Goal: Task Accomplishment & Management: Manage account settings

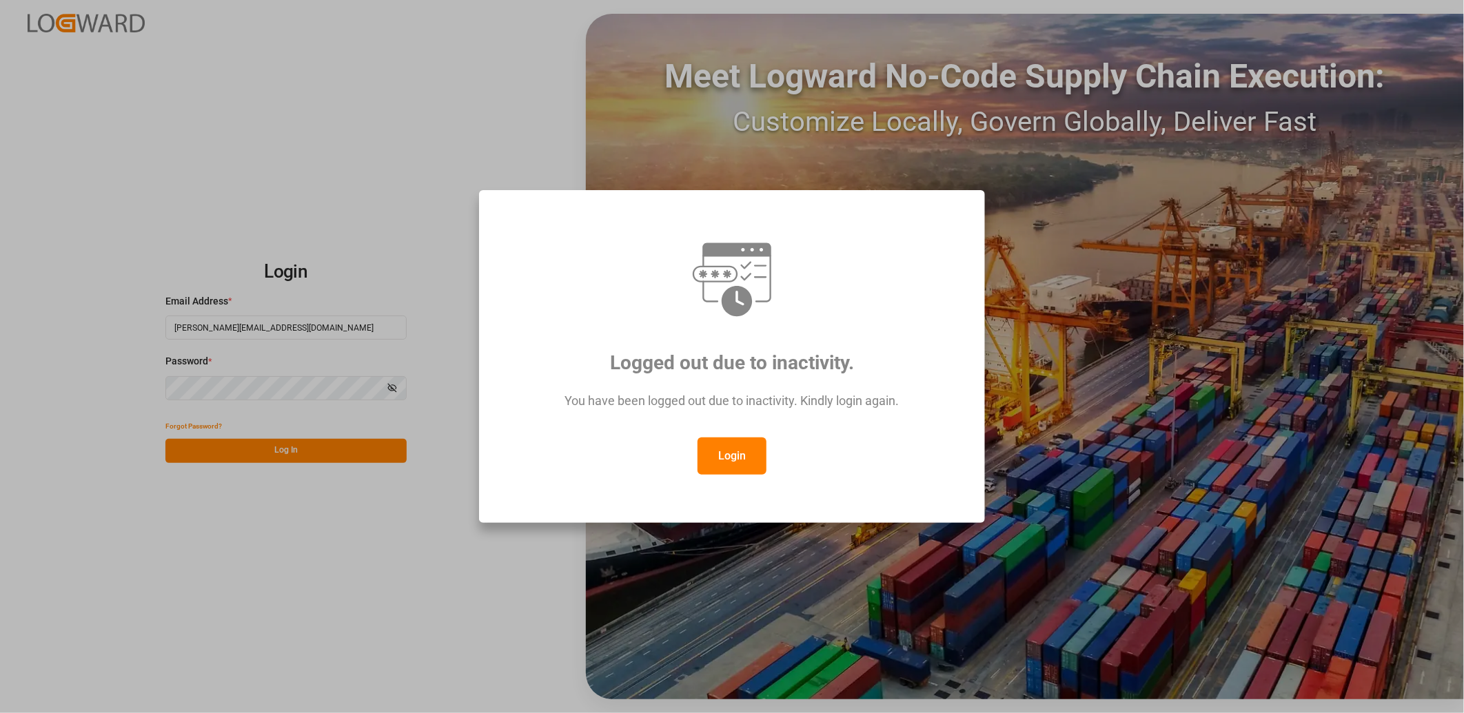
click at [724, 462] on button "Login" at bounding box center [732, 456] width 69 height 37
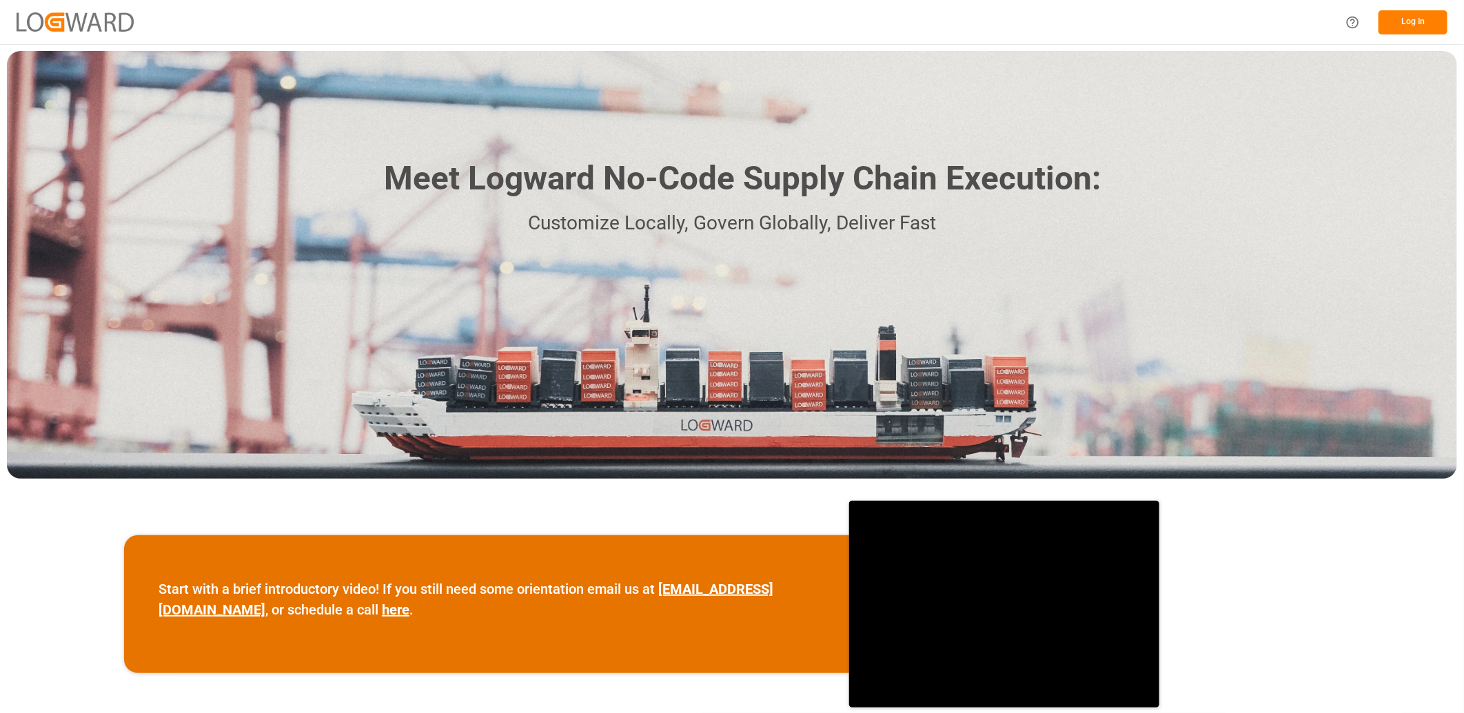
click at [1403, 26] on button "Log In" at bounding box center [1413, 22] width 69 height 24
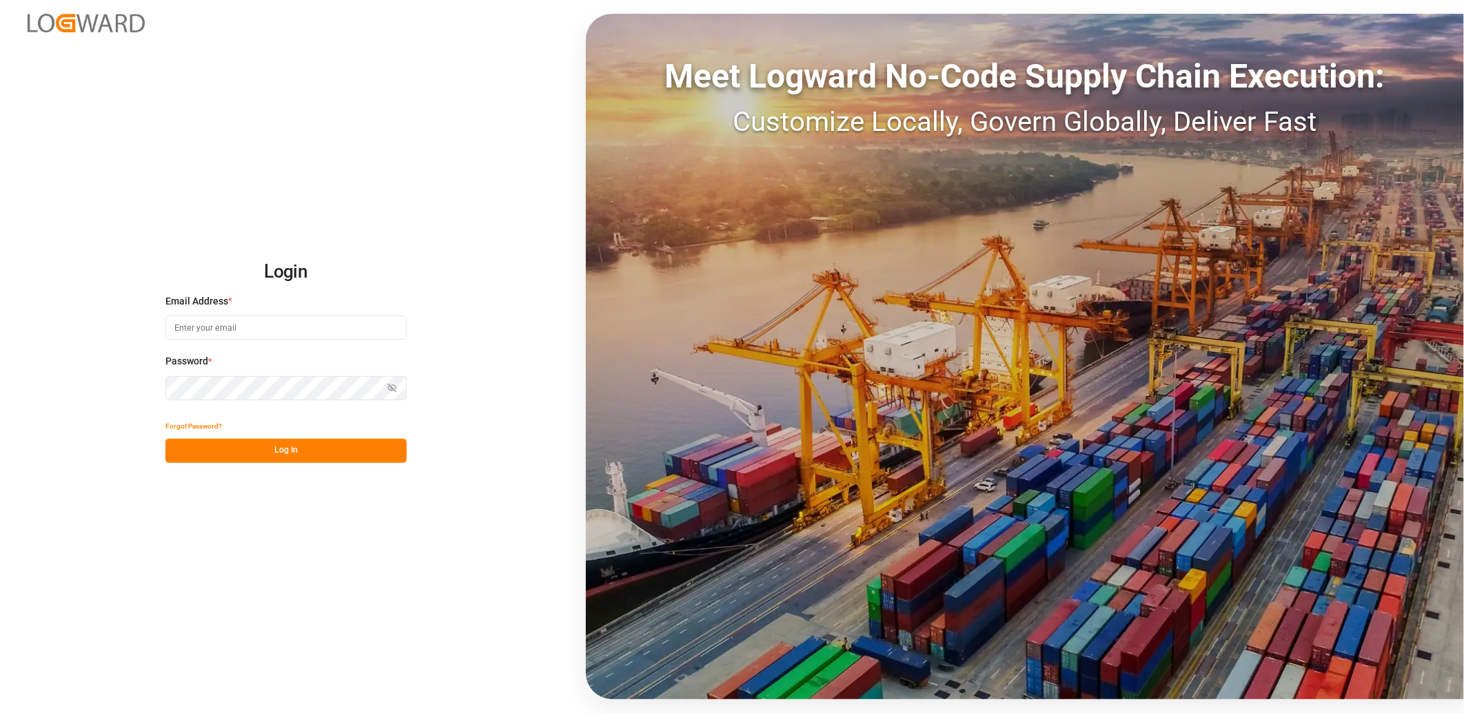
type input "[PERSON_NAME][EMAIL_ADDRESS][DOMAIN_NAME]"
click at [267, 453] on button "Log In" at bounding box center [285, 451] width 241 height 24
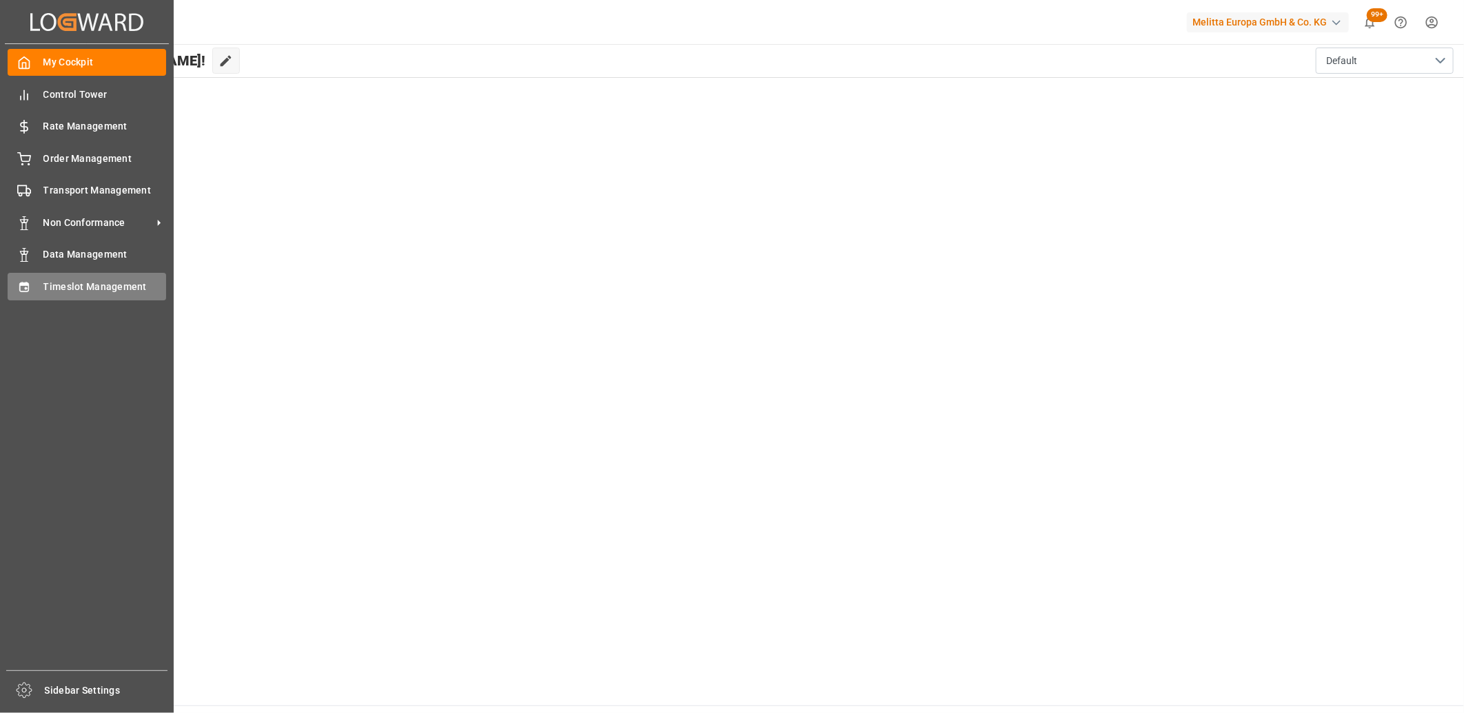
click at [30, 287] on icon at bounding box center [24, 288] width 14 height 14
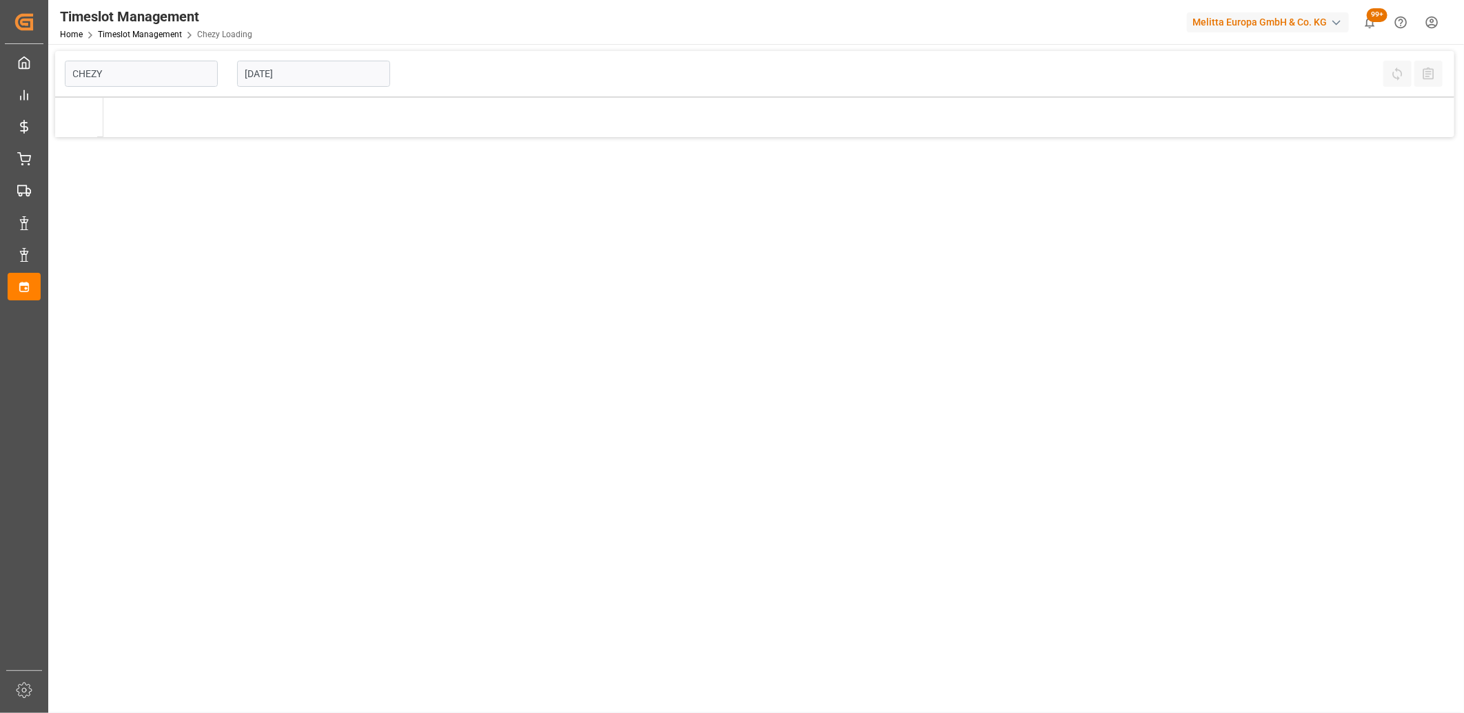
type input "Chezy Loading"
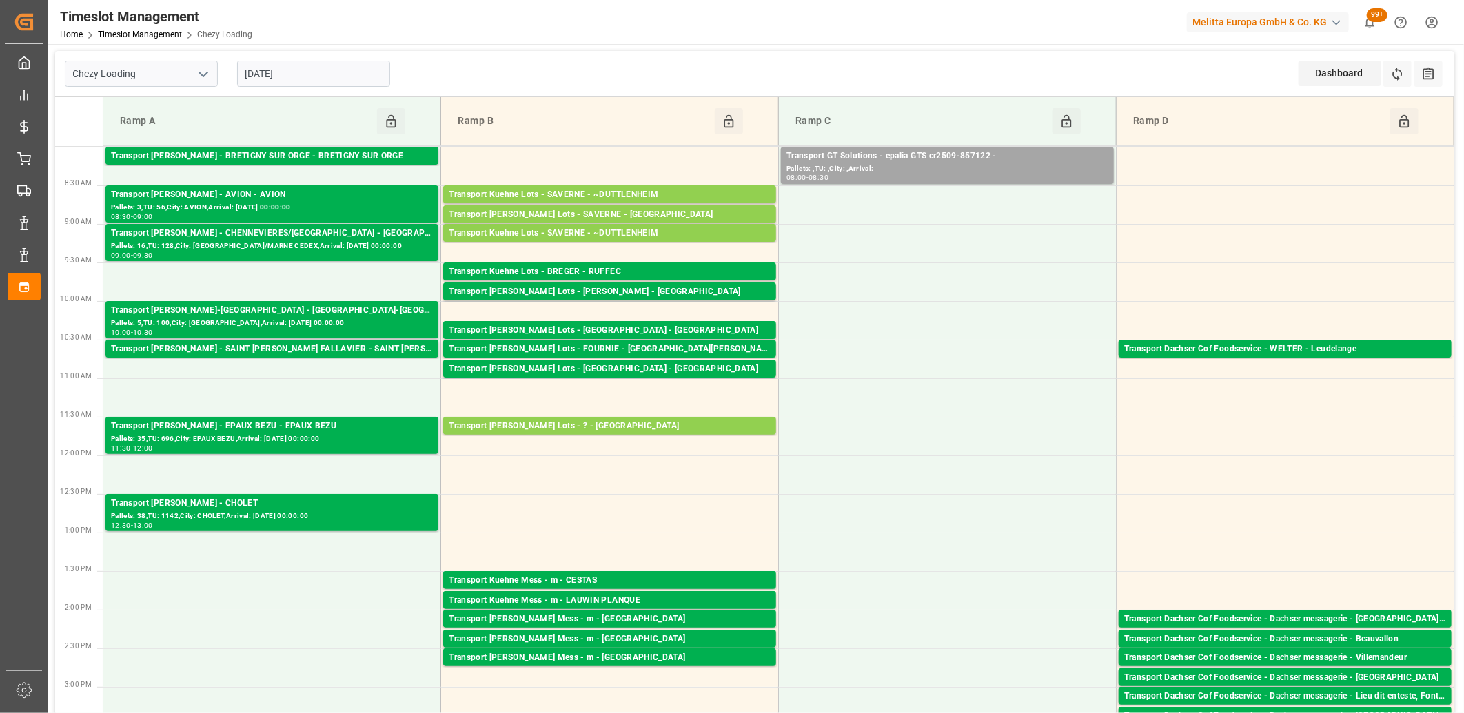
click at [347, 65] on input "[DATE]" at bounding box center [313, 74] width 153 height 26
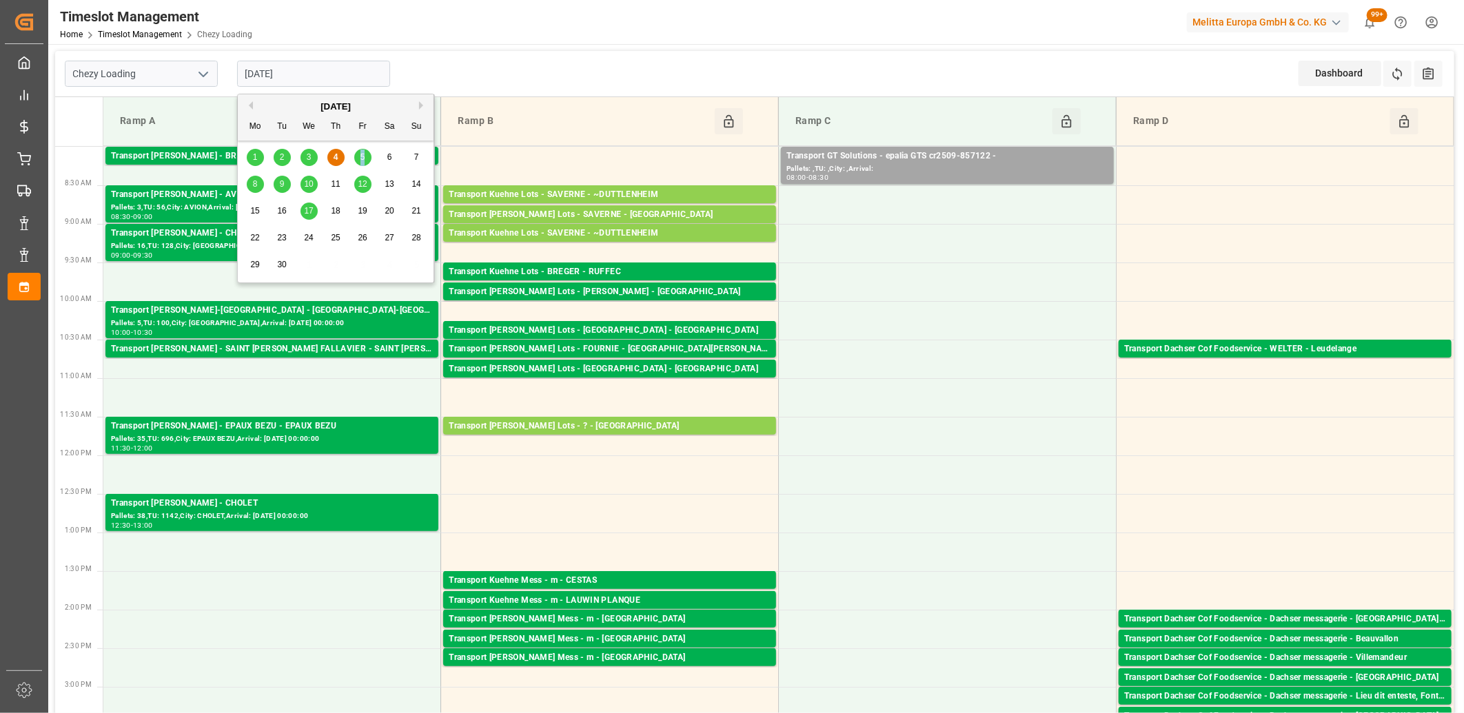
click at [363, 156] on span "5" at bounding box center [362, 157] width 5 height 10
type input "05-09-2025"
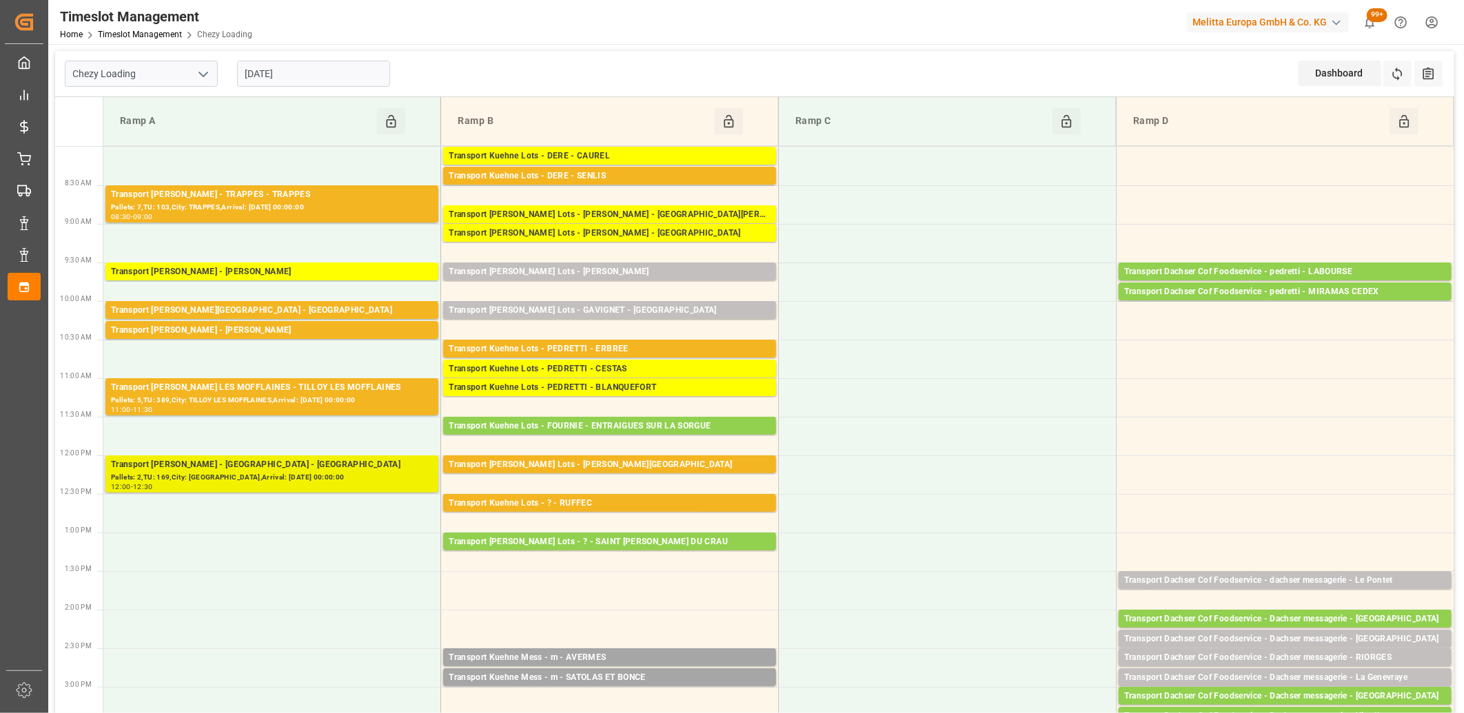
click at [260, 485] on div "12:00 - 12:30" at bounding box center [272, 488] width 322 height 8
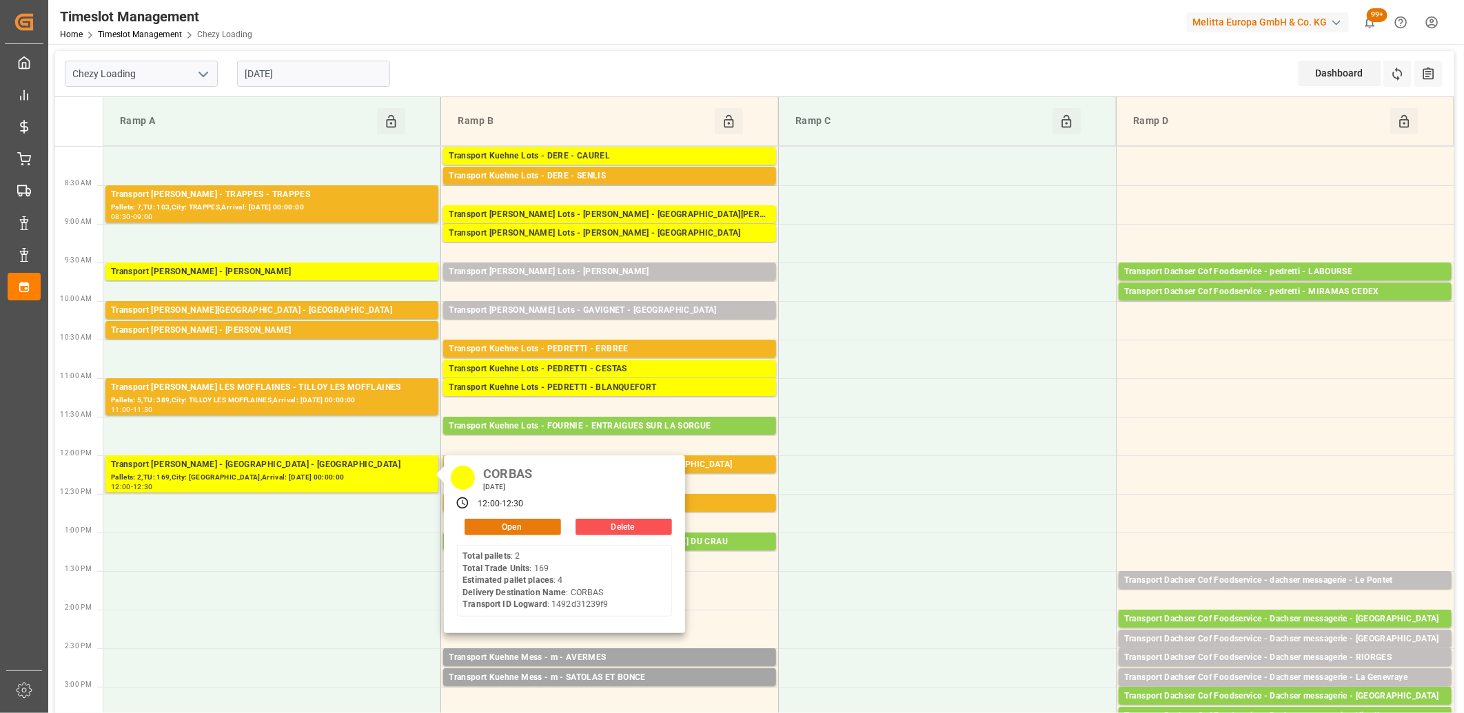
click at [478, 528] on button "Open" at bounding box center [513, 527] width 96 height 17
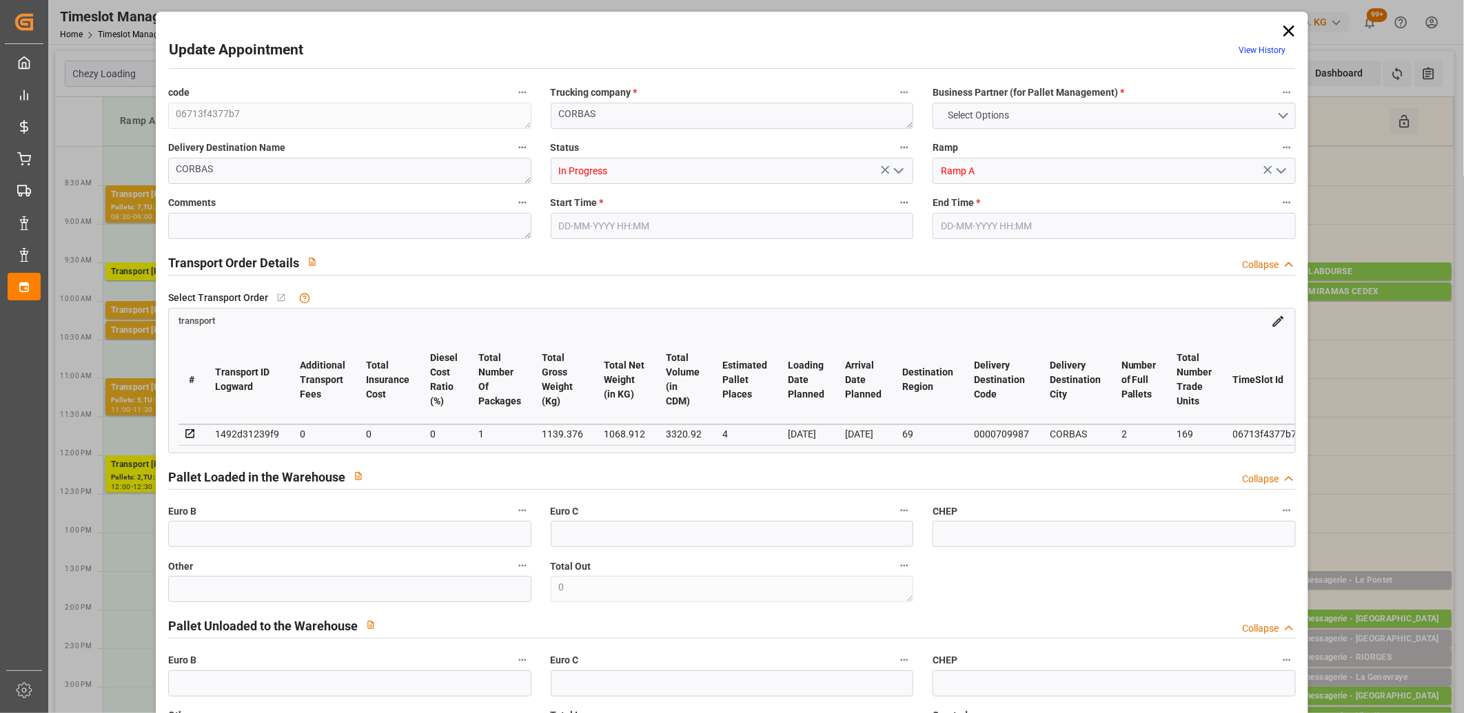
type input "4"
type input "0"
type input "-8.7035"
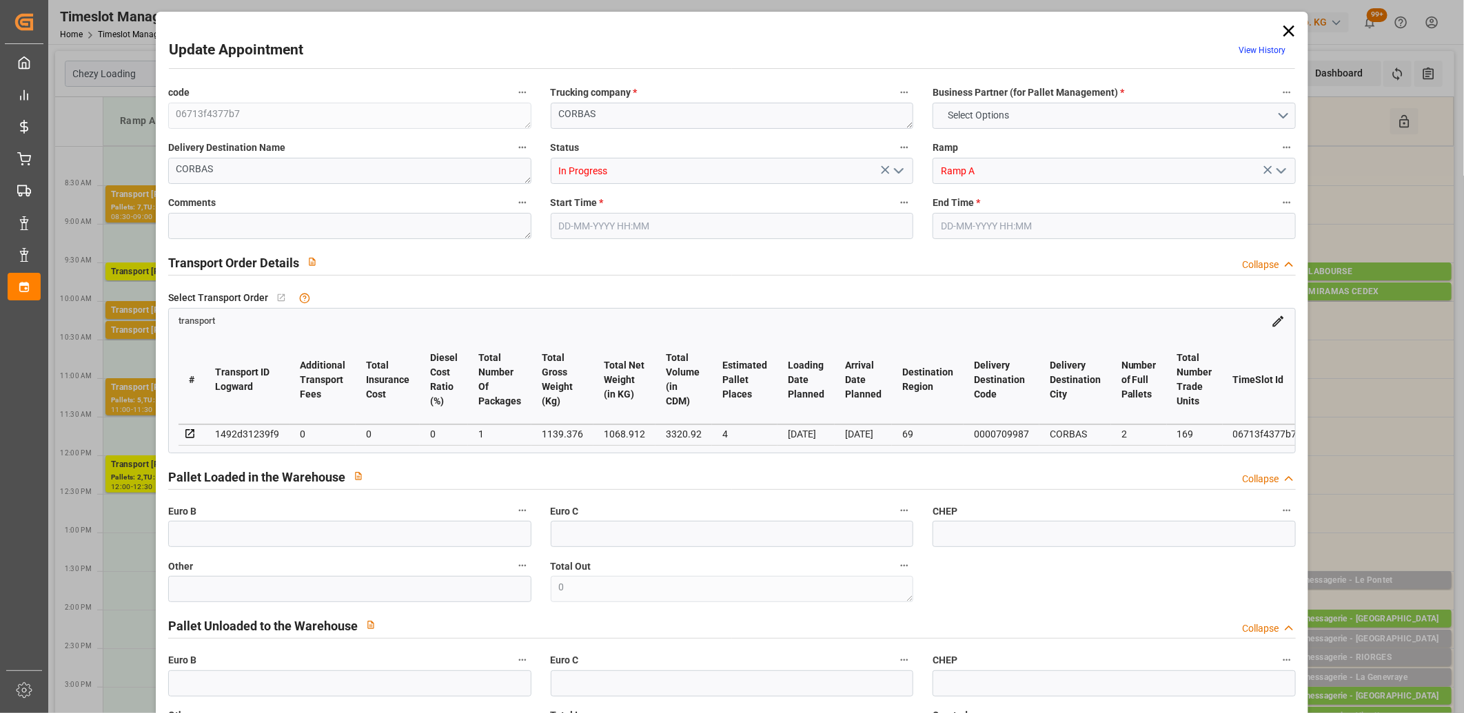
type input "1"
type input "1068.912"
type input "1265.792"
type input "3320.92"
type input "69"
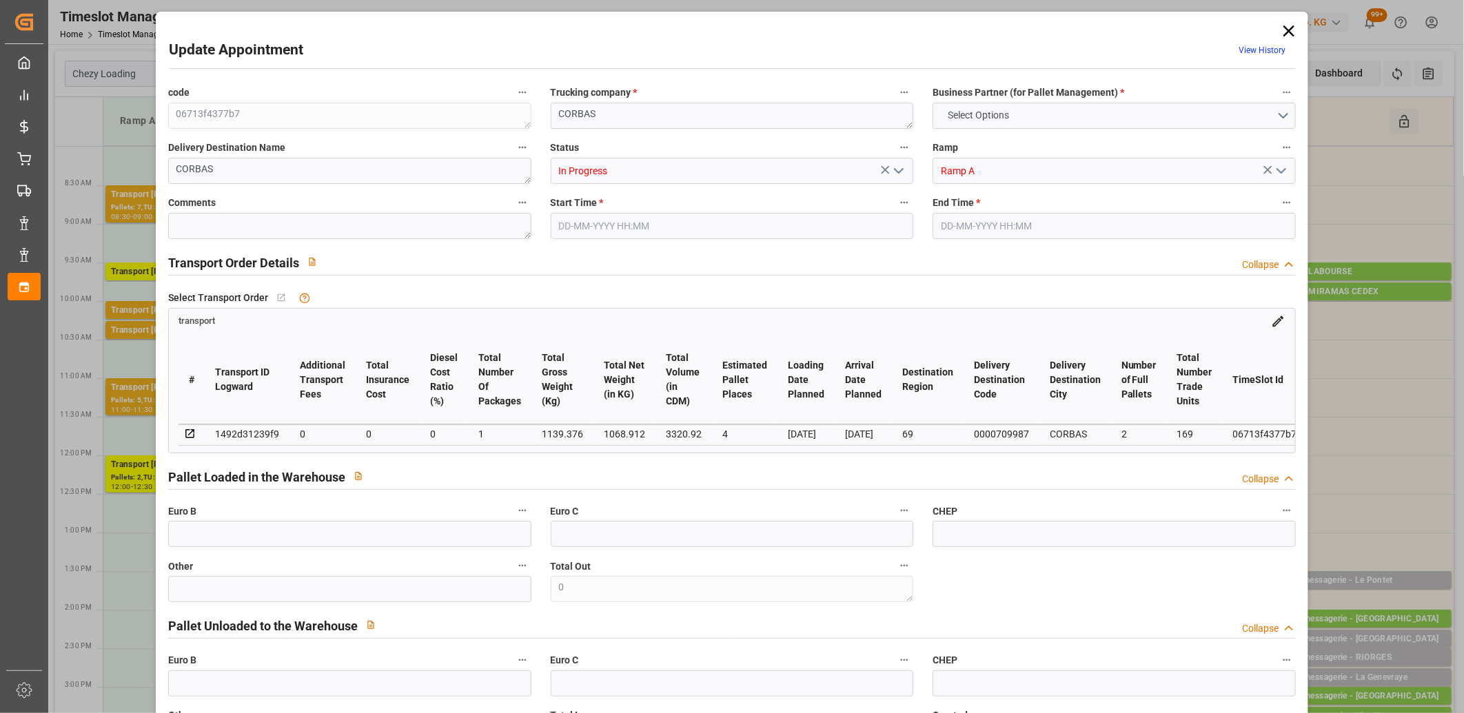
type input "2"
type input "169"
type input "4"
type input "101"
type input "1139.376"
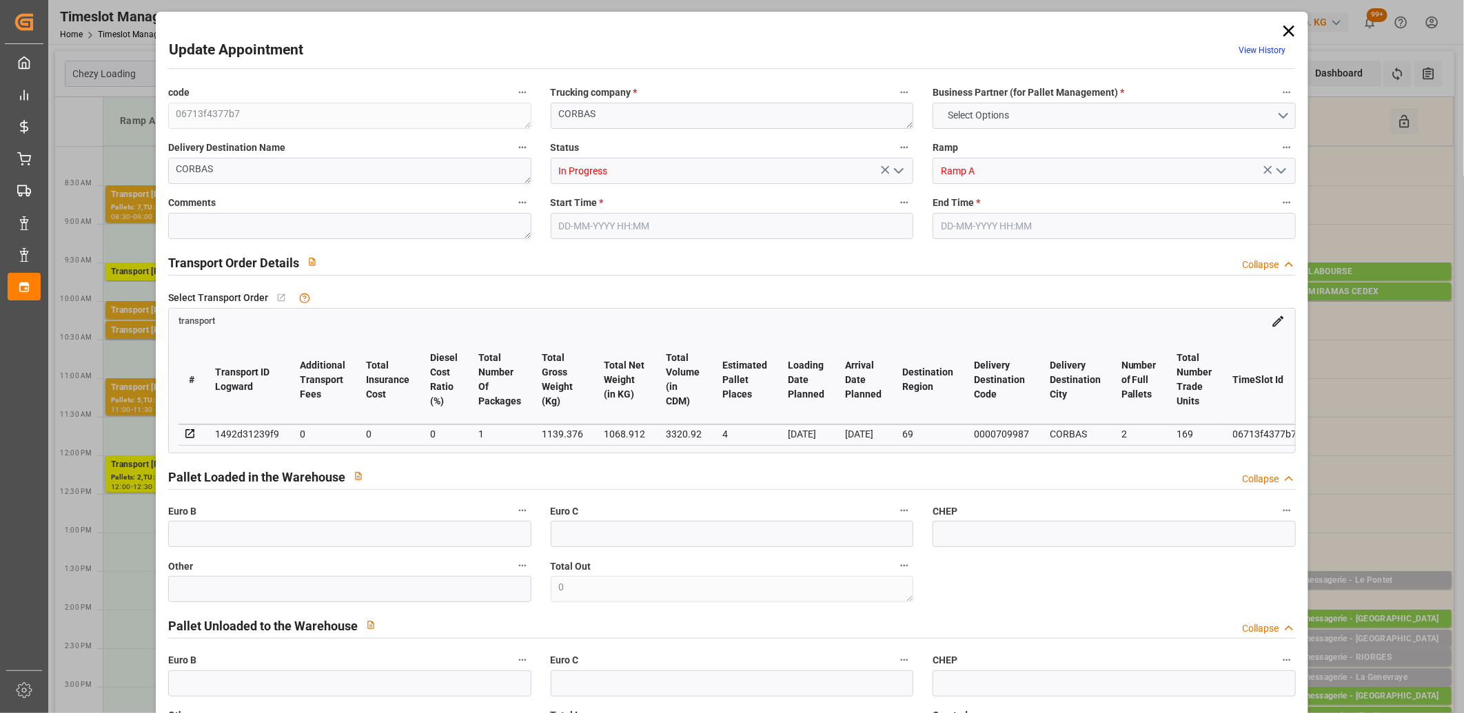
type input "0"
type input "4710.8598"
type input "0"
type input "21"
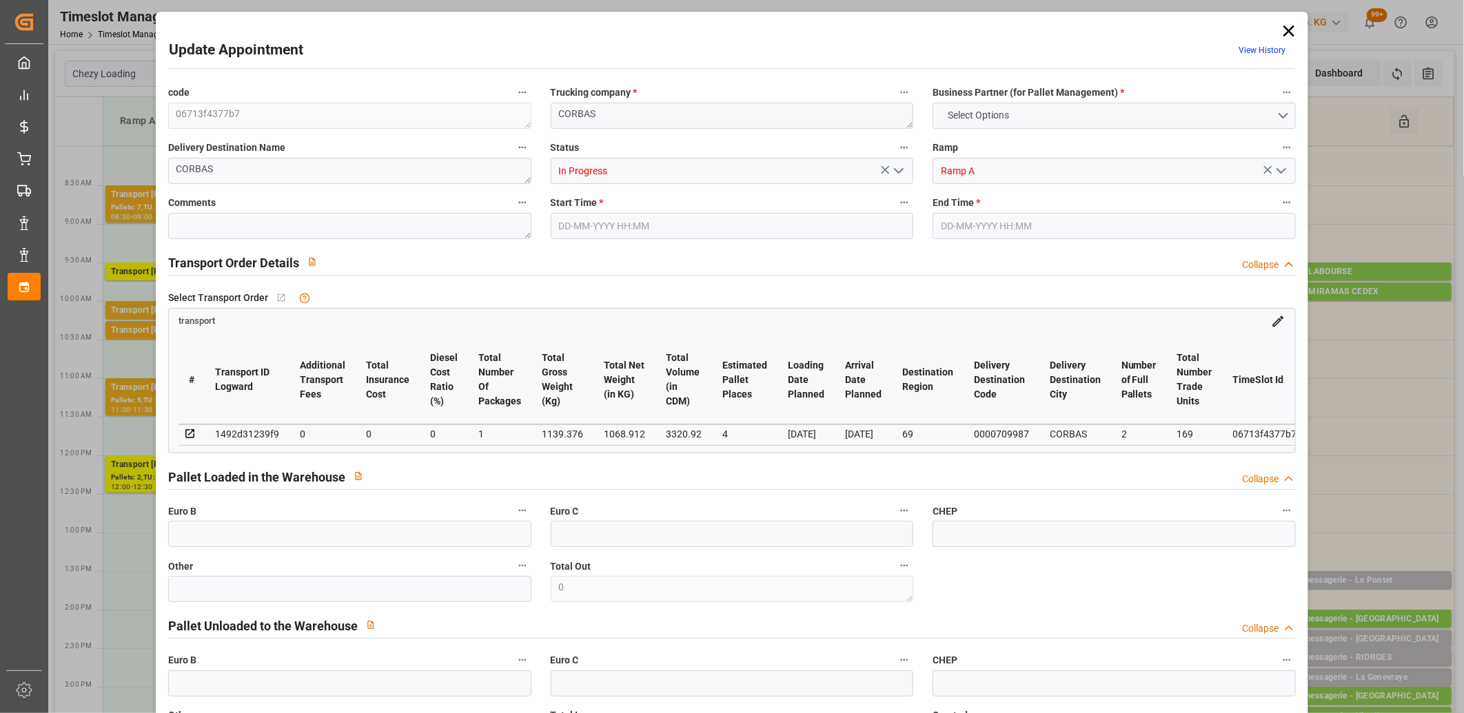
type input "35"
type input "05-09-2025 12:00"
type input "05-09-2025 12:30"
type input "02-09-2025 14:54"
type input "02-09-2025 11:26"
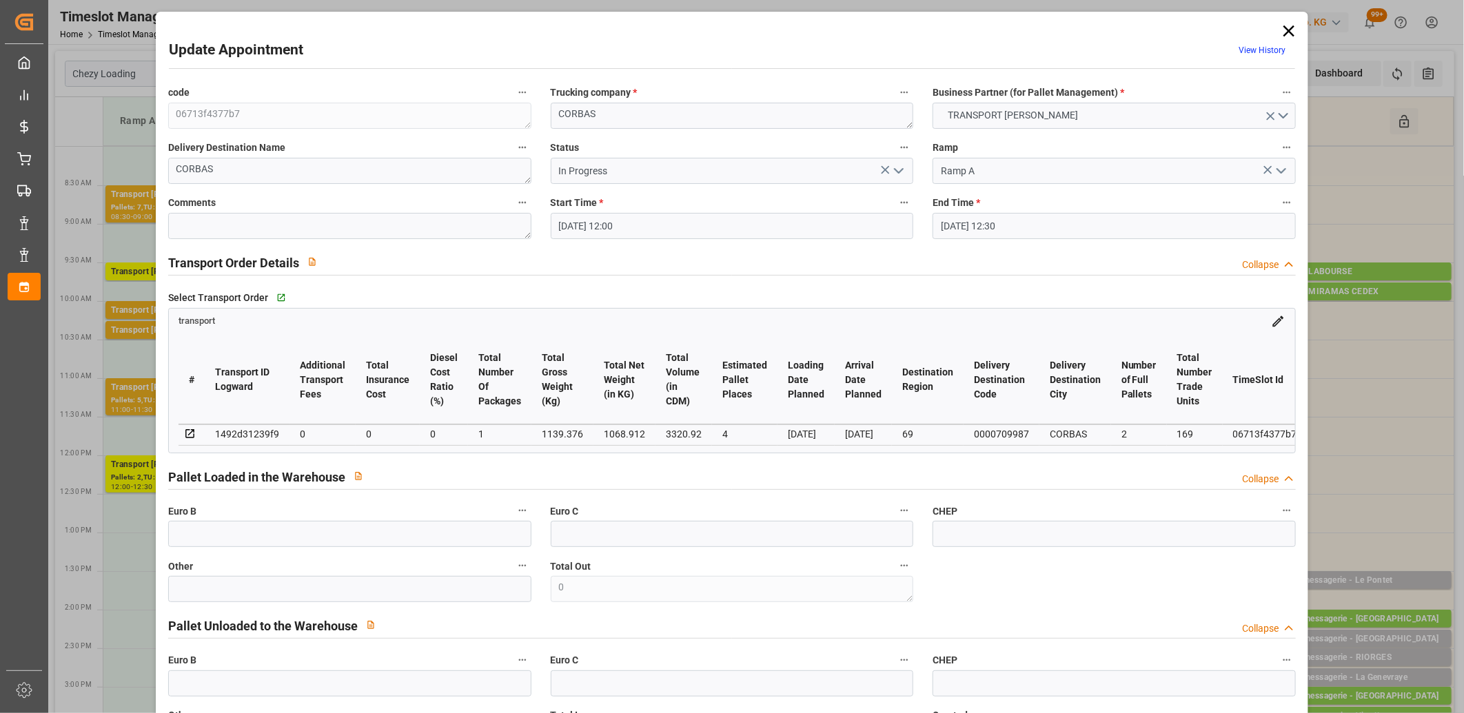
type input "[DATE]"
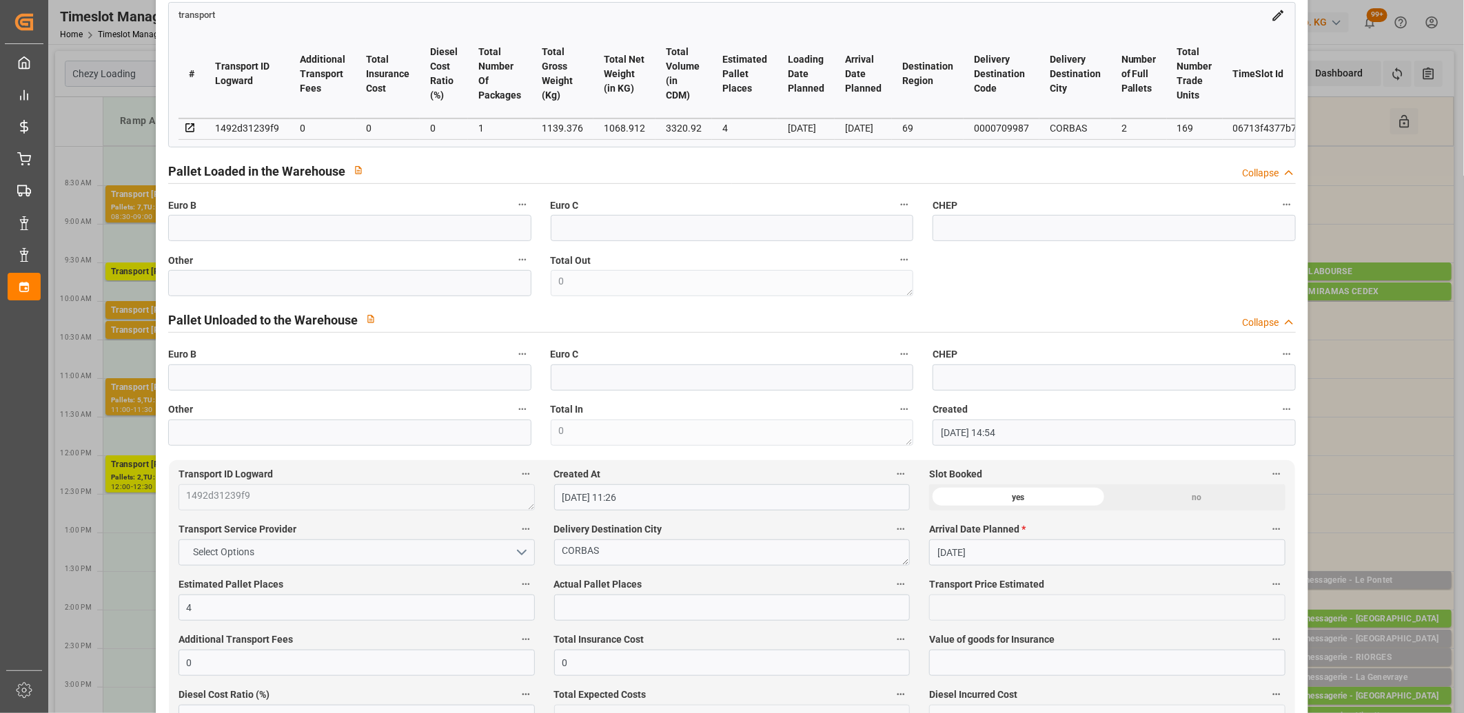
scroll to position [77, 0]
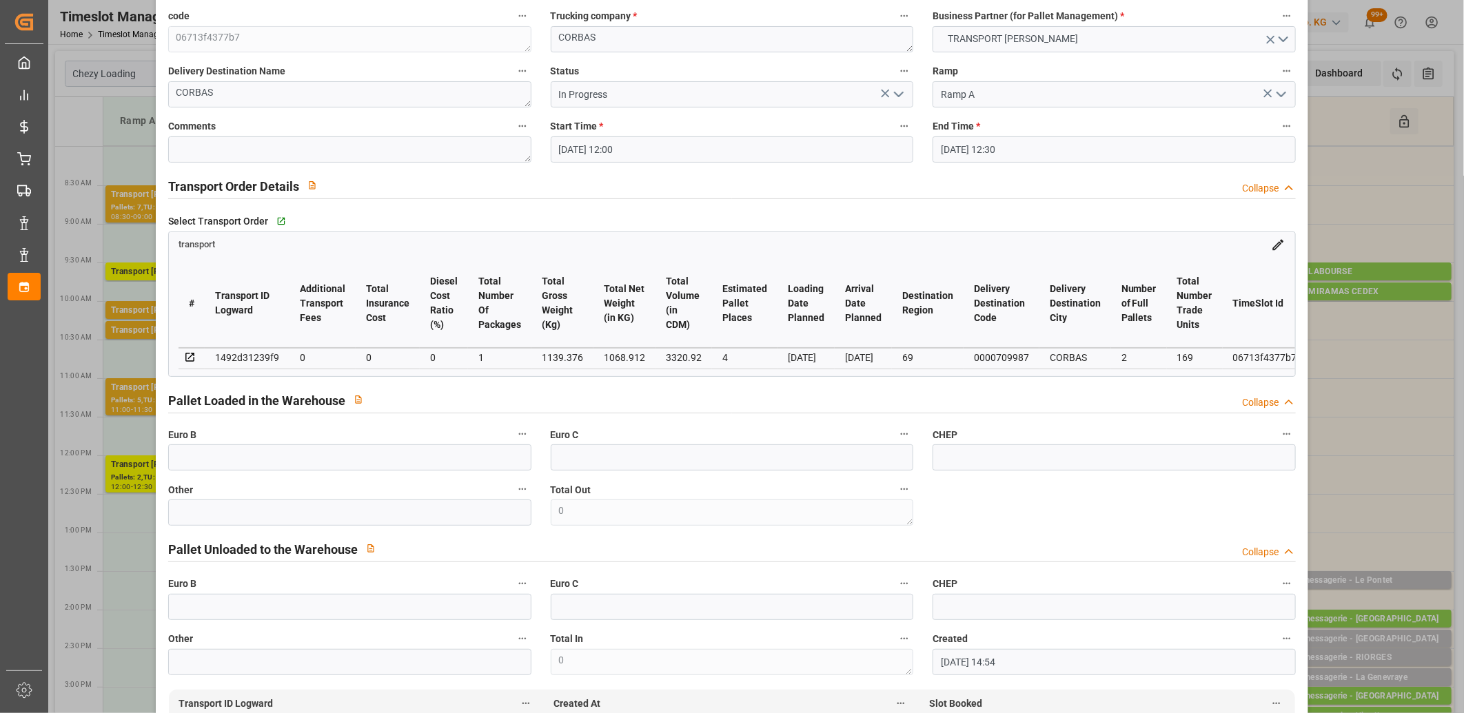
click at [893, 95] on icon "open menu" at bounding box center [899, 94] width 17 height 17
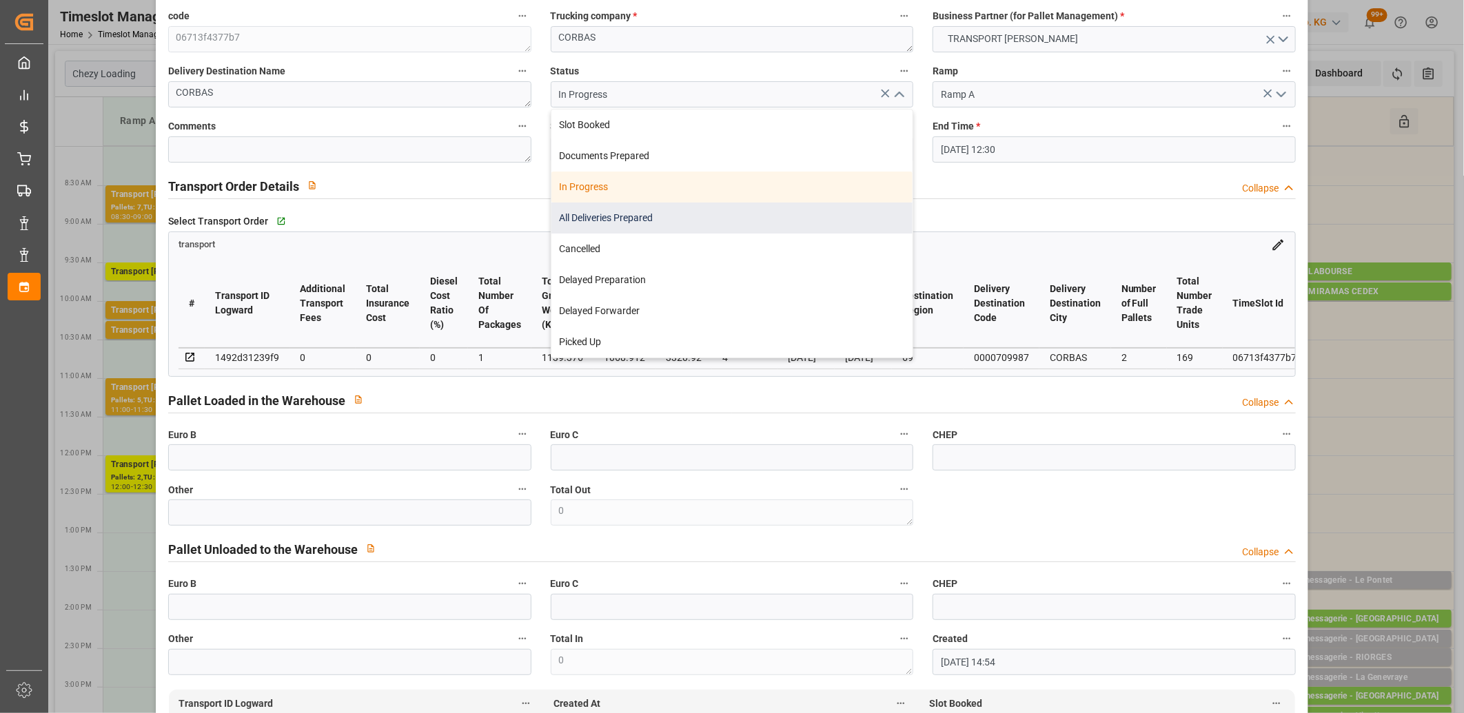
click at [781, 210] on div "All Deliveries Prepared" at bounding box center [732, 218] width 362 height 31
type input "All Deliveries Prepared"
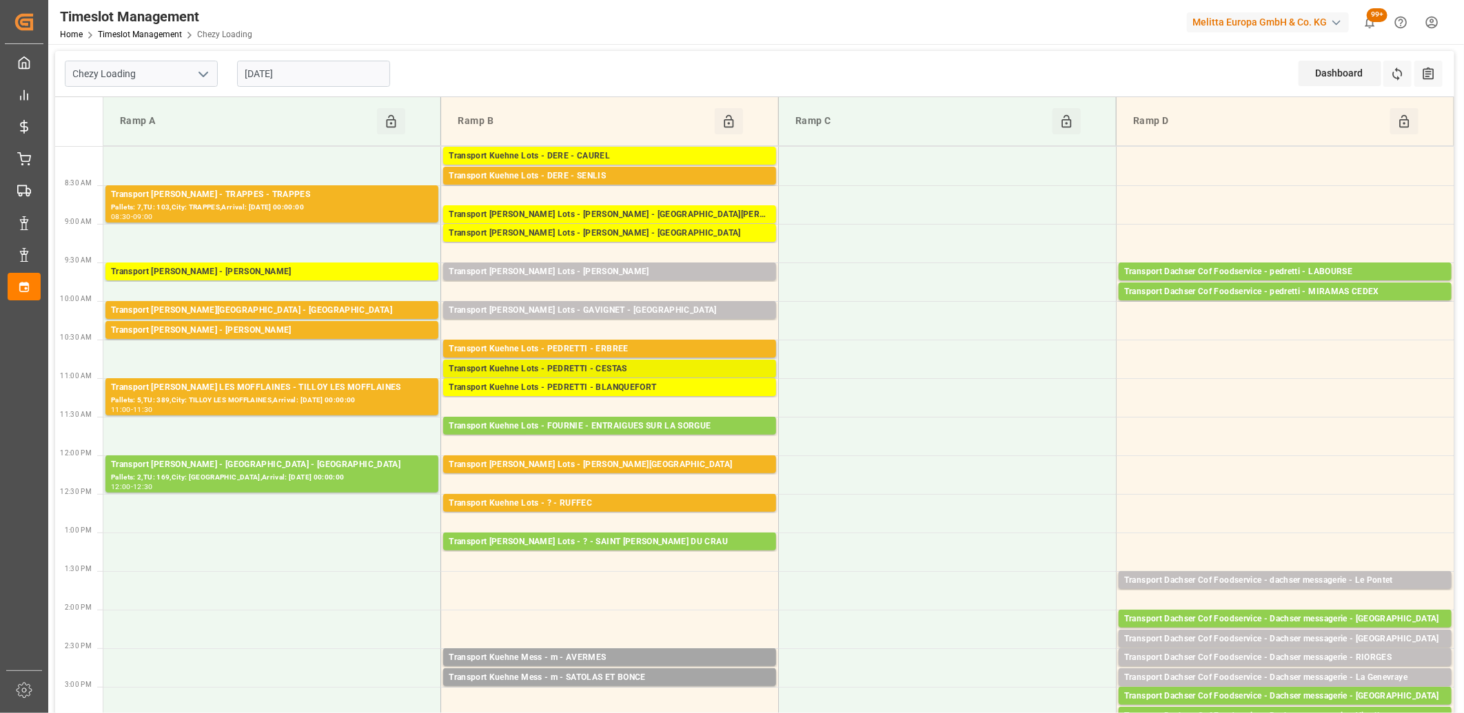
click at [576, 367] on div "Transport Kuehne Lots - PEDRETTI - CESTAS" at bounding box center [610, 370] width 322 height 14
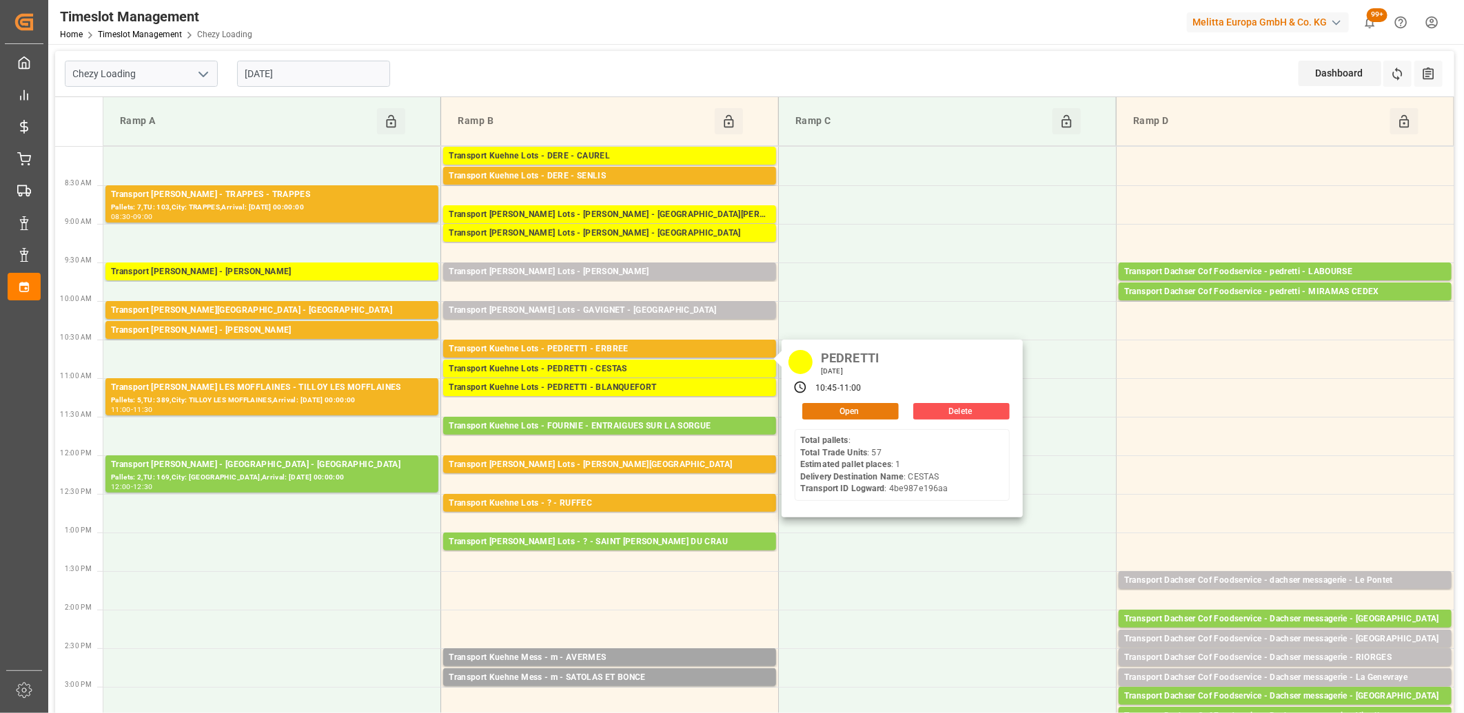
click at [864, 410] on button "Open" at bounding box center [850, 411] width 96 height 17
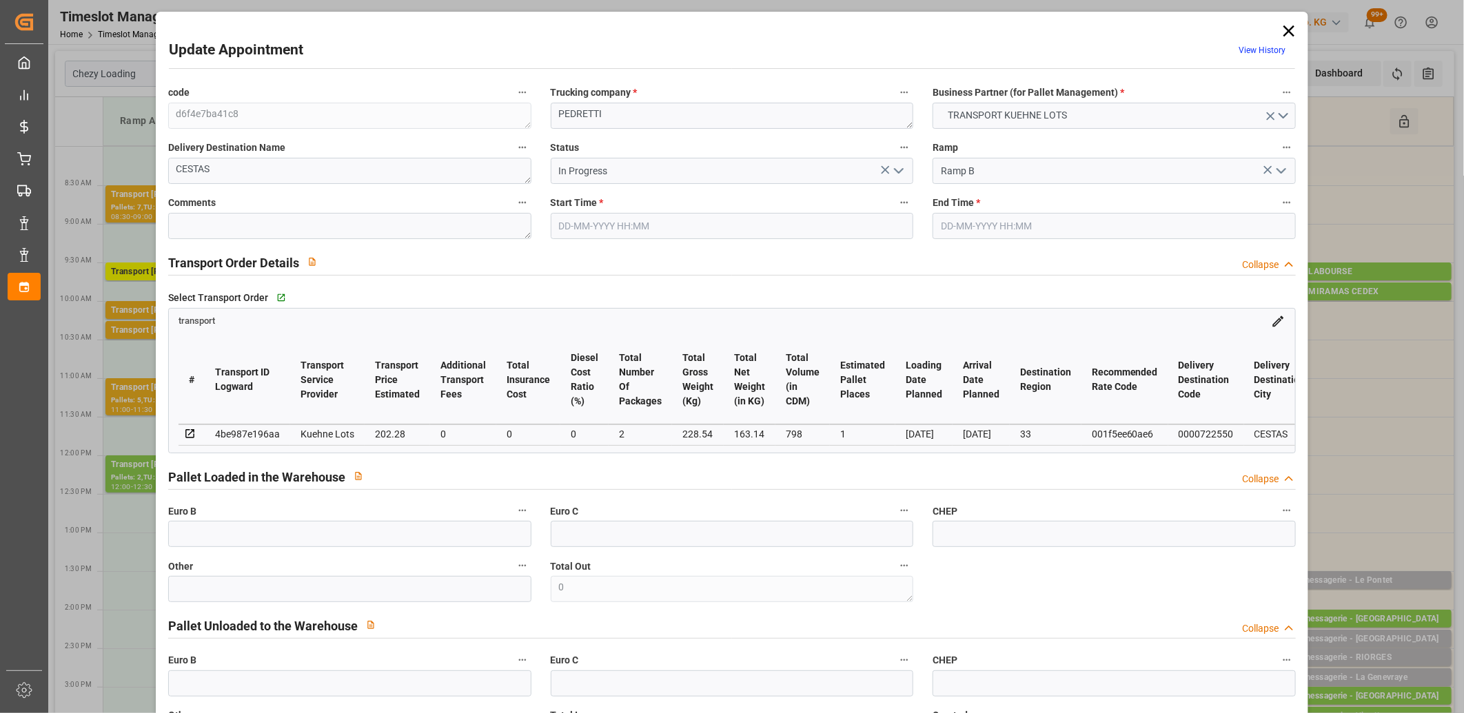
type input "05-09-2025 10:45"
type input "05-09-2025 11:00"
type input "03-09-2025 14:02"
type input "03-09-2025 11:26"
type input "[DATE]"
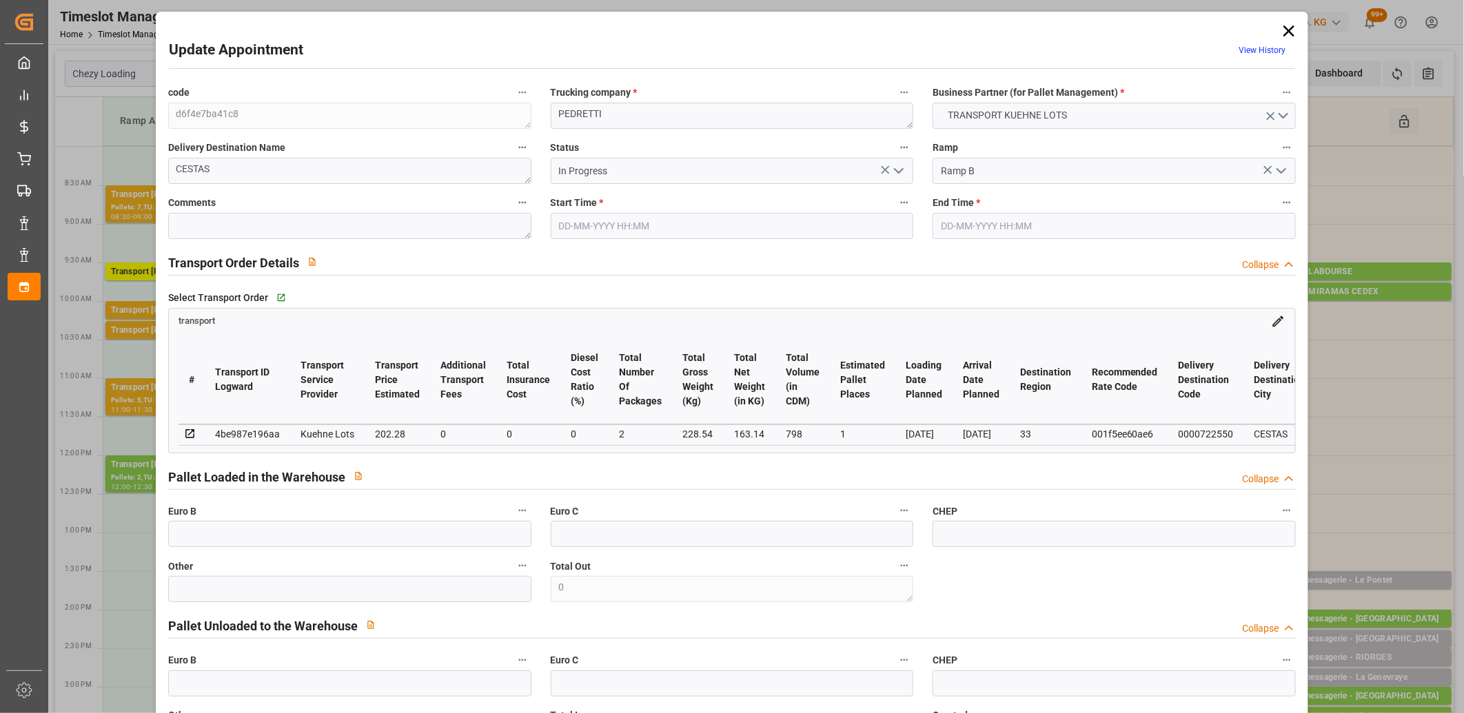
type input "[DATE]"
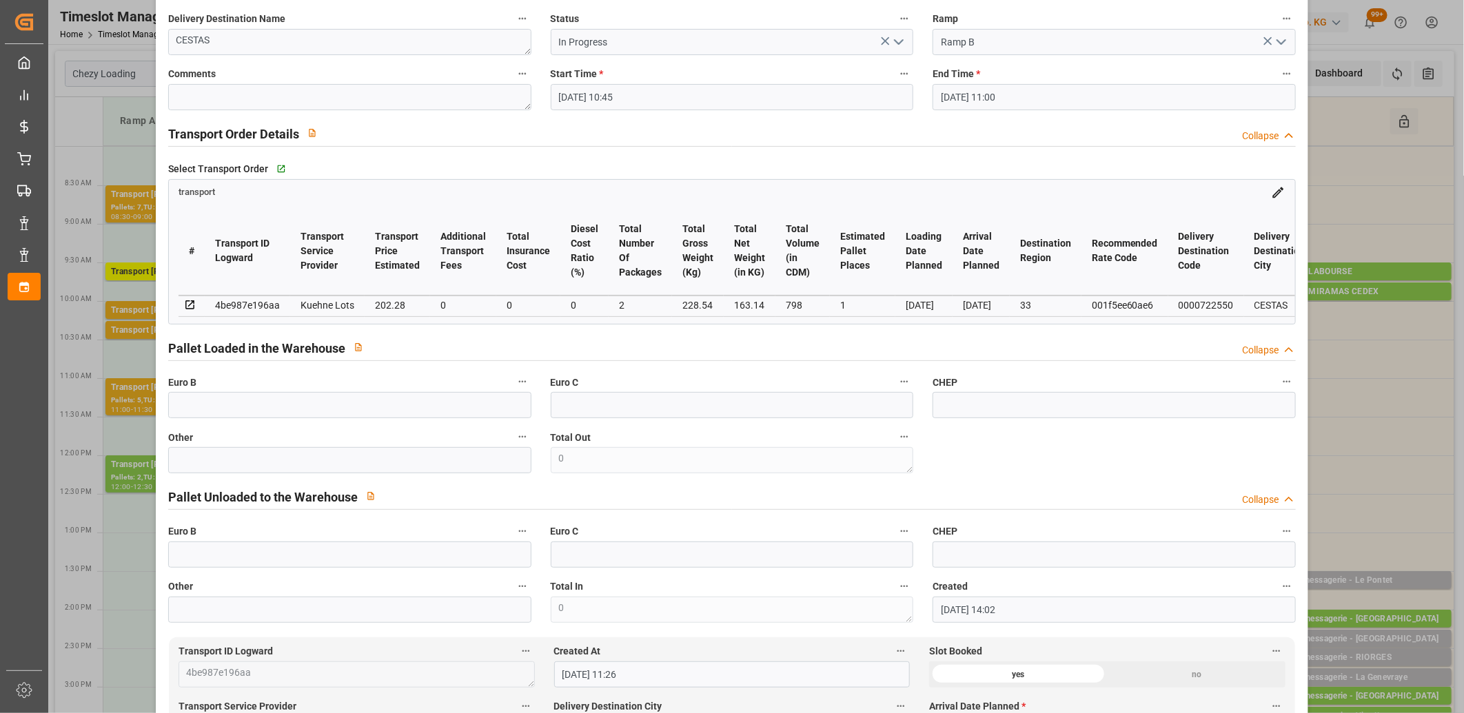
scroll to position [0, 0]
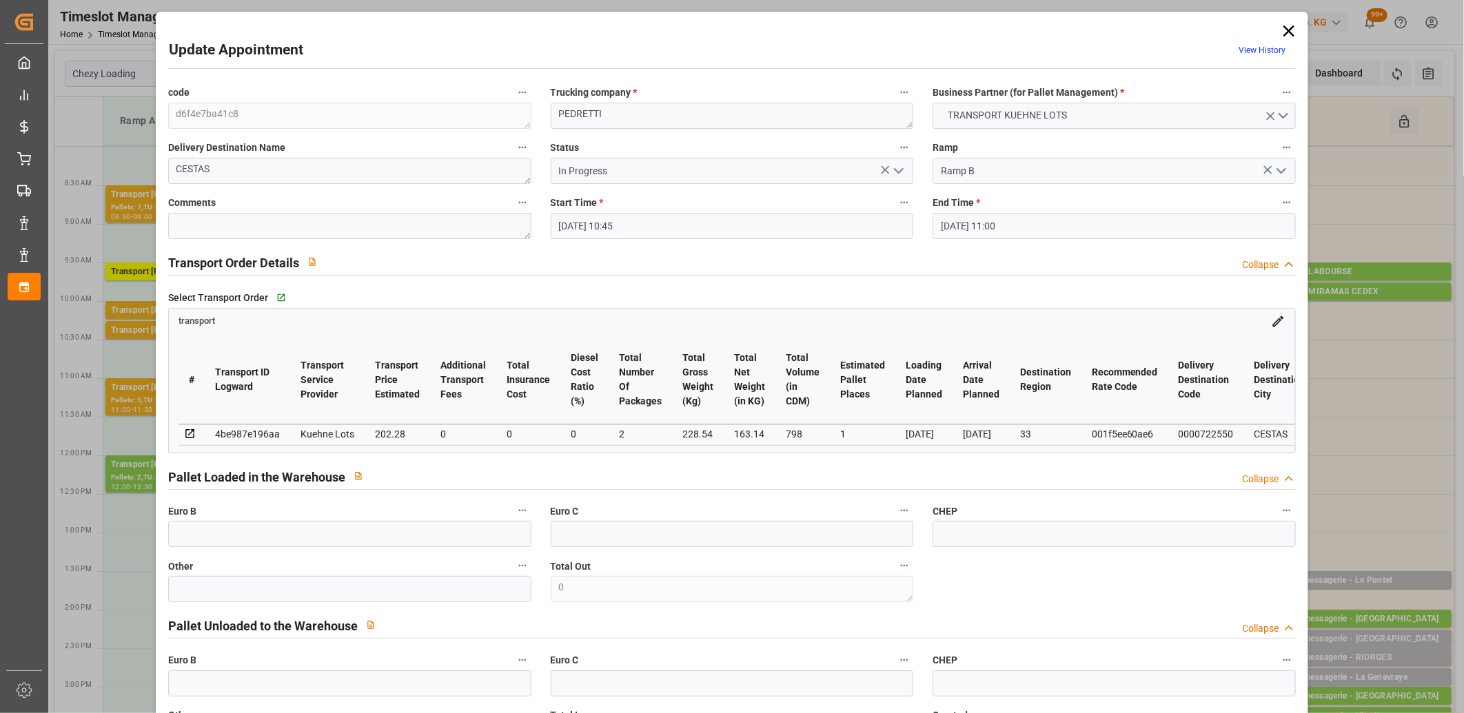
click at [902, 171] on icon "open menu" at bounding box center [899, 171] width 17 height 17
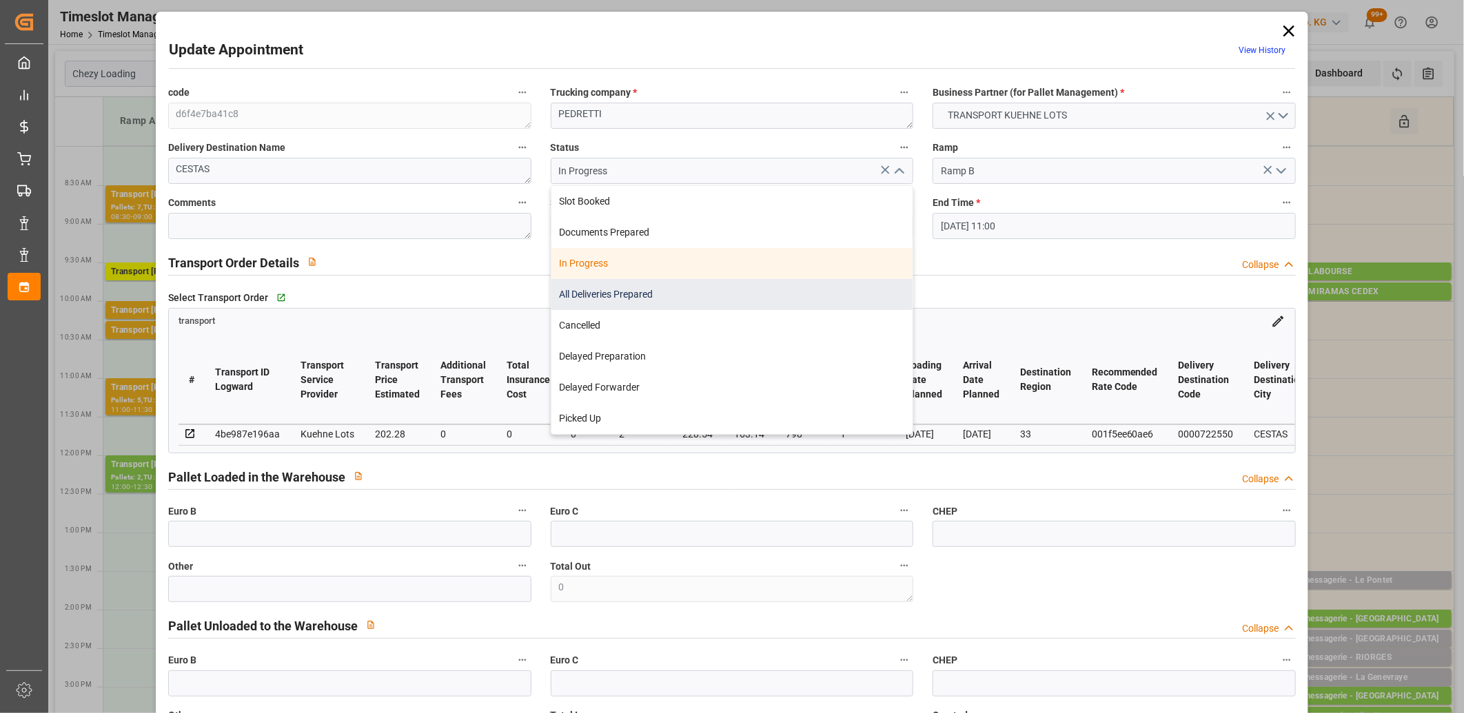
click at [837, 286] on div "All Deliveries Prepared" at bounding box center [732, 294] width 362 height 31
type input "All Deliveries Prepared"
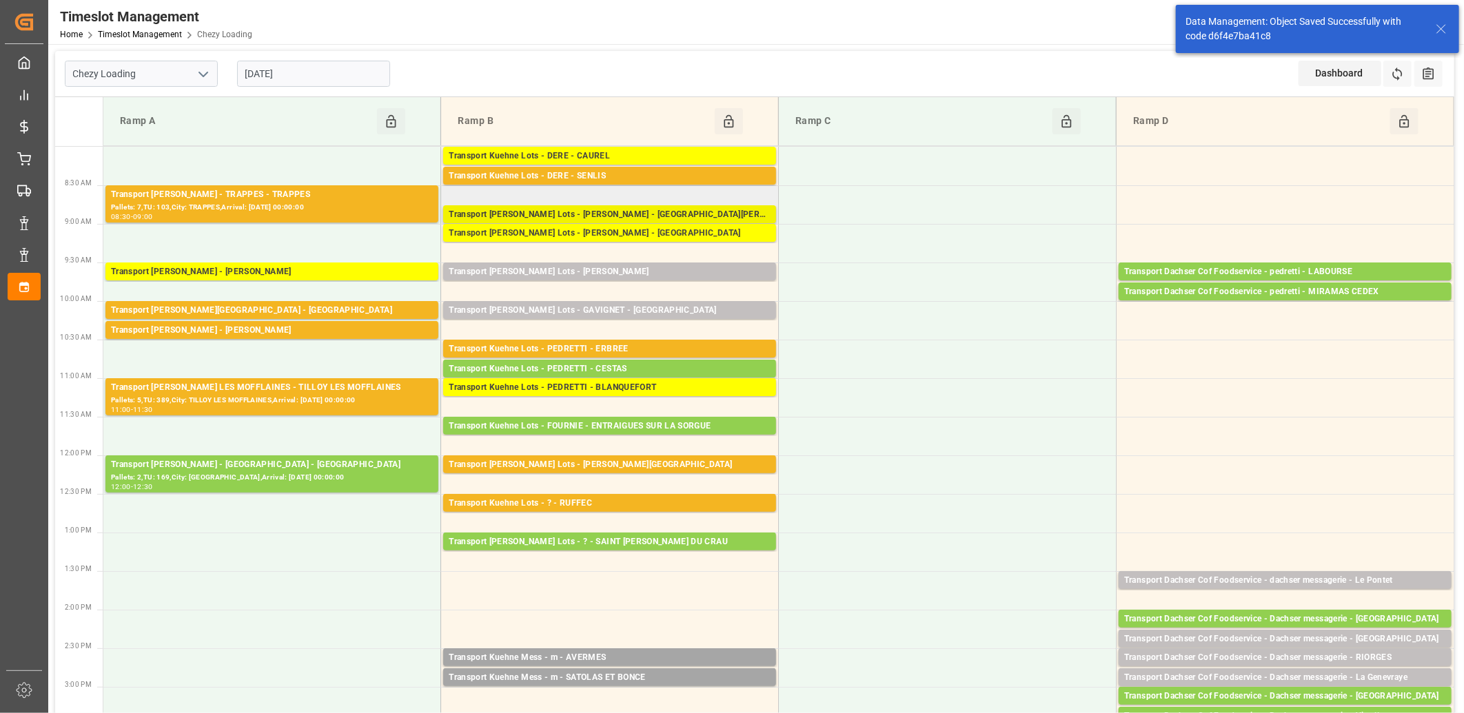
click at [605, 214] on div "Transport [PERSON_NAME] Lots - [PERSON_NAME] - [GEOGRAPHIC_DATA][PERSON_NAME]" at bounding box center [610, 215] width 322 height 14
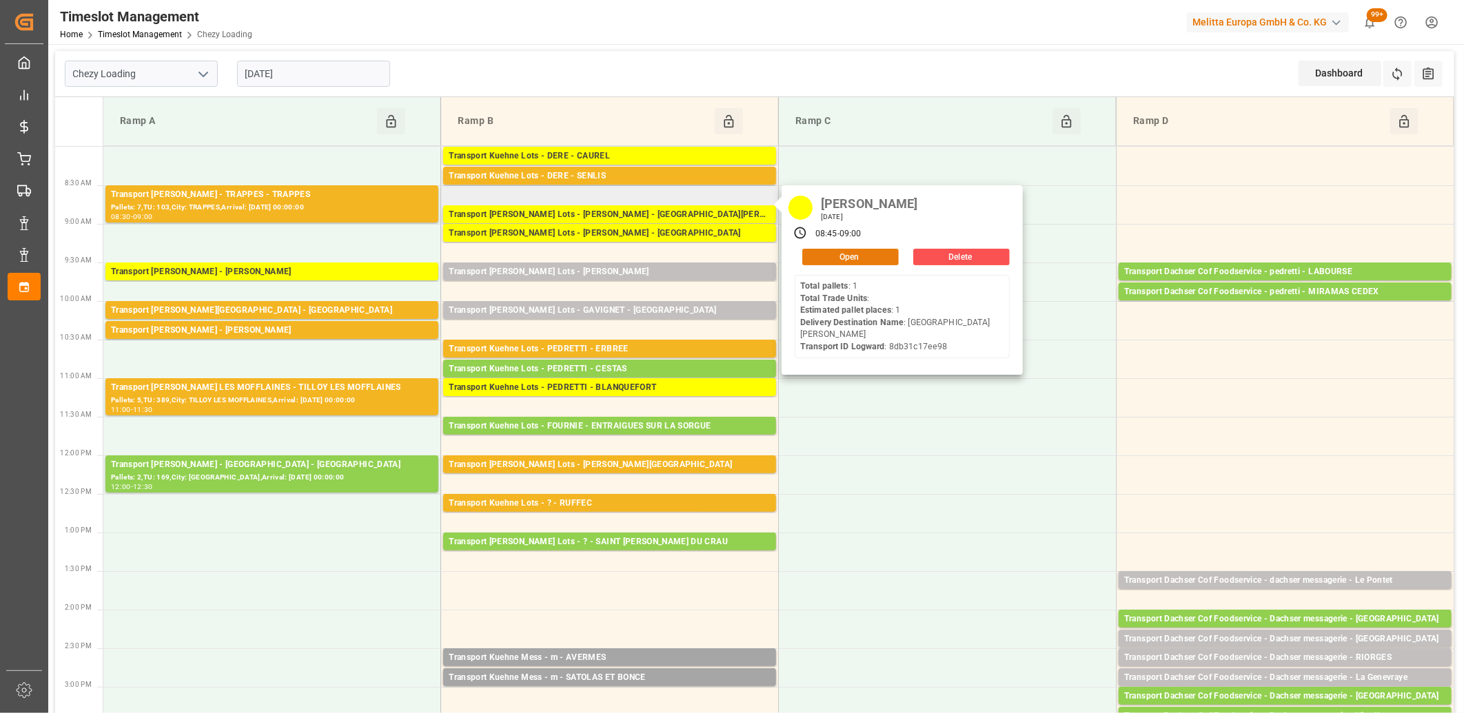
click at [818, 258] on button "Open" at bounding box center [850, 257] width 96 height 17
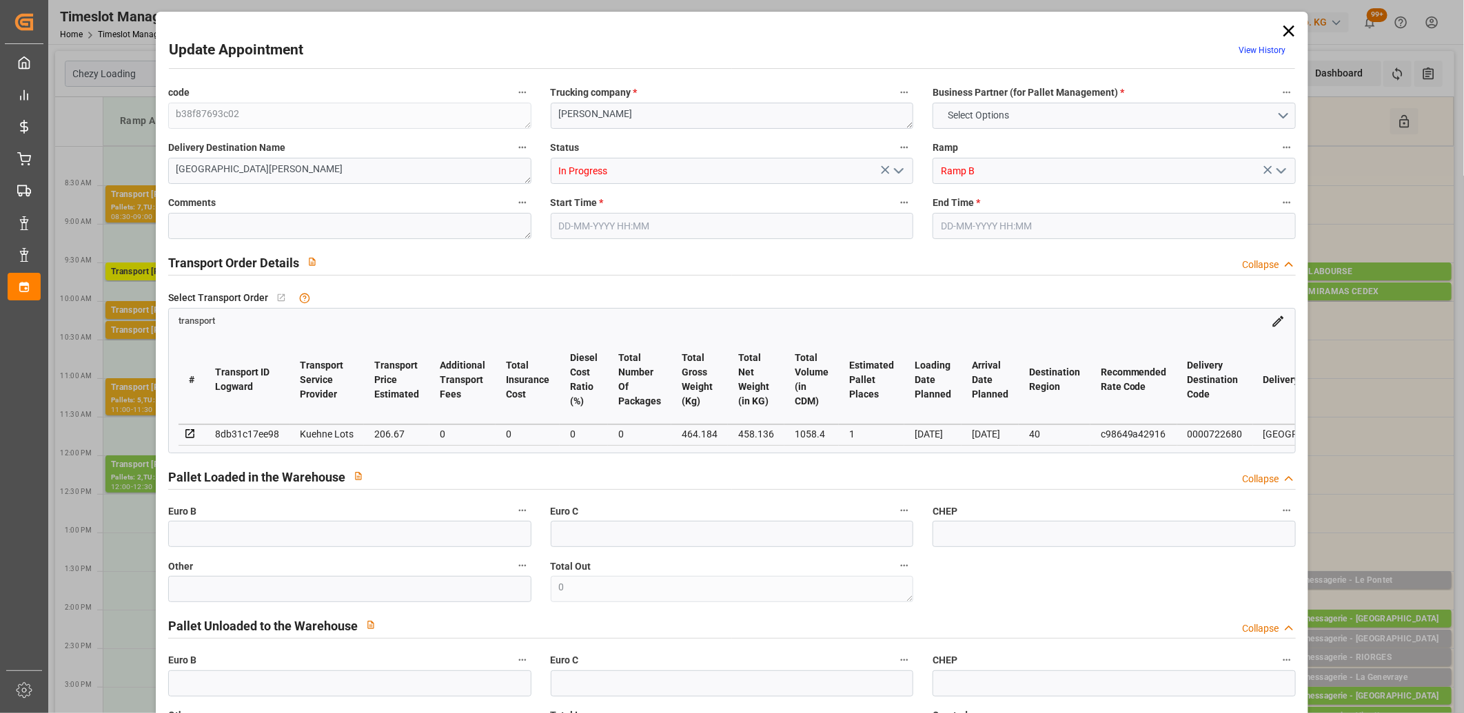
type input "1"
type input "206.67"
type input "0"
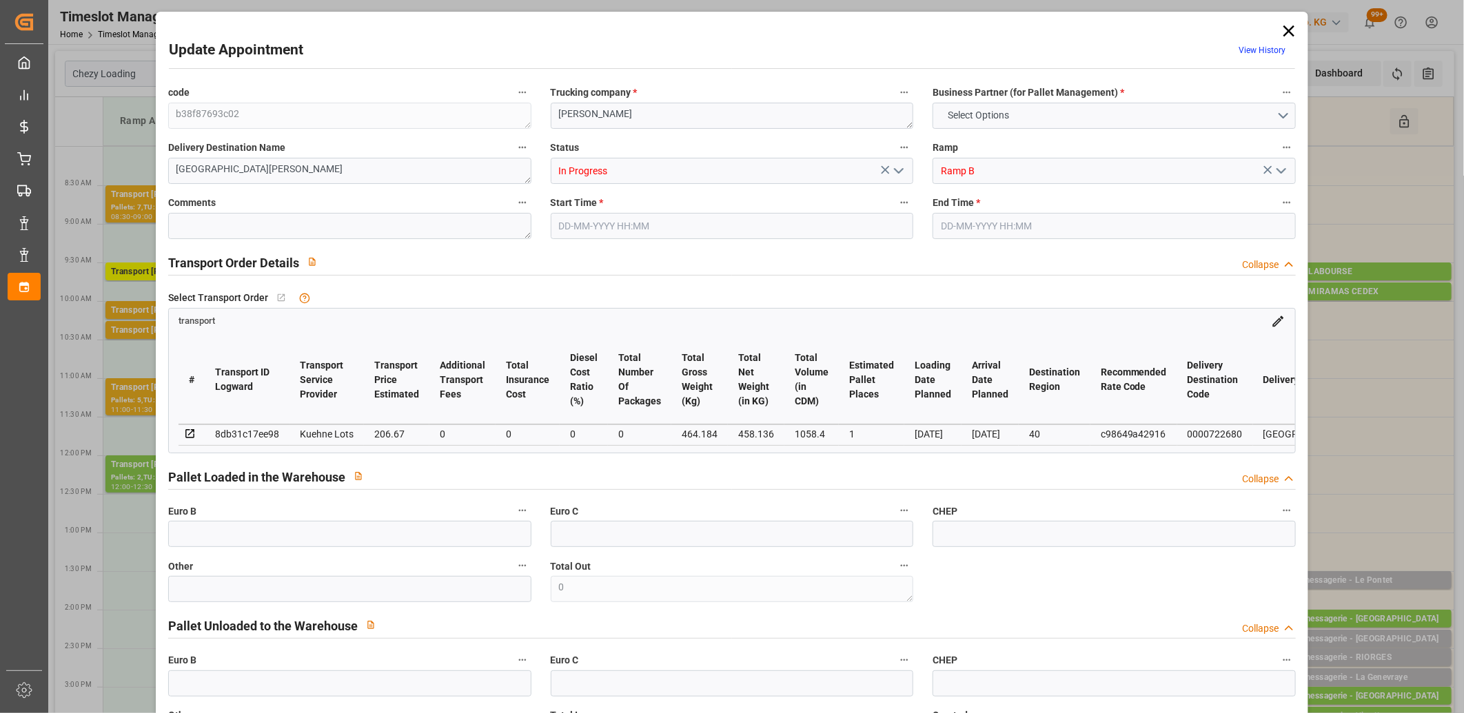
type input "206.67"
type input "0"
type input "458.136"
type input "512"
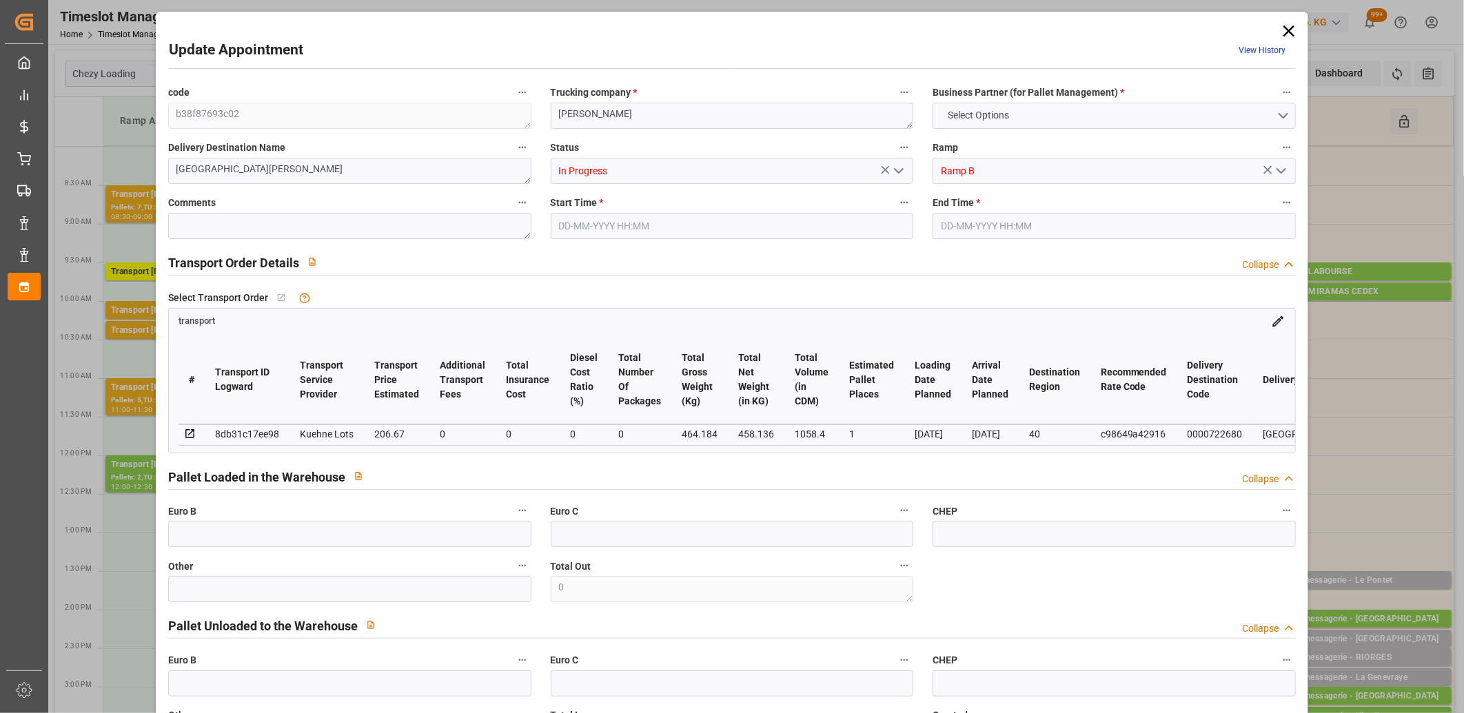
type input "1058.4"
type input "40"
type input "1"
type input "0"
type input "1"
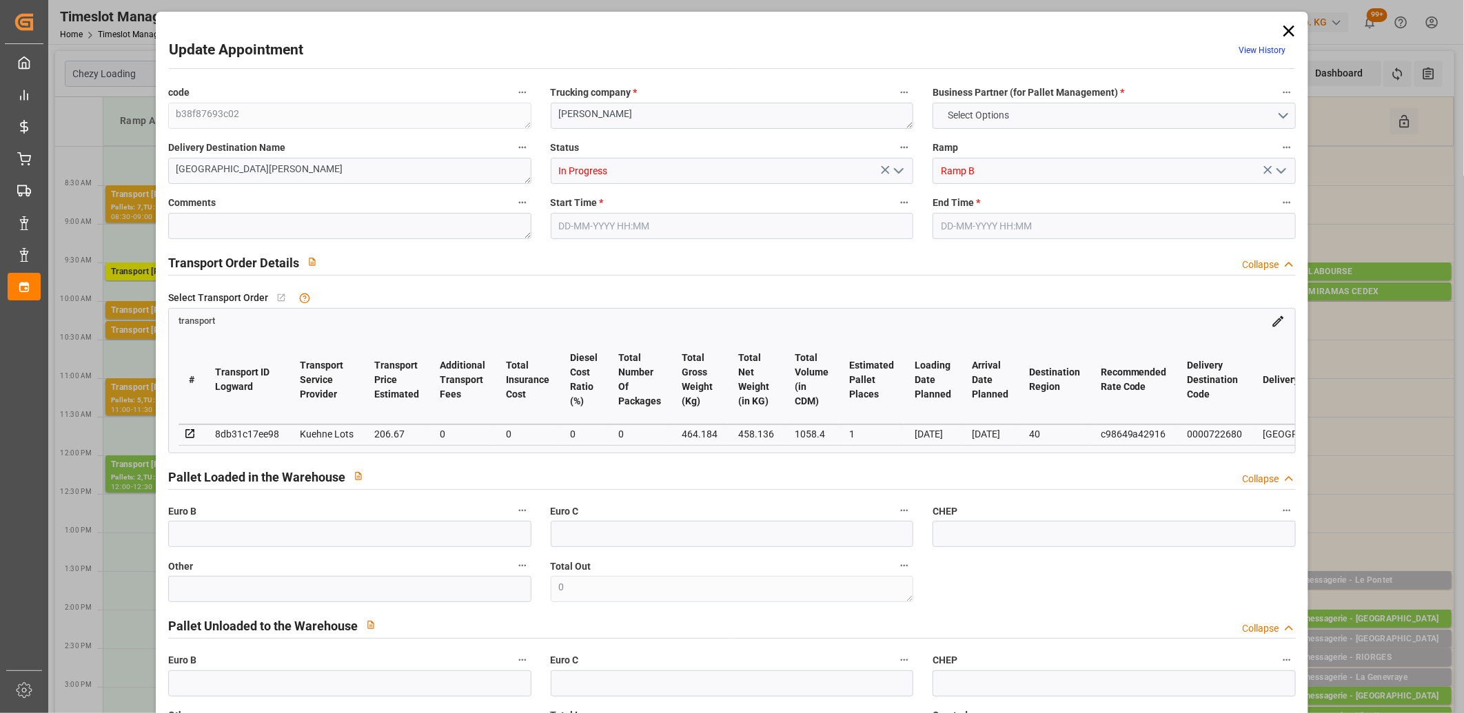
type input "101"
type input "464.184"
type input "0"
type input "4710.8598"
type input "0"
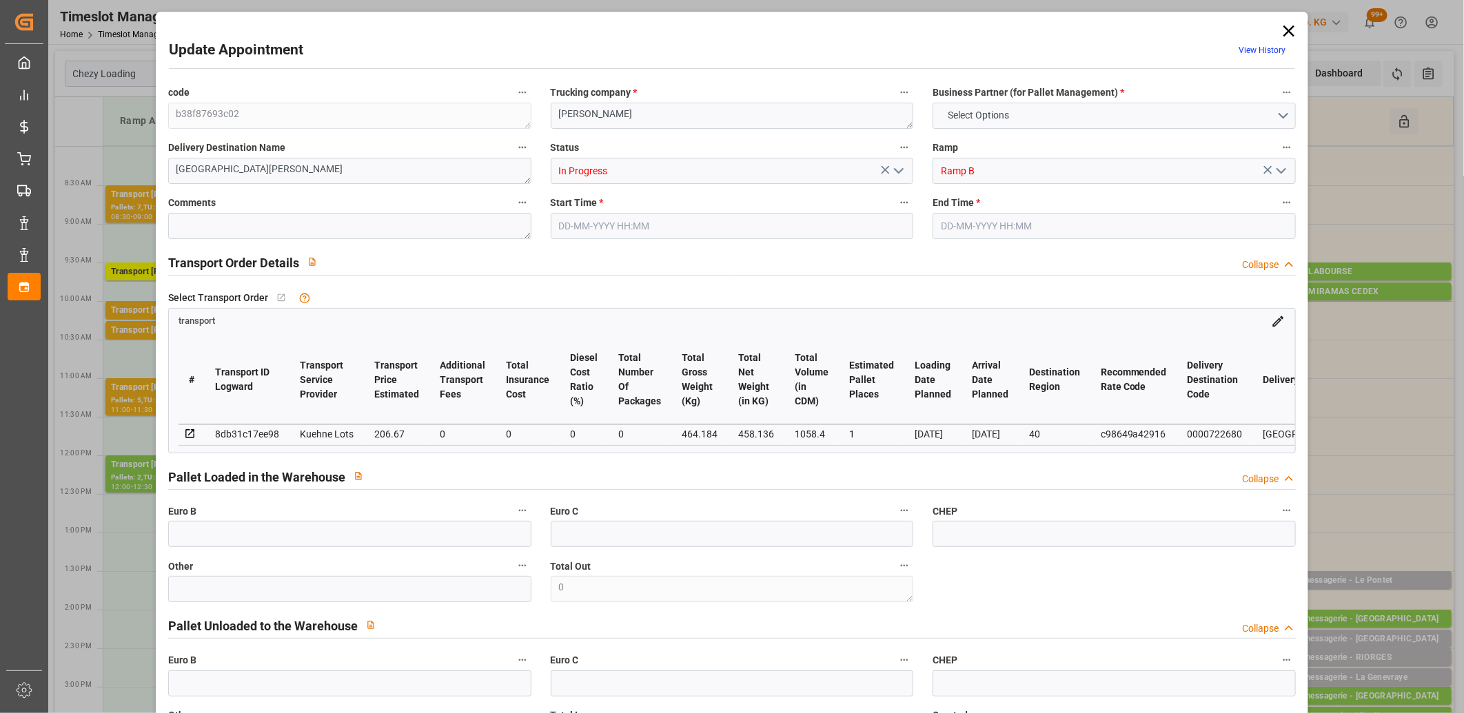
type input "0"
type input "21"
type input "35"
type input "05-09-2025 08:45"
type input "05-09-2025 09:00"
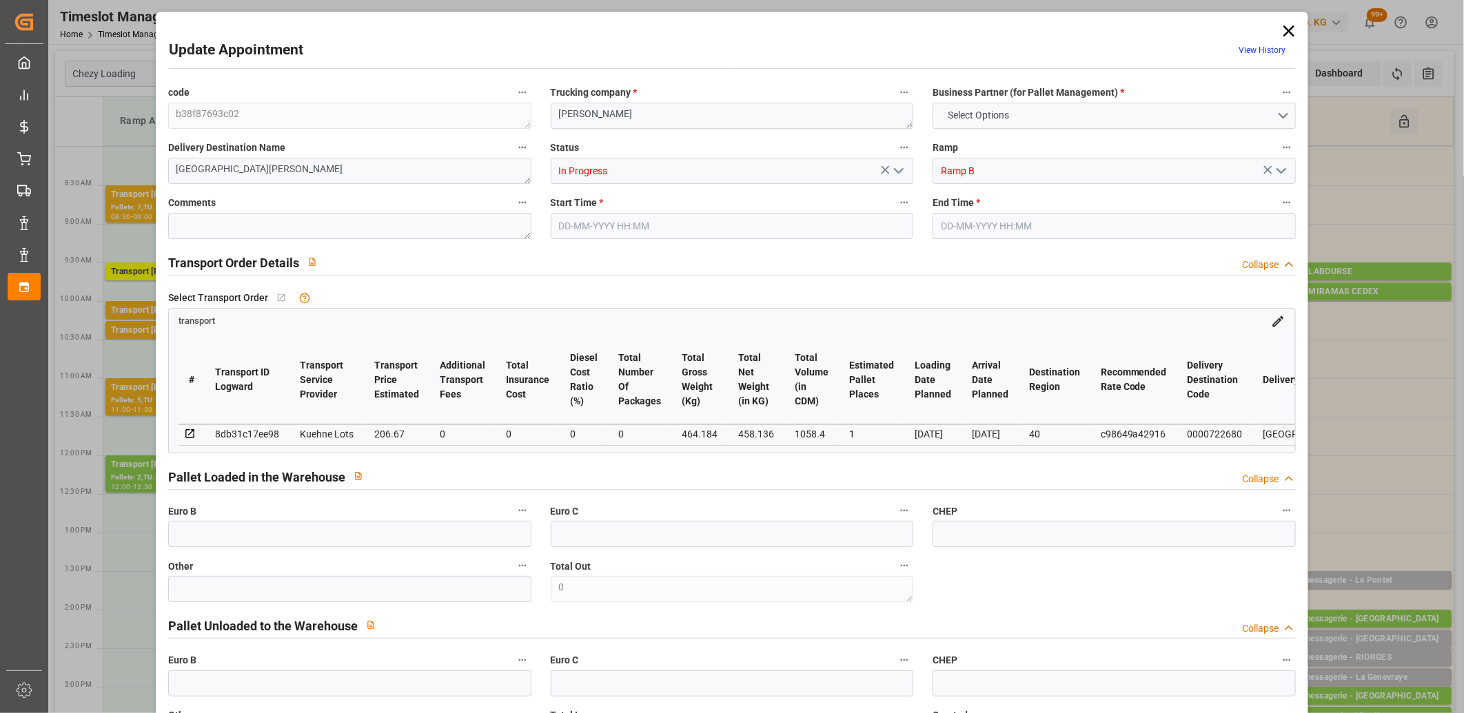
type input "03-09-2025 12:11"
type input "03-09-2025 11:24"
type input "[DATE]"
click at [899, 170] on polyline "open menu" at bounding box center [899, 171] width 8 height 4
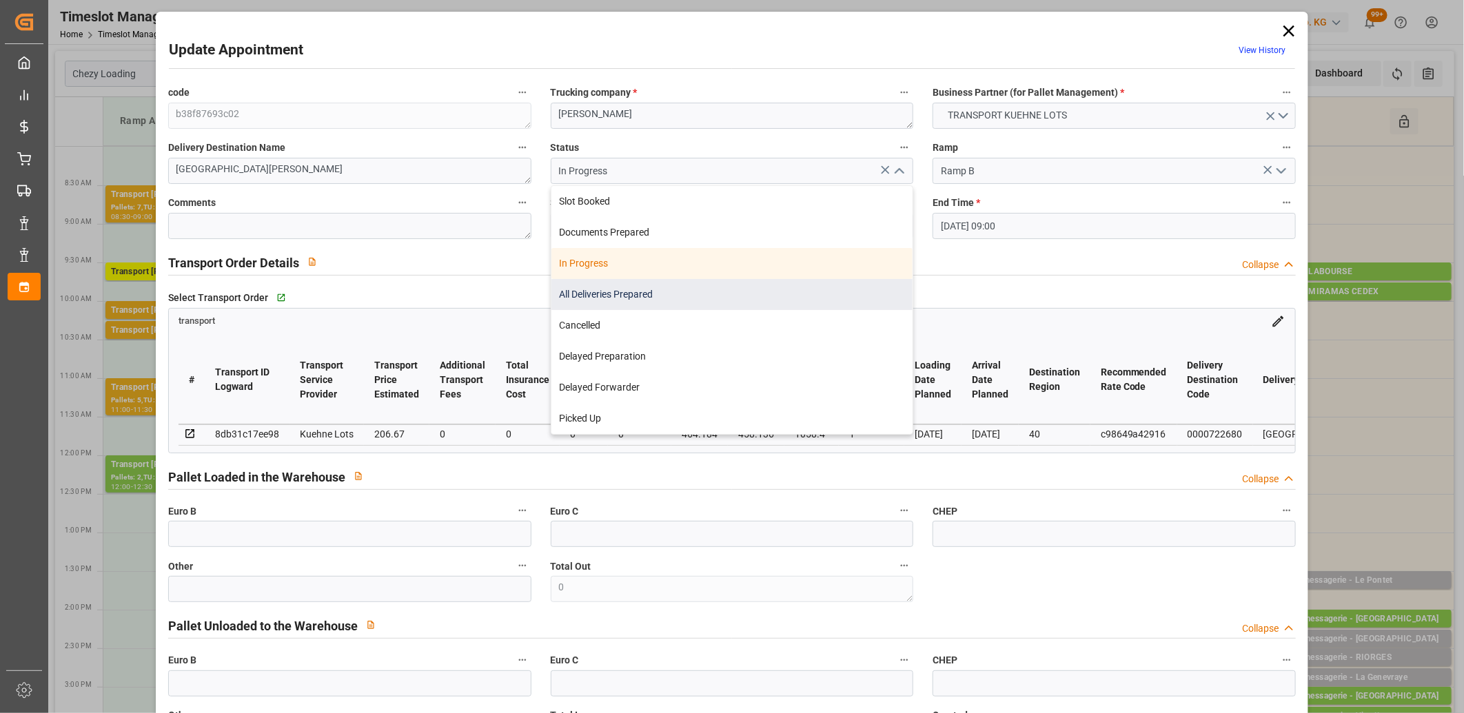
click at [815, 289] on div "All Deliveries Prepared" at bounding box center [732, 294] width 362 height 31
type input "All Deliveries Prepared"
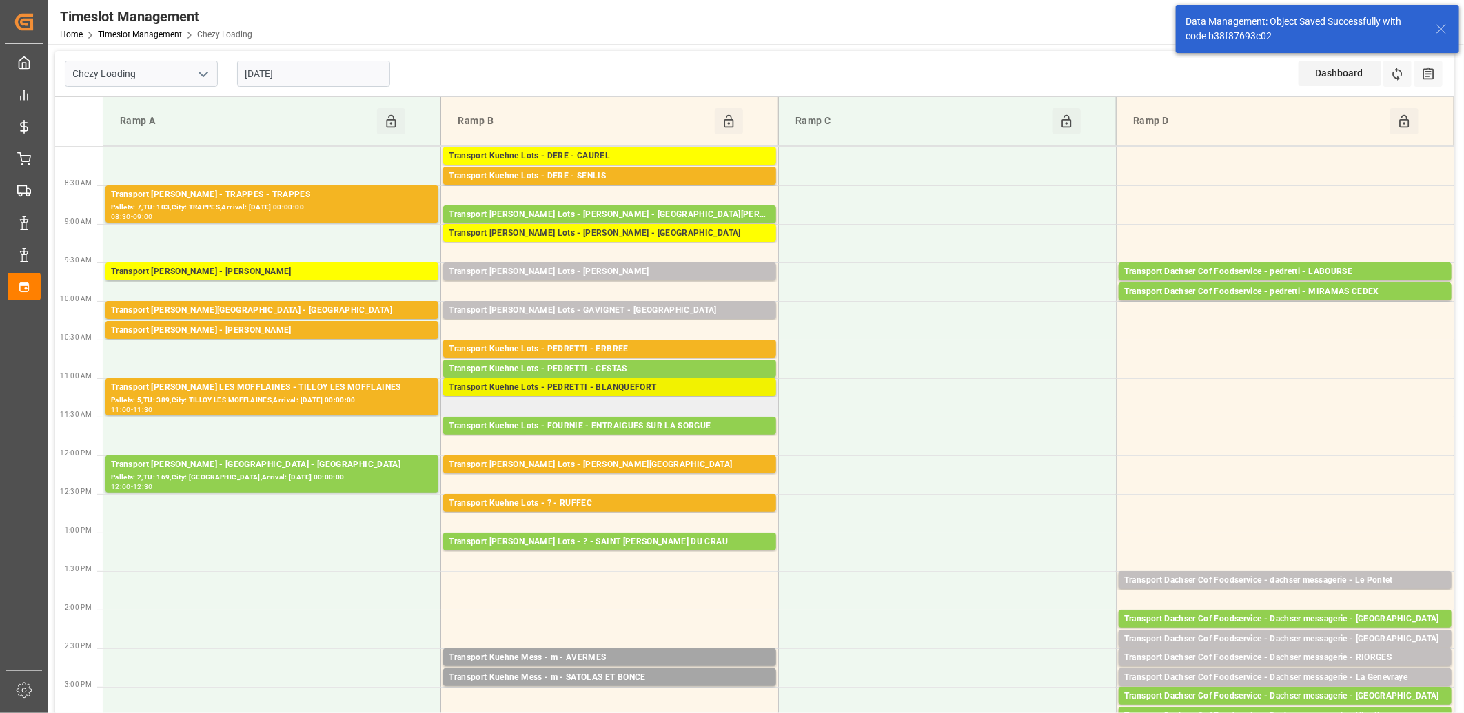
click at [584, 390] on div "Transport Kuehne Lots - PEDRETTI - BLANQUEFORT" at bounding box center [610, 388] width 322 height 14
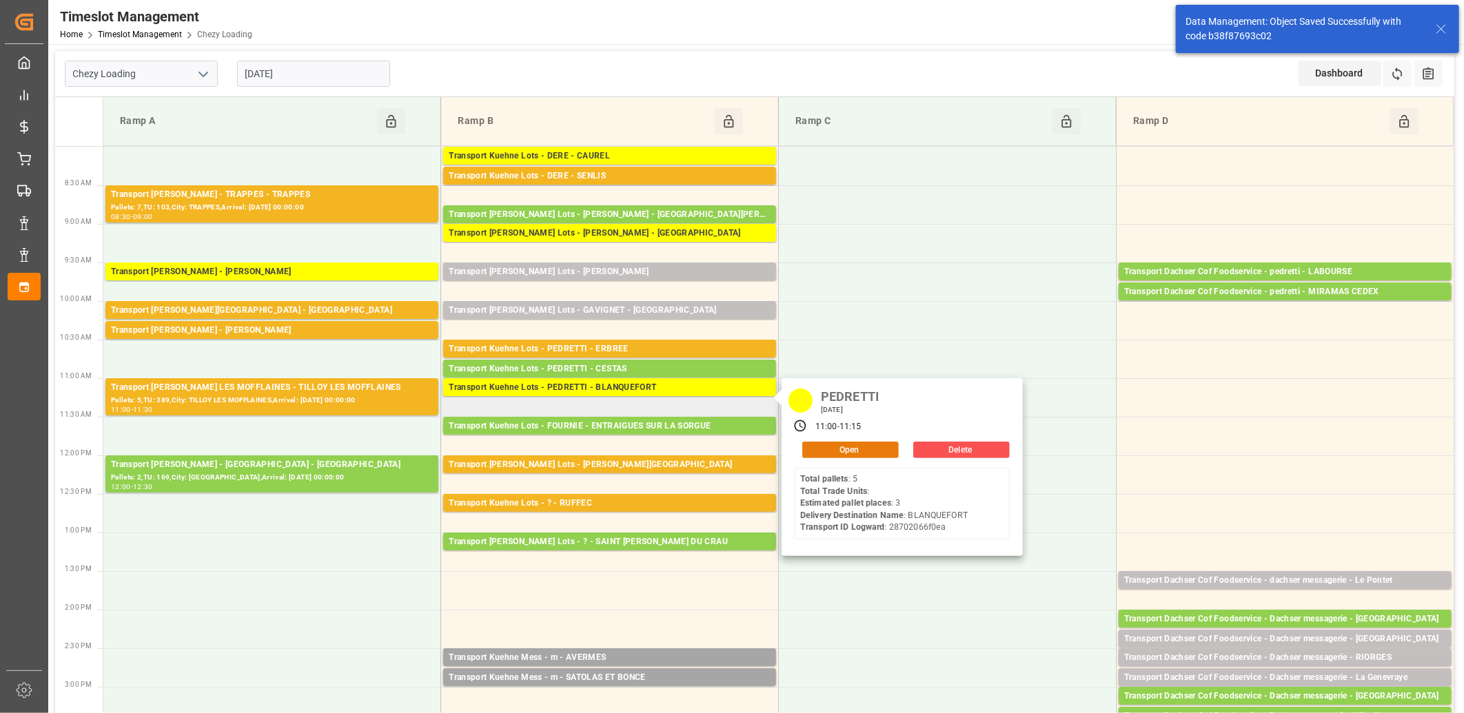
click at [842, 446] on button "Open" at bounding box center [850, 450] width 96 height 17
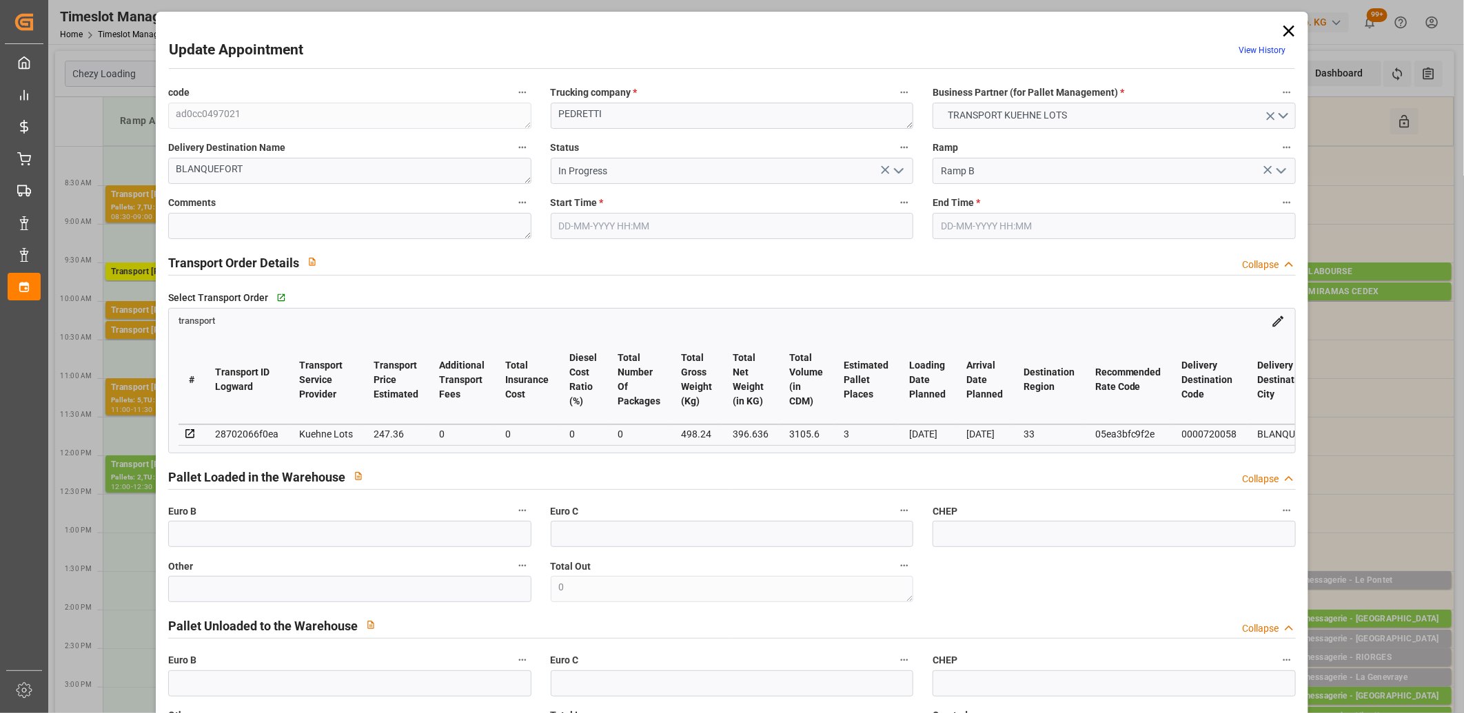
type input "05-09-2025 11:00"
type input "05-09-2025 11:15"
type input "03-09-2025 14:03"
type input "03-09-2025 11:24"
type input "[DATE]"
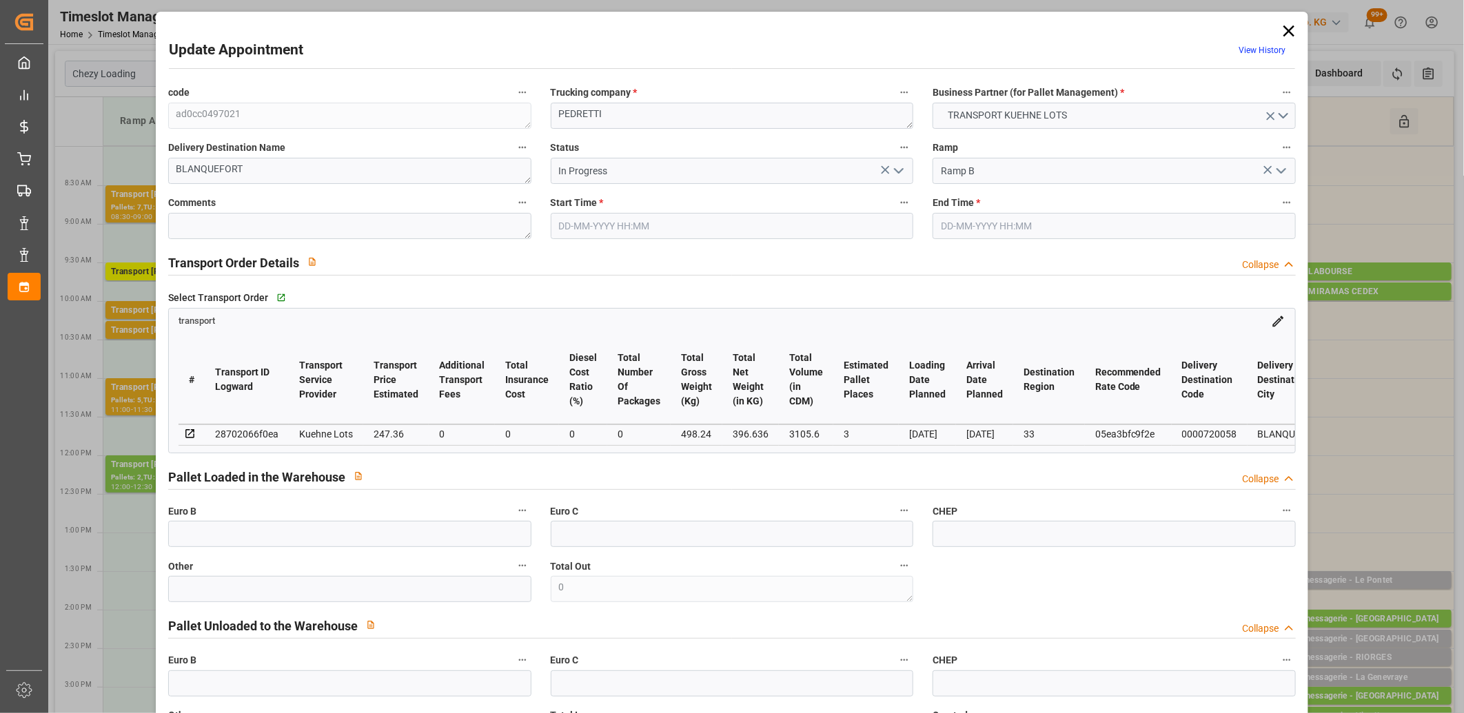
type input "[DATE]"
click at [897, 174] on icon "open menu" at bounding box center [899, 171] width 17 height 17
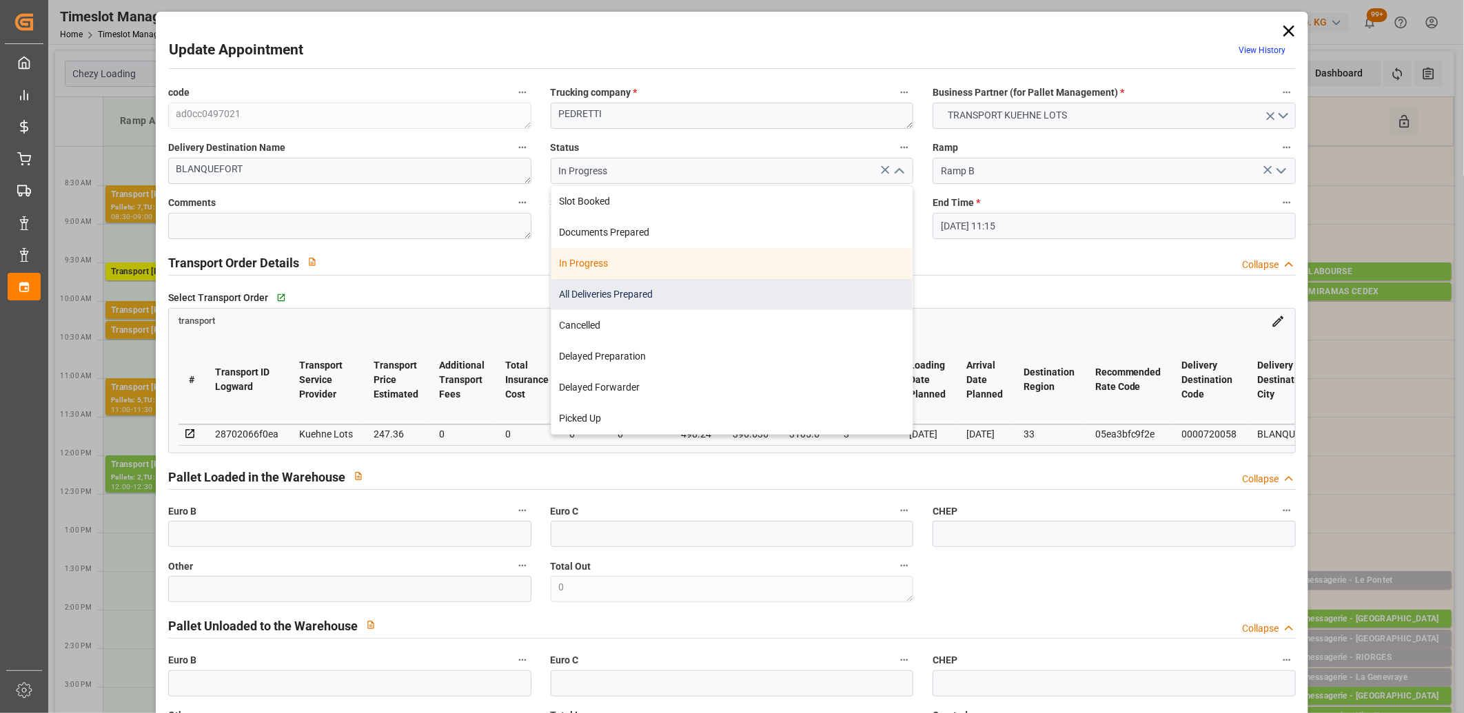
click at [793, 302] on div "All Deliveries Prepared" at bounding box center [732, 294] width 362 height 31
type input "All Deliveries Prepared"
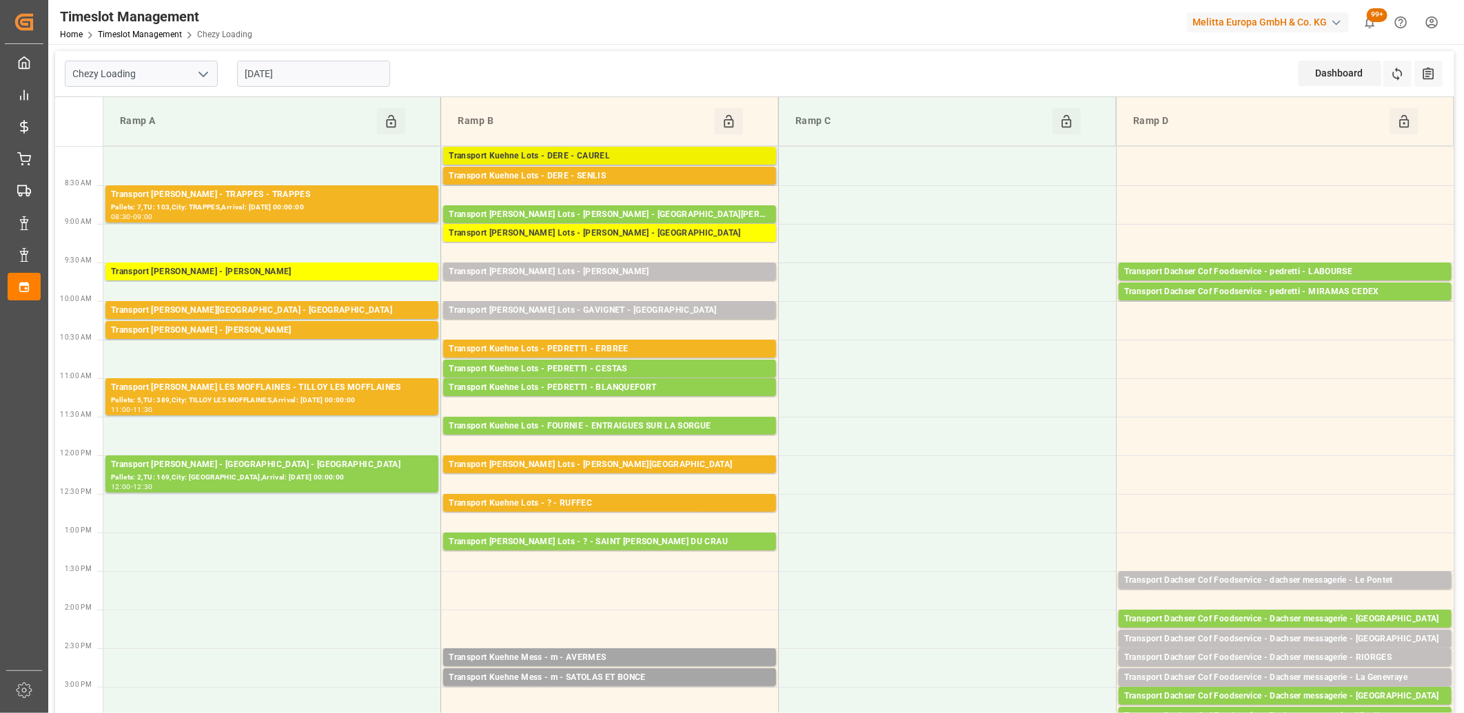
click at [631, 154] on div "Transport Kuehne Lots - DERE - CAUREL" at bounding box center [610, 157] width 322 height 14
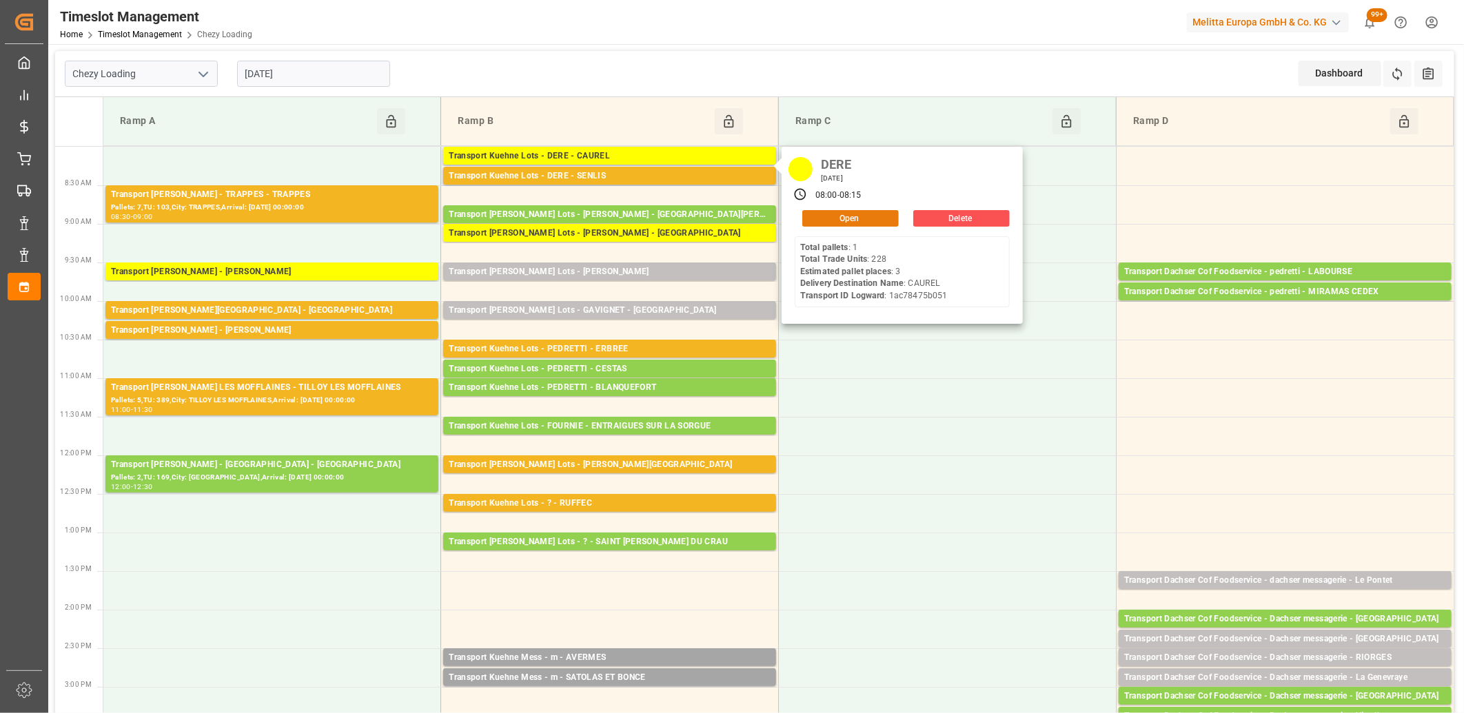
click at [858, 221] on button "Open" at bounding box center [850, 218] width 96 height 17
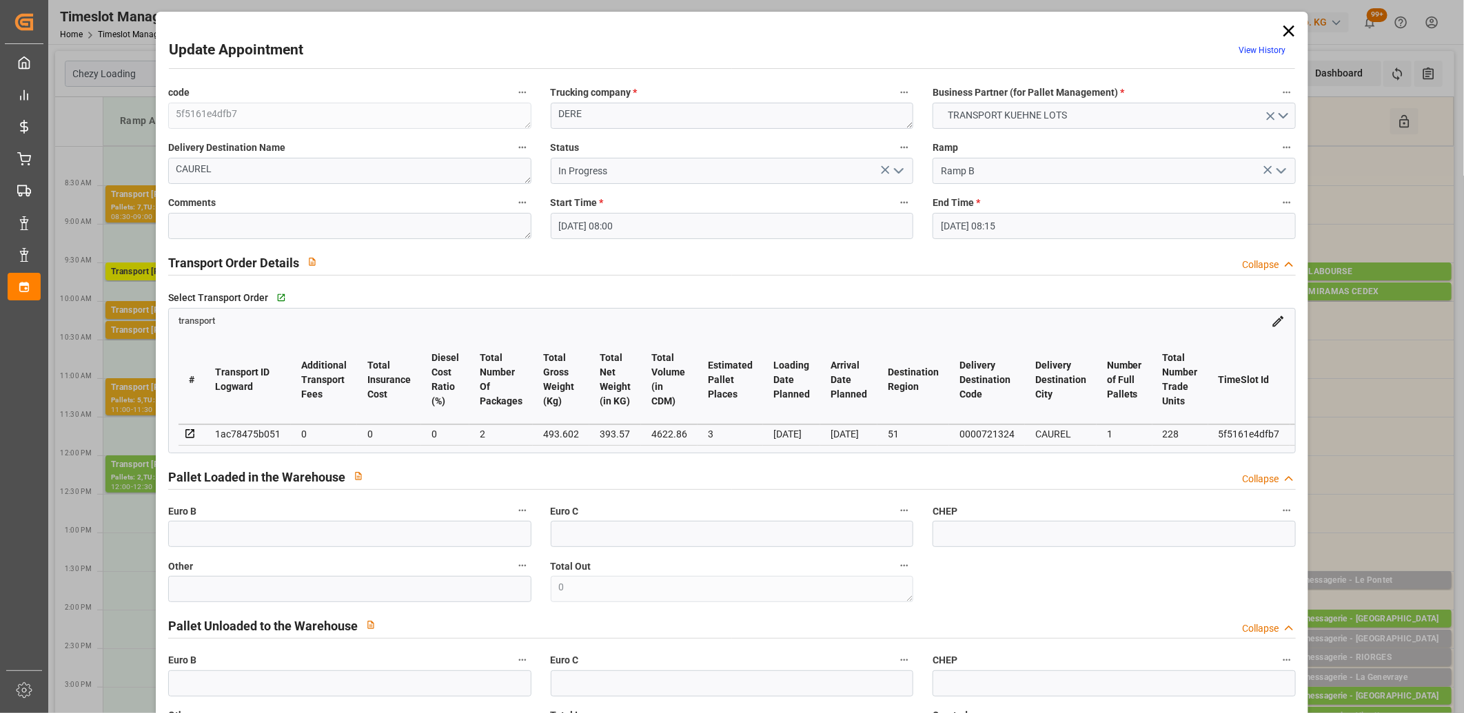
click at [900, 172] on icon "open menu" at bounding box center [899, 171] width 17 height 17
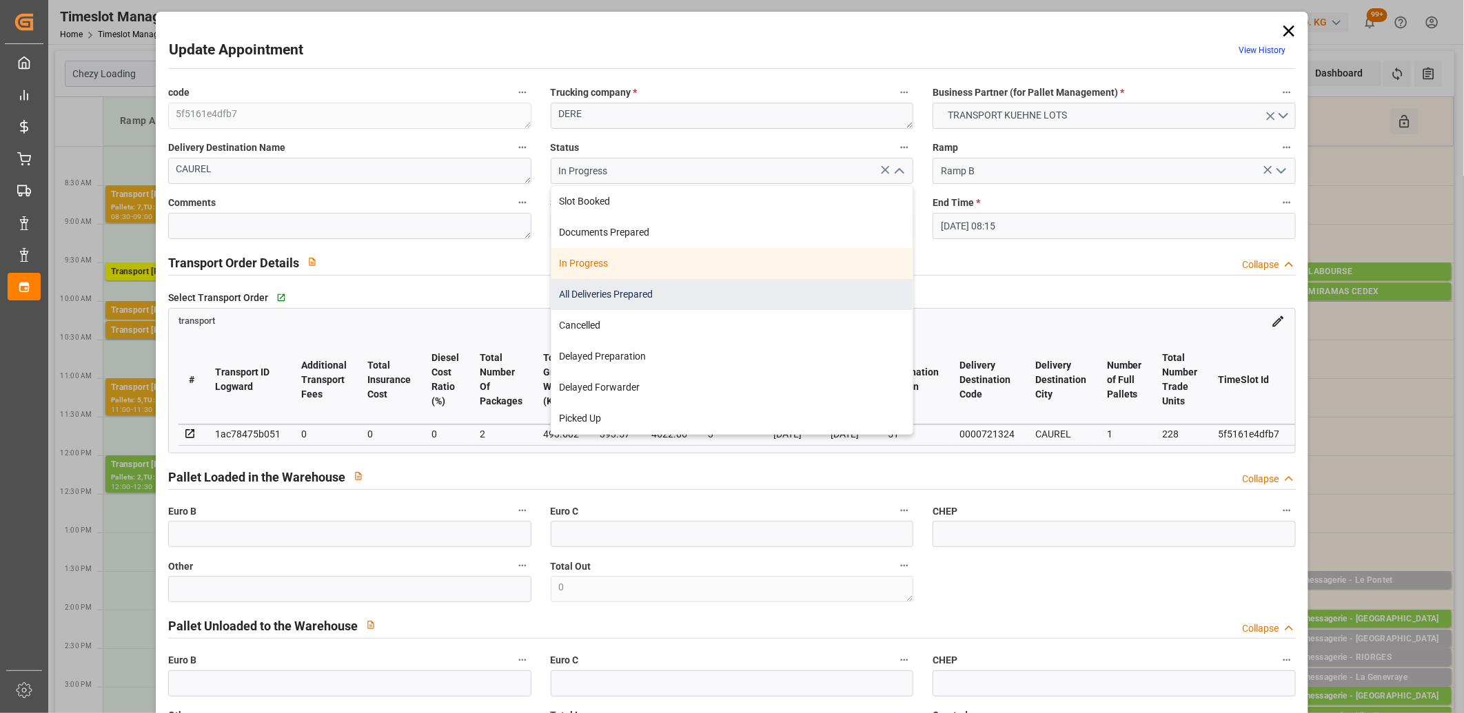
click at [837, 284] on div "All Deliveries Prepared" at bounding box center [732, 294] width 362 height 31
type input "All Deliveries Prepared"
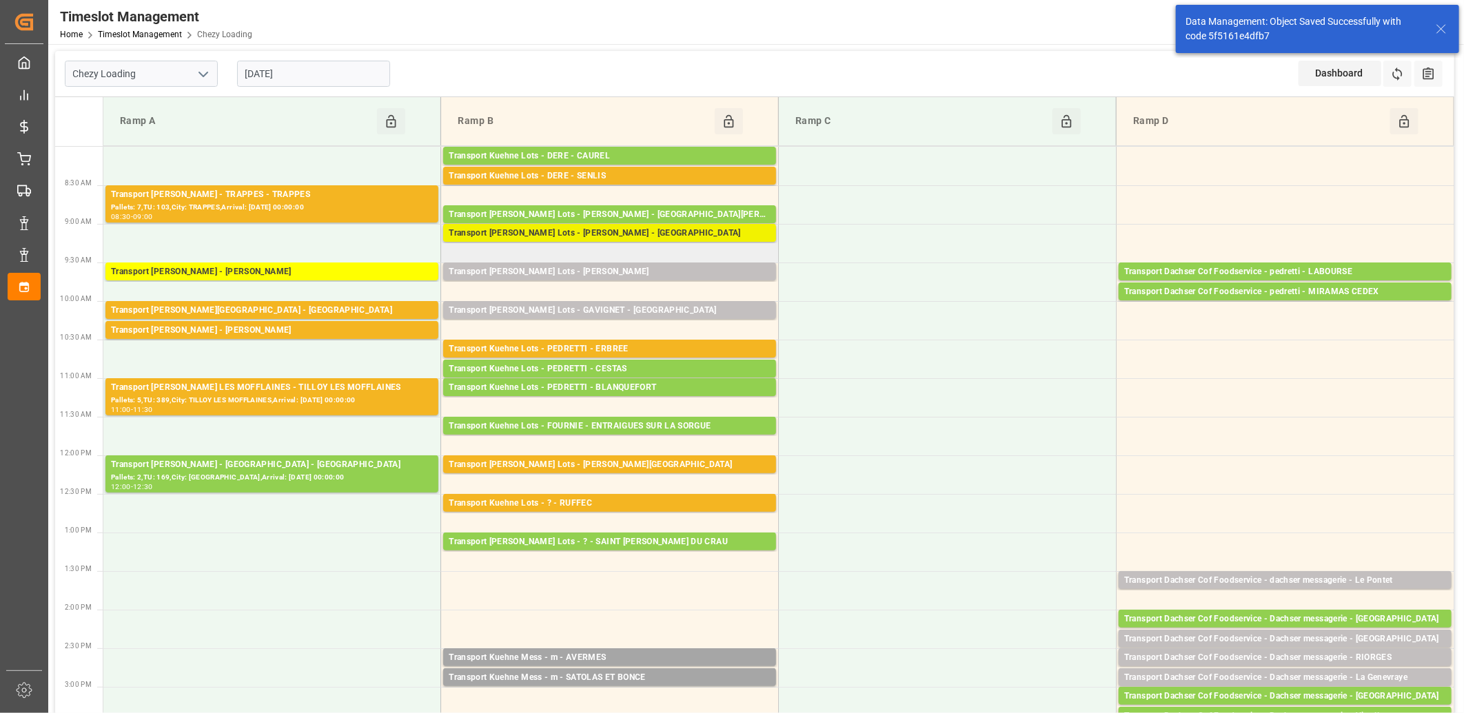
click at [616, 236] on div "Transport [PERSON_NAME] Lots - [PERSON_NAME] - [GEOGRAPHIC_DATA]" at bounding box center [610, 234] width 322 height 14
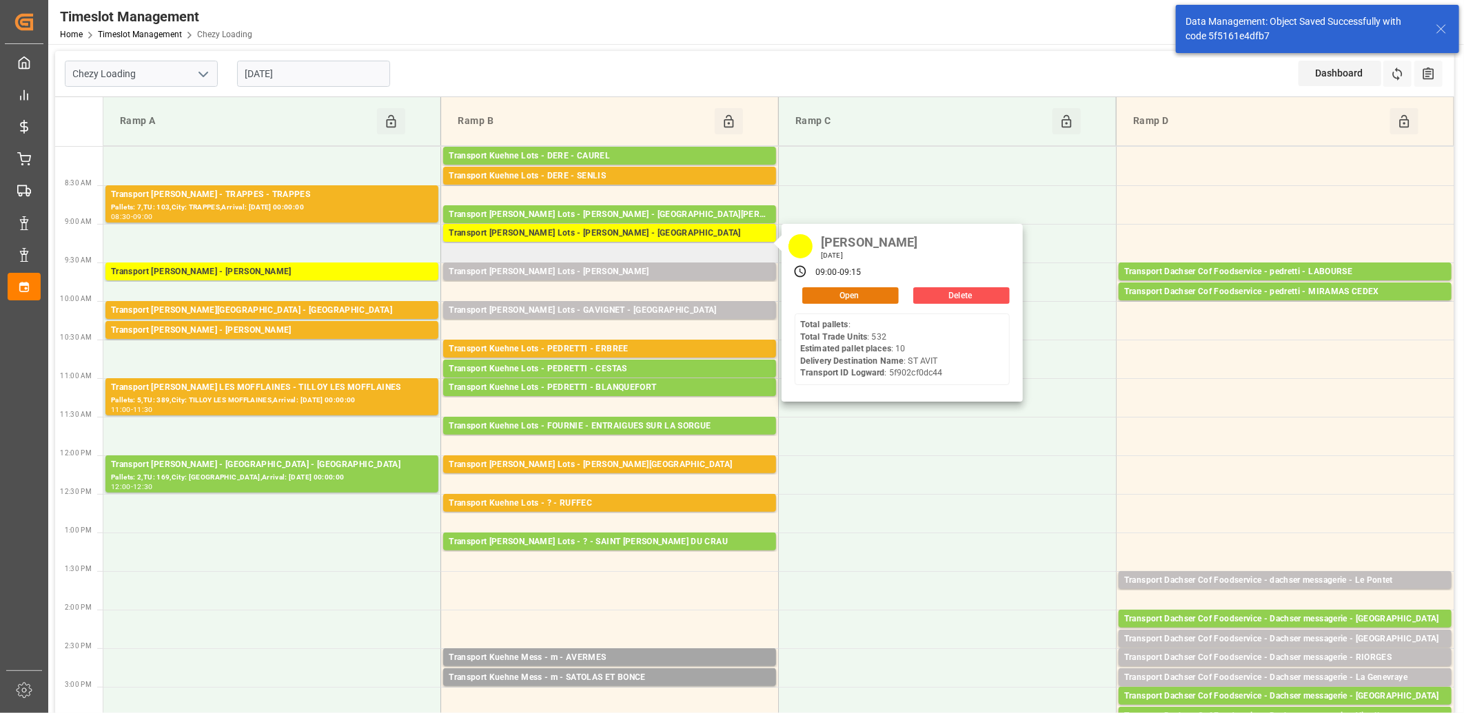
click at [815, 291] on button "Open" at bounding box center [850, 295] width 96 height 17
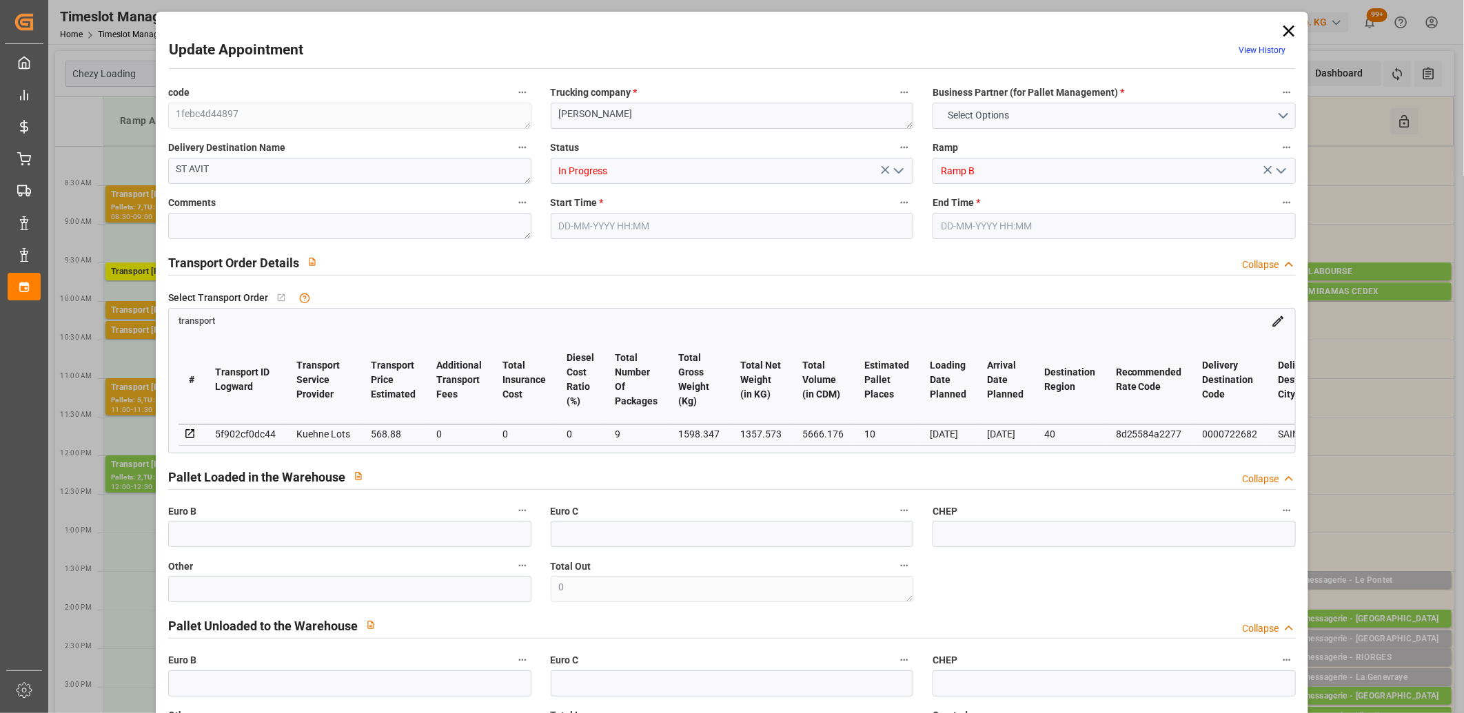
type input "10"
type input "568.88"
type input "0"
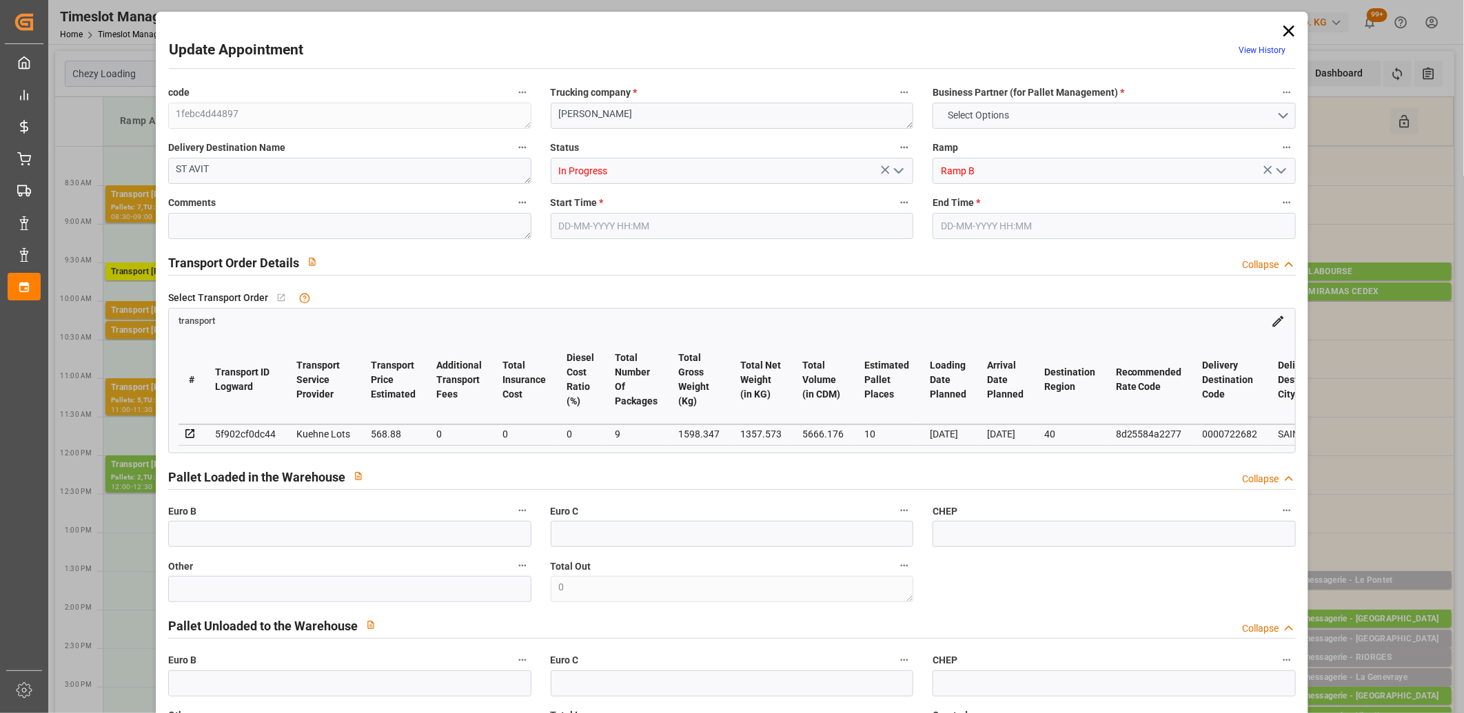
type input "568.88"
type input "0"
type input "9"
type input "1357.573"
type input "2702.347"
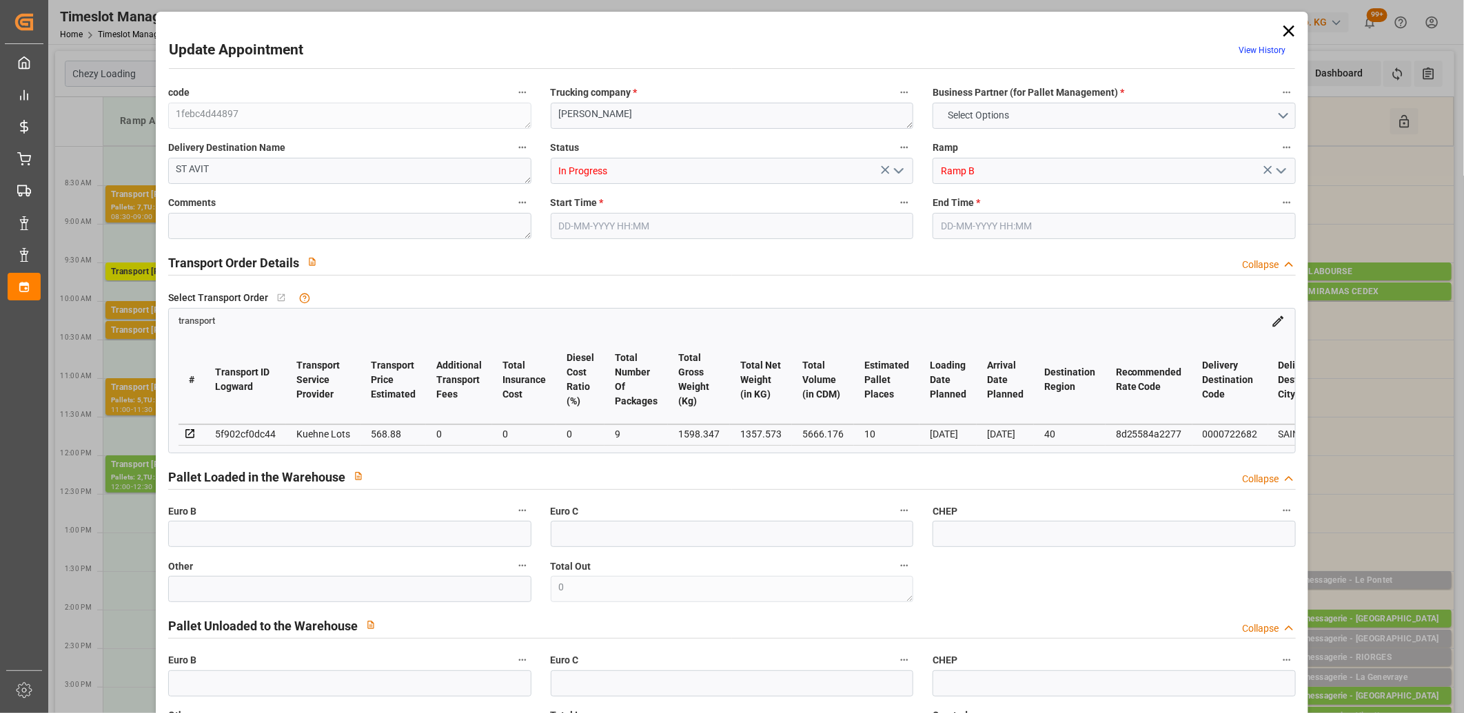
type input "5666.176"
type input "40"
type input "0"
type input "532"
type input "48"
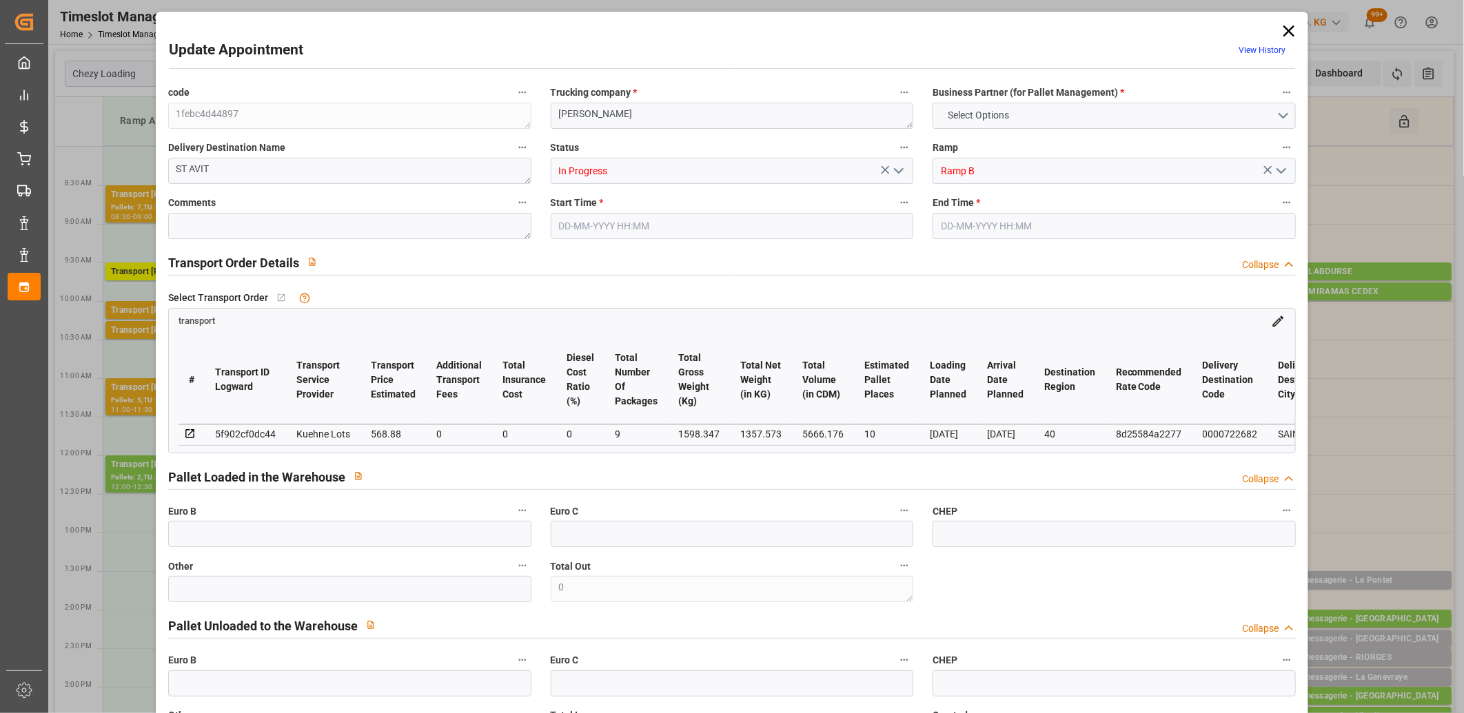
type input "101"
type input "1598.347"
type input "0"
type input "4710.8598"
type input "0"
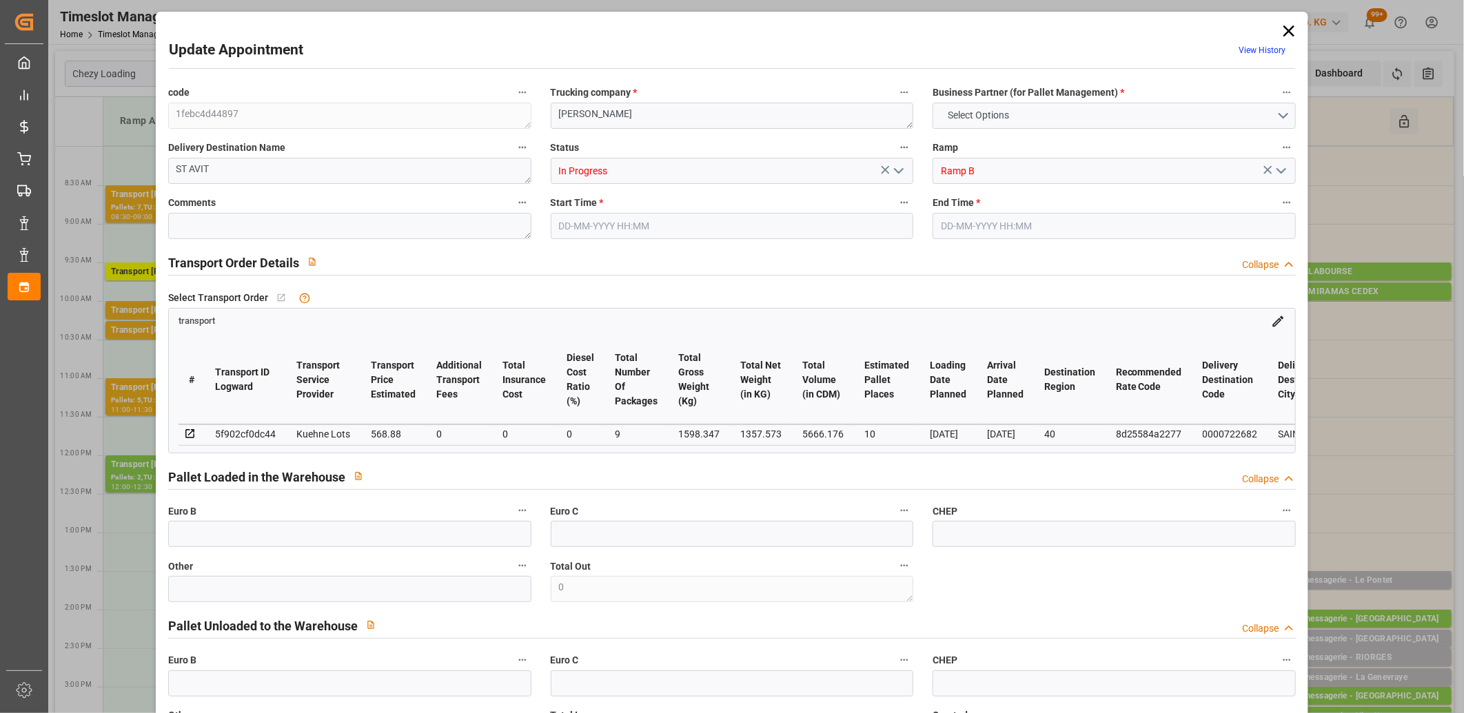
type input "0"
type input "21"
type input "35"
type input "05-09-2025 09:00"
type input "05-09-2025 09:15"
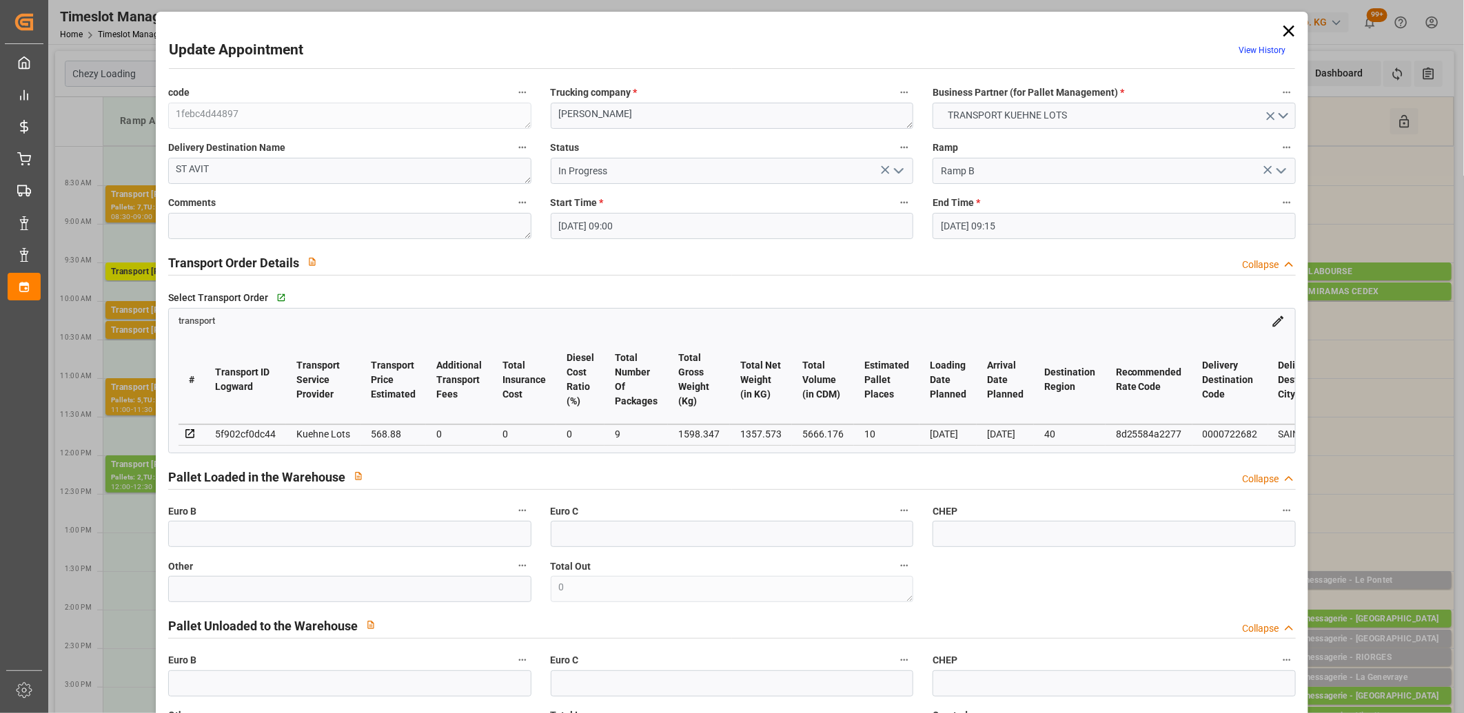
type input "03-09-2025 12:11"
type input "03-09-2025 11:25"
type input "[DATE]"
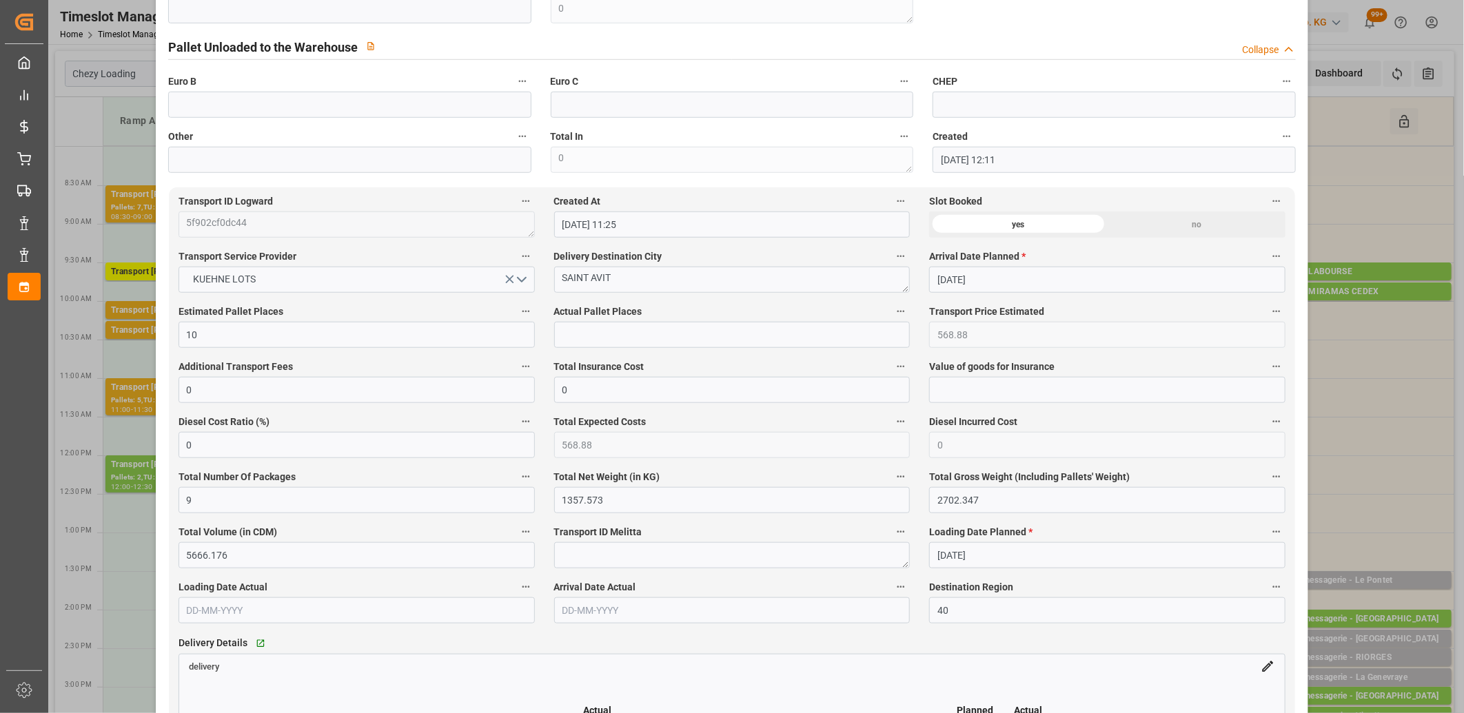
scroll to position [766, 0]
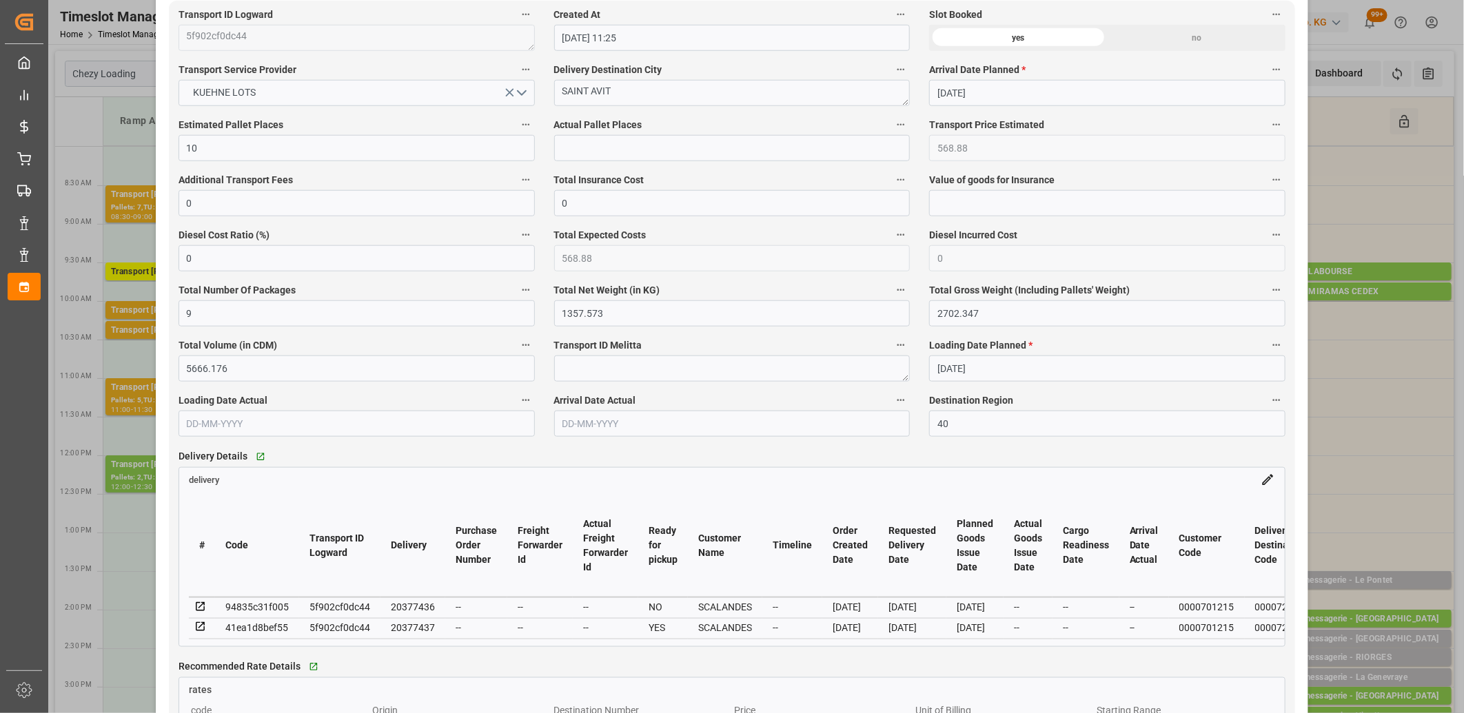
click at [200, 611] on icon at bounding box center [200, 607] width 12 height 12
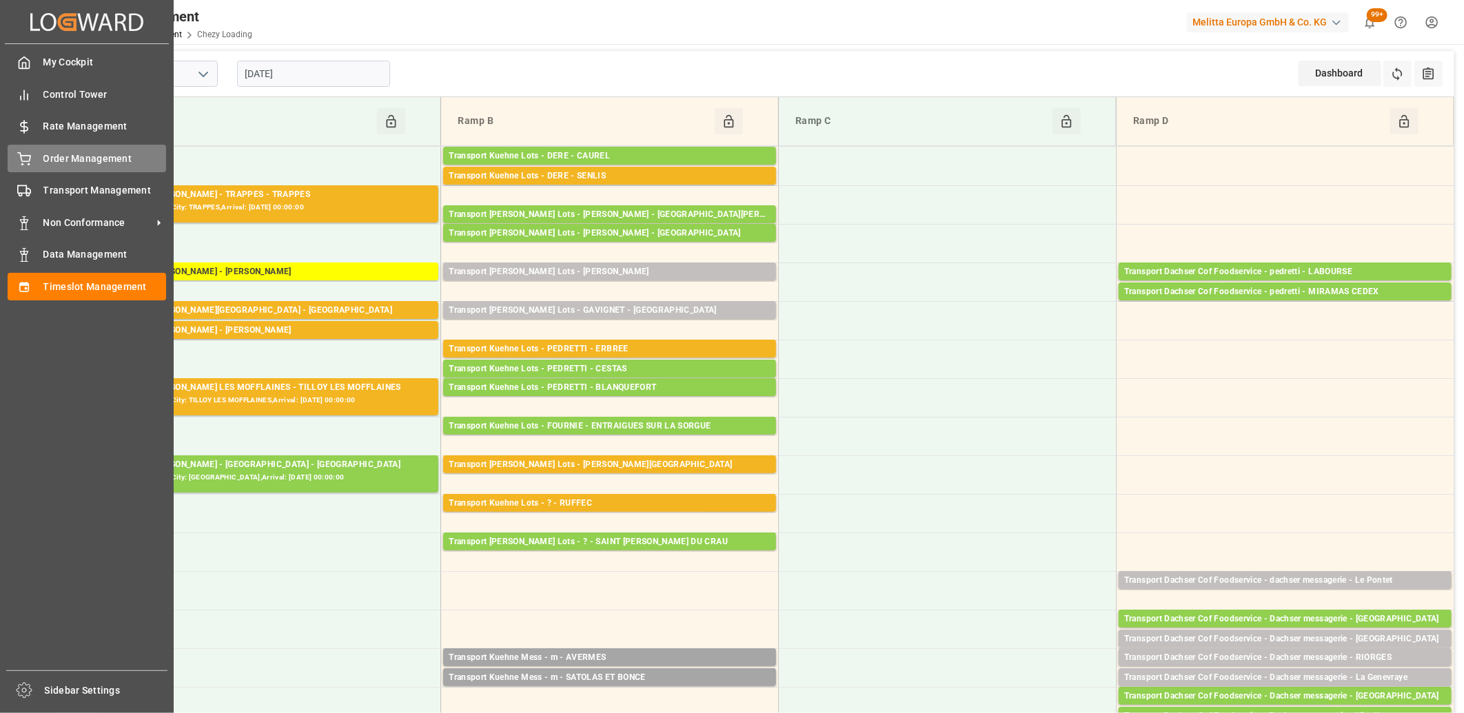
click at [21, 156] on icon at bounding box center [24, 157] width 12 height 9
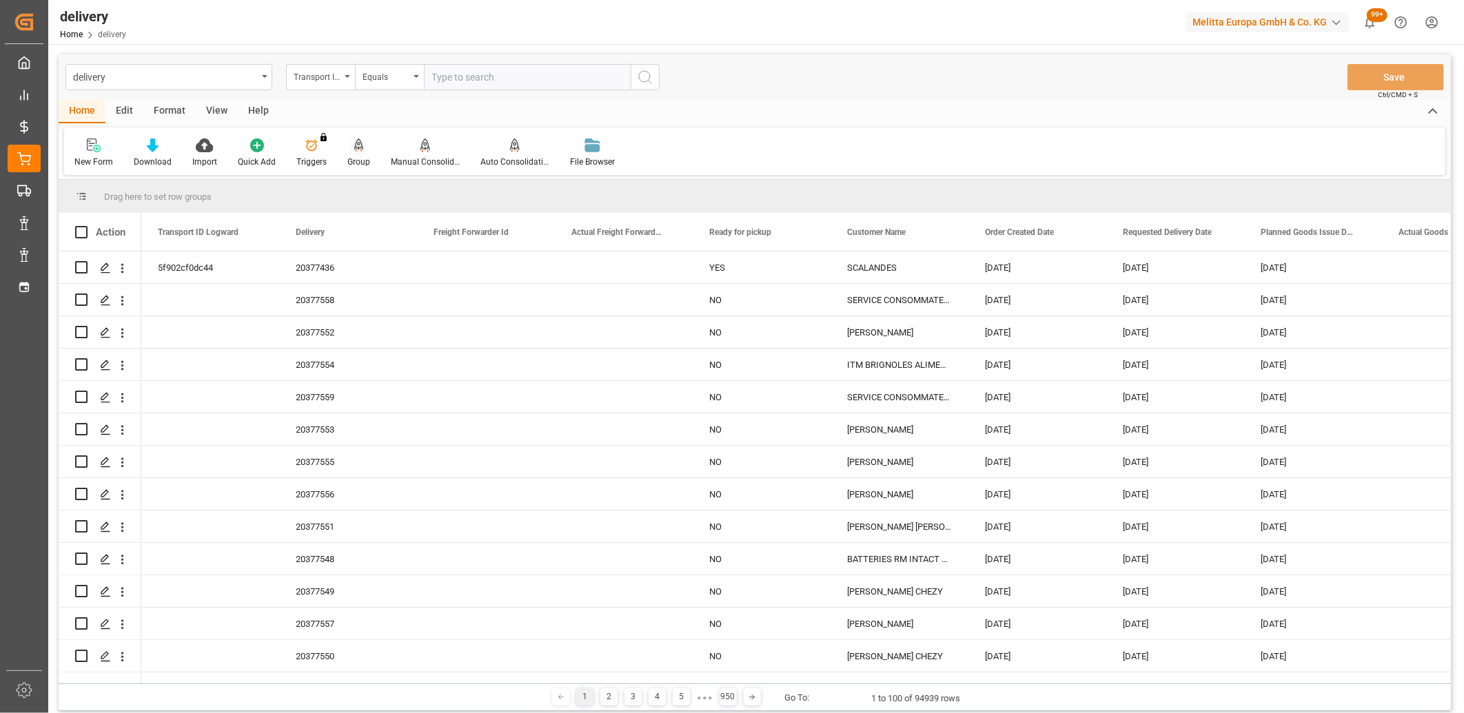
click at [357, 146] on icon at bounding box center [359, 146] width 10 height 14
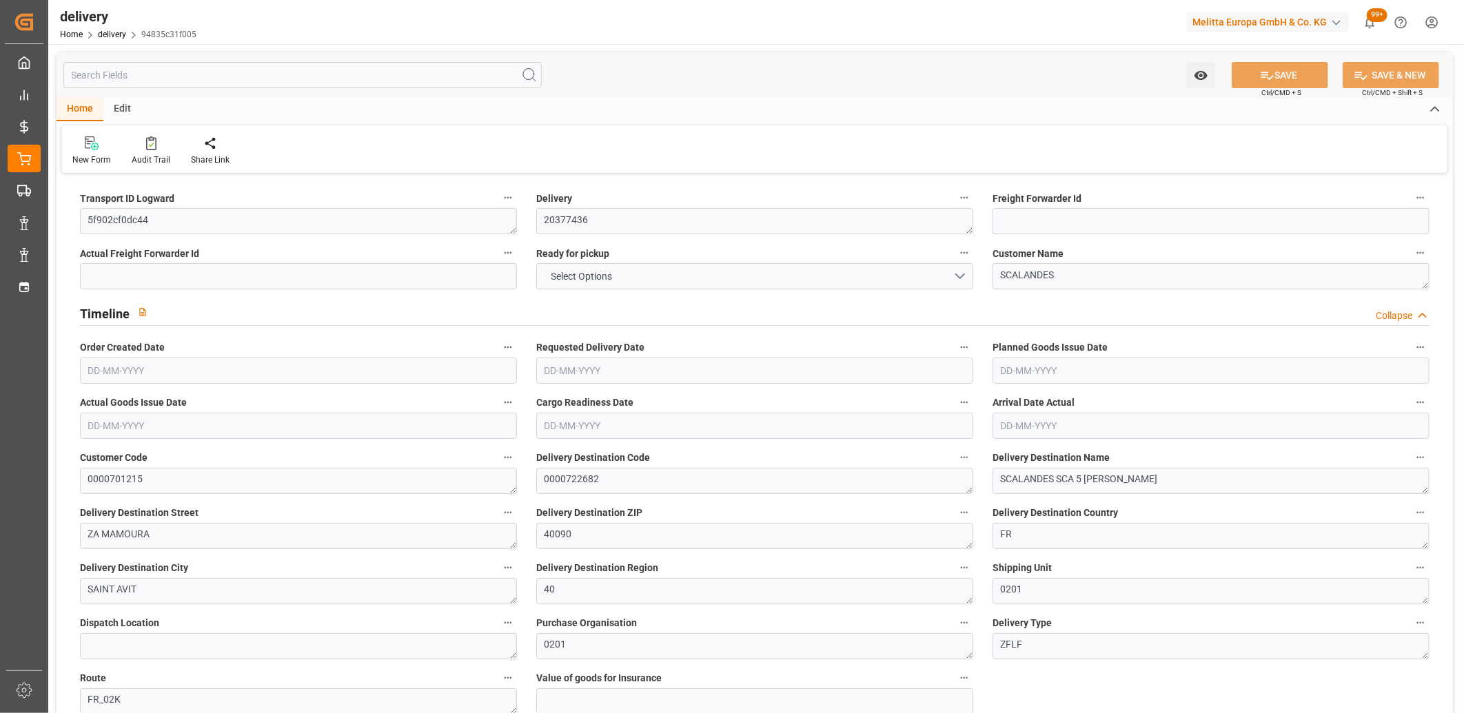
type input "3"
type input "215.239"
type input "468.246"
type input "1341.345"
type input "156"
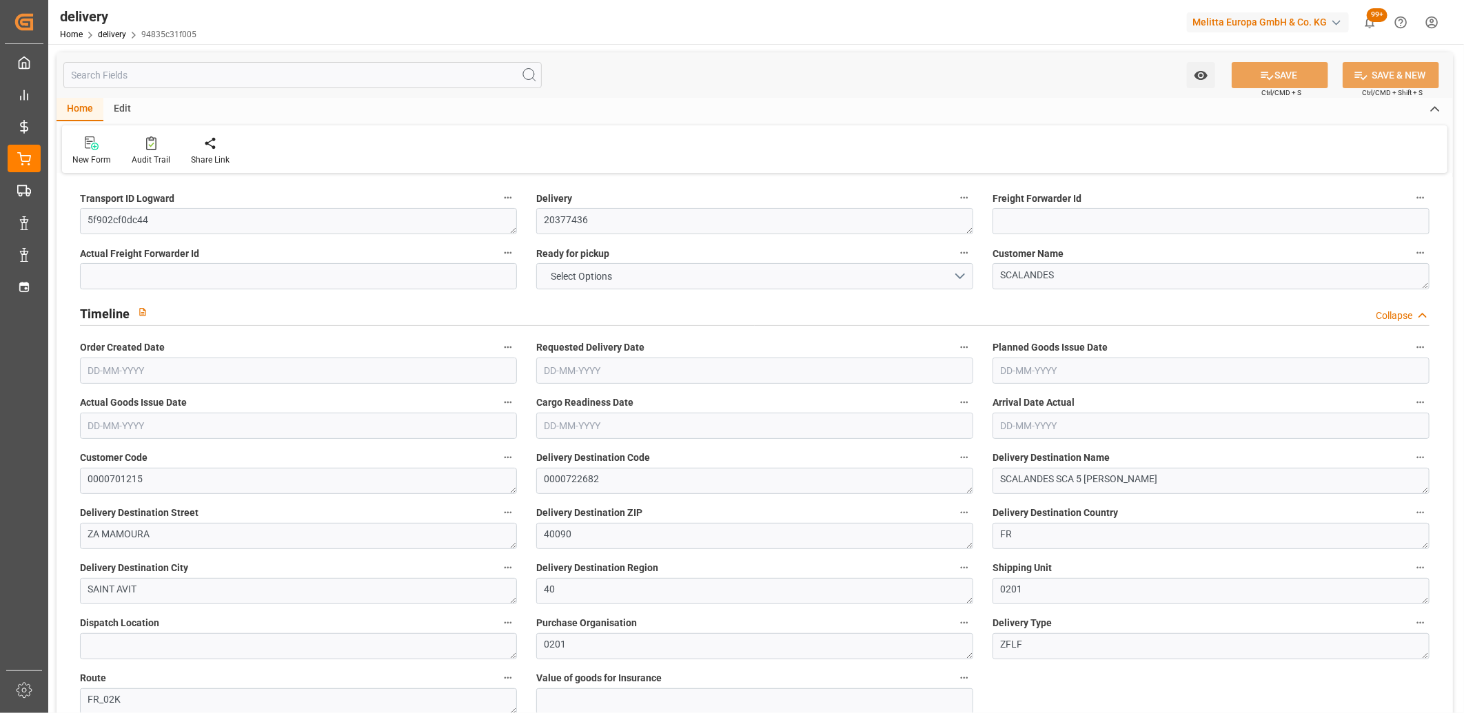
type input "9"
type input "0"
type input "2"
type input "0"
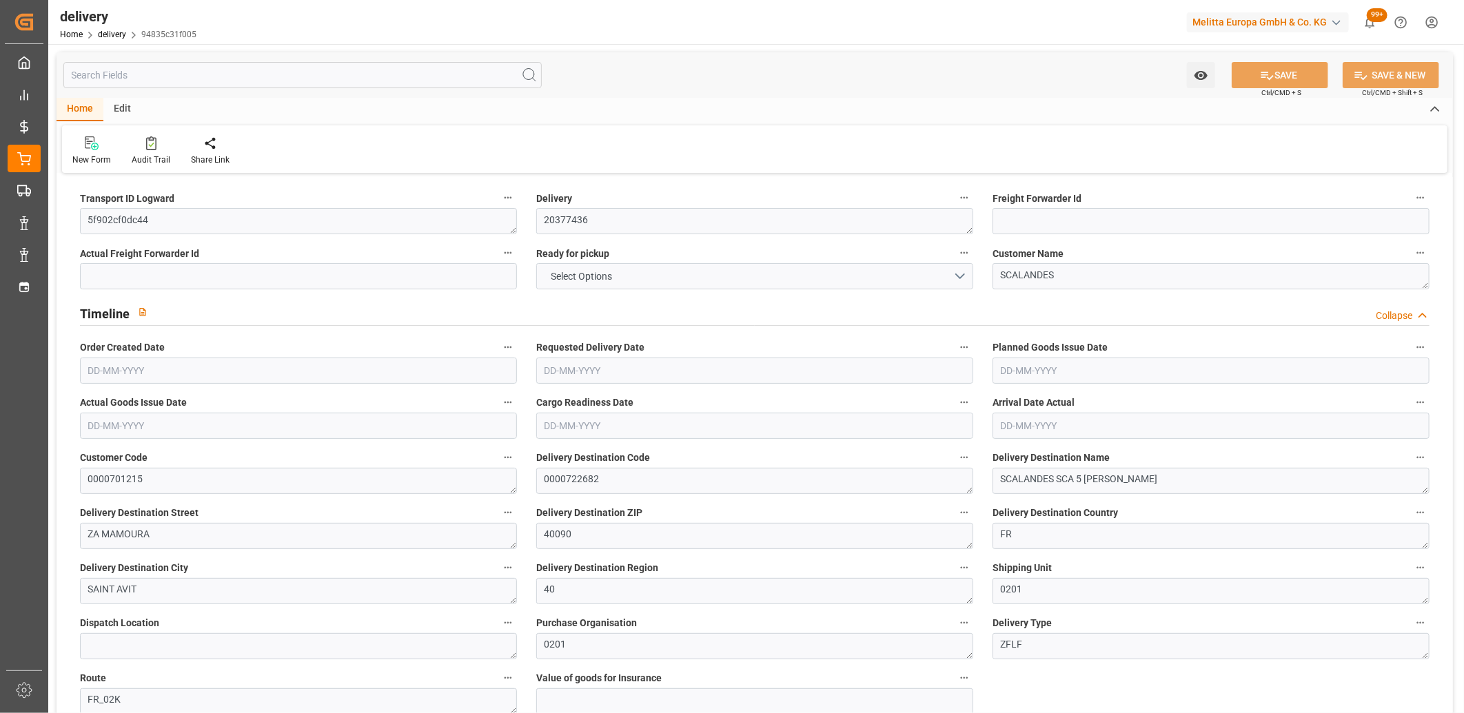
type input "0"
type input "113.776"
type input "0"
type input "56.16"
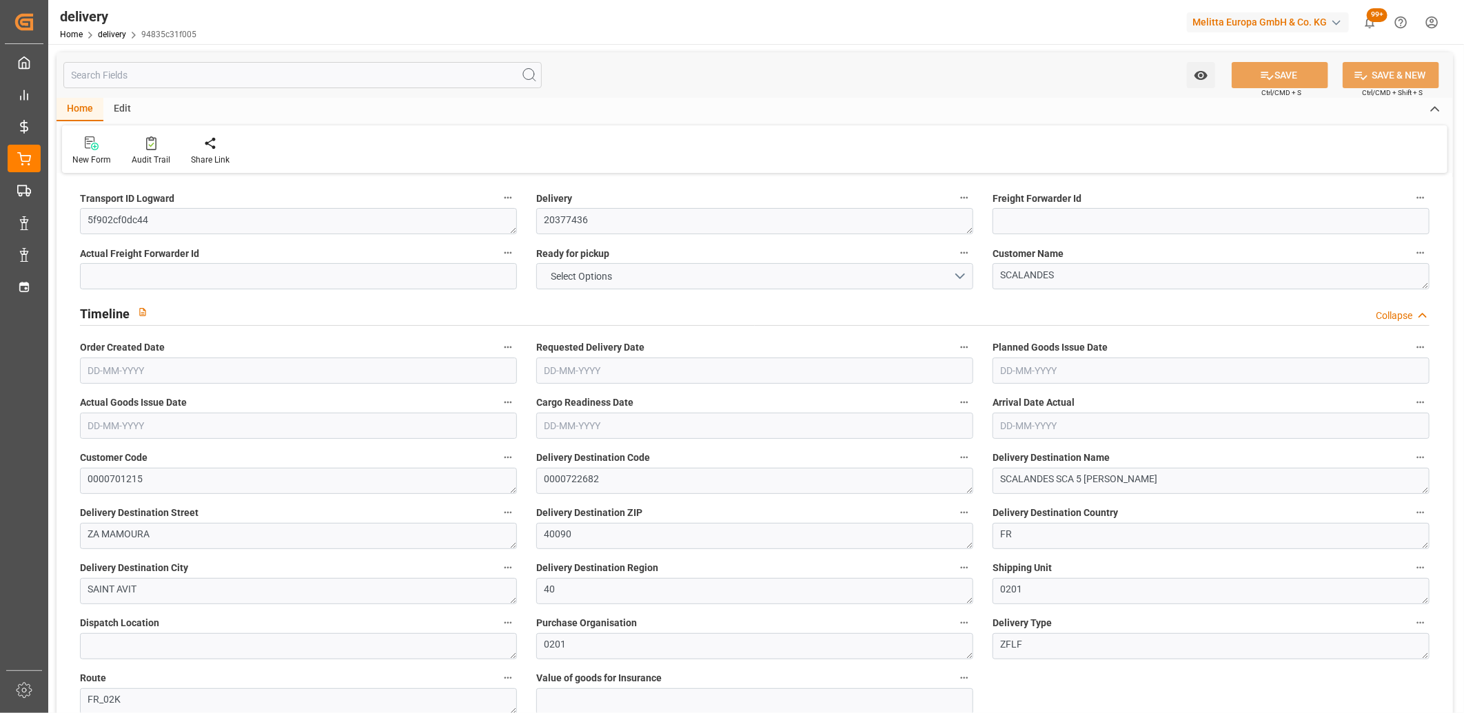
type input "1.5"
type input "1.3"
type input "0"
type input "13.5"
type input "261.246"
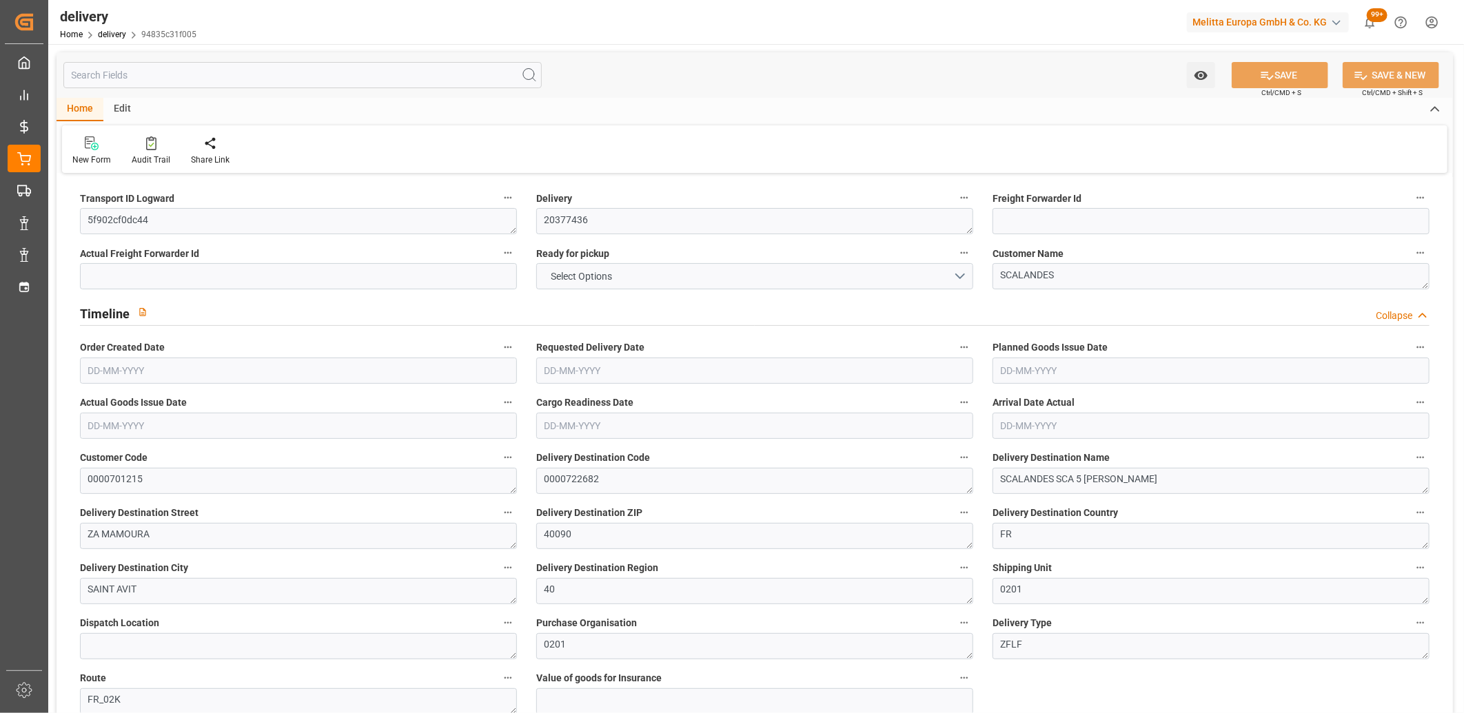
type input "101"
type input "2761.6192"
type input "0.1771"
type input "0"
type input "[DATE]"
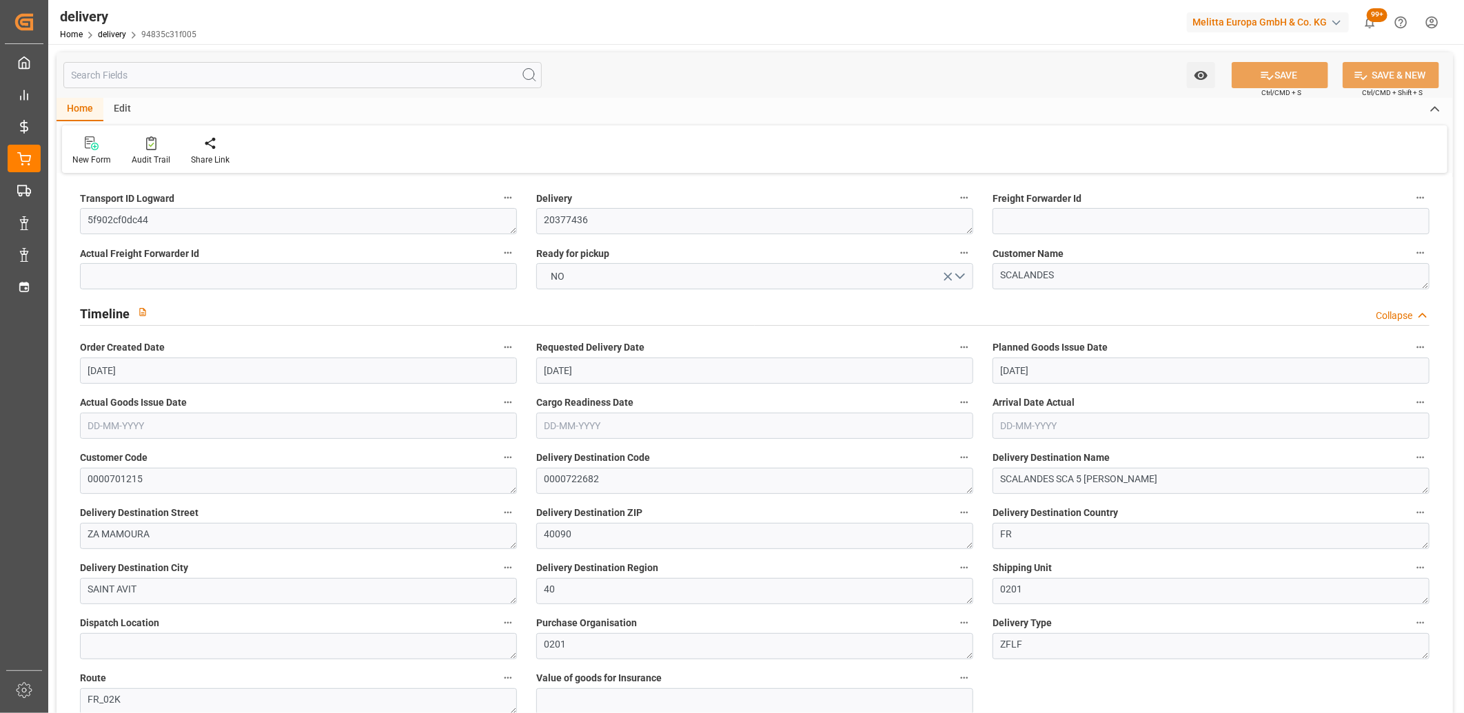
type input "[DATE]"
type input "05-09-2025"
type input "03-09-2025 11:01"
click at [608, 283] on button "NO" at bounding box center [754, 276] width 437 height 26
click at [1265, 74] on icon at bounding box center [1267, 76] width 12 height 8
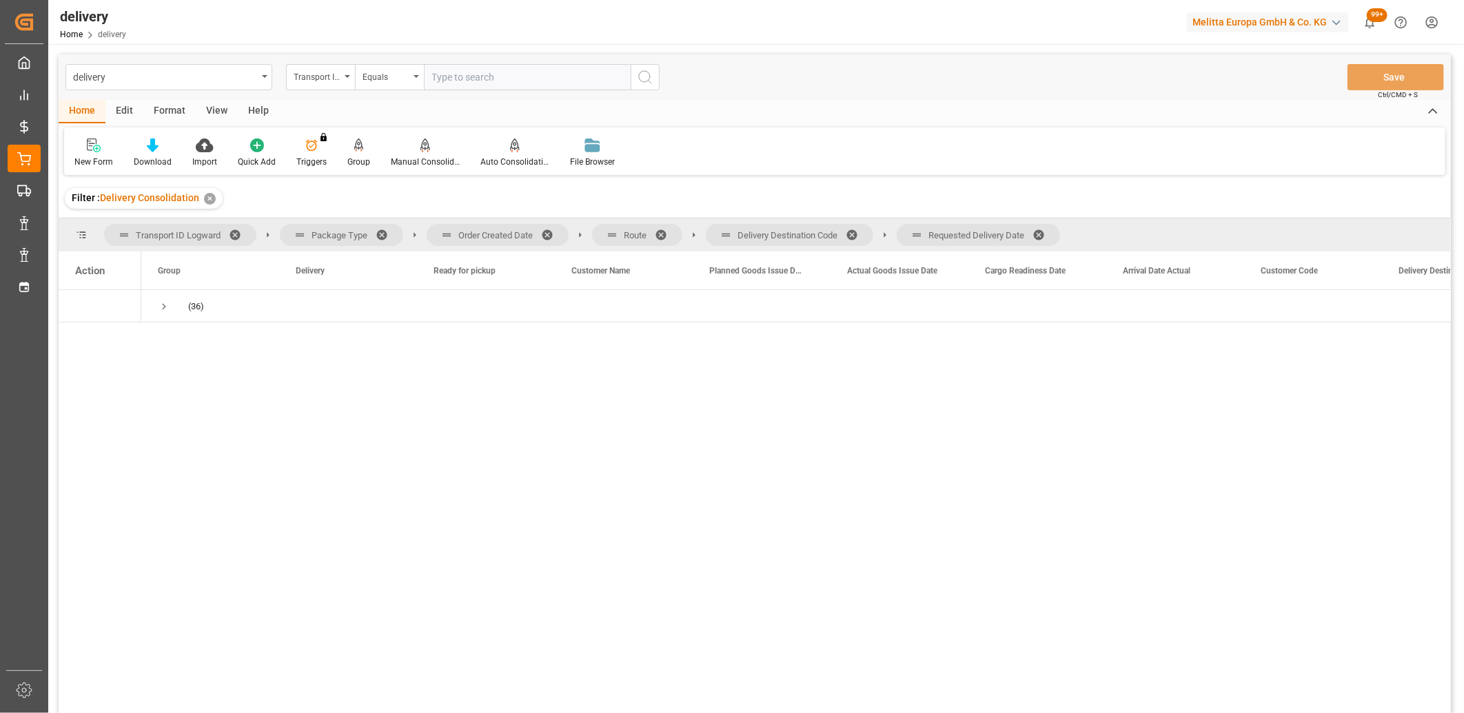
click at [1049, 234] on span at bounding box center [1044, 235] width 22 height 12
click at [853, 231] on span at bounding box center [857, 235] width 22 height 12
click at [667, 232] on span at bounding box center [666, 235] width 22 height 12
click at [548, 230] on span at bounding box center [552, 235] width 22 height 12
click at [162, 305] on span "Press SPACE to select this row." at bounding box center [164, 307] width 12 height 12
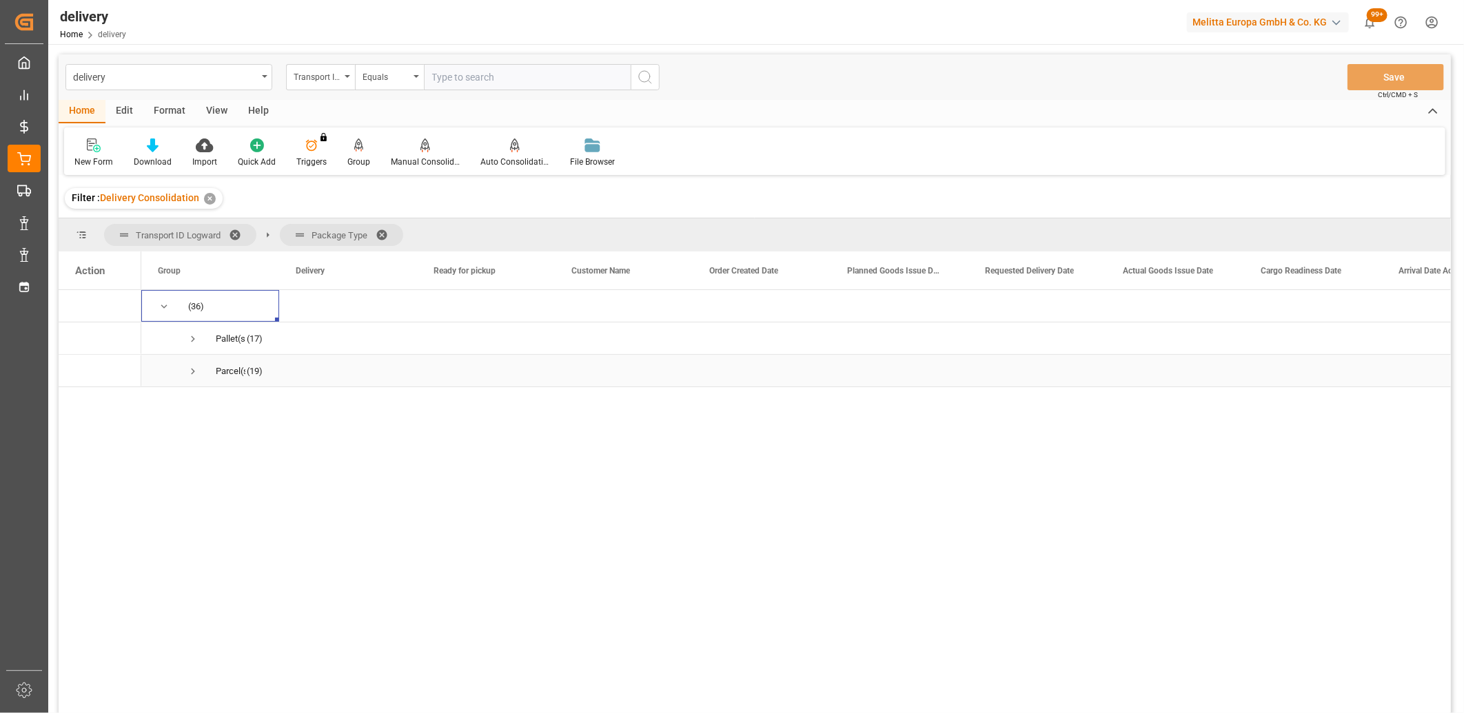
click at [187, 368] on span "Press SPACE to select this row." at bounding box center [193, 371] width 12 height 12
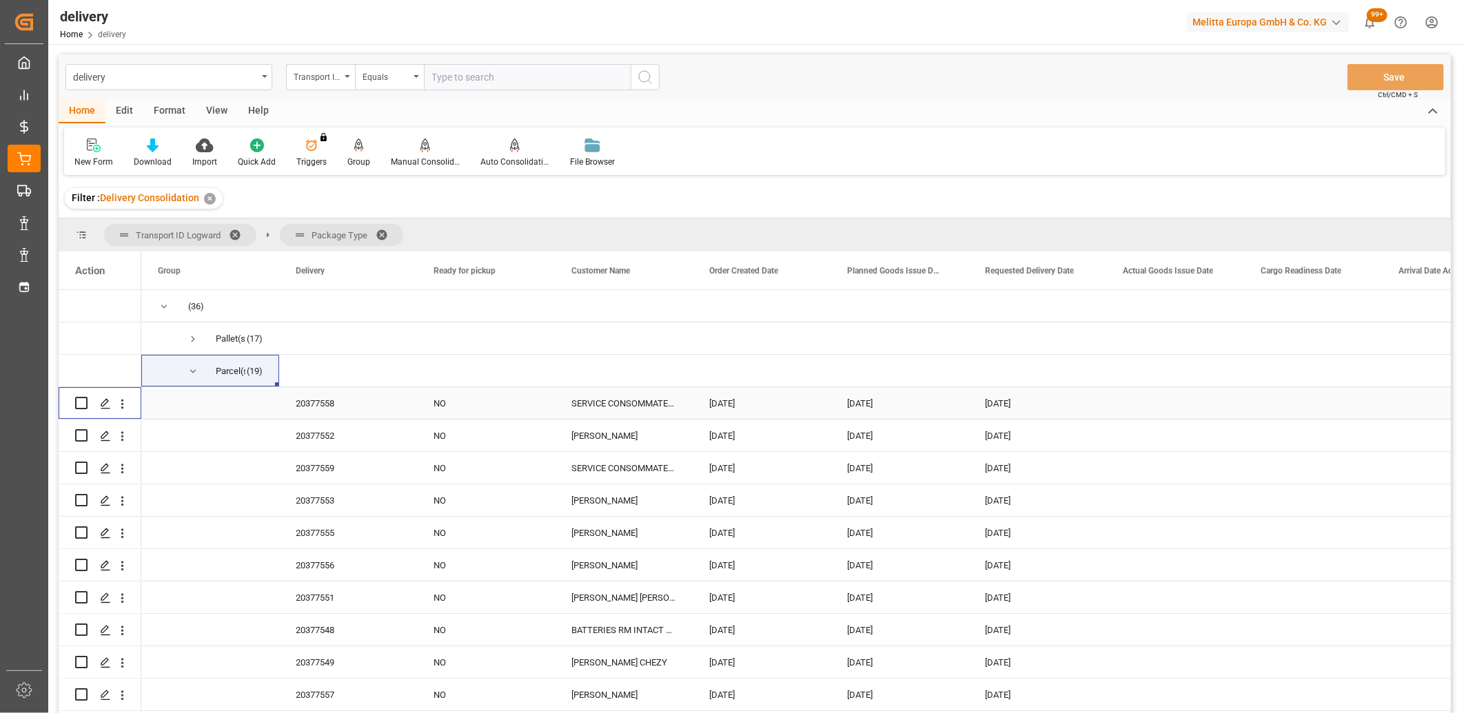
click at [81, 397] on input "Press Space to toggle row selection (unchecked)" at bounding box center [81, 403] width 12 height 12
checkbox input "true"
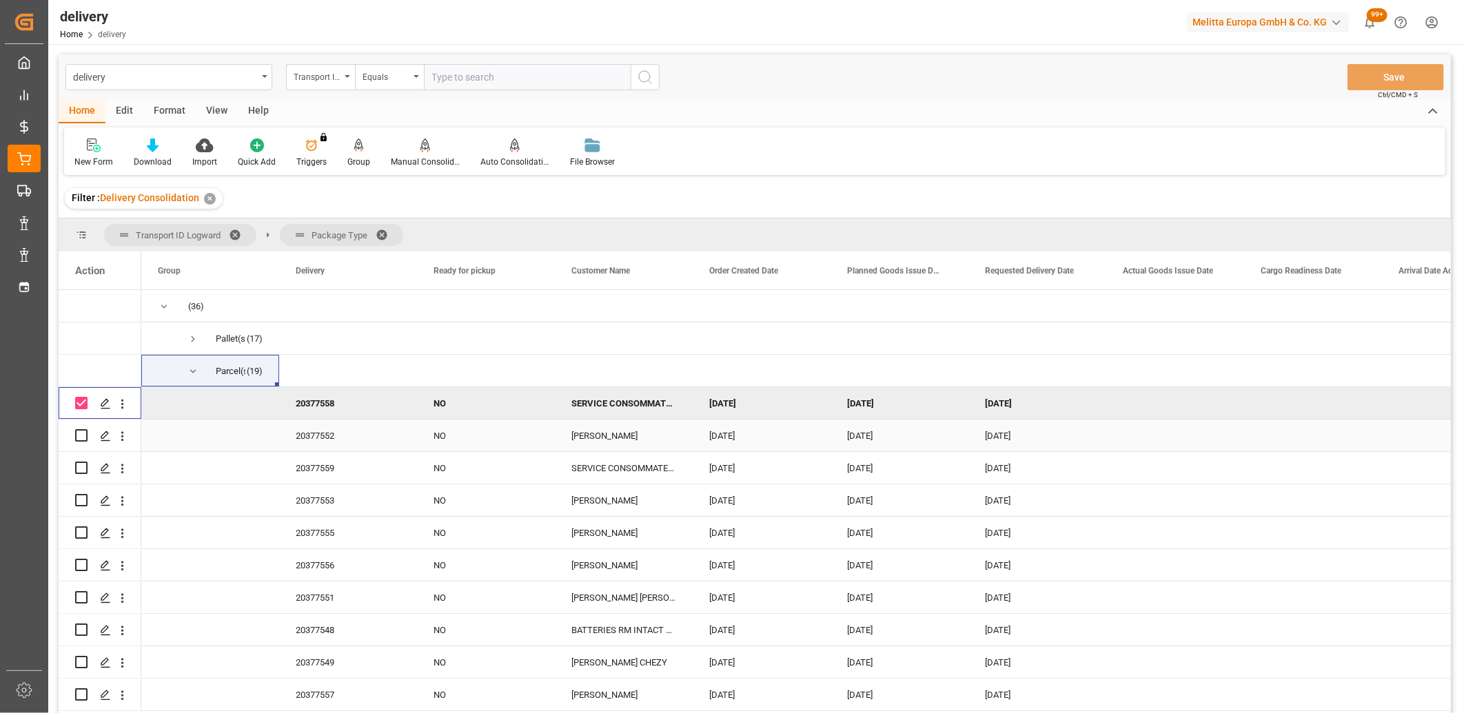
click at [79, 435] on input "Press Space to toggle row selection (unchecked)" at bounding box center [81, 435] width 12 height 12
checkbox input "true"
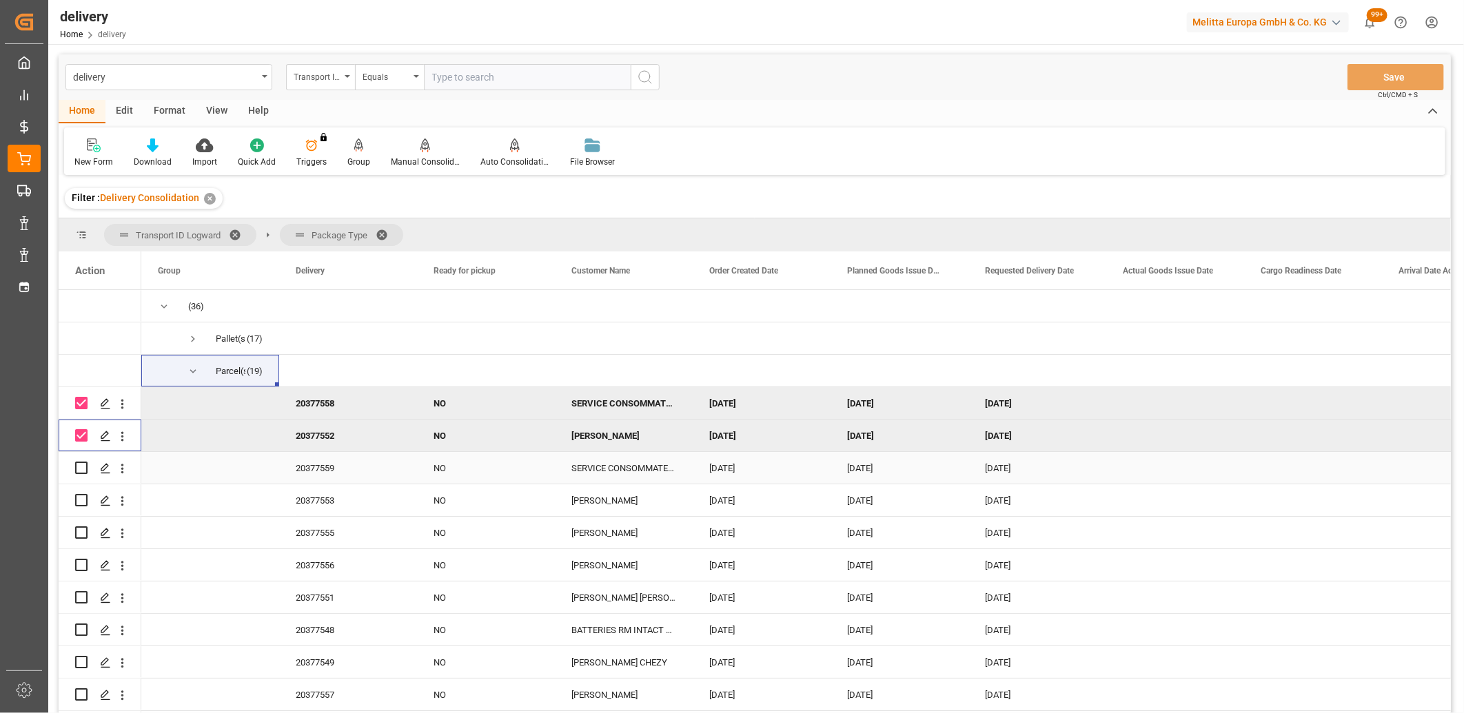
click at [79, 466] on input "Press Space to toggle row selection (unchecked)" at bounding box center [81, 468] width 12 height 12
checkbox input "true"
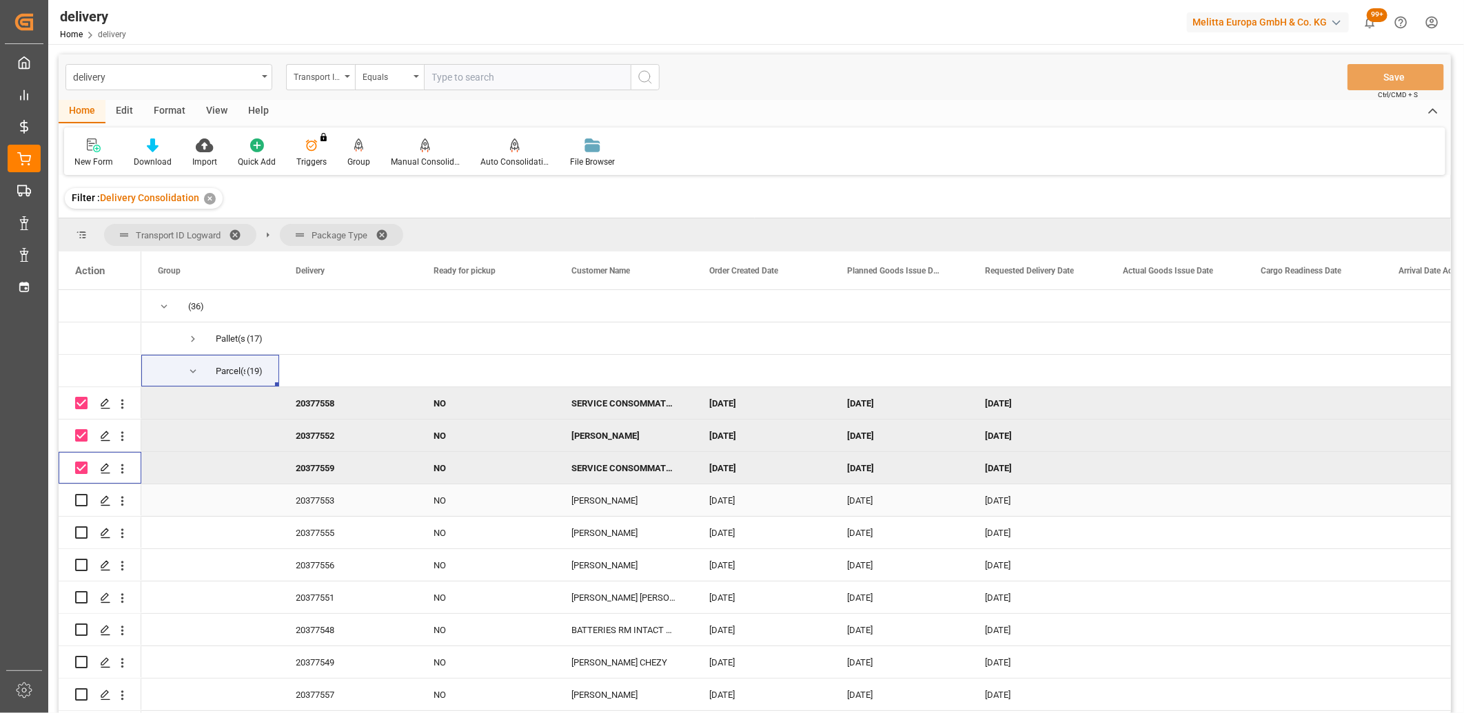
click at [78, 507] on div "Press SPACE to select this row." at bounding box center [81, 501] width 12 height 32
click at [81, 501] on input "Press Space to toggle row selection (unchecked)" at bounding box center [81, 500] width 12 height 12
checkbox input "true"
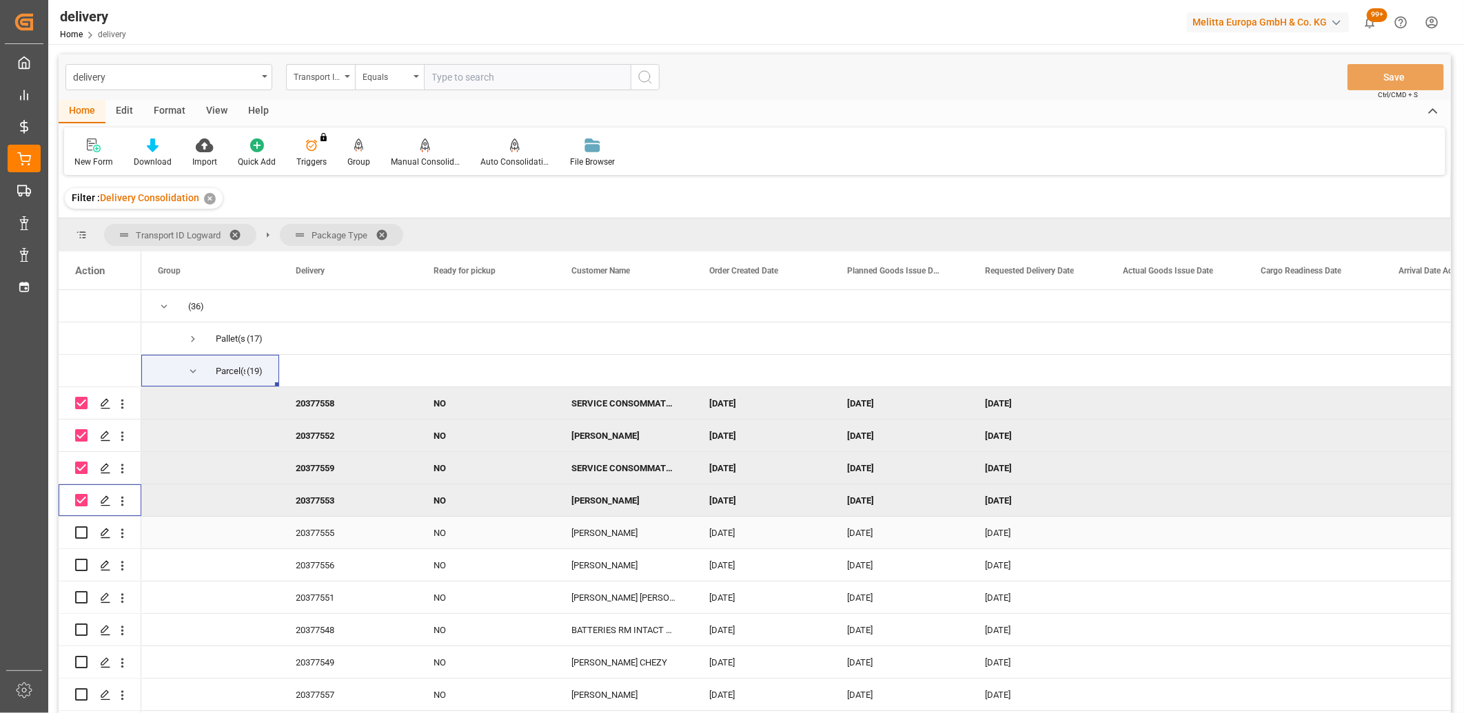
click at [77, 536] on input "Press Space to toggle row selection (unchecked)" at bounding box center [81, 533] width 12 height 12
checkbox input "true"
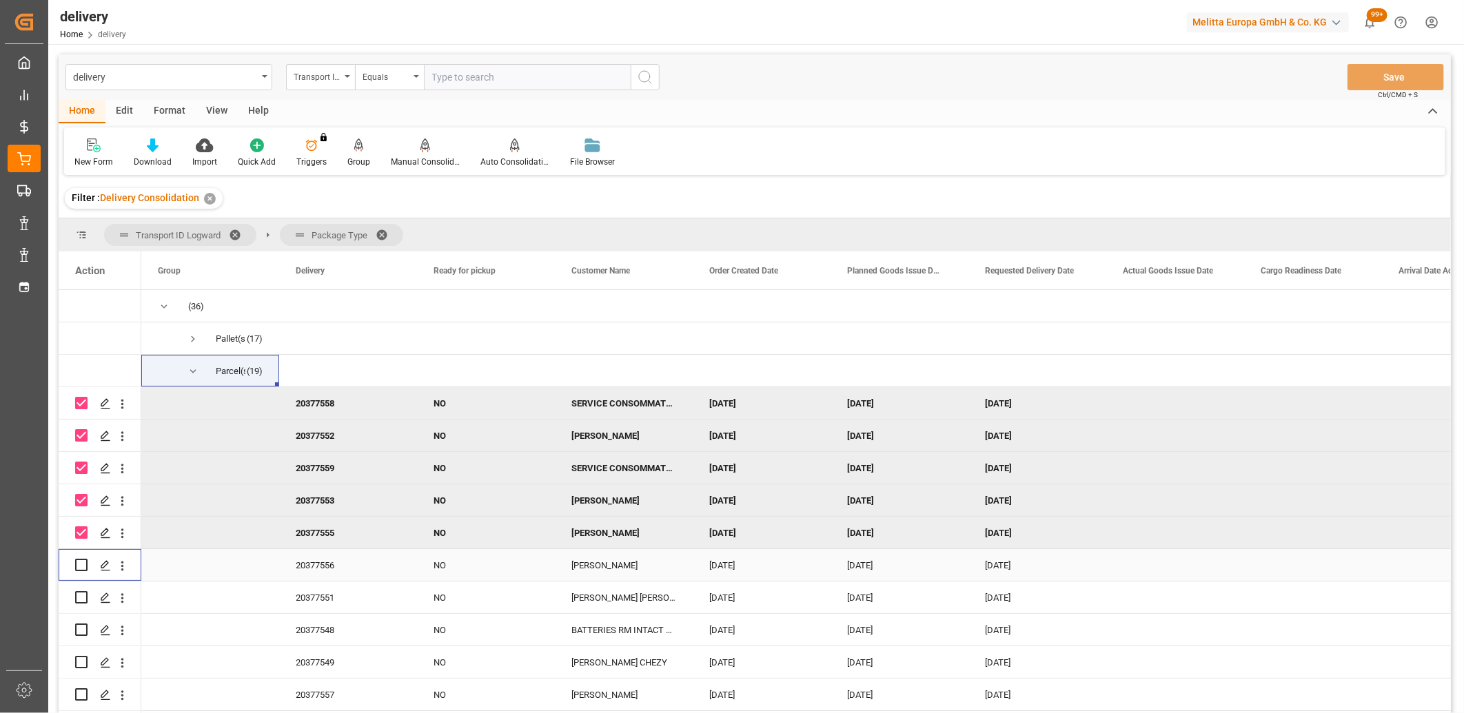
click at [77, 561] on input "Press Space to toggle row selection (unchecked)" at bounding box center [81, 565] width 12 height 12
checkbox input "true"
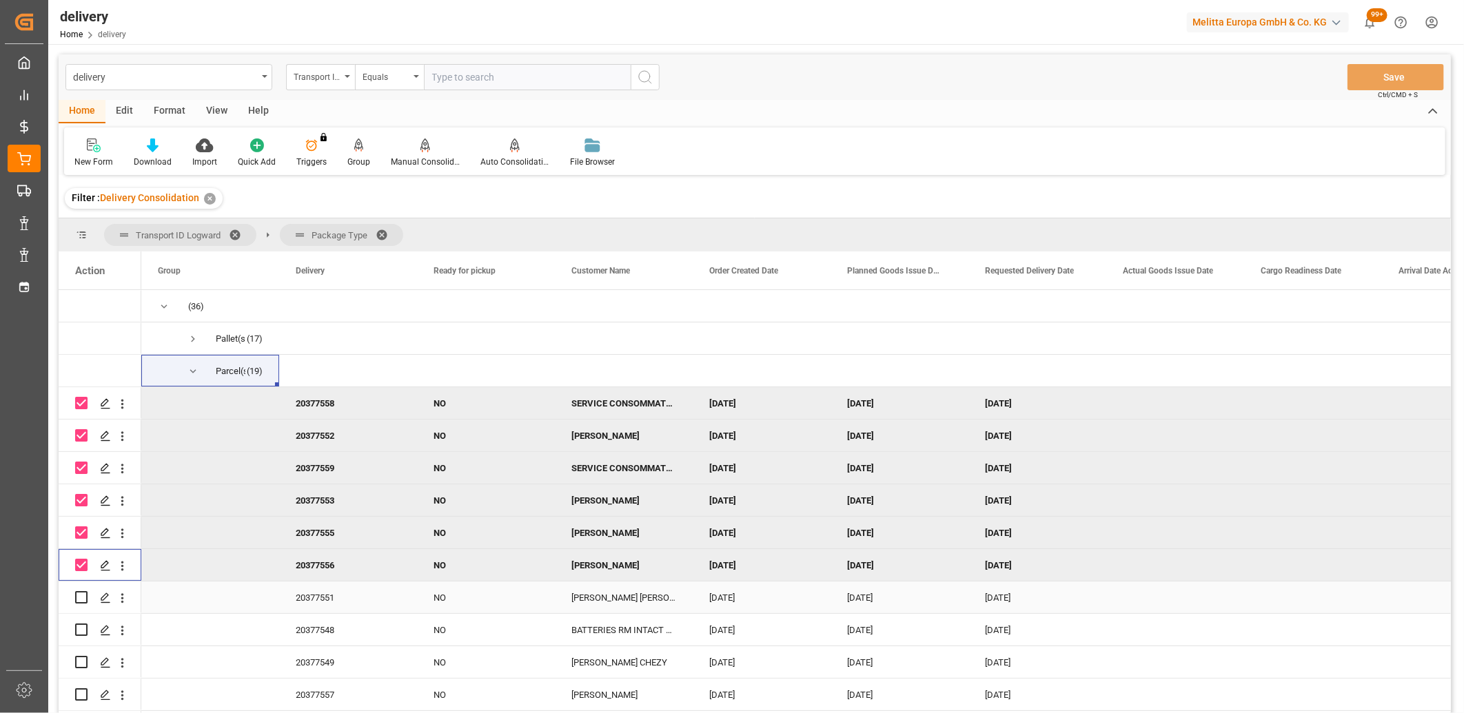
click at [78, 594] on input "Press Space to toggle row selection (unchecked)" at bounding box center [81, 597] width 12 height 12
checkbox input "true"
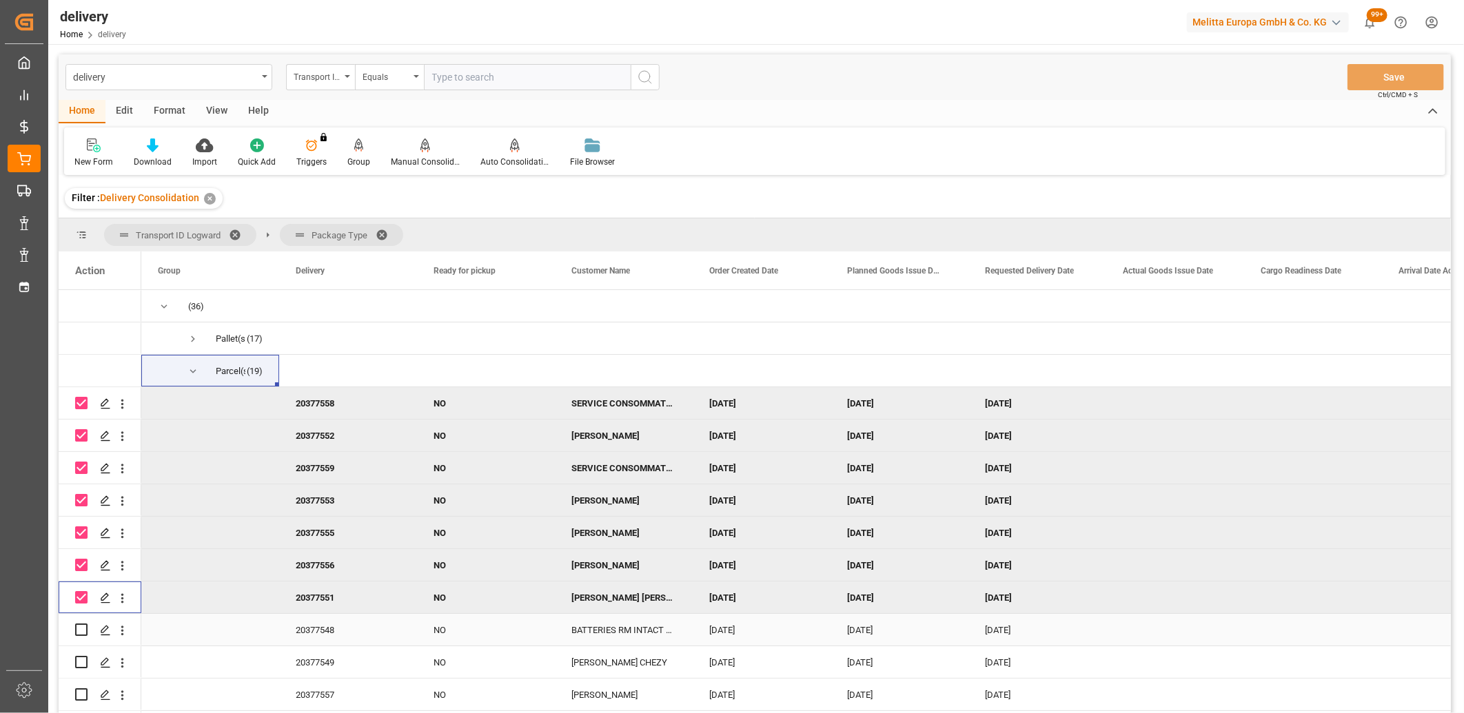
click at [80, 631] on input "Press Space to toggle row selection (unchecked)" at bounding box center [81, 630] width 12 height 12
checkbox input "true"
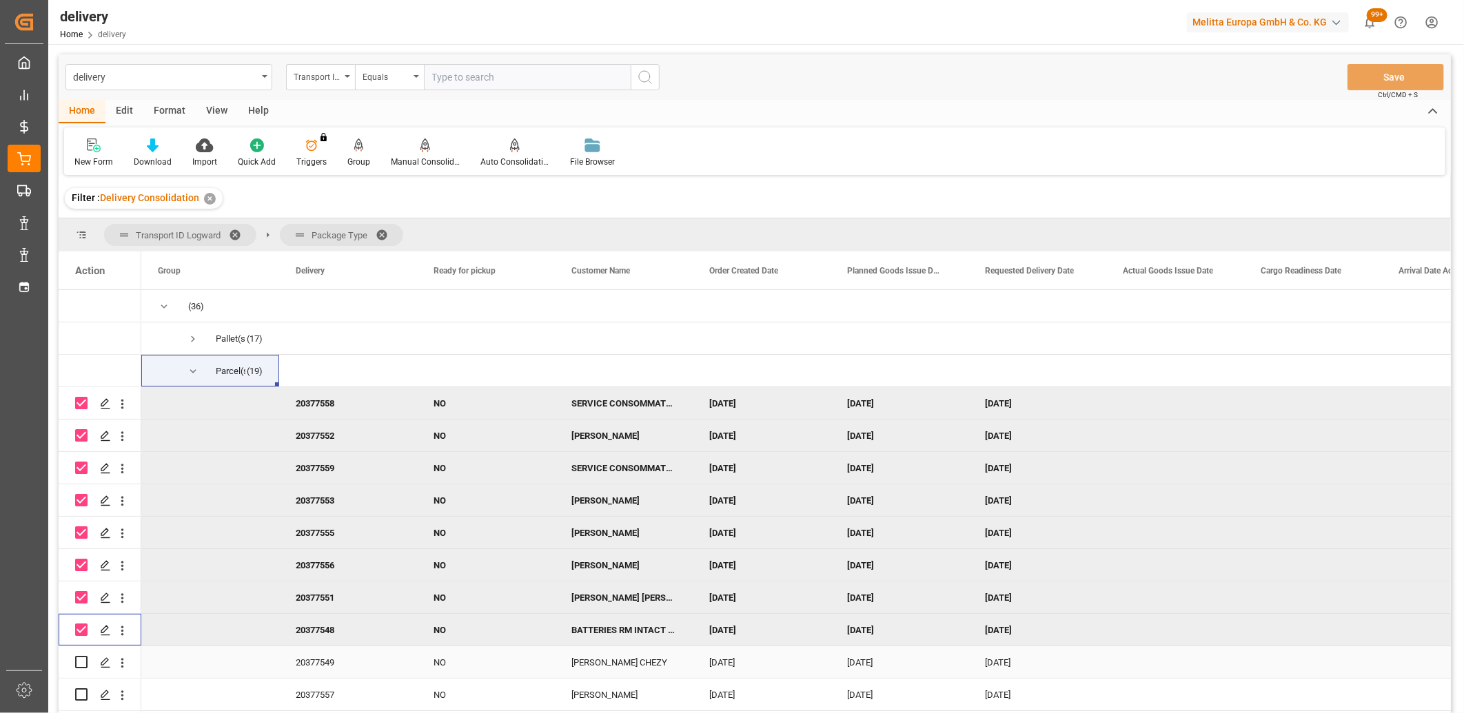
click at [80, 660] on input "Press Space to toggle row selection (unchecked)" at bounding box center [81, 662] width 12 height 12
checkbox input "true"
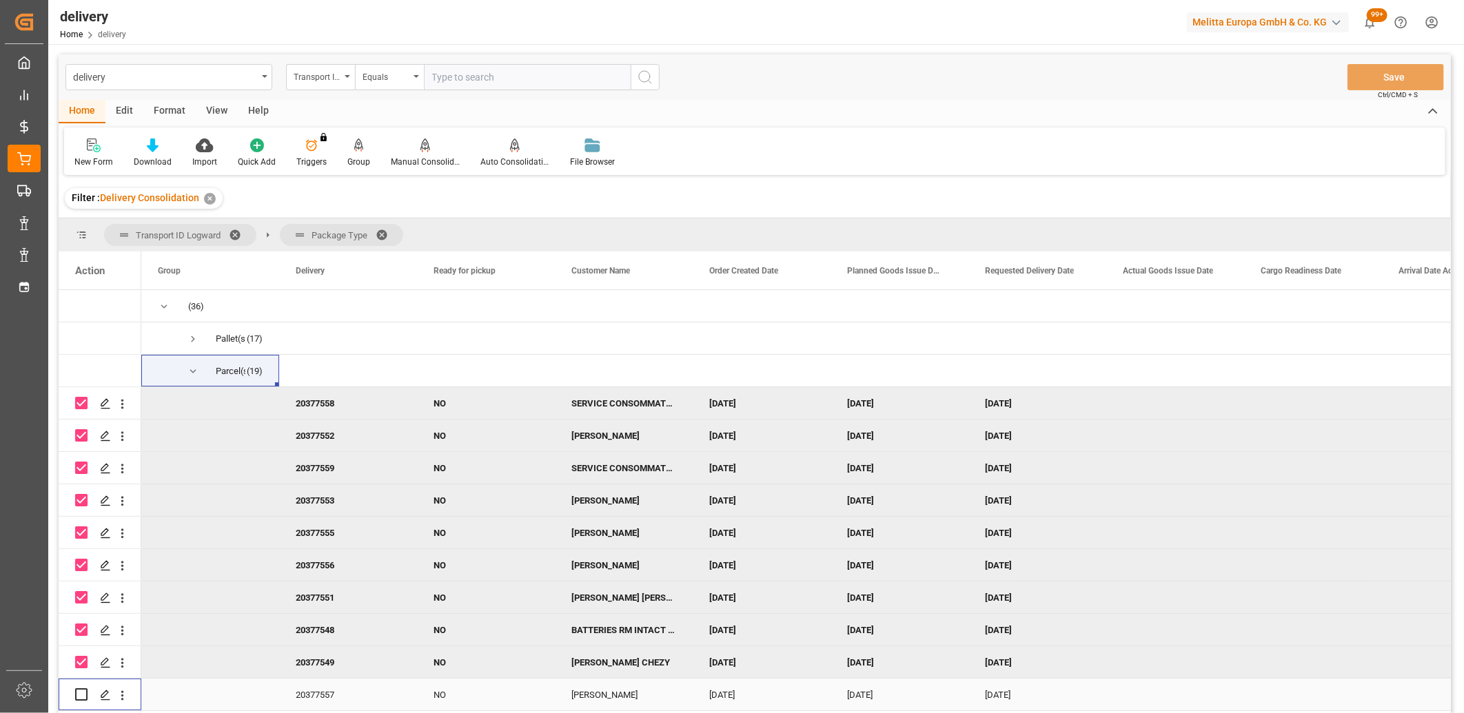
click at [80, 692] on input "Press Space to toggle row selection (unchecked)" at bounding box center [81, 695] width 12 height 12
checkbox input "true"
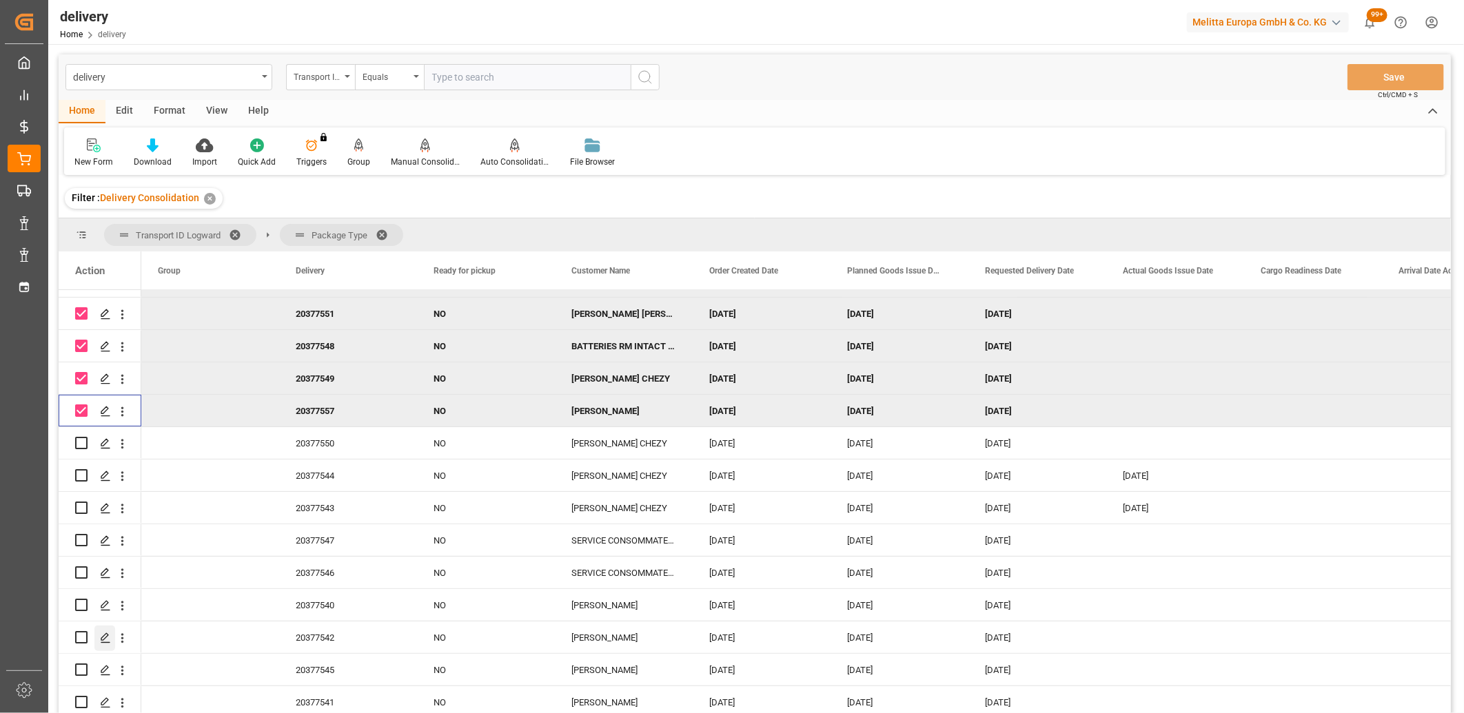
scroll to position [289, 0]
click at [75, 436] on input "Press Space to toggle row selection (unchecked)" at bounding box center [81, 442] width 12 height 12
checkbox input "true"
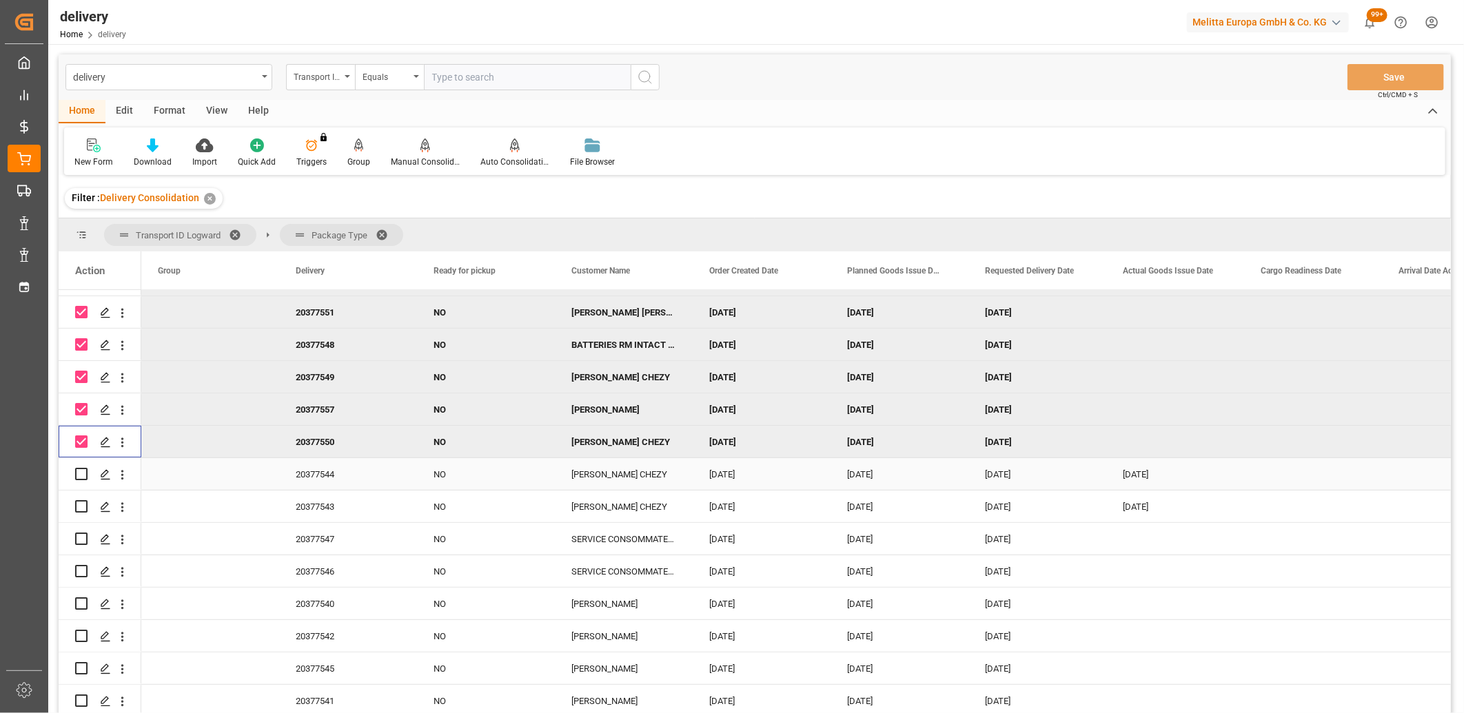
click at [78, 468] on input "Press Space to toggle row selection (unchecked)" at bounding box center [81, 474] width 12 height 12
checkbox input "true"
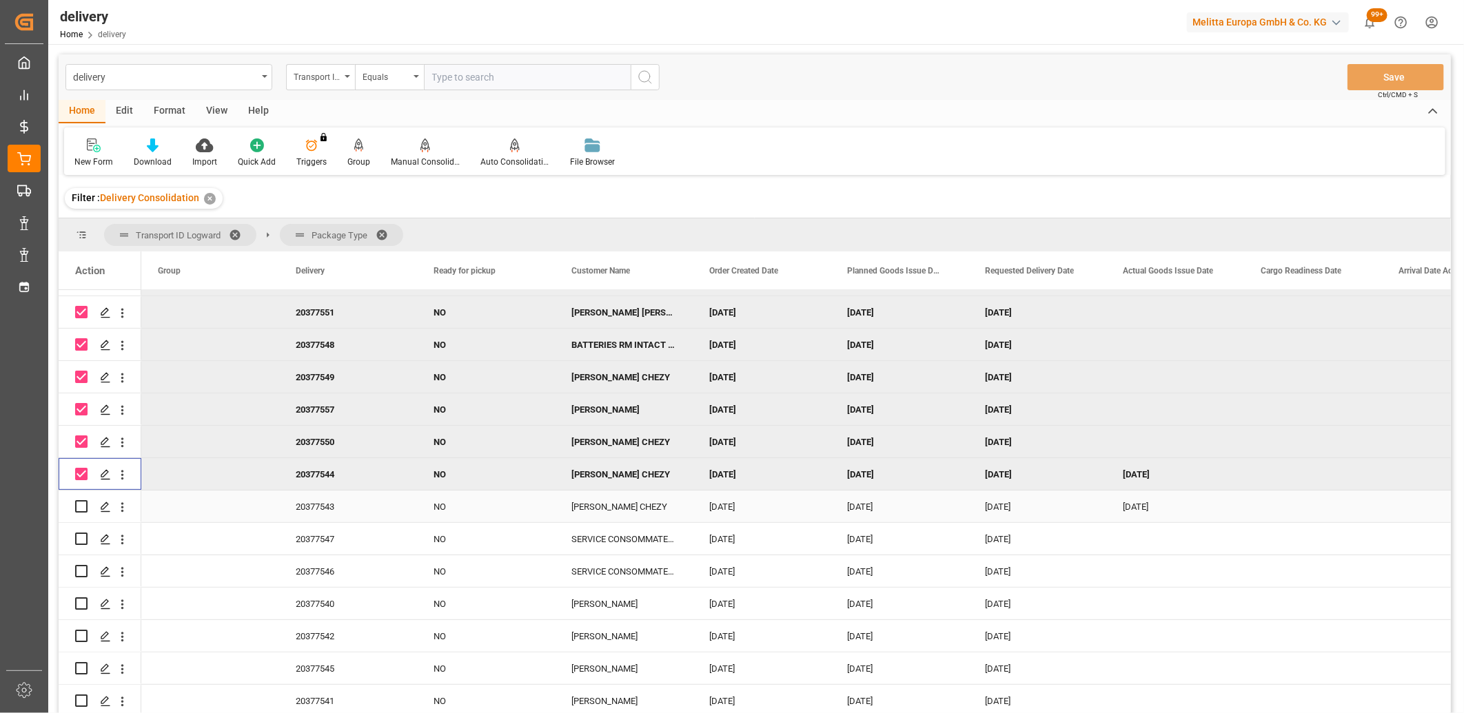
click at [85, 502] on input "Press Space to toggle row selection (unchecked)" at bounding box center [81, 506] width 12 height 12
checkbox input "true"
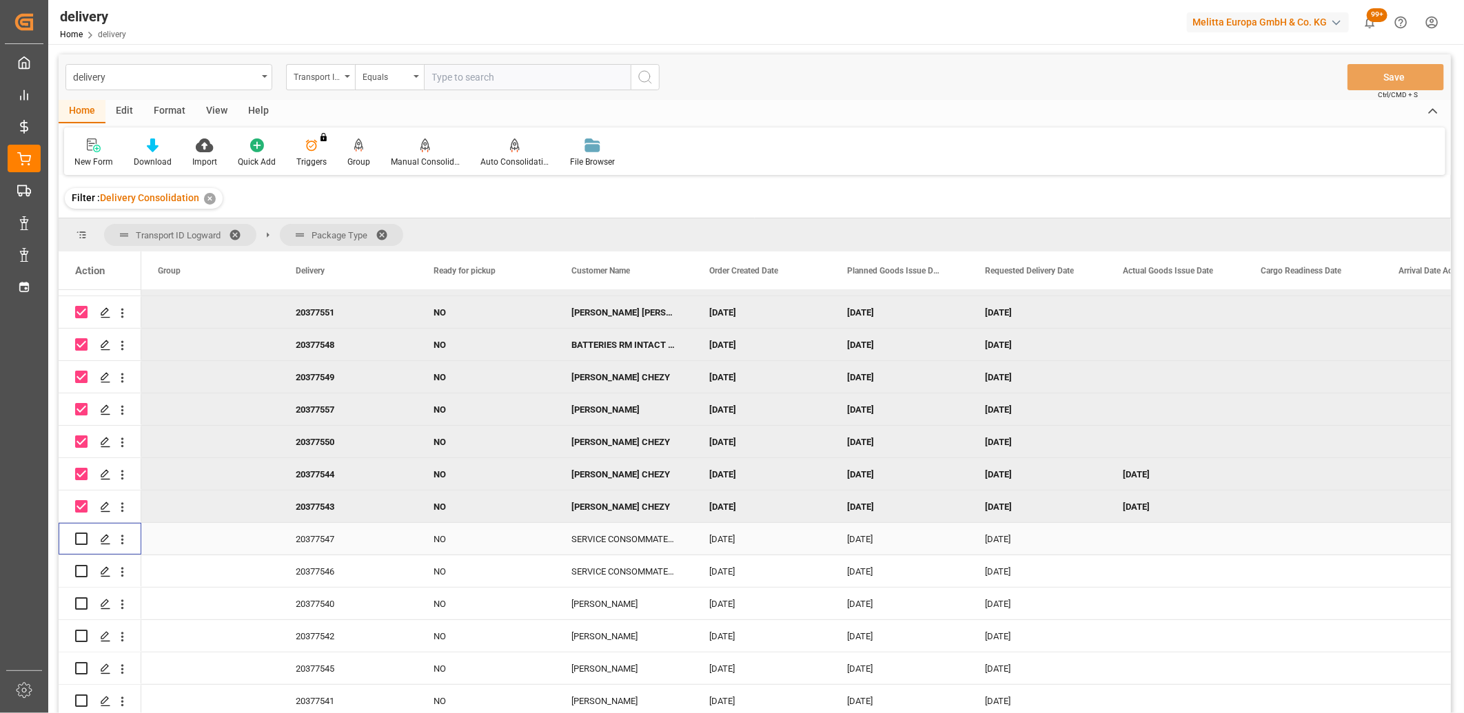
click at [81, 533] on input "Press Space to toggle row selection (unchecked)" at bounding box center [81, 539] width 12 height 12
checkbox input "true"
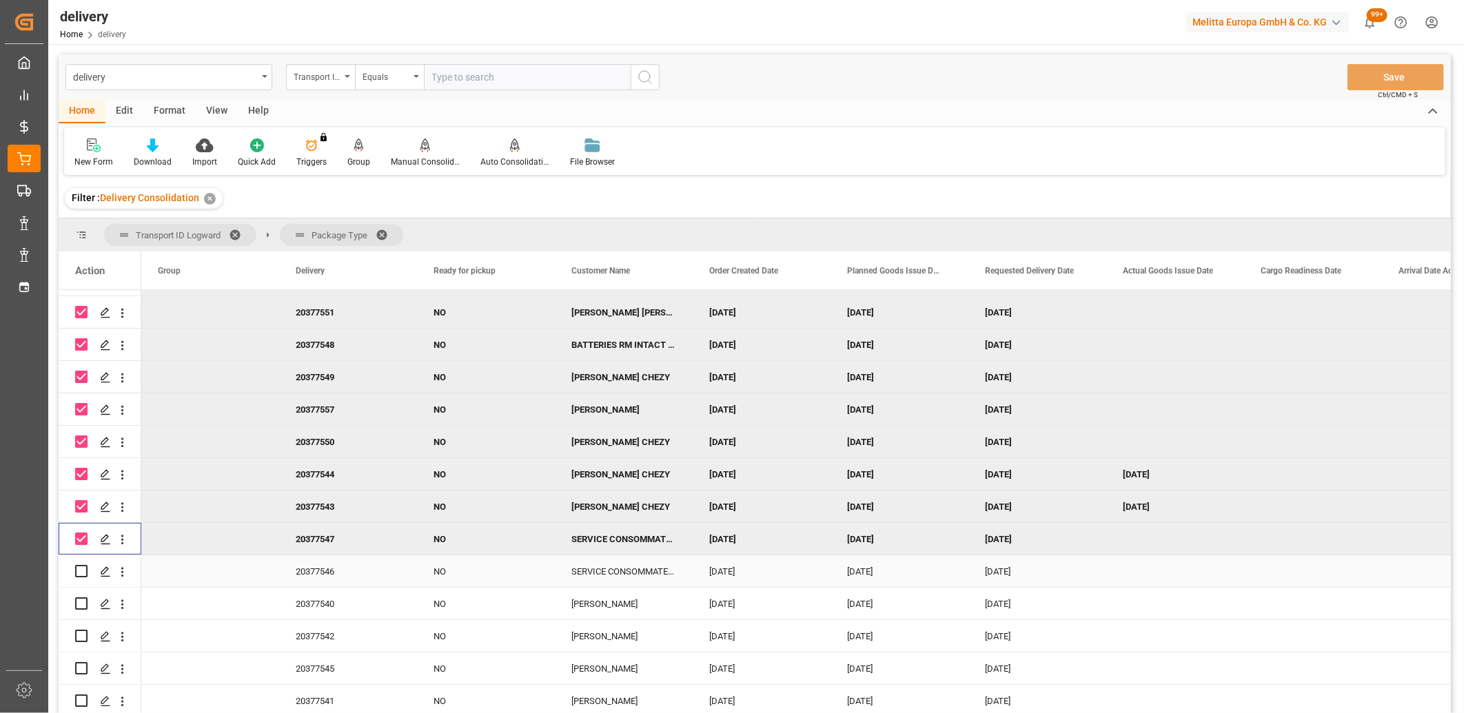
click at [79, 565] on input "Press Space to toggle row selection (unchecked)" at bounding box center [81, 571] width 12 height 12
checkbox input "true"
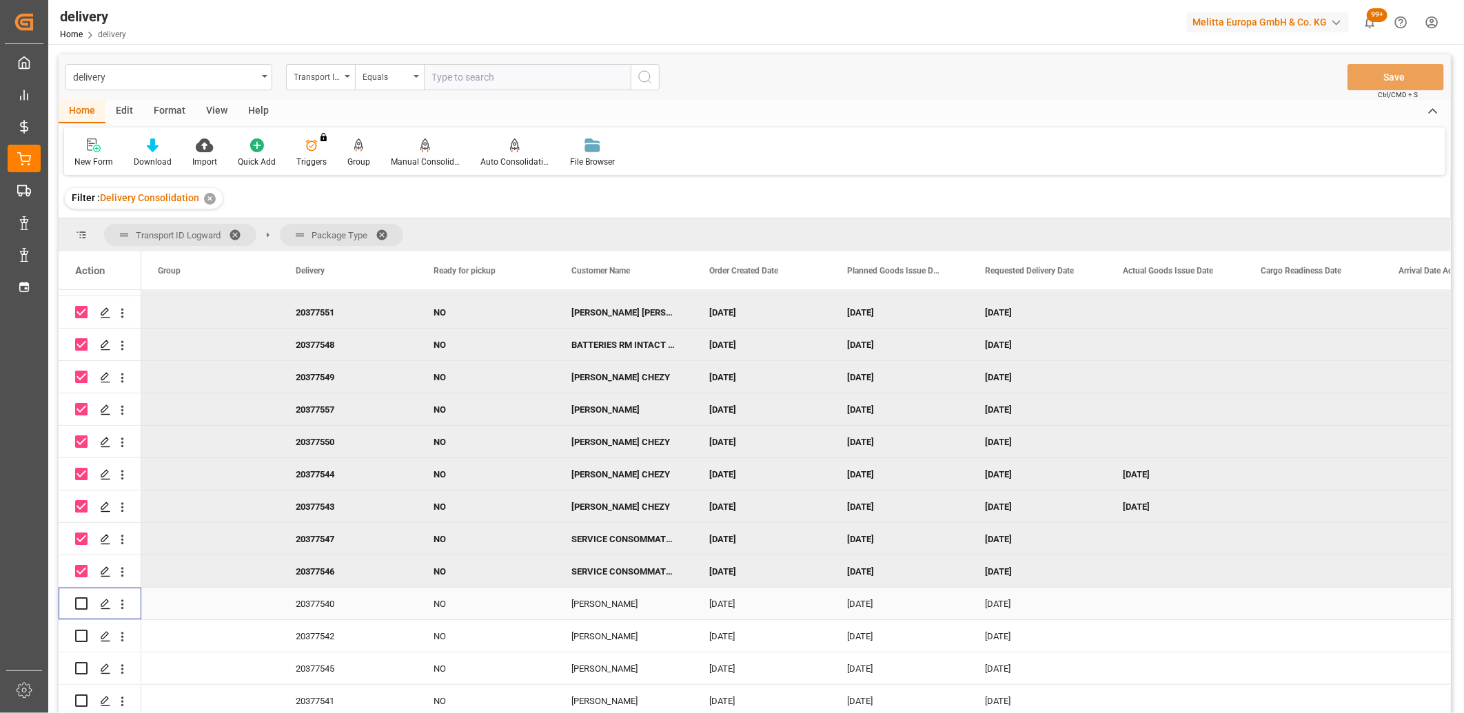
click at [79, 598] on input "Press Space to toggle row selection (unchecked)" at bounding box center [81, 604] width 12 height 12
checkbox input "true"
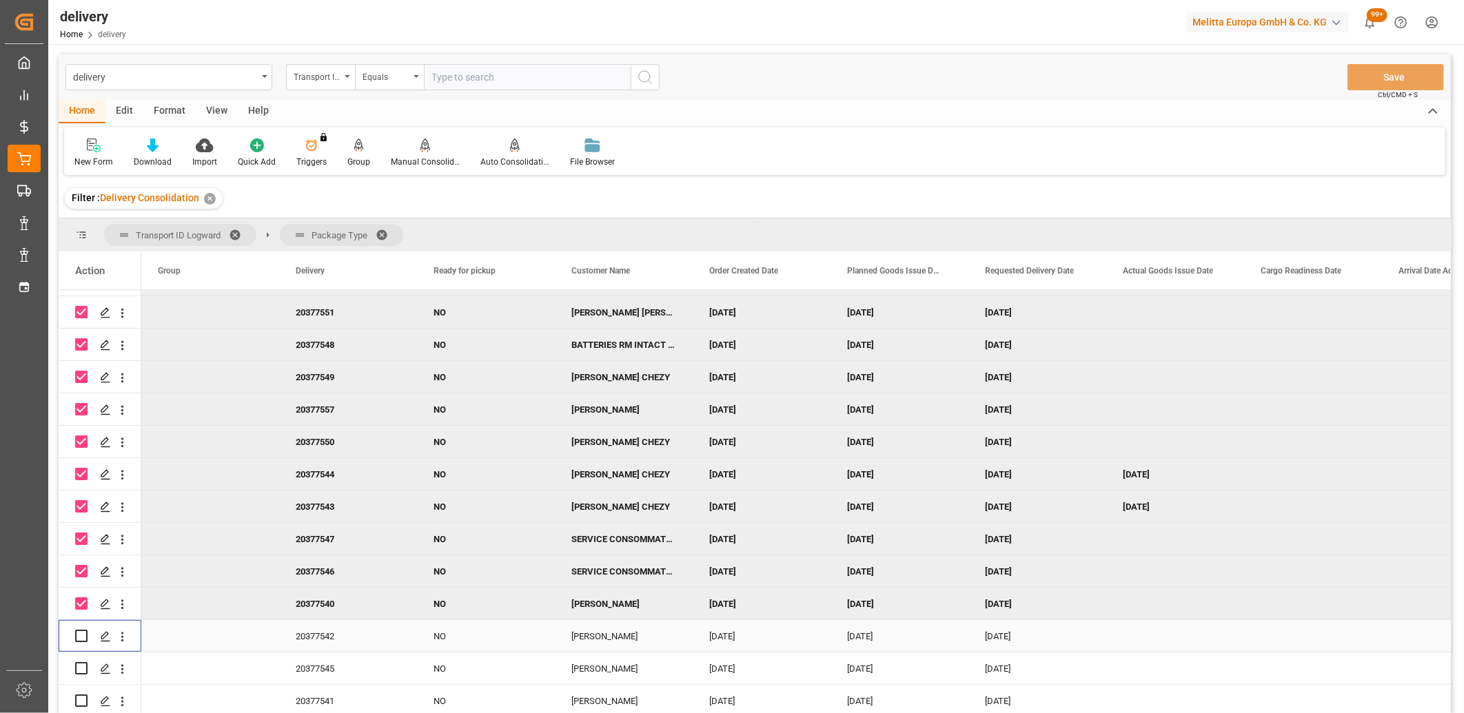
click at [78, 635] on input "Press Space to toggle row selection (unchecked)" at bounding box center [81, 636] width 12 height 12
checkbox input "true"
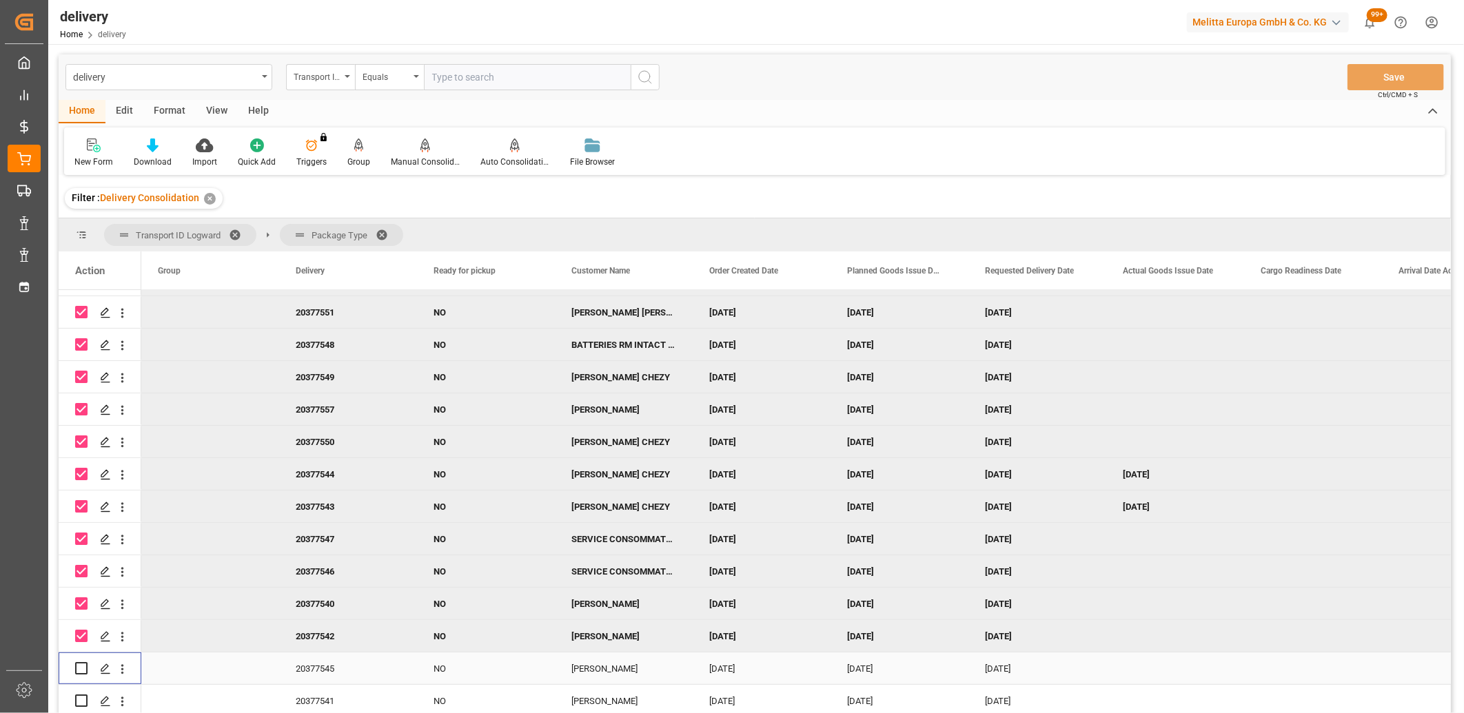
click at [78, 662] on input "Press Space to toggle row selection (unchecked)" at bounding box center [81, 668] width 12 height 12
checkbox input "true"
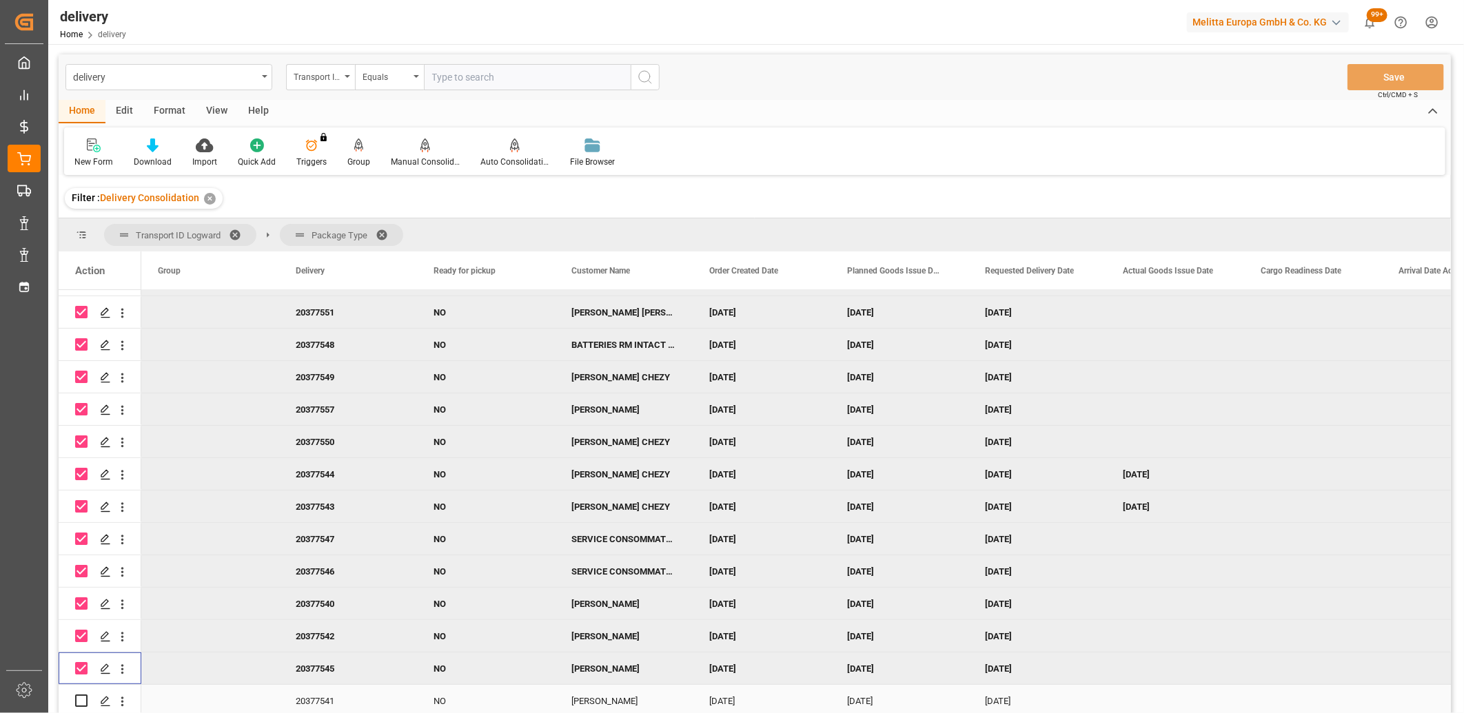
click at [80, 695] on input "Press Space to toggle row selection (unchecked)" at bounding box center [81, 701] width 12 height 12
checkbox input "true"
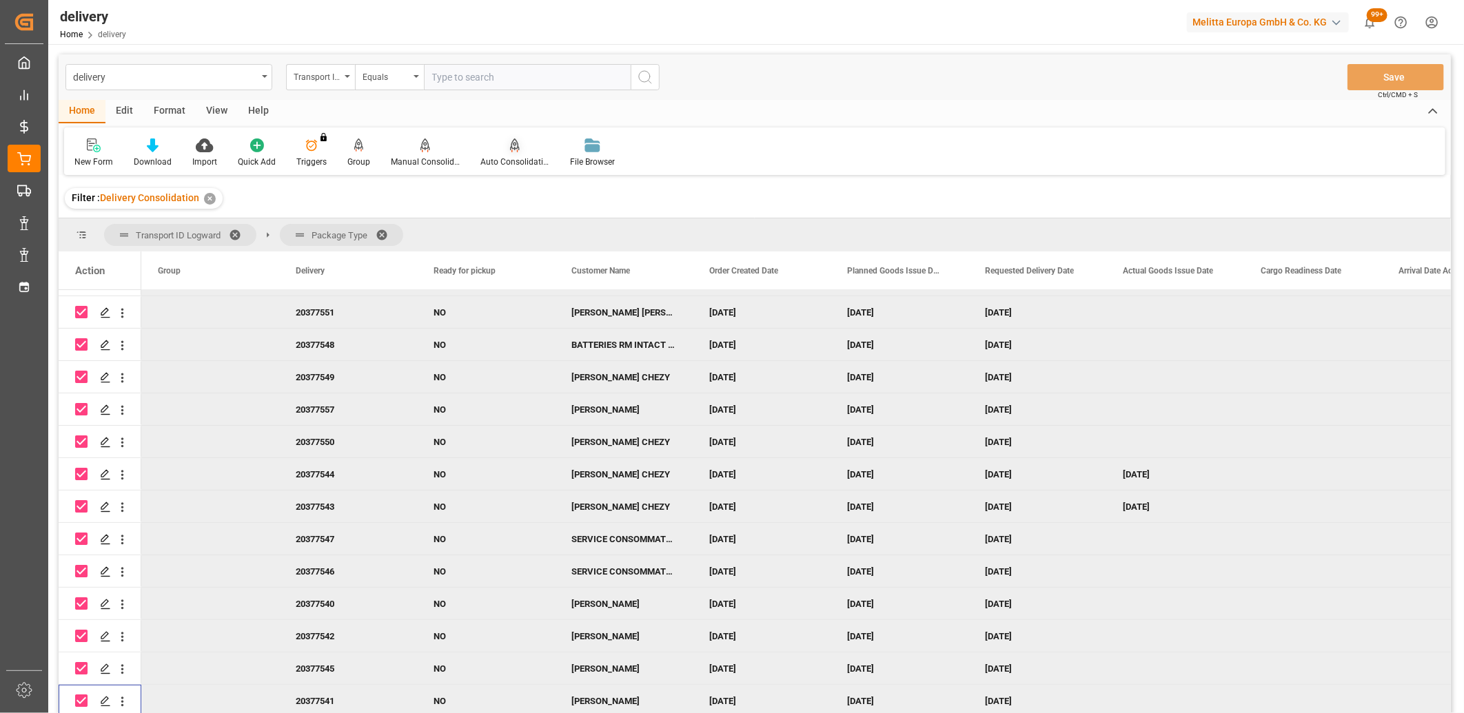
click at [508, 156] on div "Auto Consolidation" at bounding box center [514, 162] width 69 height 12
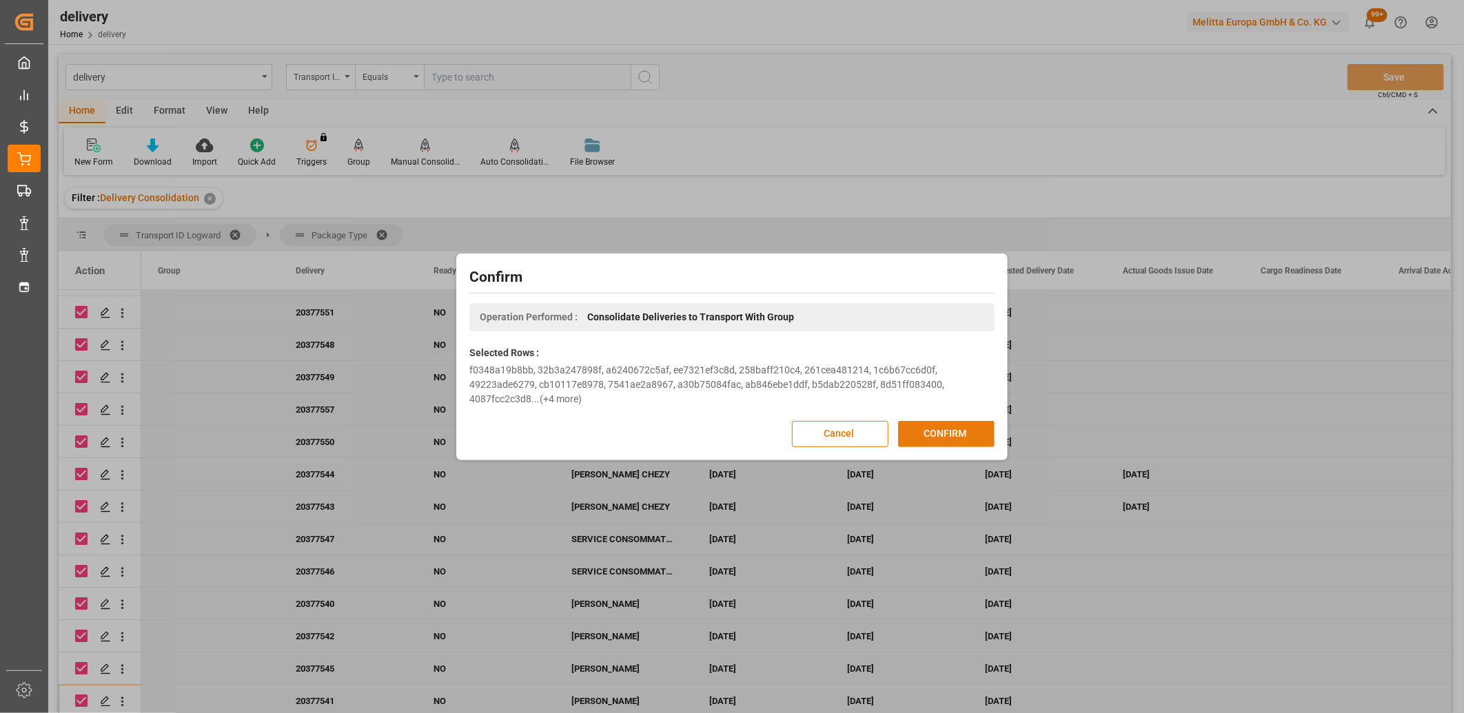
click at [926, 426] on button "CONFIRM" at bounding box center [946, 434] width 96 height 26
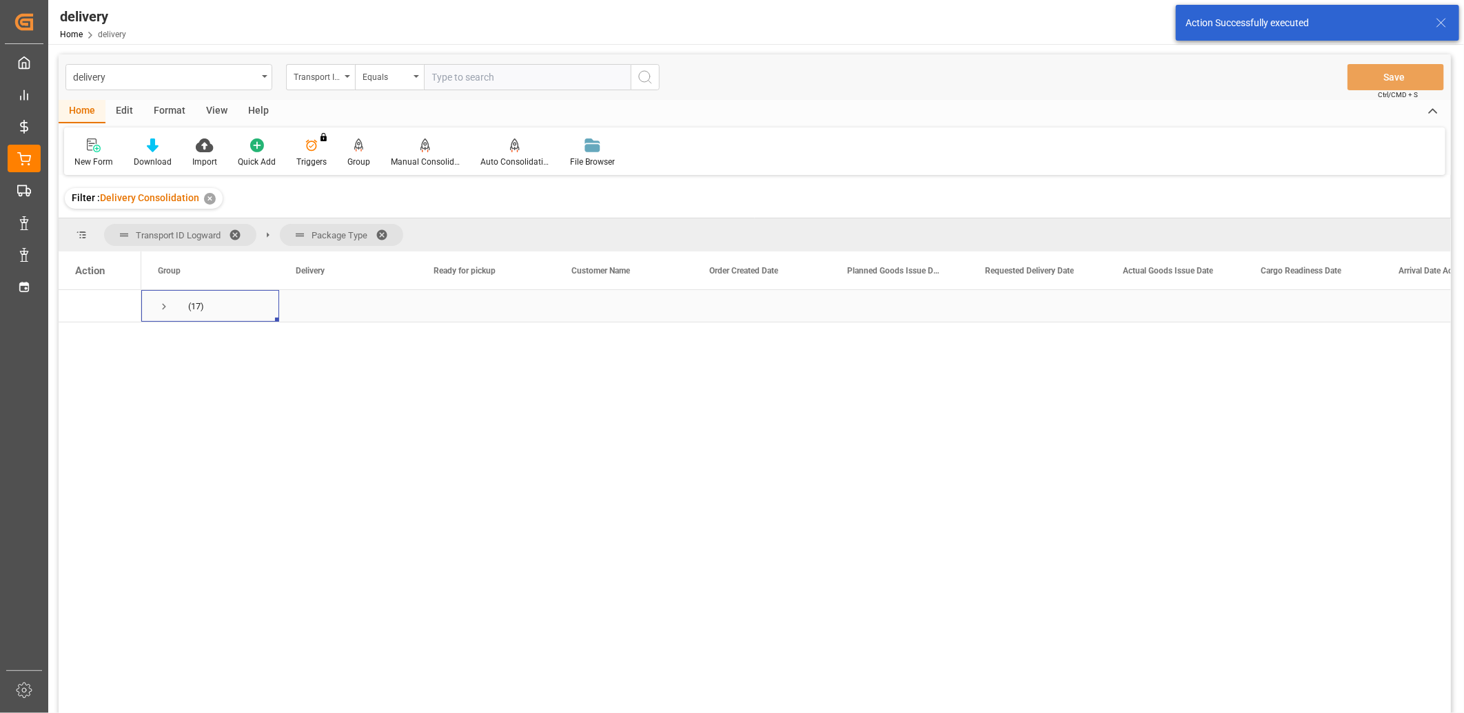
click at [163, 305] on span "Press SPACE to select this row." at bounding box center [164, 307] width 12 height 12
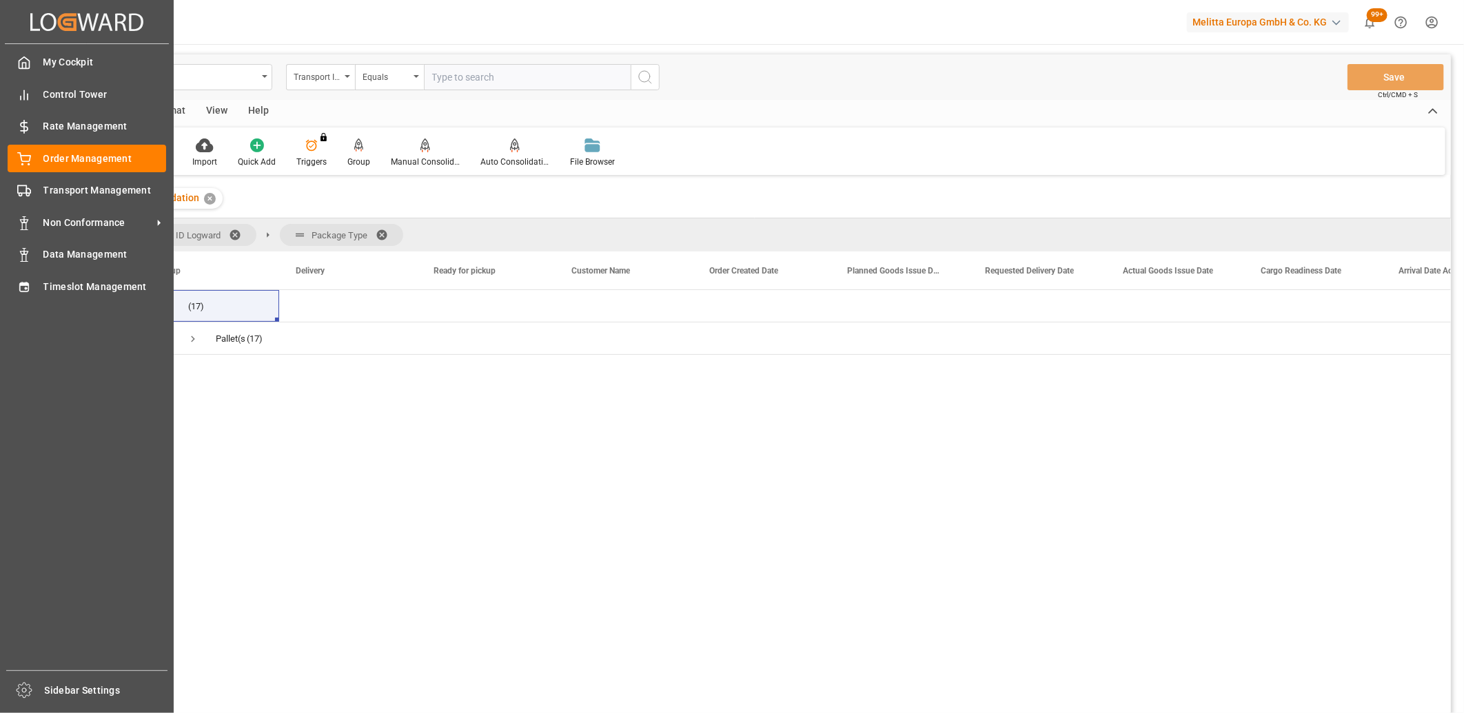
click at [5, 292] on div "My Cockpit My Cockpit Control Tower Control Tower Rate Management Rate Manageme…" at bounding box center [87, 357] width 164 height 627
click at [54, 293] on div "Timeslot Management Timeslot Management" at bounding box center [87, 286] width 159 height 27
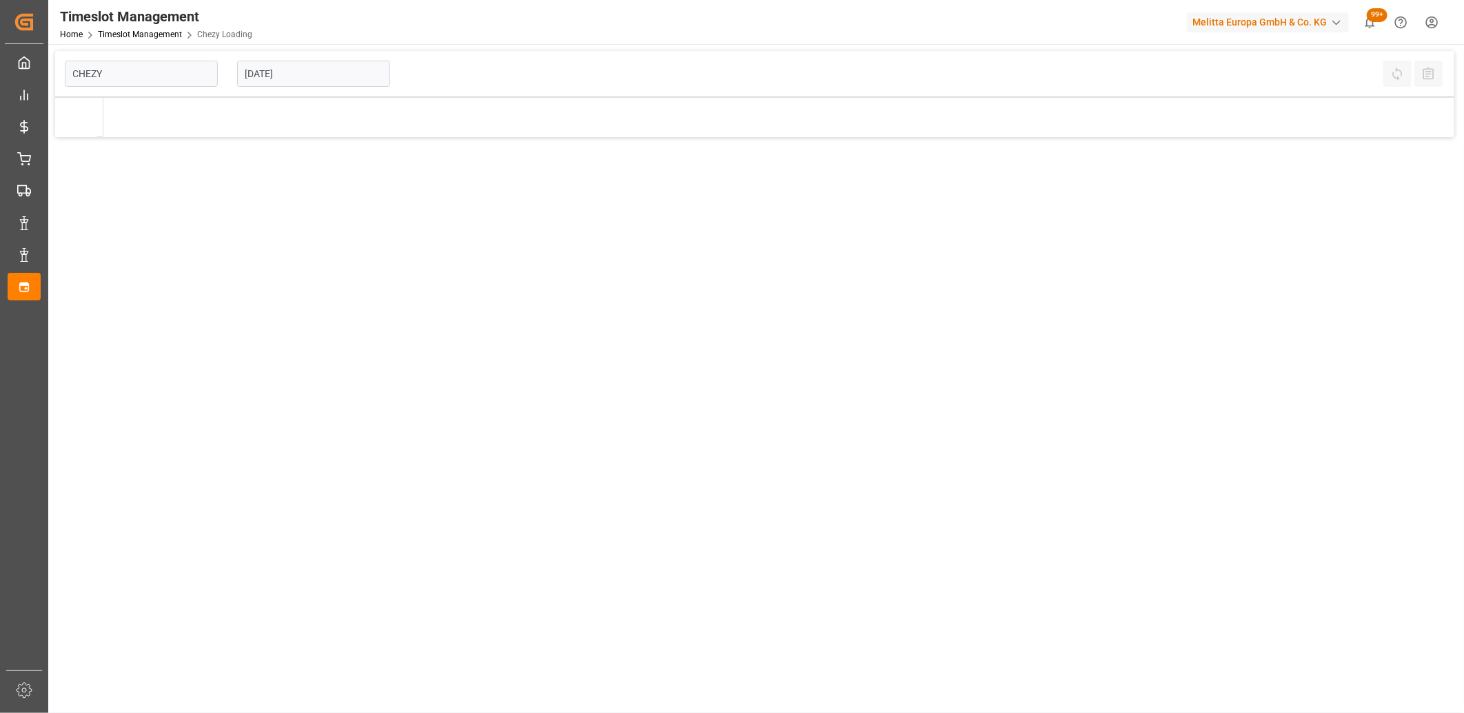
type input "Chezy Loading"
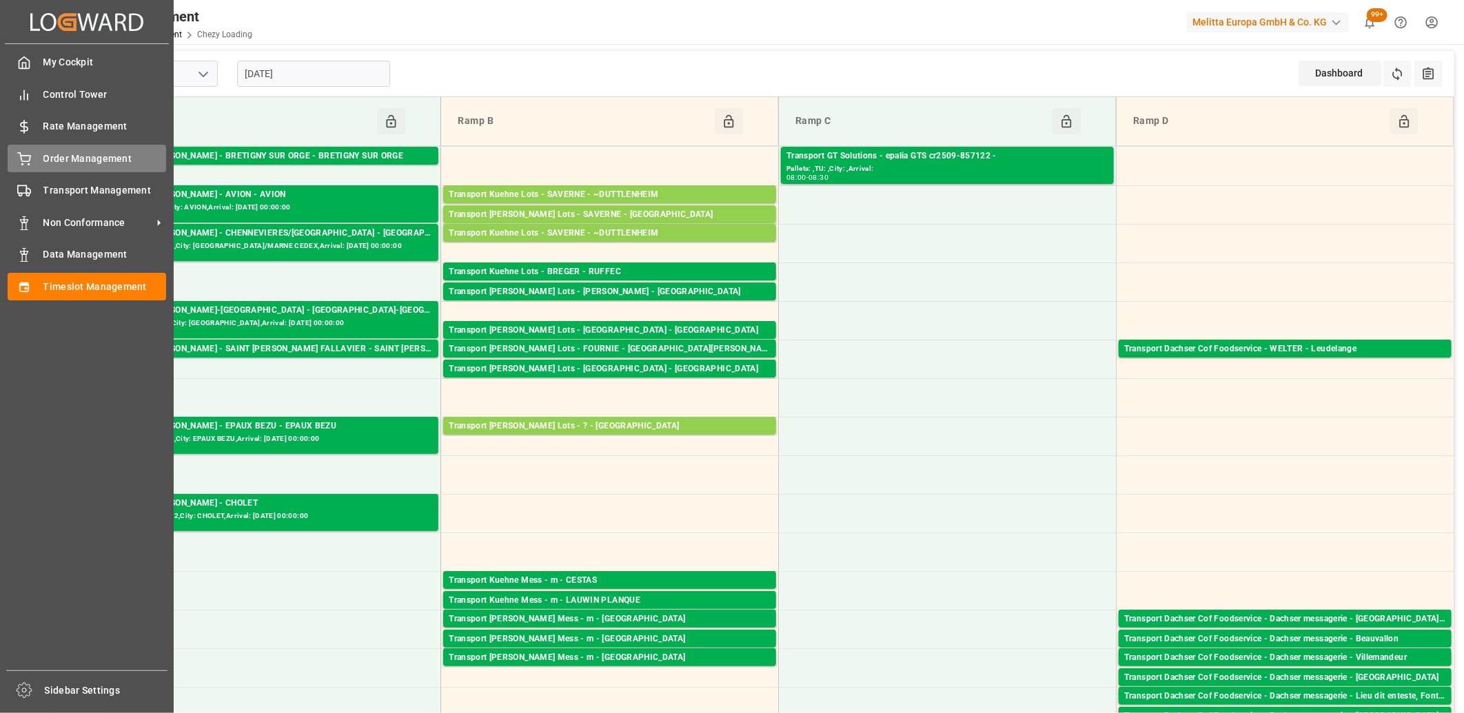
click at [30, 157] on icon at bounding box center [24, 159] width 14 height 14
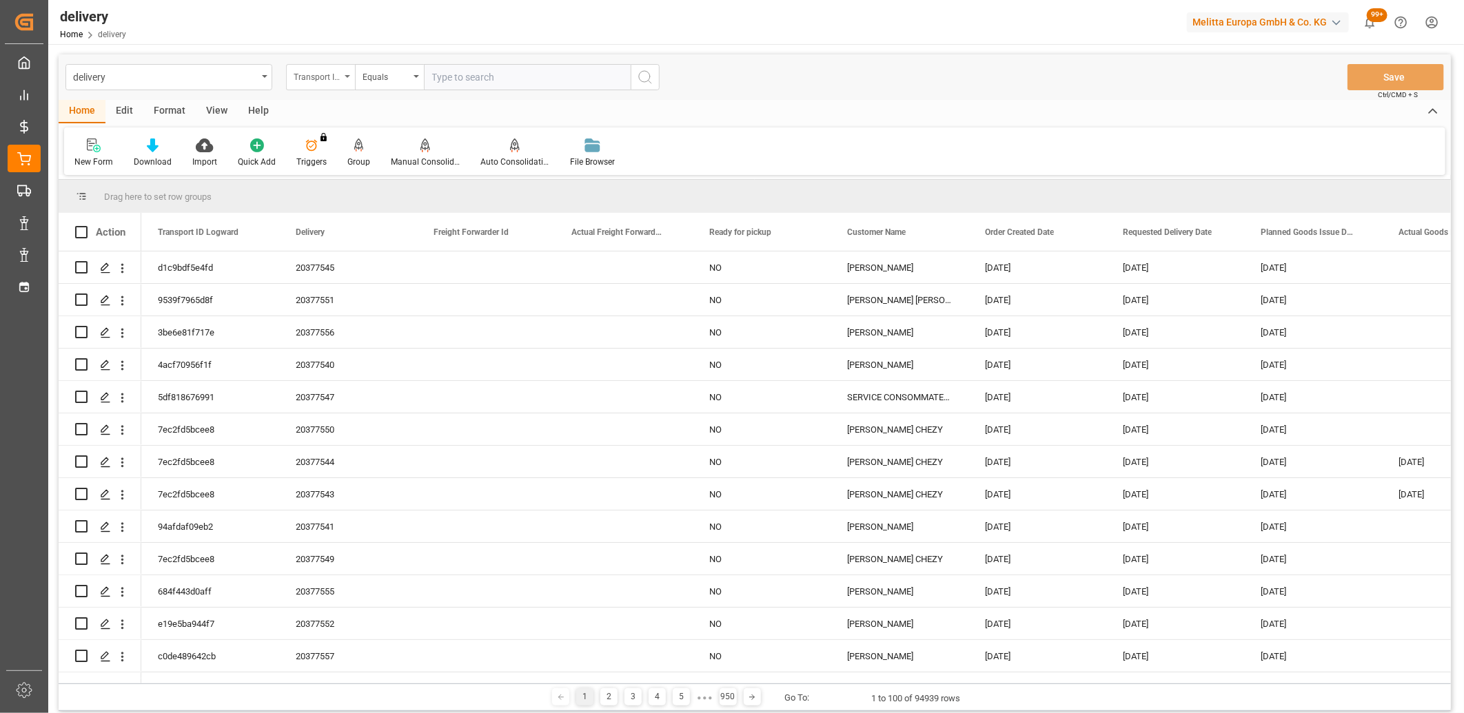
click at [338, 78] on div "Transport ID Logward" at bounding box center [317, 76] width 47 height 16
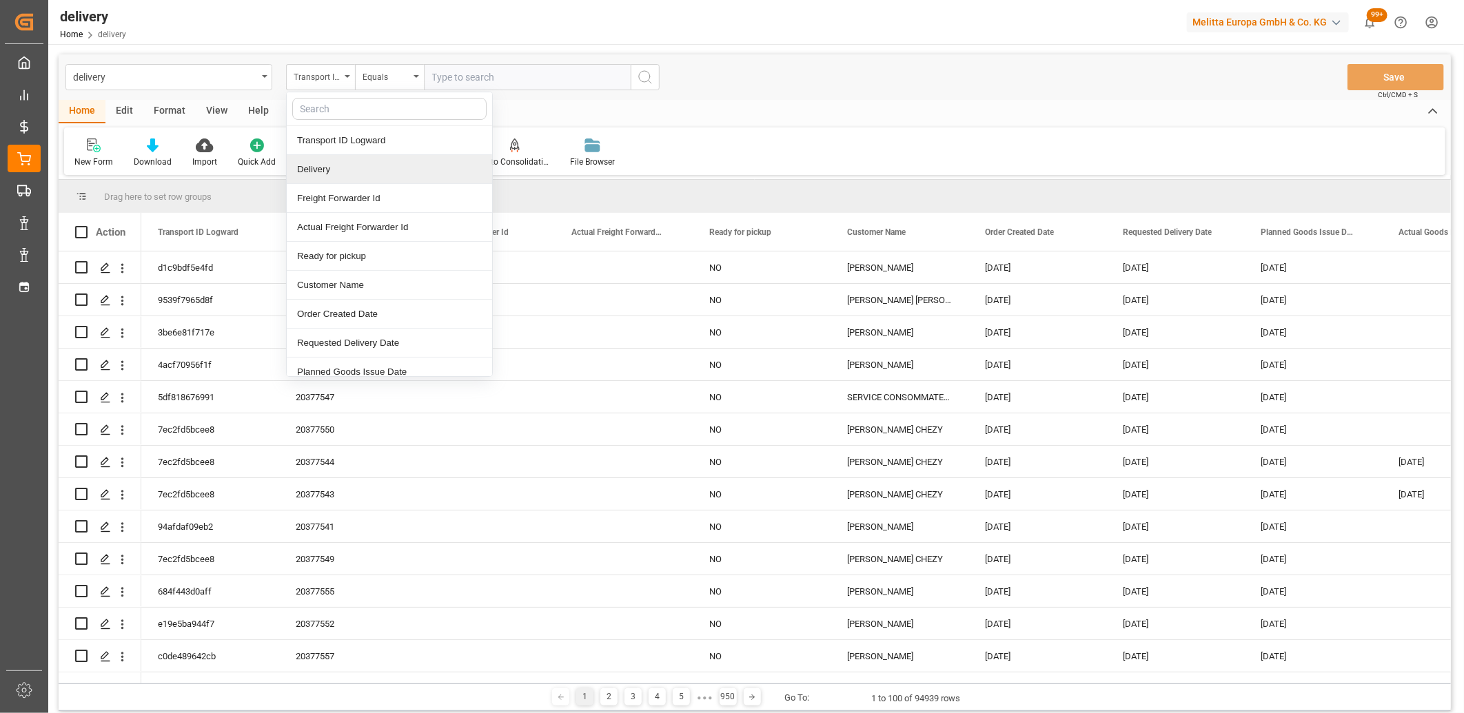
click at [332, 175] on div "Delivery" at bounding box center [389, 169] width 205 height 29
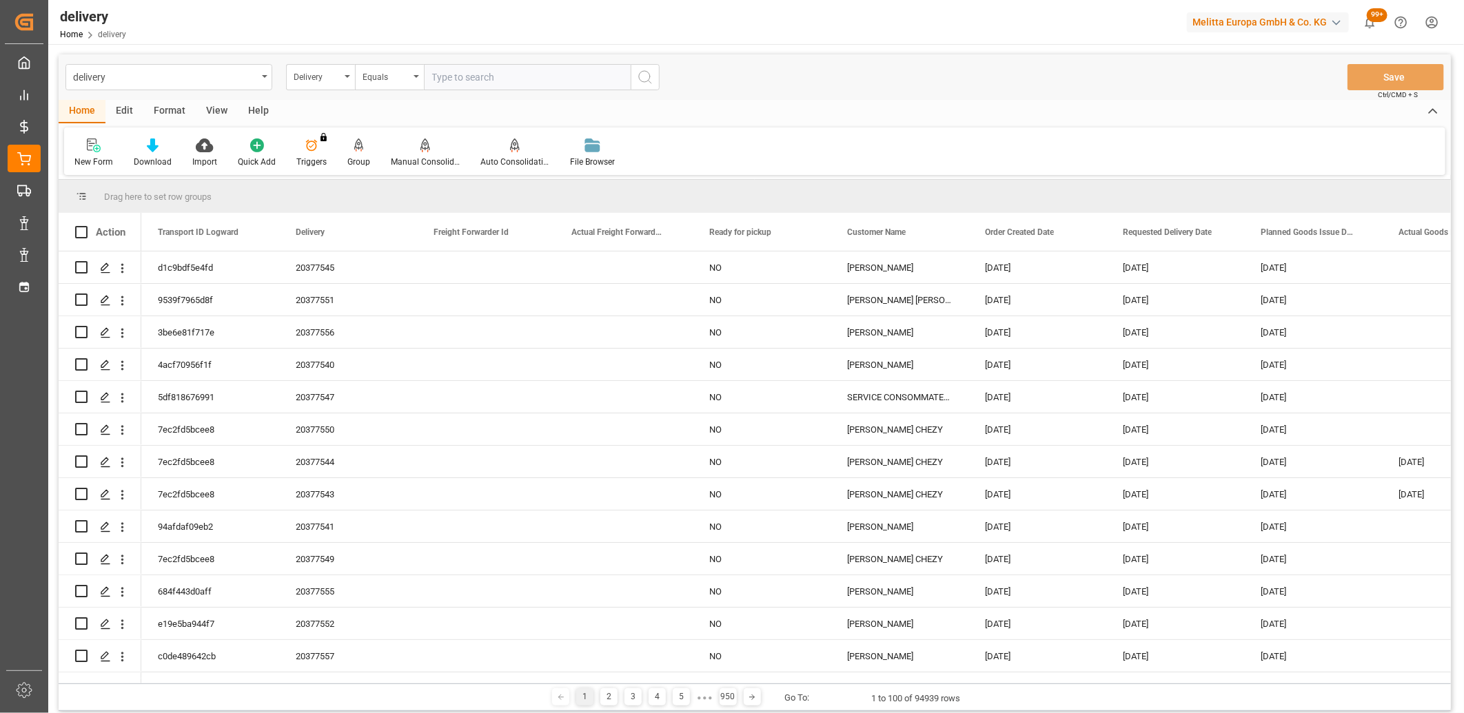
click at [462, 79] on input "text" at bounding box center [527, 77] width 207 height 26
type input "20377554"
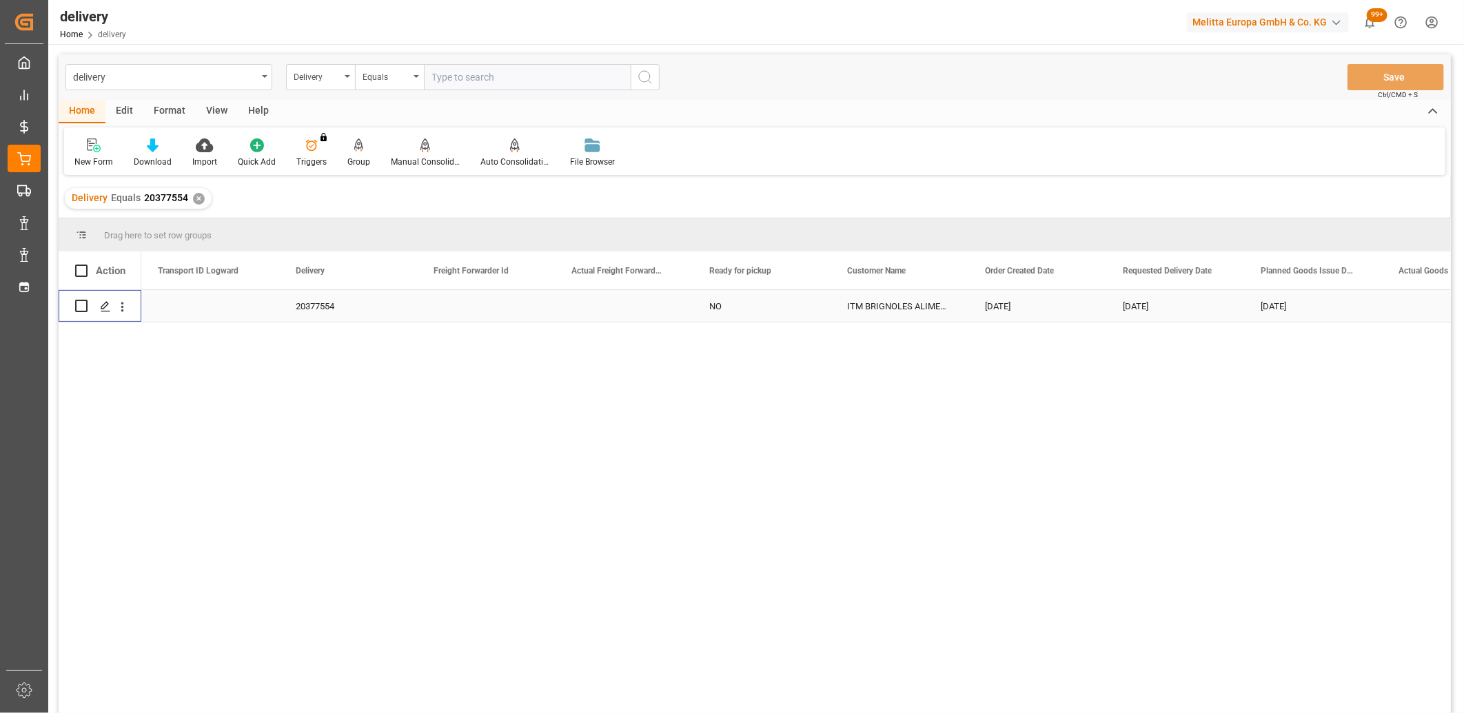
click at [84, 307] on input "Press Space to toggle row selection (unchecked)" at bounding box center [81, 306] width 12 height 12
checkbox input "true"
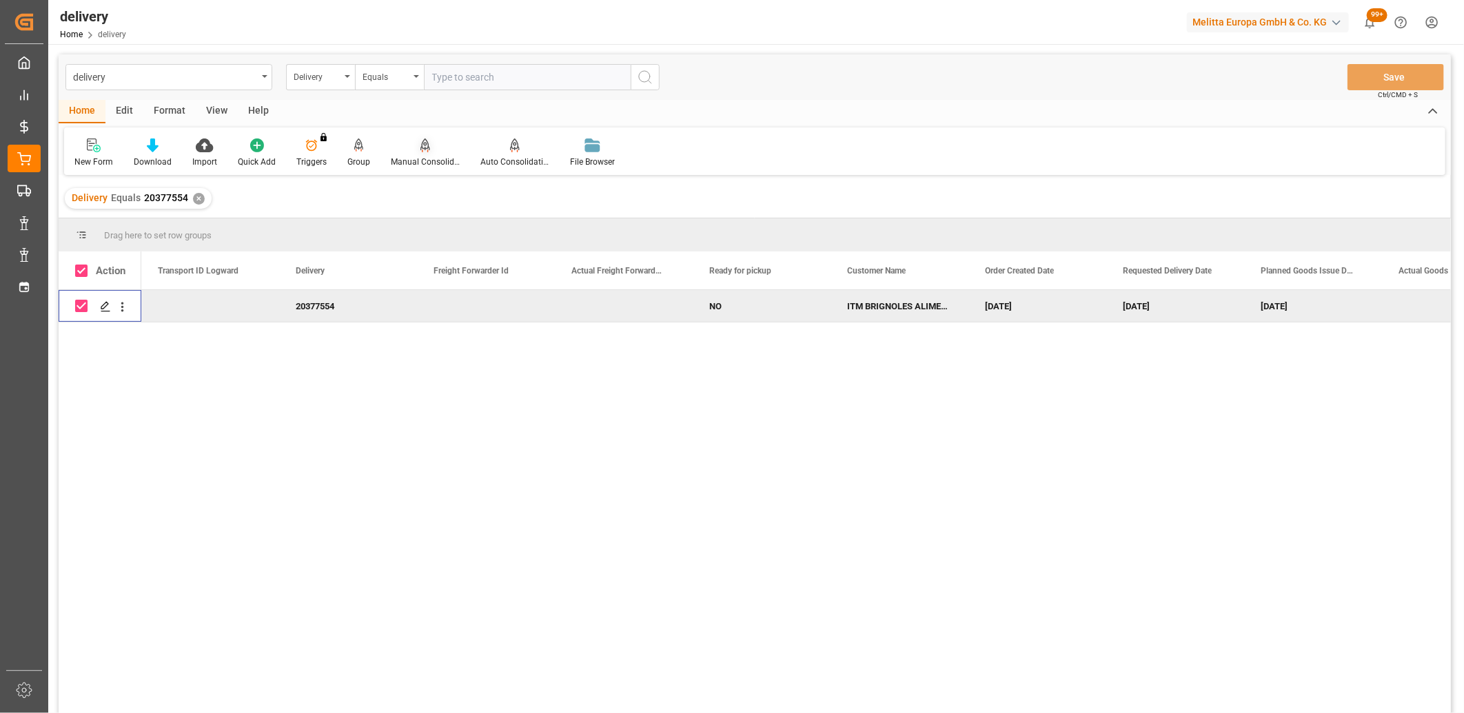
click at [423, 145] on icon at bounding box center [425, 145] width 10 height 12
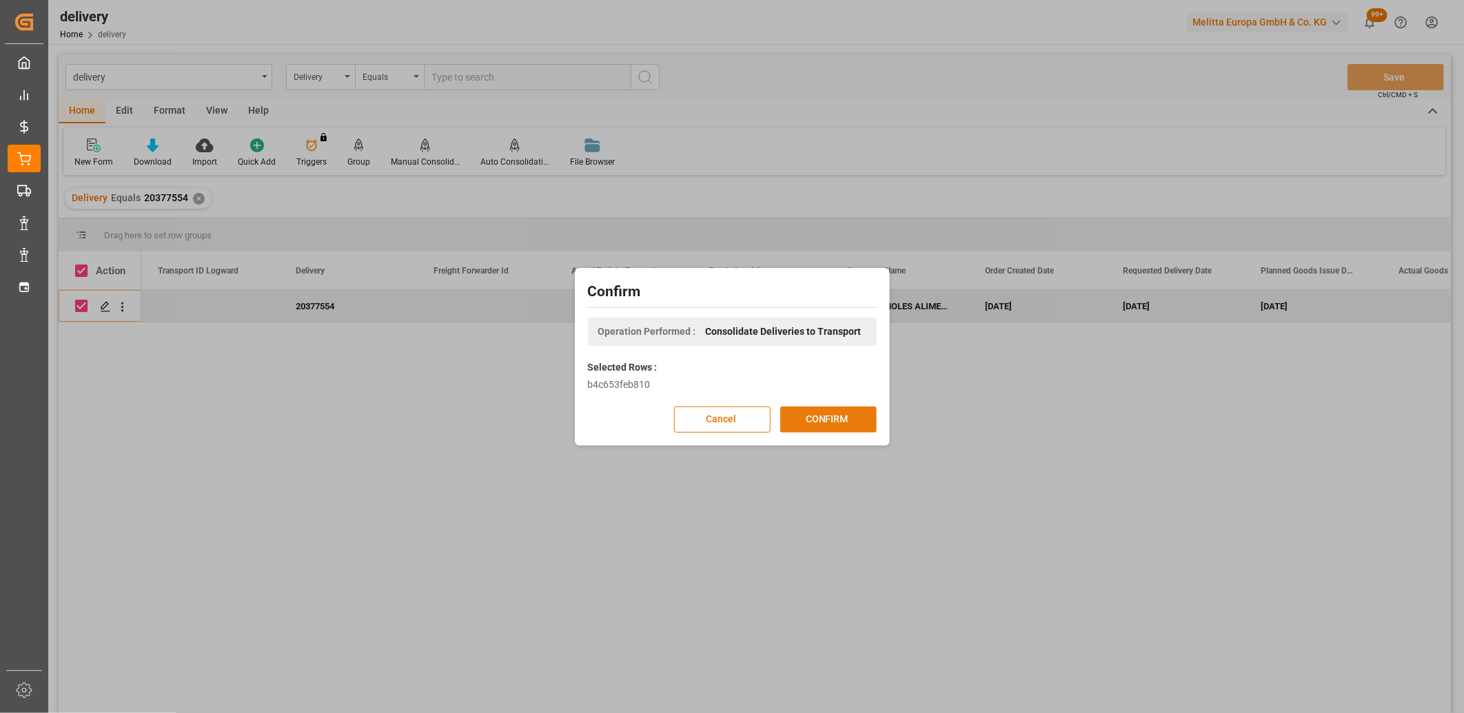
click at [803, 410] on button "CONFIRM" at bounding box center [828, 420] width 96 height 26
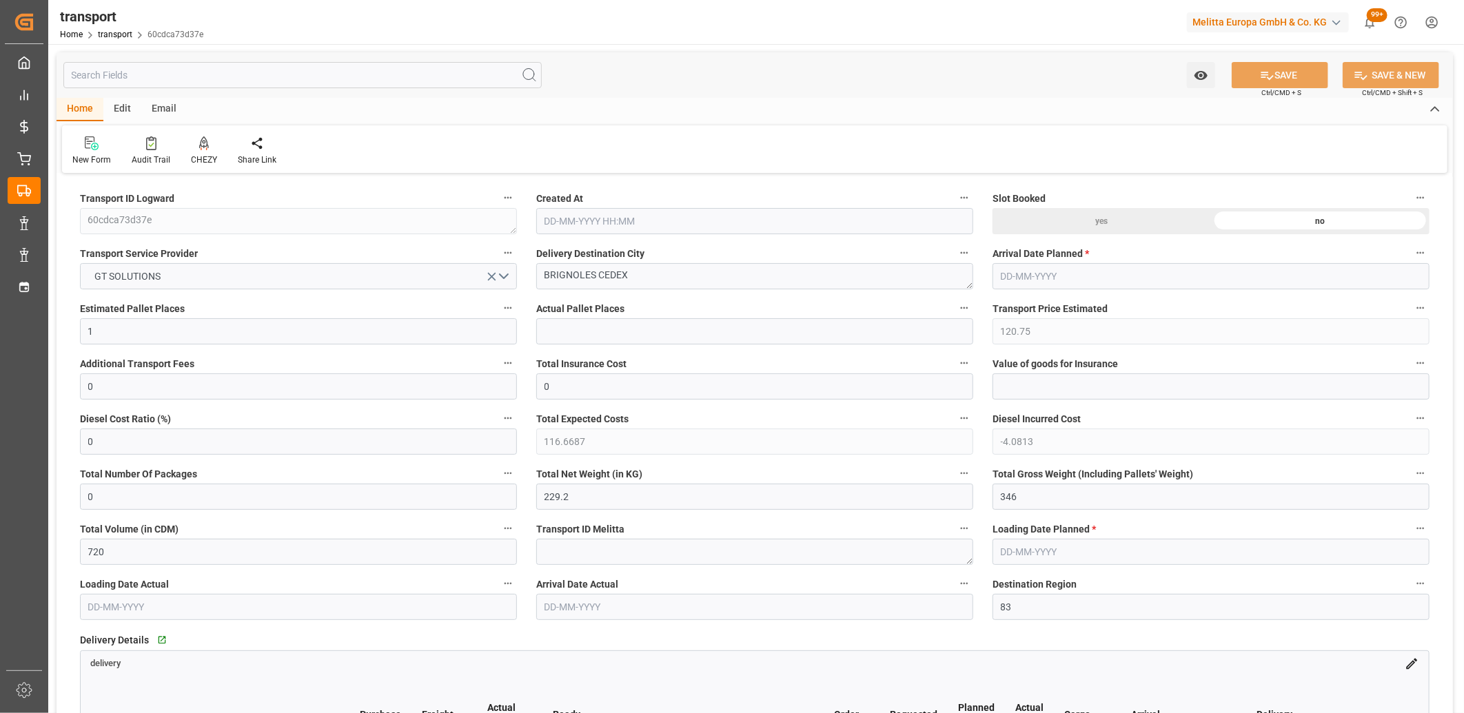
type input "[DATE] 14:21"
type input "[DATE]"
click at [317, 280] on button "GT SOLUTIONS" at bounding box center [298, 276] width 437 height 26
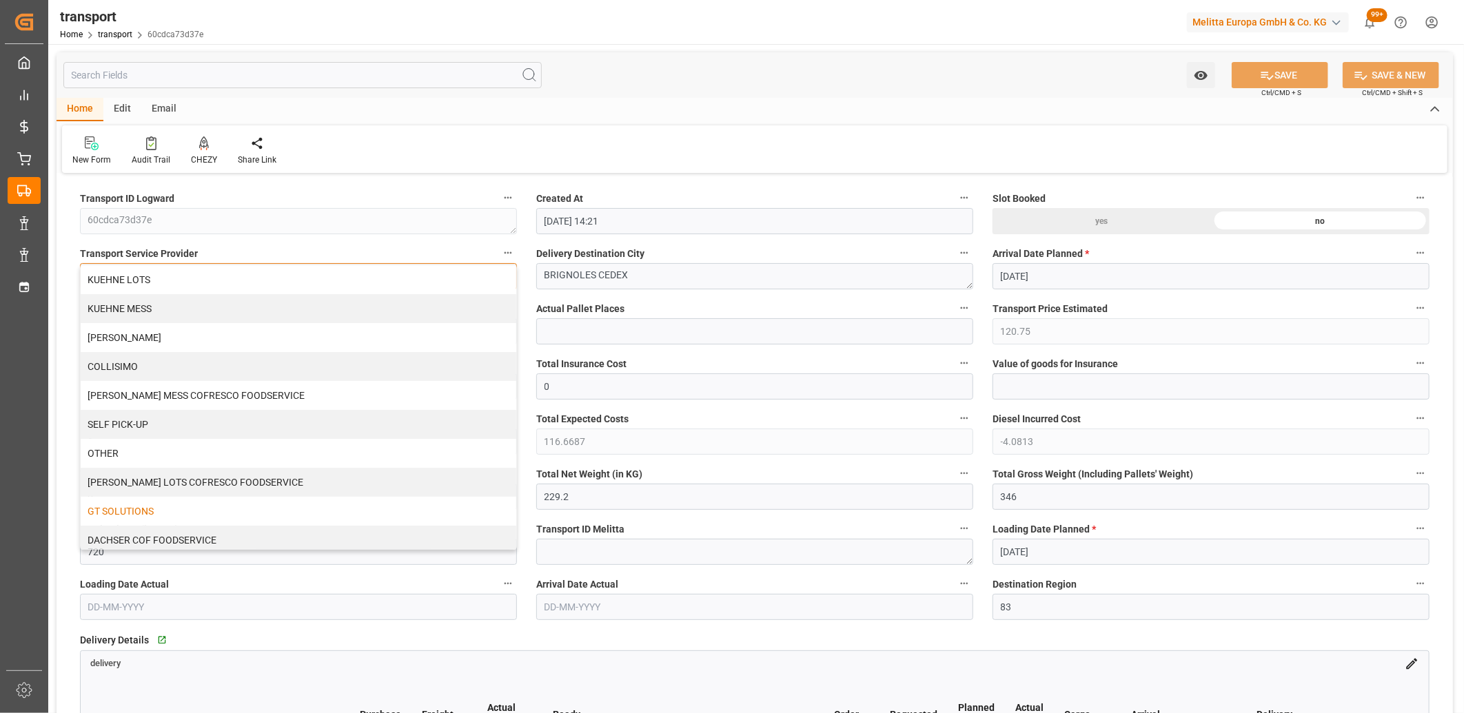
click at [317, 280] on div "KUEHNE LOTS" at bounding box center [299, 279] width 436 height 29
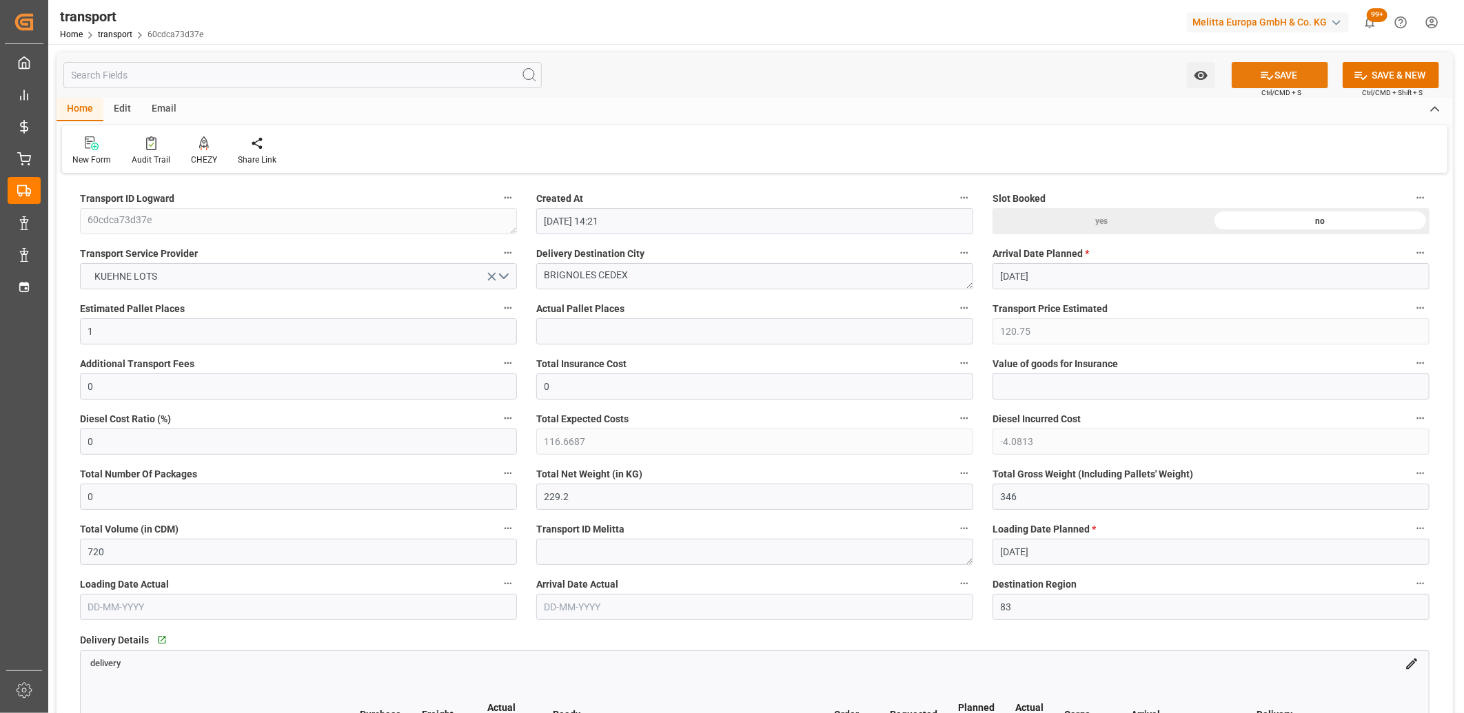
click at [1249, 80] on button "SAVE" at bounding box center [1280, 75] width 96 height 26
type input "217.67"
type input "0"
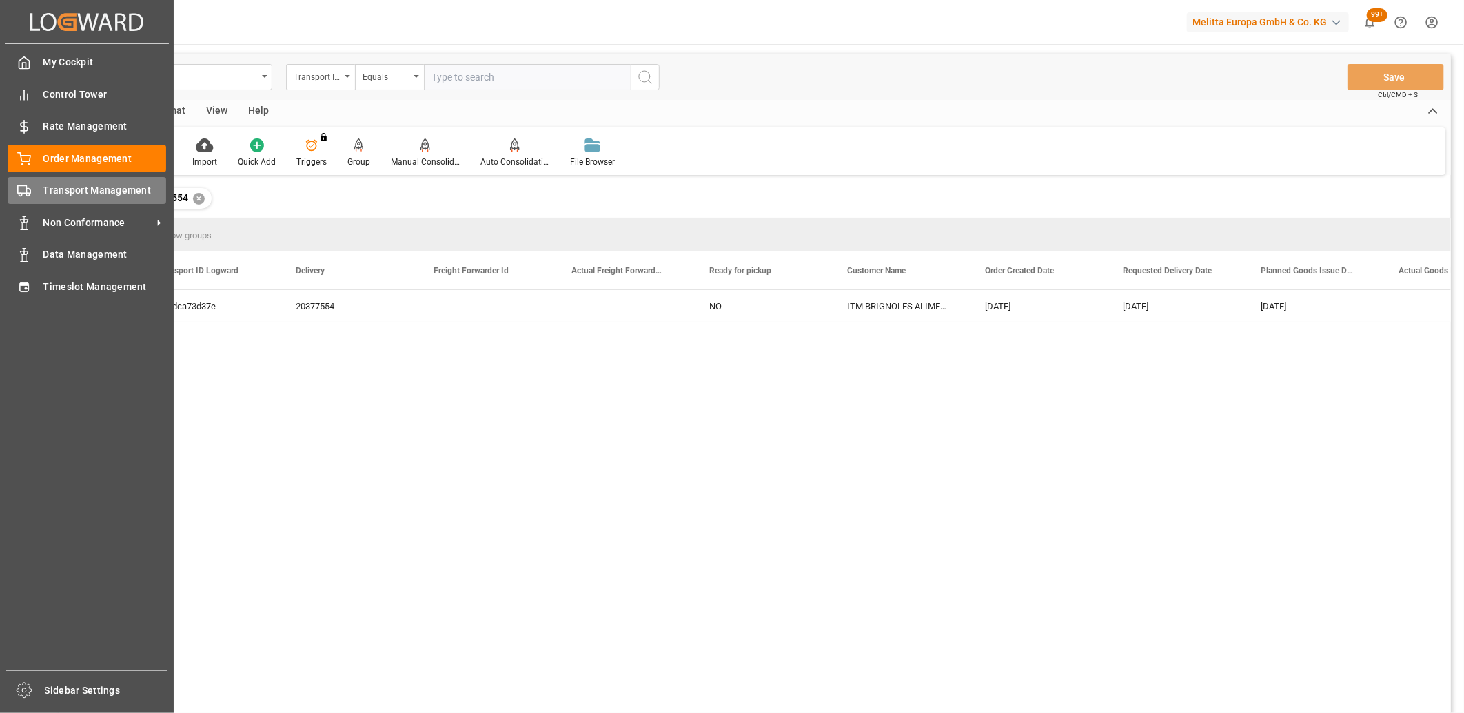
click at [21, 186] on icon at bounding box center [24, 191] width 14 height 14
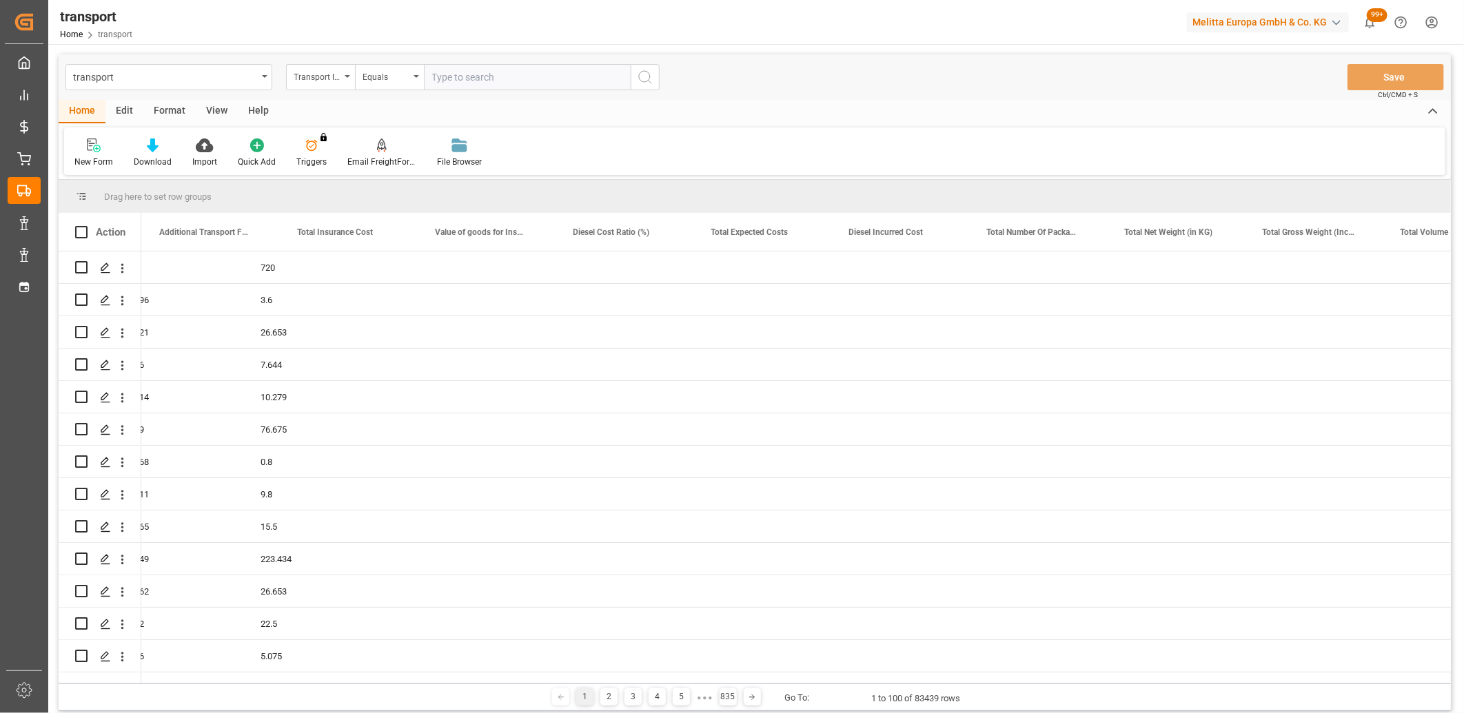
scroll to position [0, 61]
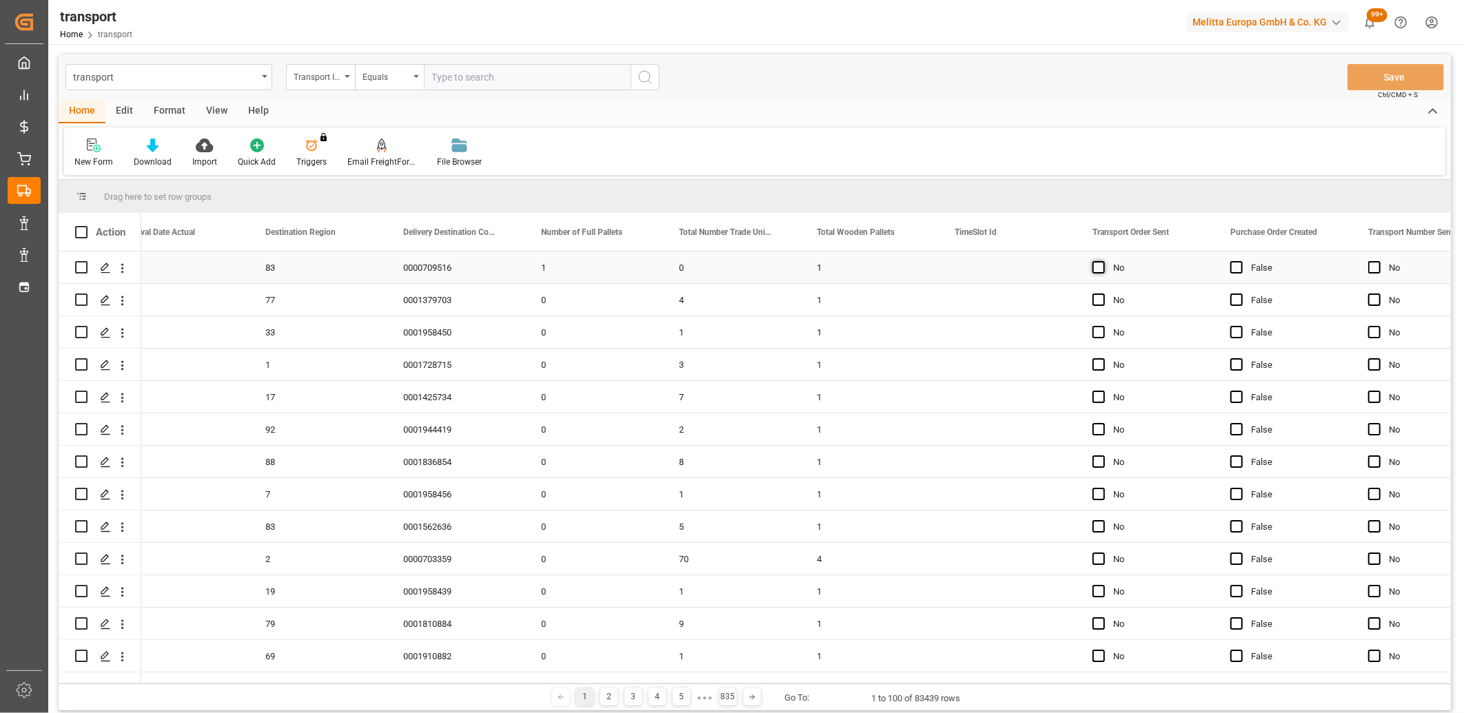
click at [1096, 266] on span "Press SPACE to select this row." at bounding box center [1098, 267] width 12 height 12
click at [1103, 261] on input "Press SPACE to select this row." at bounding box center [1103, 261] width 0 height 0
click at [1396, 76] on button "Save" at bounding box center [1396, 77] width 96 height 26
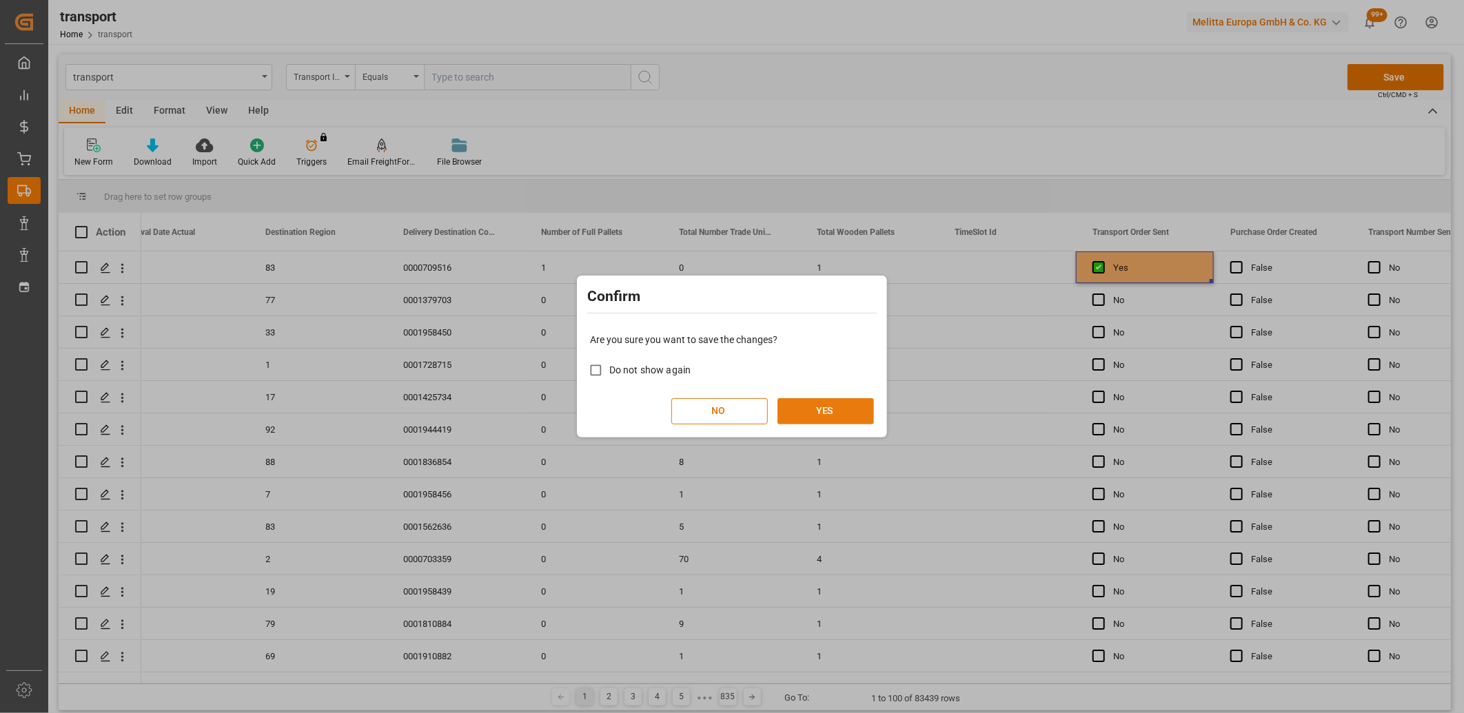
click at [791, 411] on button "YES" at bounding box center [825, 411] width 96 height 26
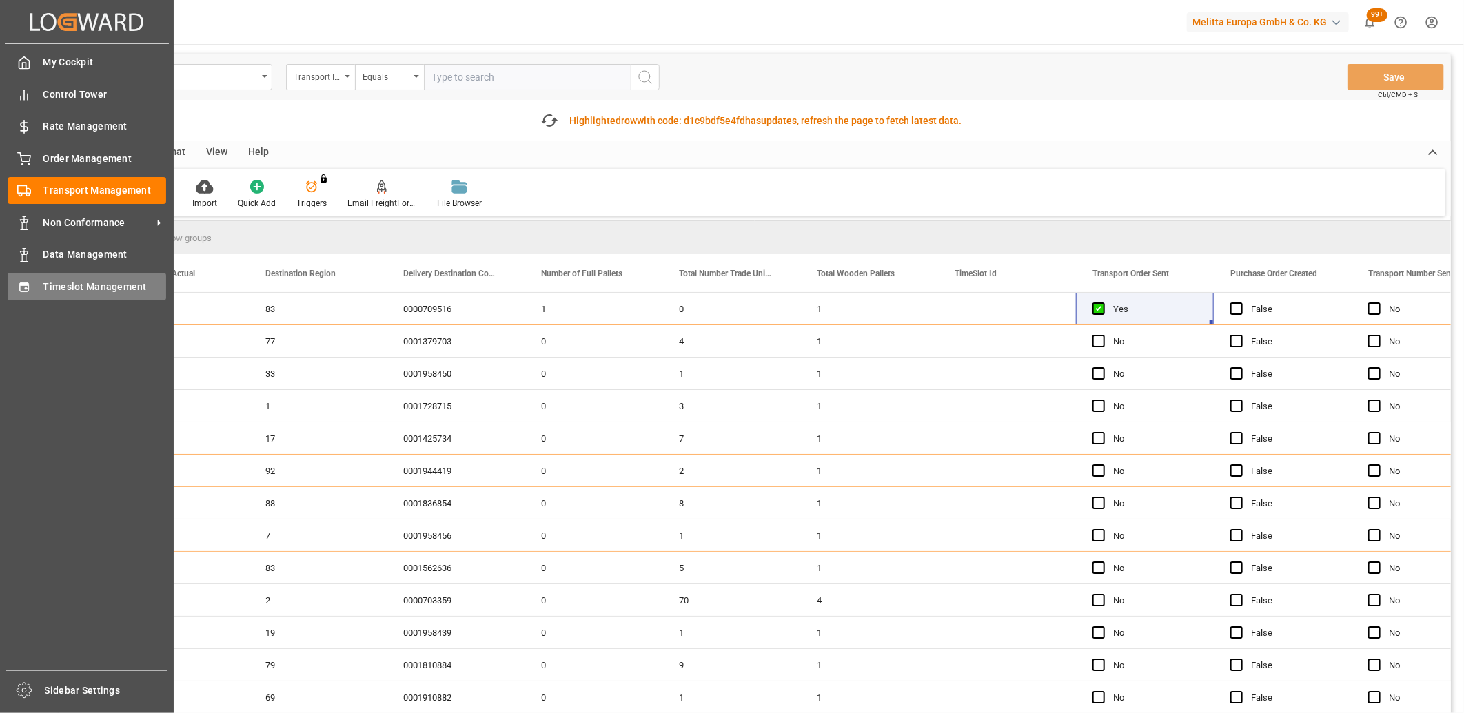
click at [40, 288] on div "Timeslot Management Timeslot Management" at bounding box center [87, 286] width 159 height 27
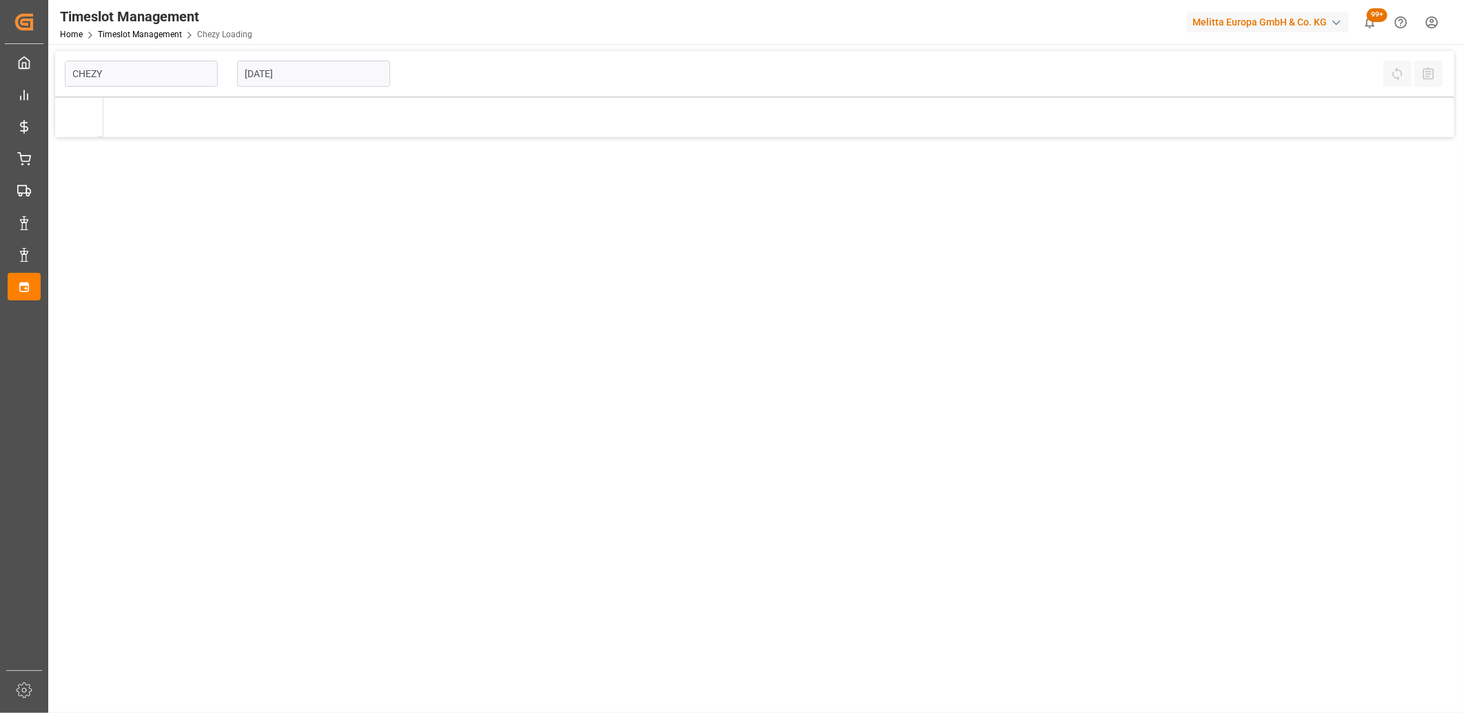
type input "Chezy Loading"
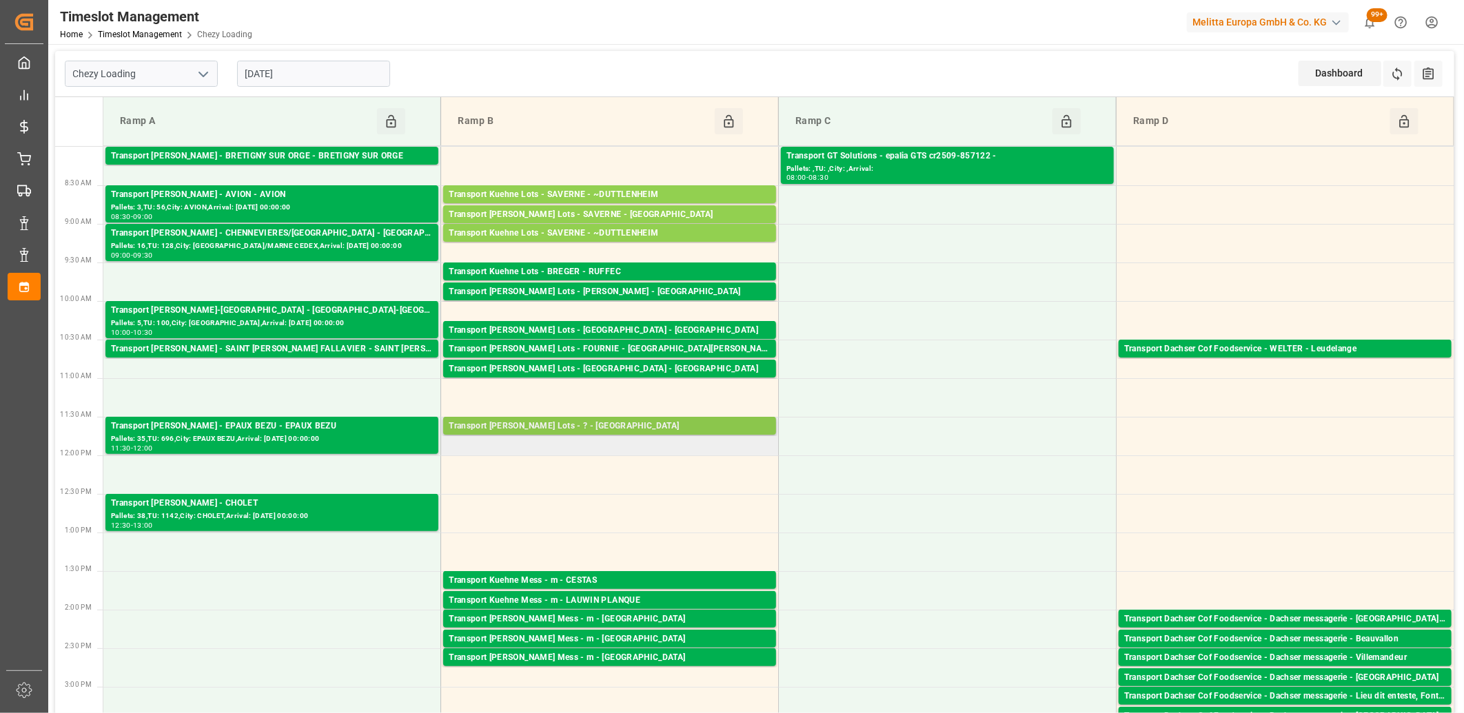
click at [509, 426] on div "Transport [PERSON_NAME] Lots - ? - [GEOGRAPHIC_DATA]" at bounding box center [610, 427] width 322 height 14
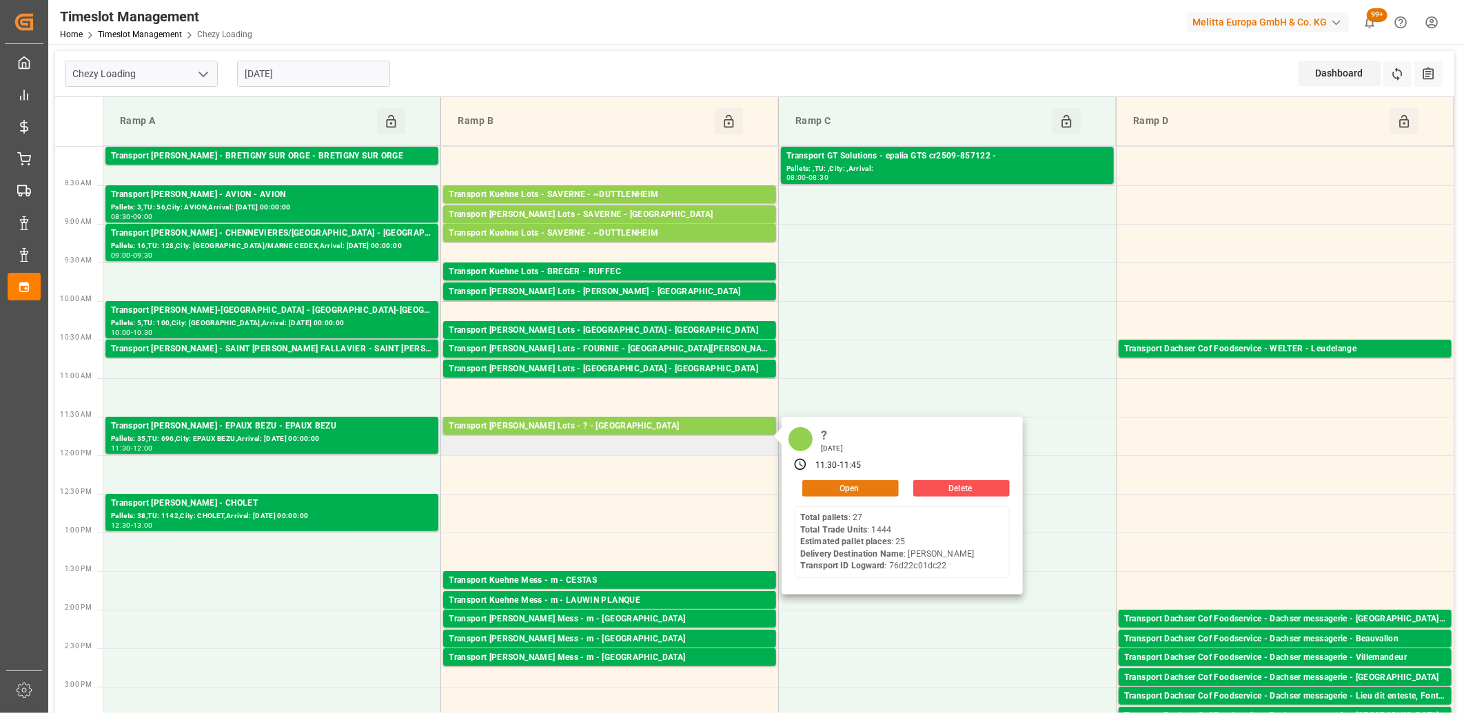
click at [838, 489] on button "Open" at bounding box center [850, 488] width 96 height 17
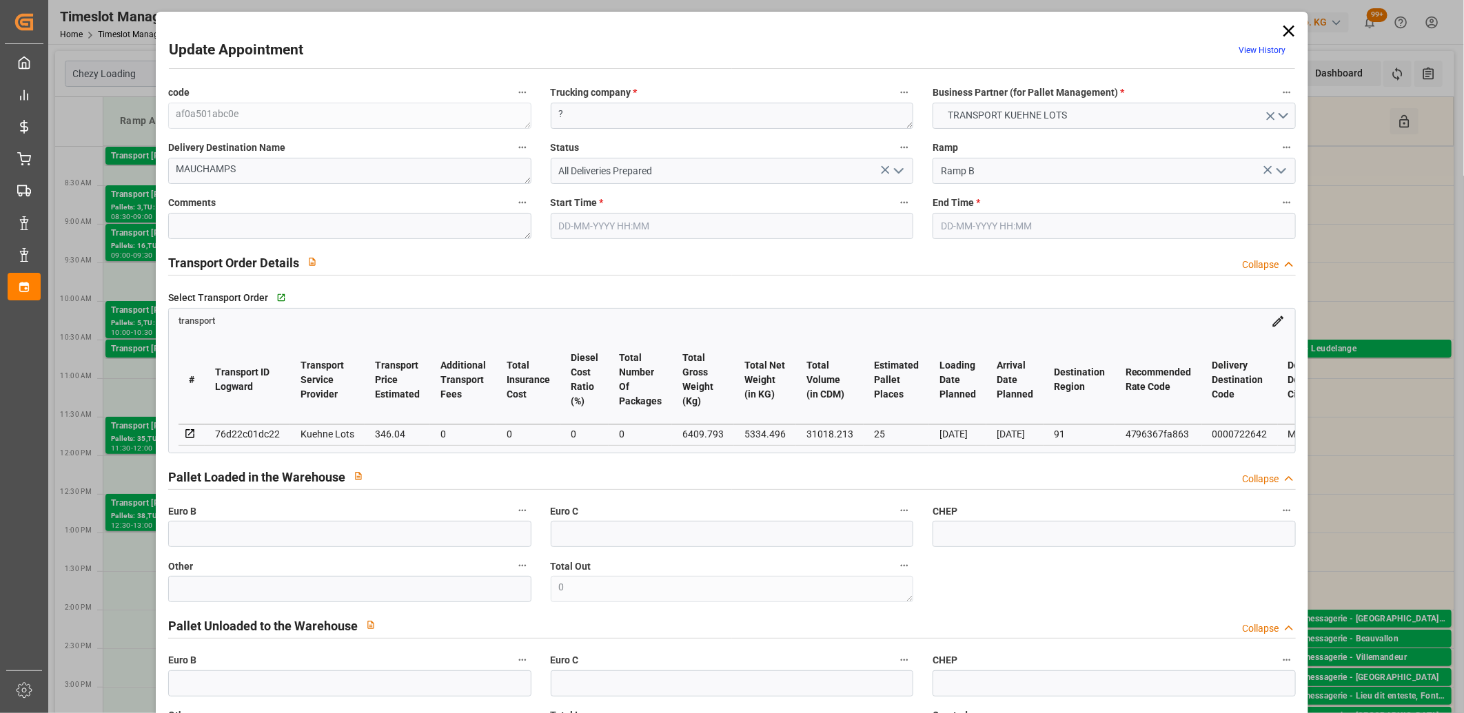
type input "[DATE] 11:30"
type input "[DATE] 11:45"
type input "[DATE] 13:33"
type input "[DATE] 11:22"
type input "[DATE]"
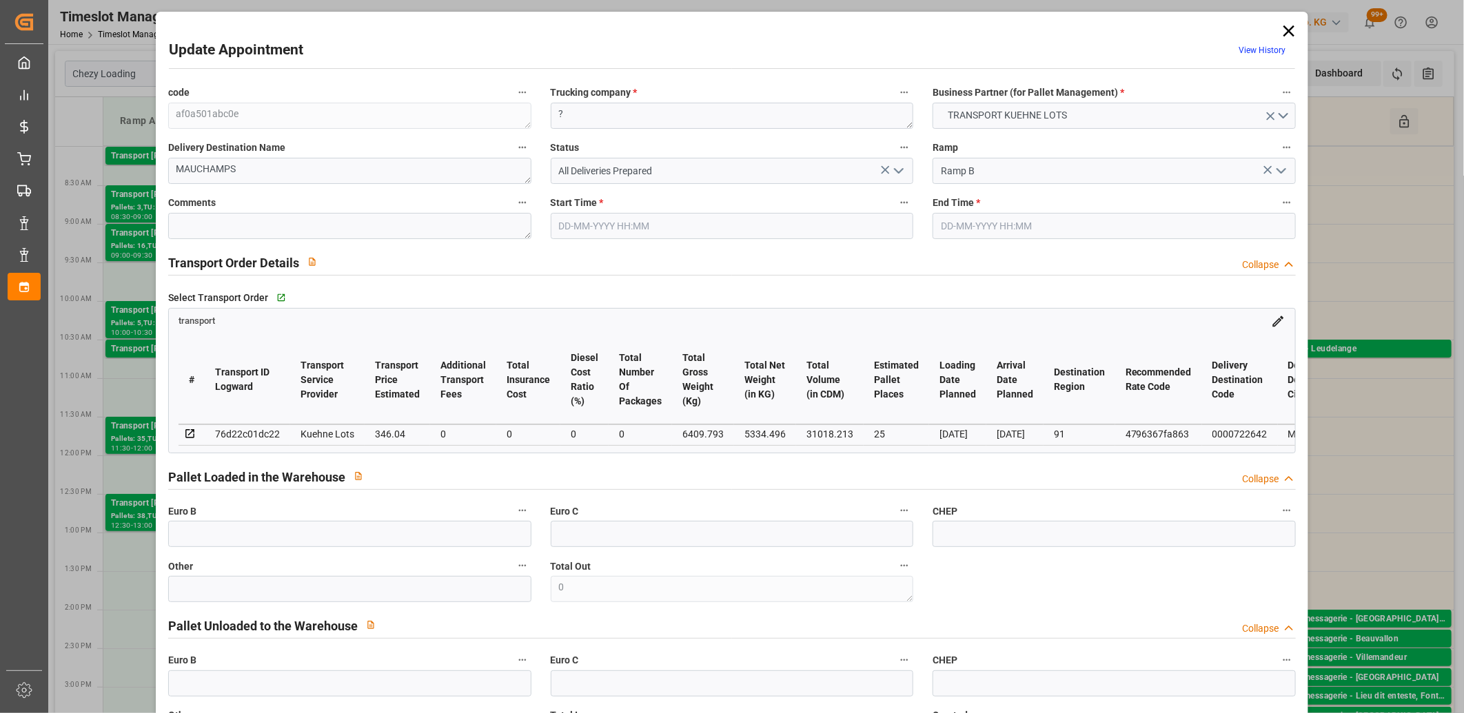
type input "[DATE]"
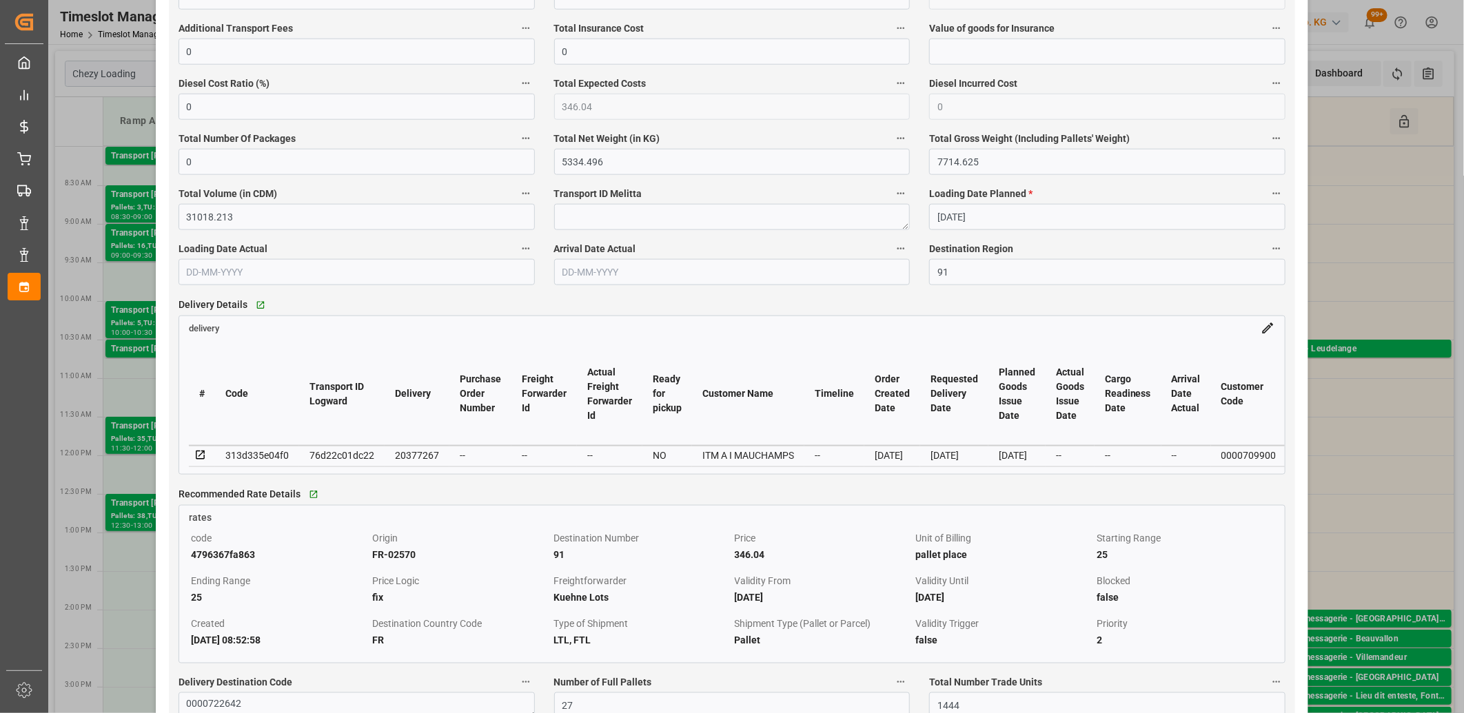
scroll to position [919, 0]
click at [414, 460] on div "20377267" at bounding box center [417, 454] width 44 height 17
copy div "20377267"
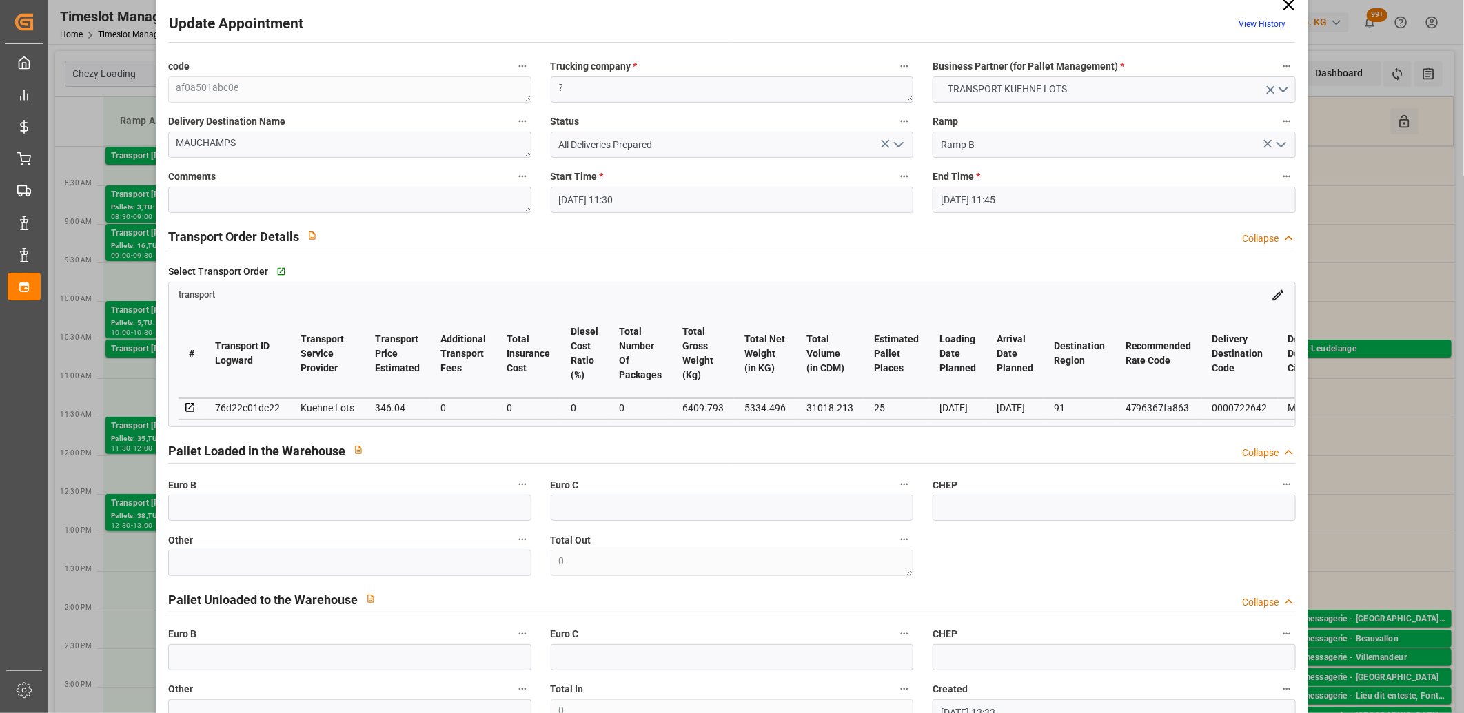
scroll to position [0, 0]
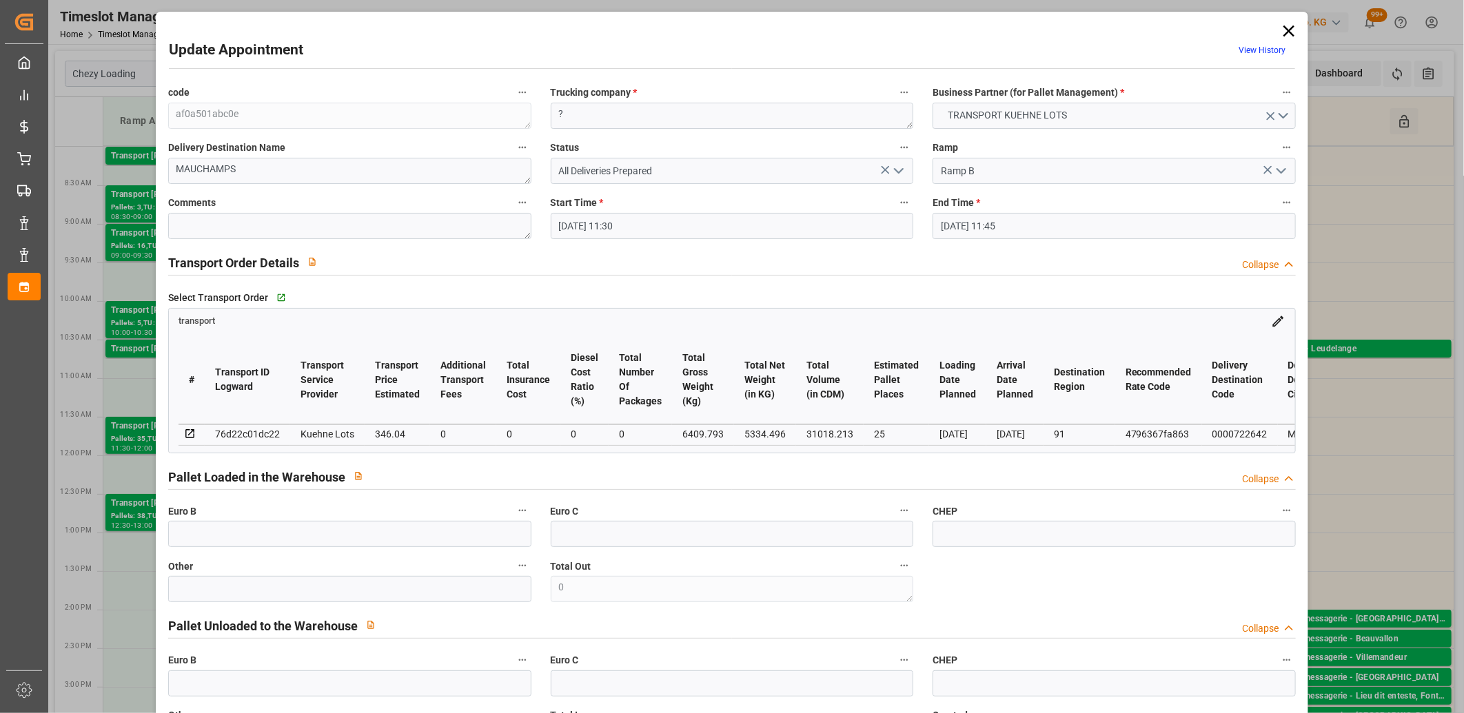
click at [1288, 31] on icon at bounding box center [1288, 30] width 19 height 19
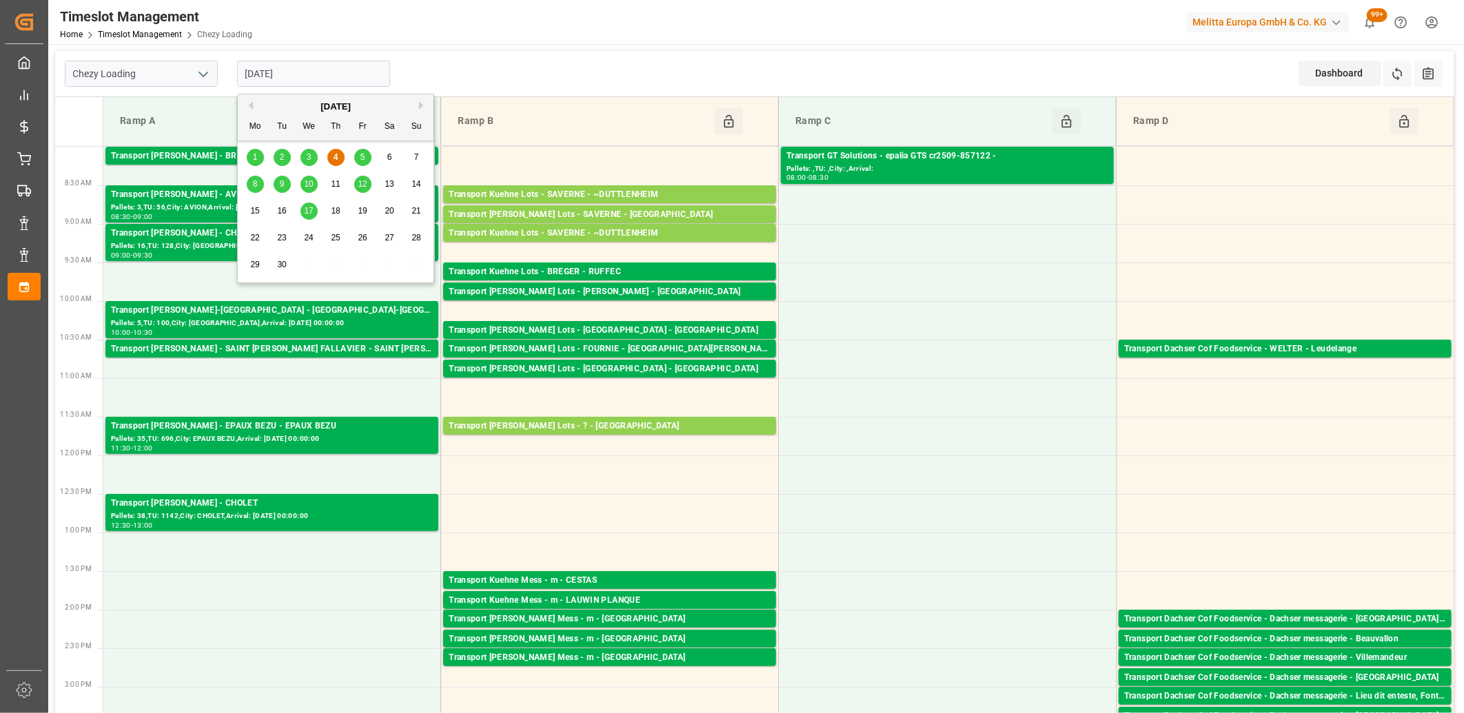
click at [326, 78] on input "[DATE]" at bounding box center [313, 74] width 153 height 26
click at [363, 153] on span "5" at bounding box center [362, 157] width 5 height 10
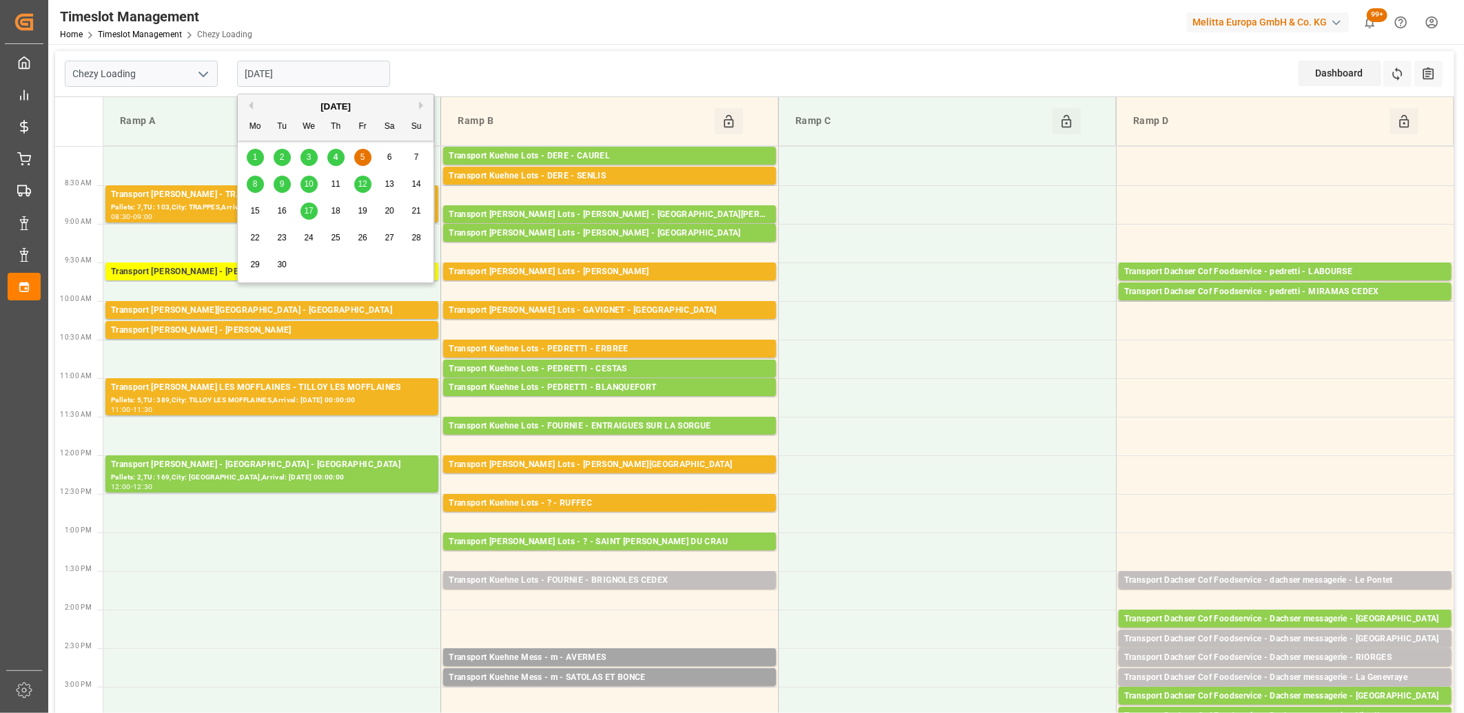
click at [321, 72] on input "[DATE]" at bounding box center [313, 74] width 153 height 26
click at [256, 185] on span "8" at bounding box center [255, 184] width 5 height 10
type input "[DATE]"
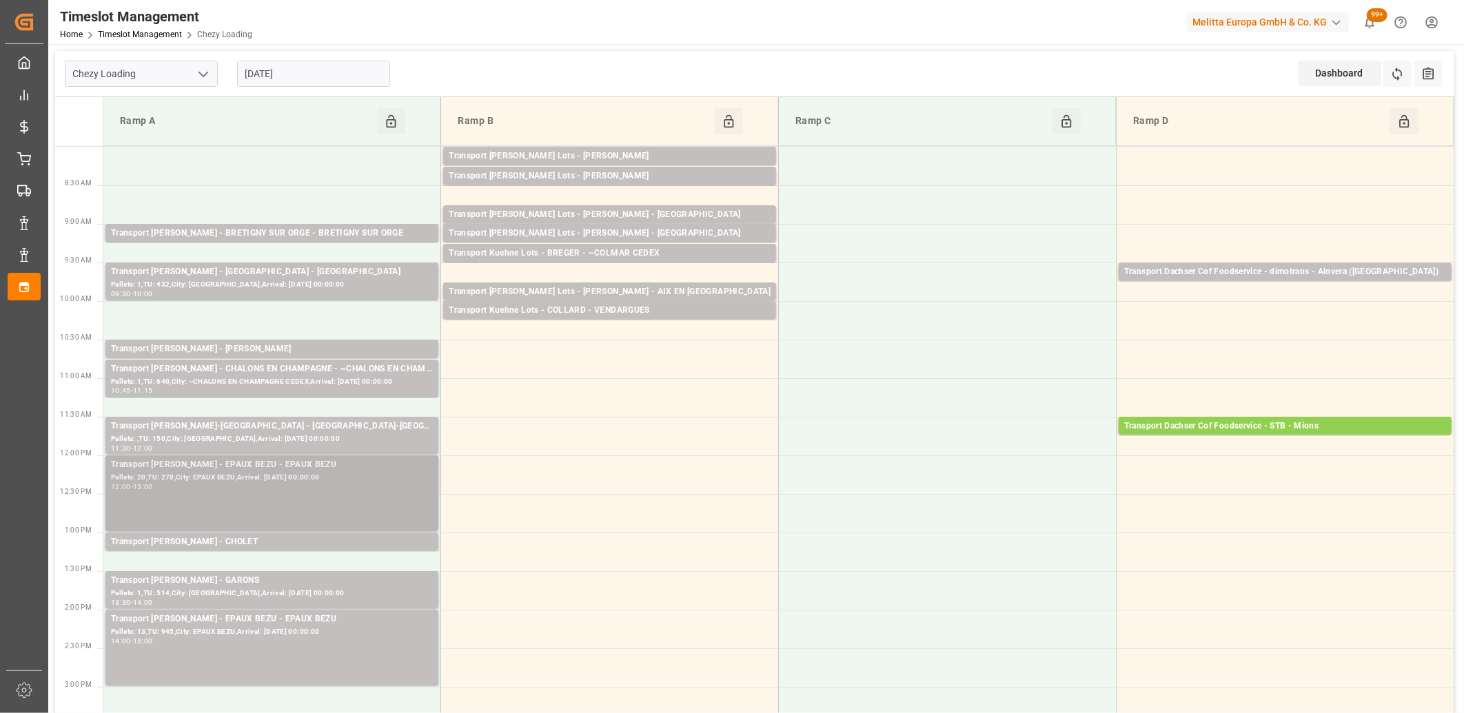
click at [274, 470] on div "Transport [PERSON_NAME] - EPAUX BEZU - EPAUX BEZU" at bounding box center [272, 465] width 322 height 14
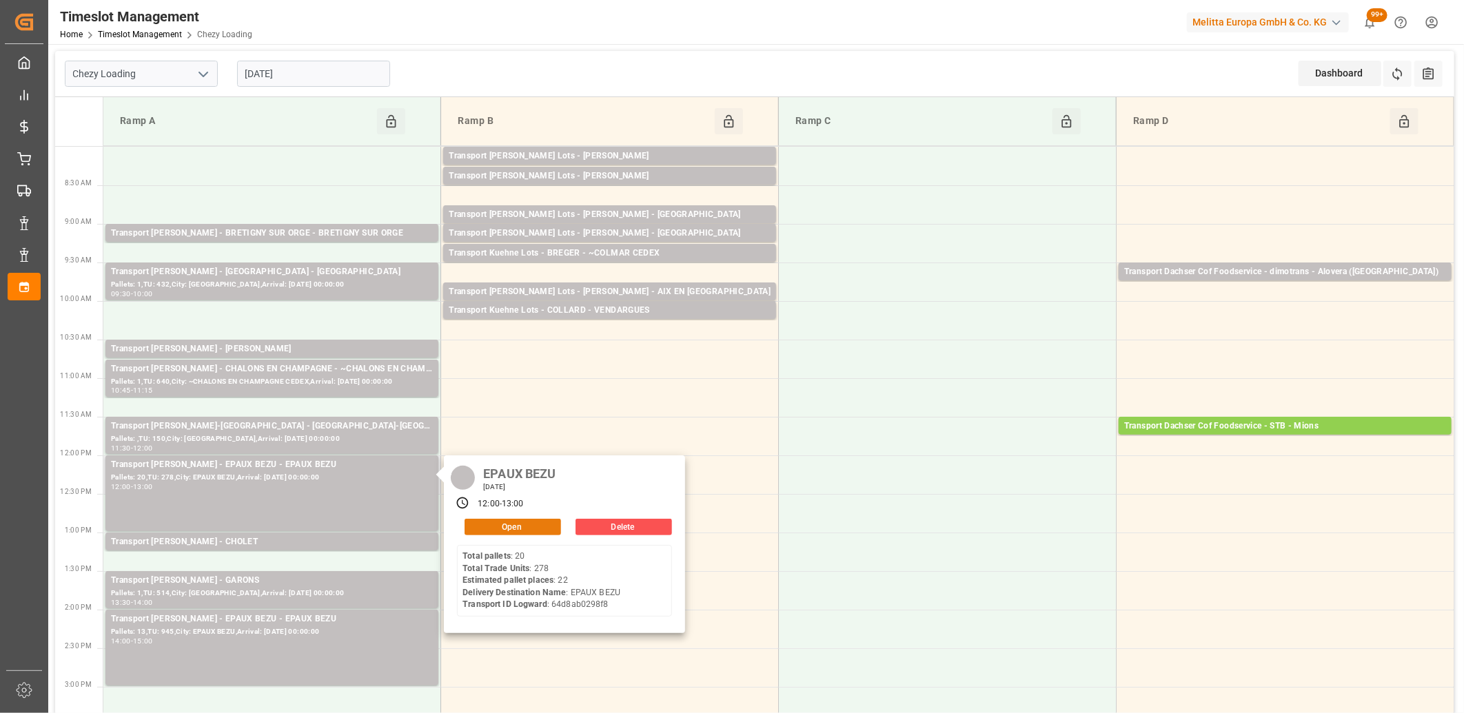
click at [478, 524] on button "Open" at bounding box center [513, 527] width 96 height 17
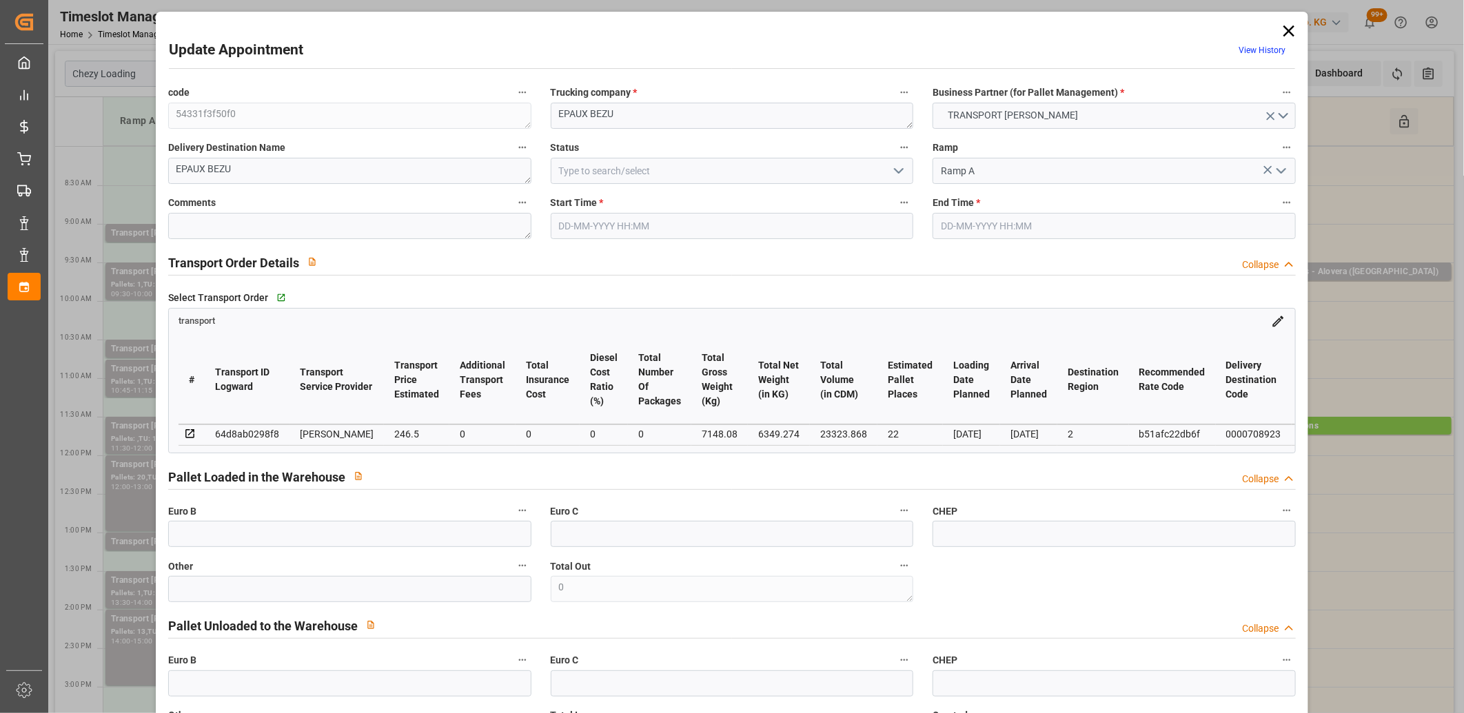
type input "[DATE] 12:00"
type input "[DATE] 13:00"
type input "[DATE] 11:54"
type input "[DATE] 11:23"
type input "[DATE]"
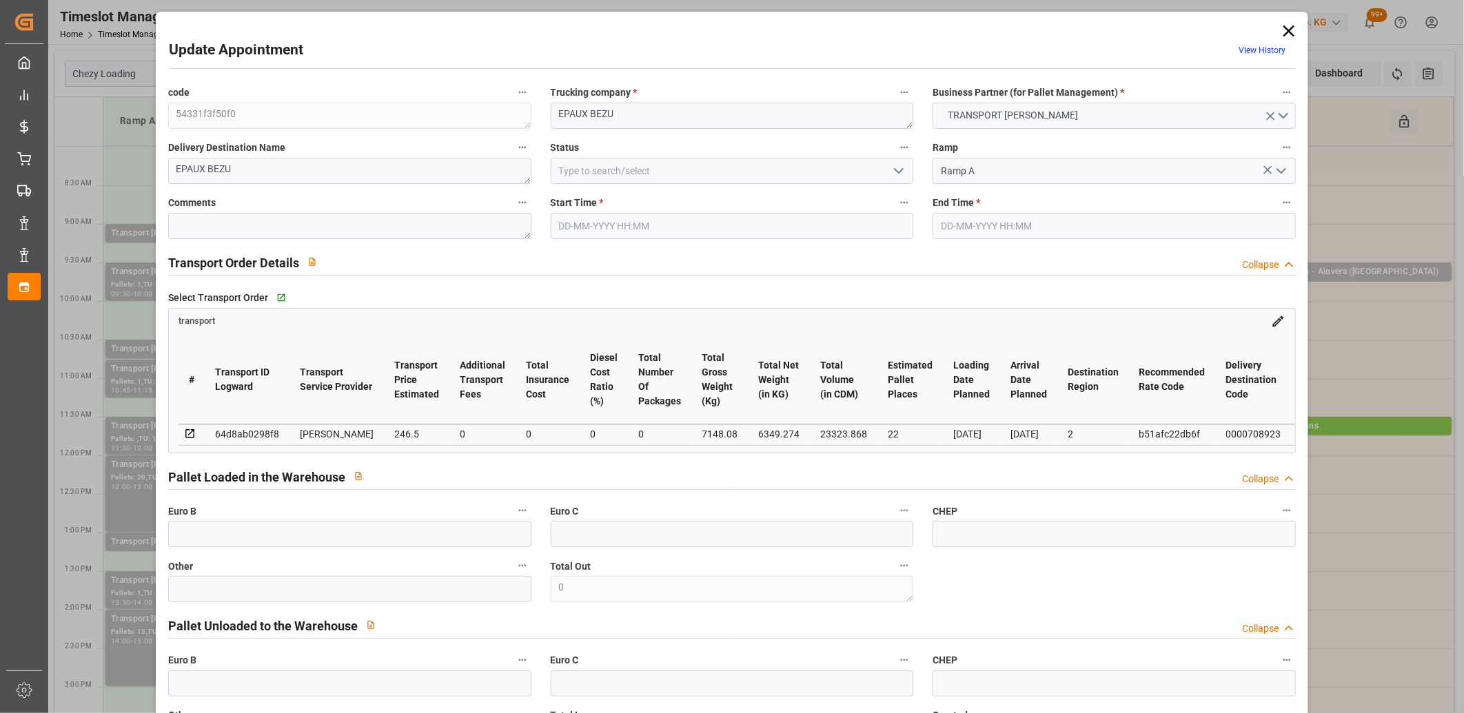
type input "[DATE]"
click at [987, 227] on input "[DATE] 13:00" at bounding box center [1114, 226] width 363 height 26
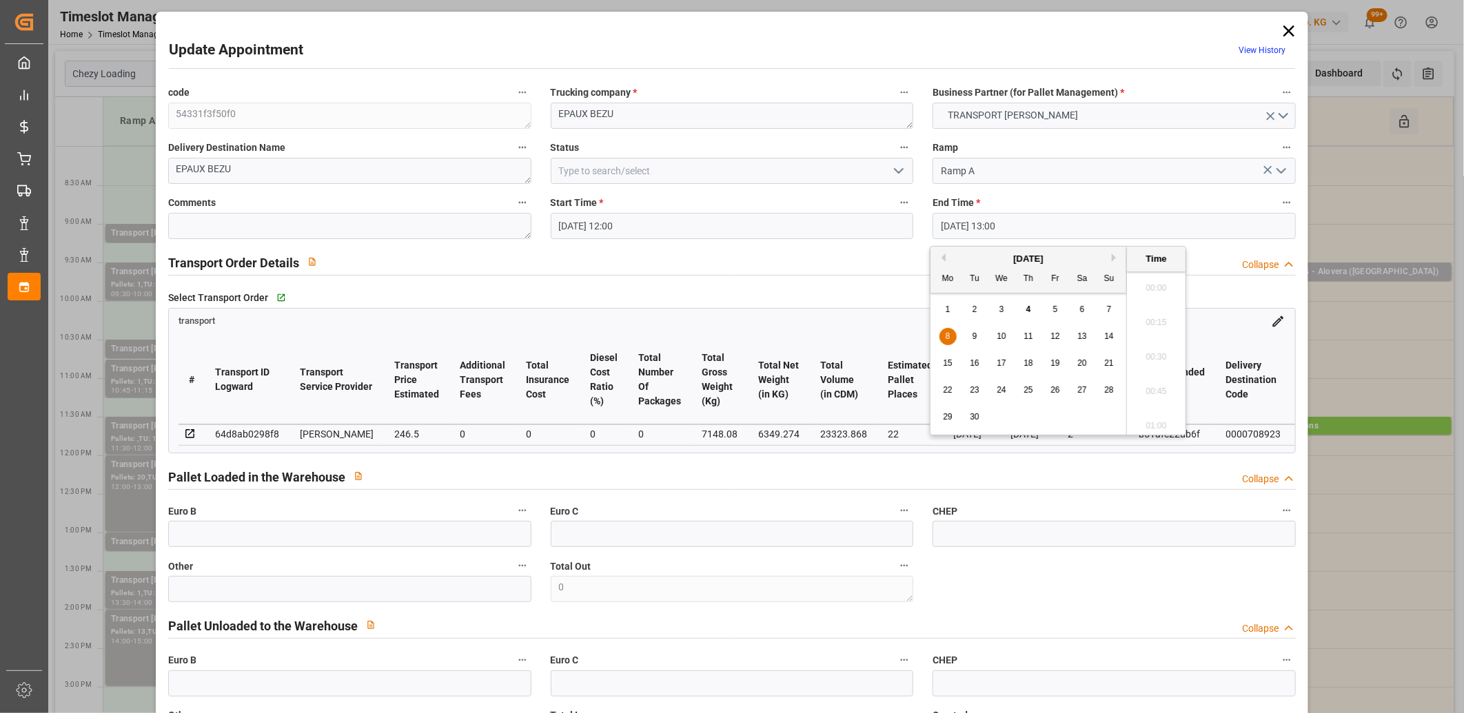
scroll to position [1727, 0]
click at [947, 334] on span "8" at bounding box center [948, 337] width 5 height 10
click at [1152, 290] on li "12:30" at bounding box center [1156, 284] width 59 height 34
type input "[DATE] 12:30"
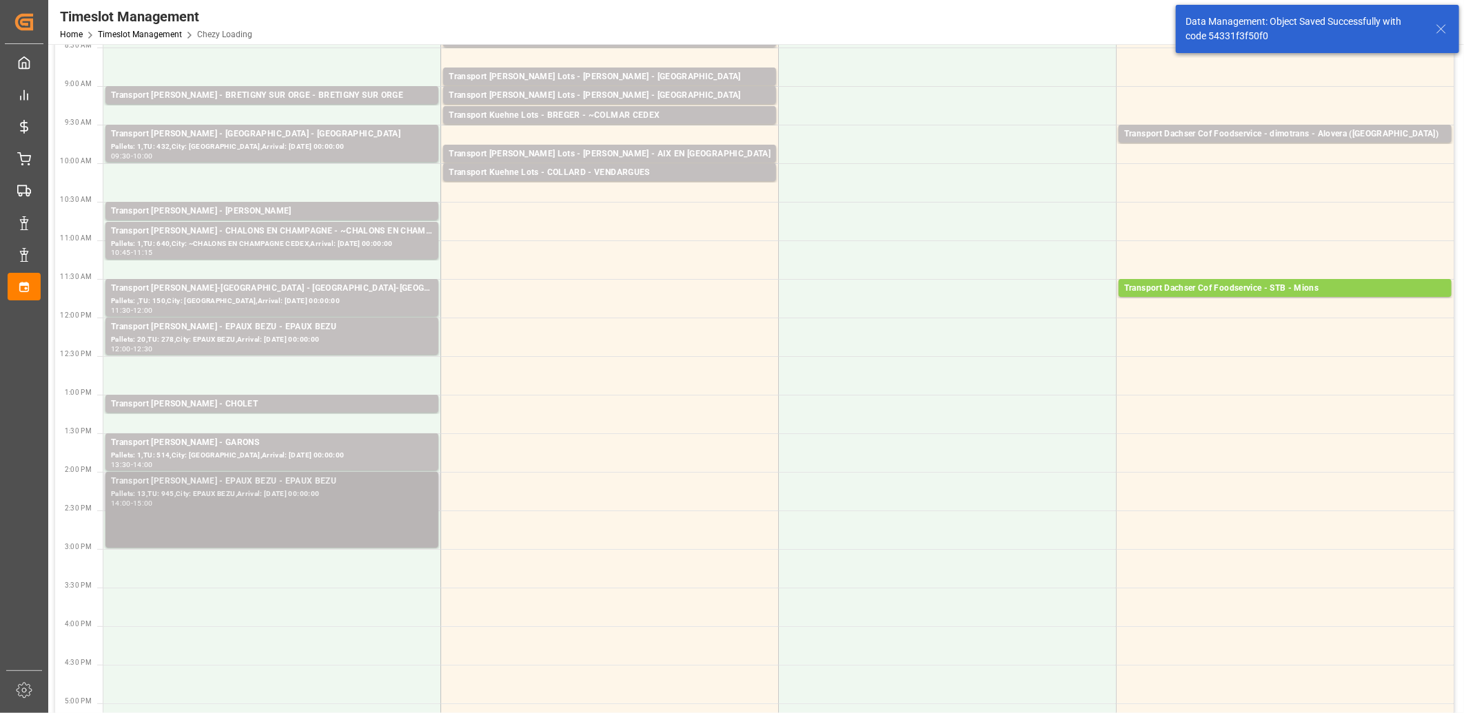
scroll to position [153, 0]
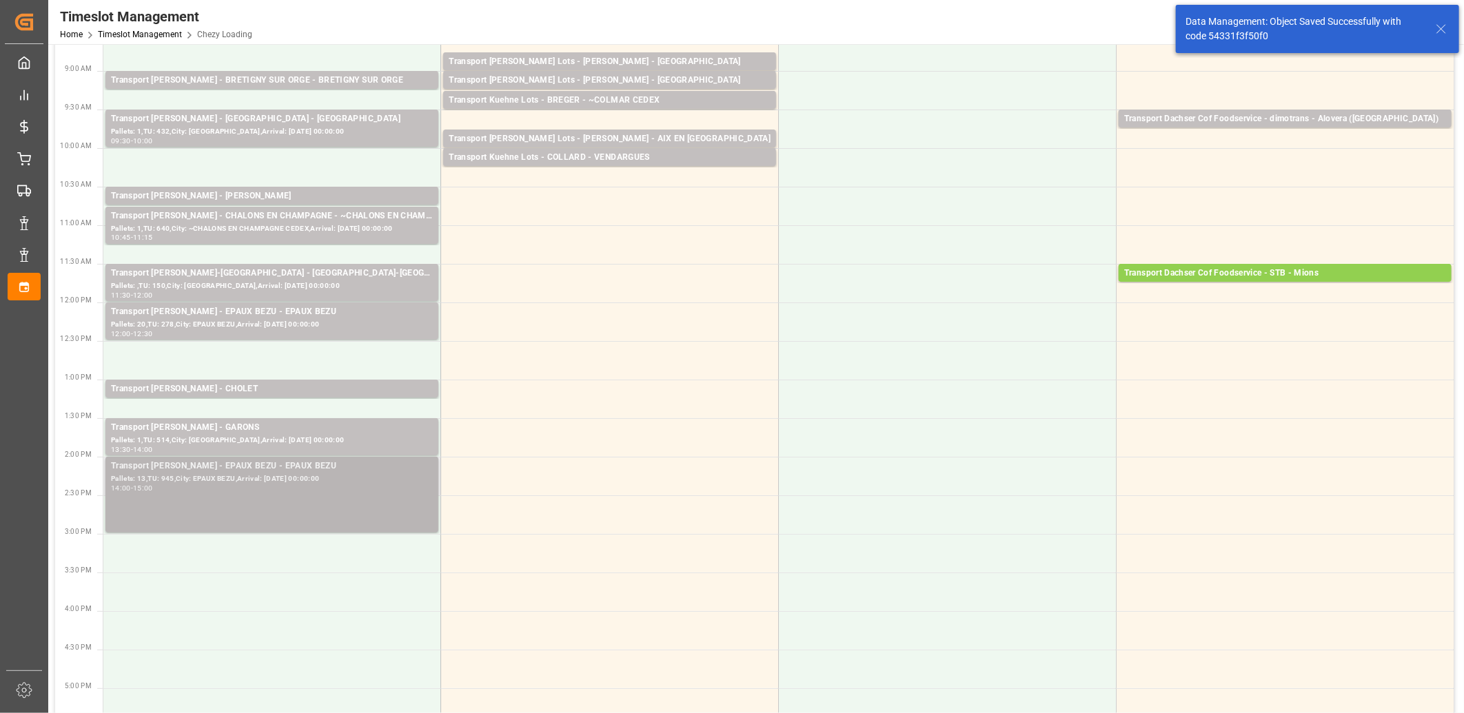
click at [283, 470] on div "Transport [PERSON_NAME] - EPAUX BEZU - EPAUX BEZU" at bounding box center [272, 467] width 322 height 14
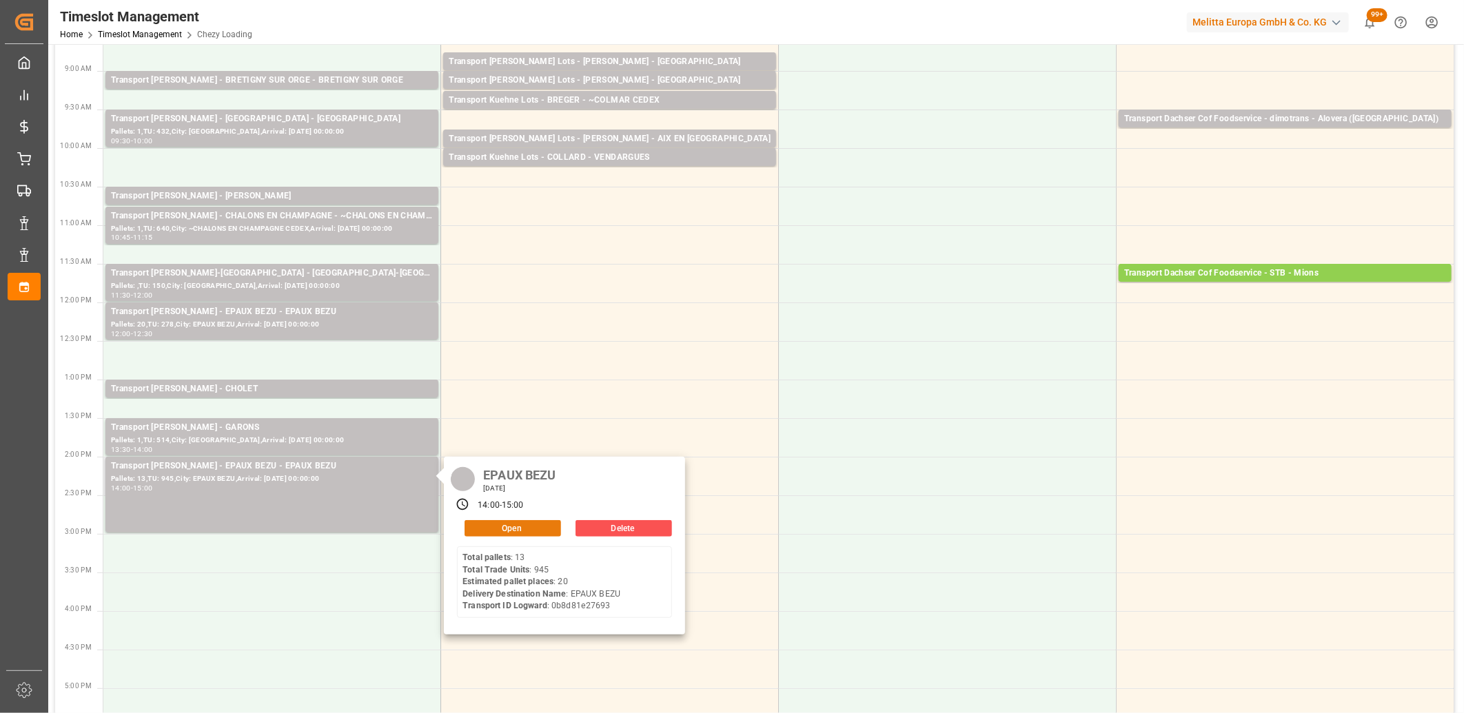
click at [502, 531] on button "Open" at bounding box center [513, 528] width 96 height 17
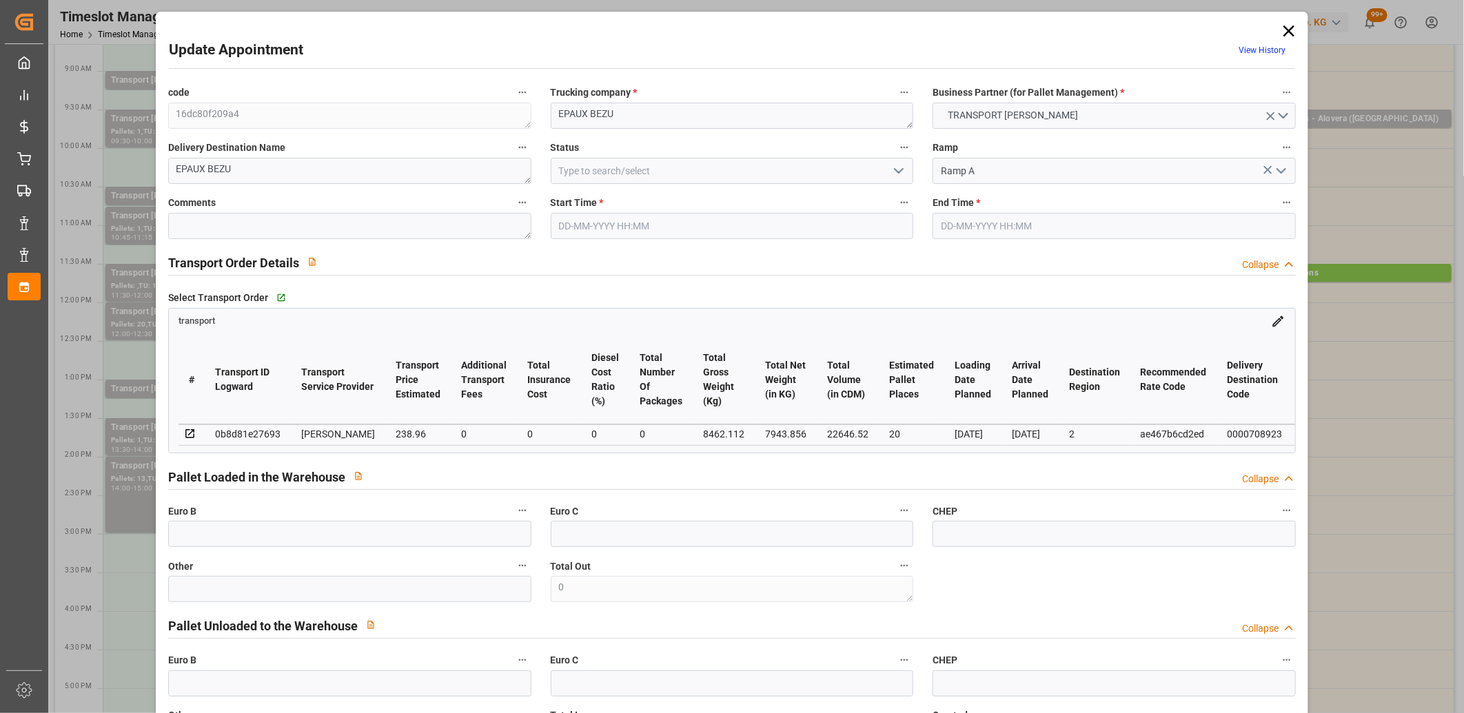
type input "[DATE] 14:00"
type input "[DATE] 15:00"
type input "[DATE] 13:33"
type input "[DATE] 11:23"
type input "[DATE]"
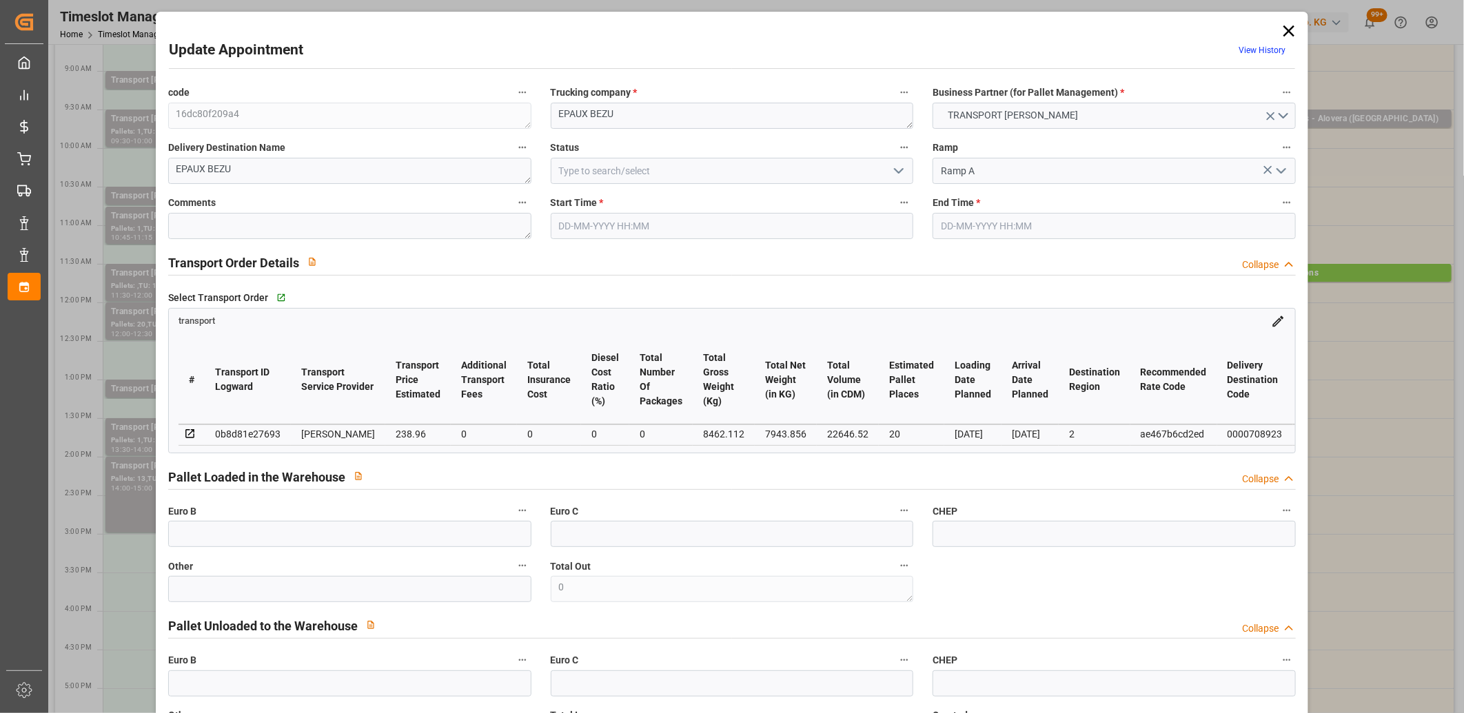
type input "[DATE]"
click at [678, 228] on input "[DATE] 14:00" at bounding box center [732, 226] width 363 height 26
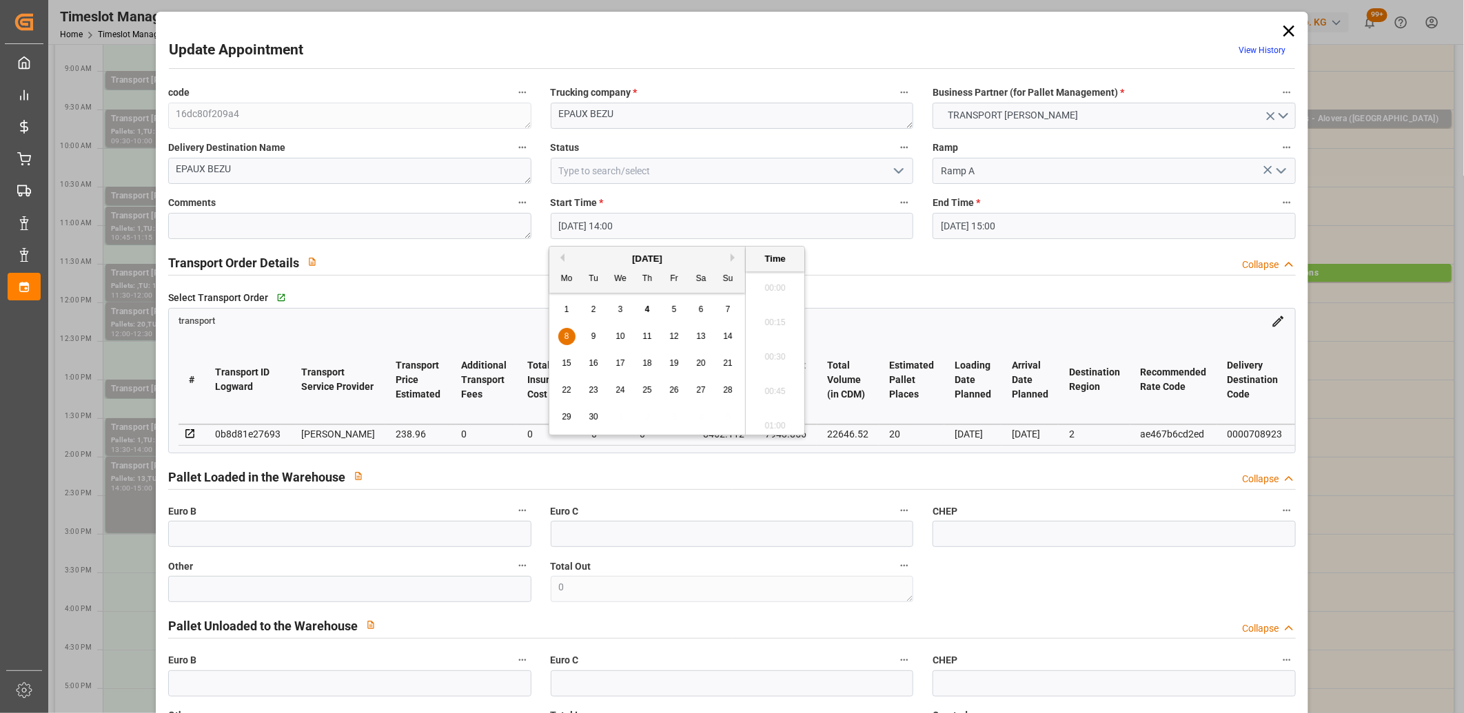
scroll to position [1865, 0]
click at [567, 338] on span "8" at bounding box center [567, 337] width 5 height 10
click at [766, 418] on li "14:30" at bounding box center [775, 422] width 59 height 34
type input "[DATE] 14:30"
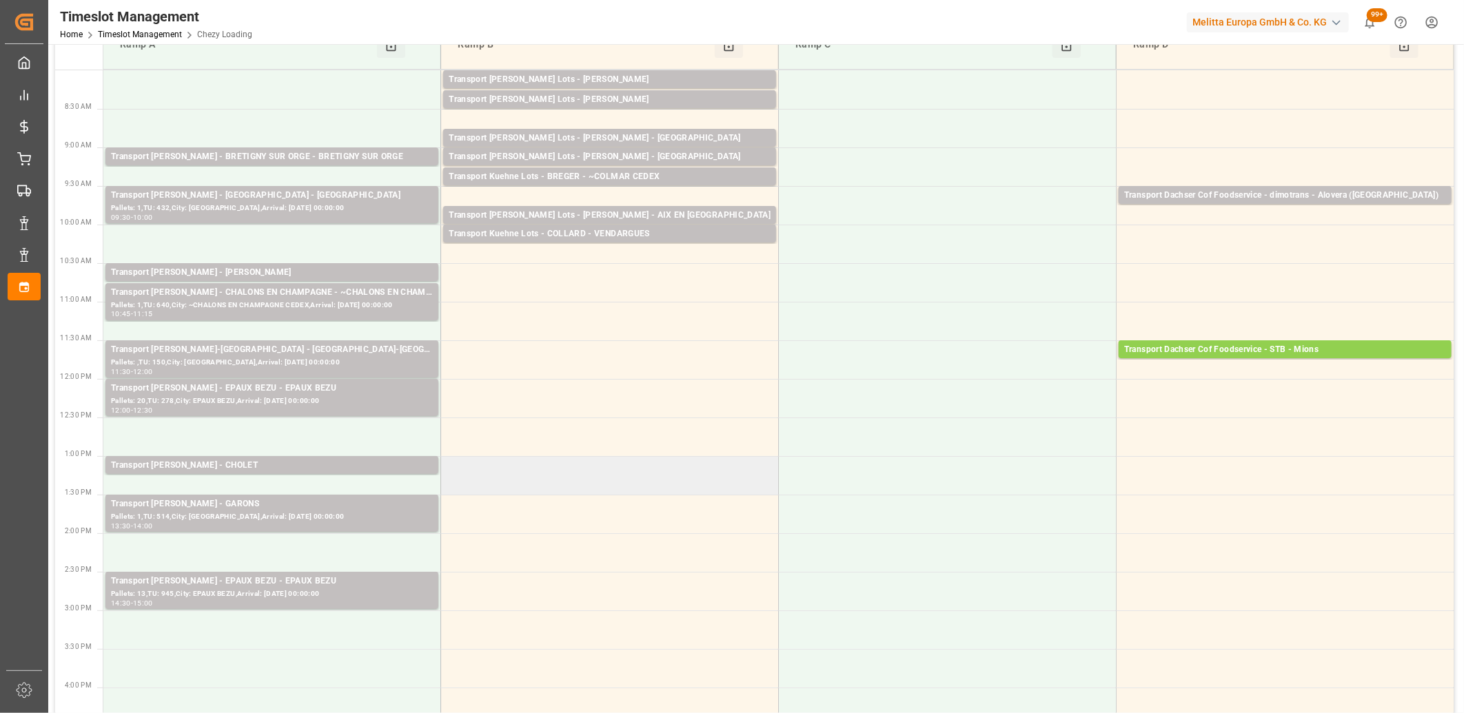
scroll to position [0, 0]
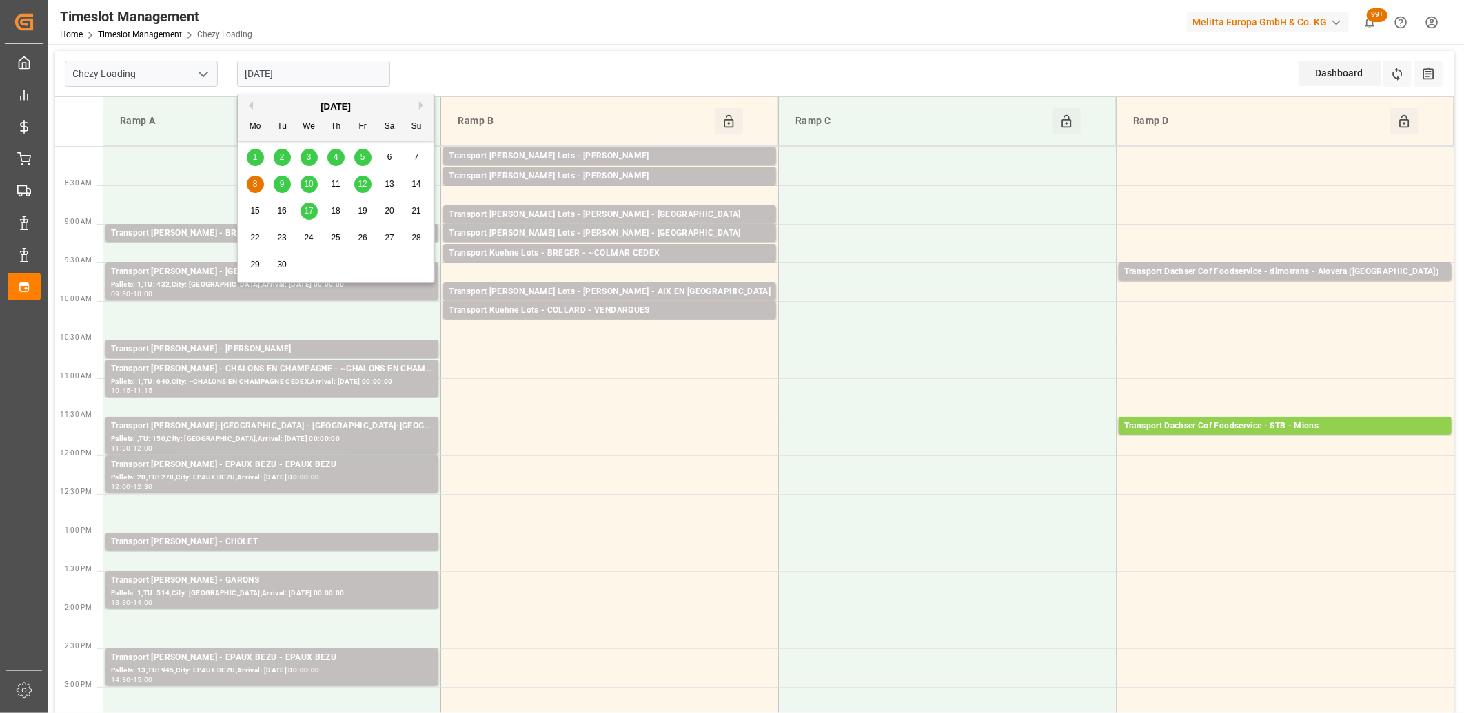
click at [349, 79] on input "[DATE]" at bounding box center [313, 74] width 153 height 26
click at [283, 186] on span "9" at bounding box center [282, 184] width 5 height 10
type input "[DATE]"
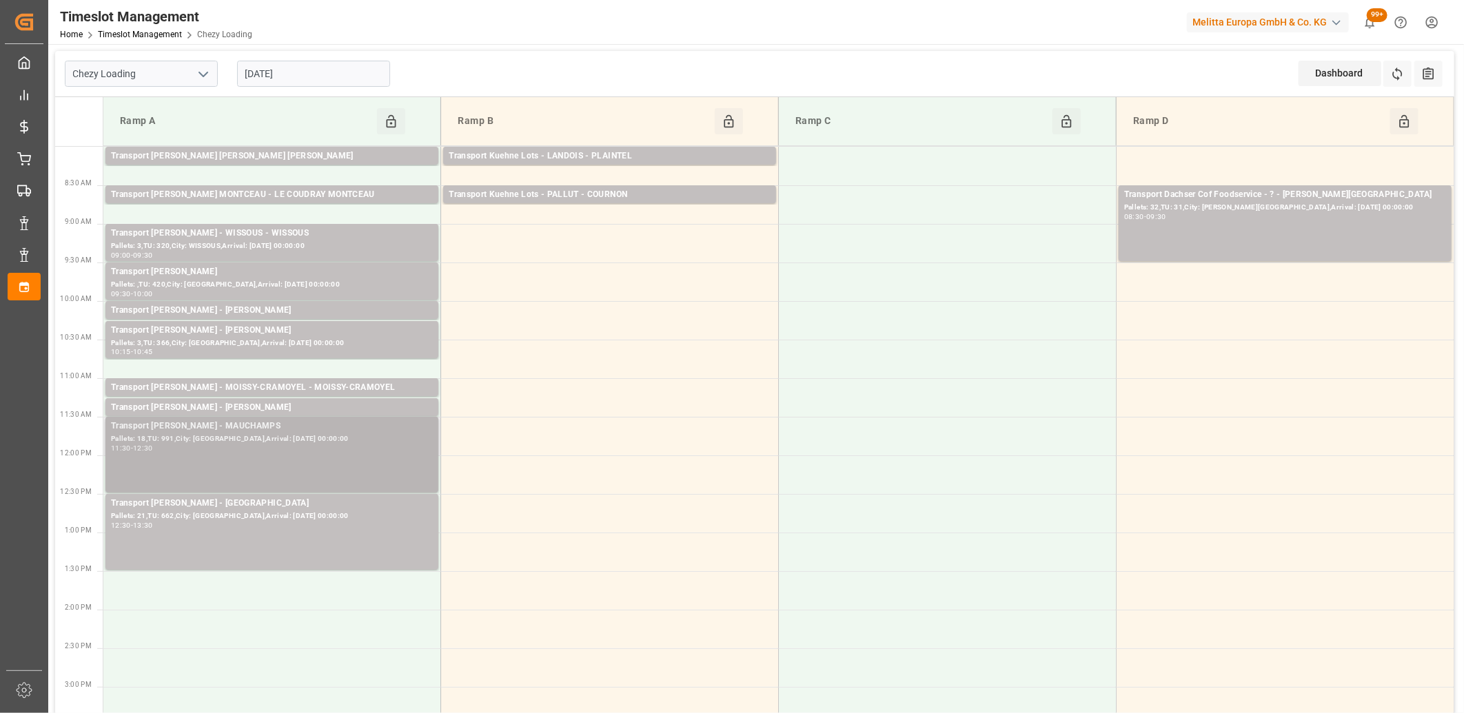
click at [242, 444] on div "Pallets: 18,TU: 991,City: [GEOGRAPHIC_DATA],Arrival: [DATE] 00:00:00" at bounding box center [272, 440] width 322 height 12
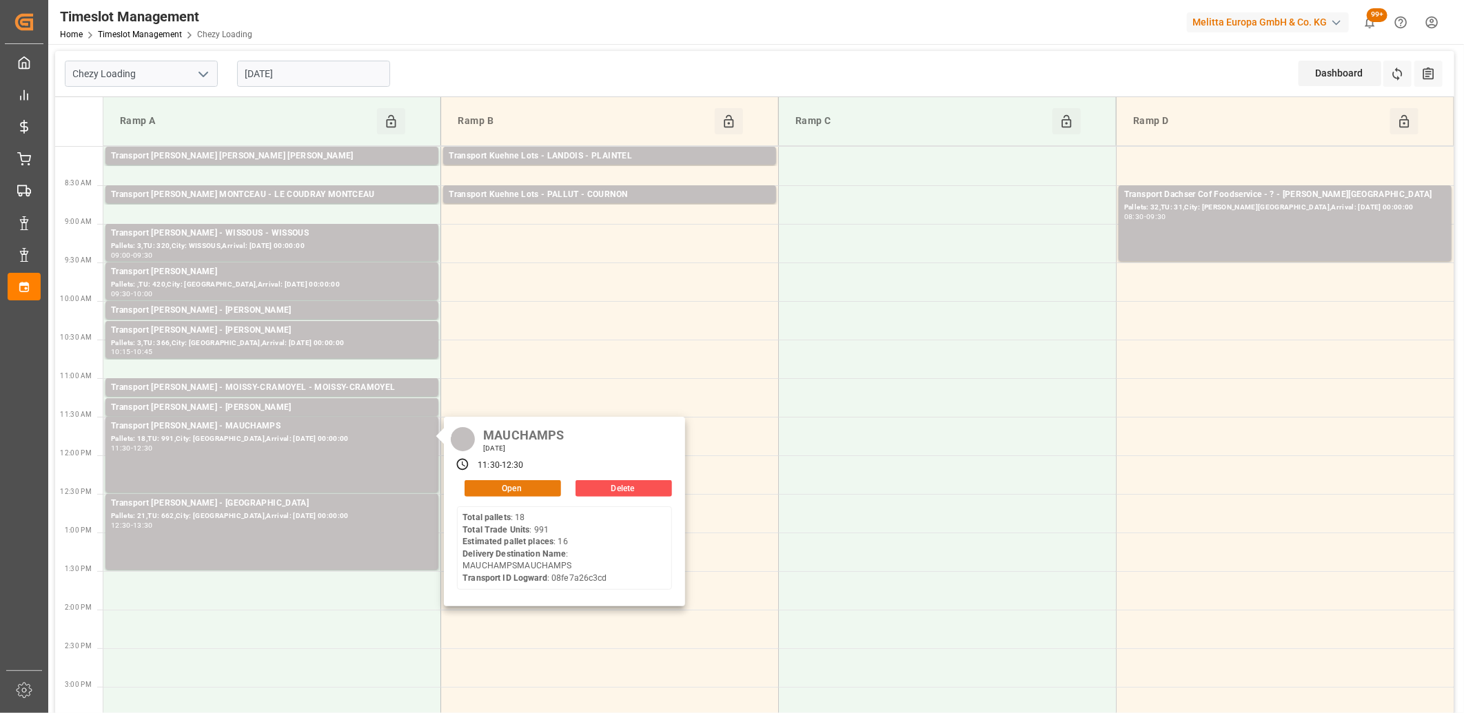
click at [498, 490] on button "Open" at bounding box center [513, 488] width 96 height 17
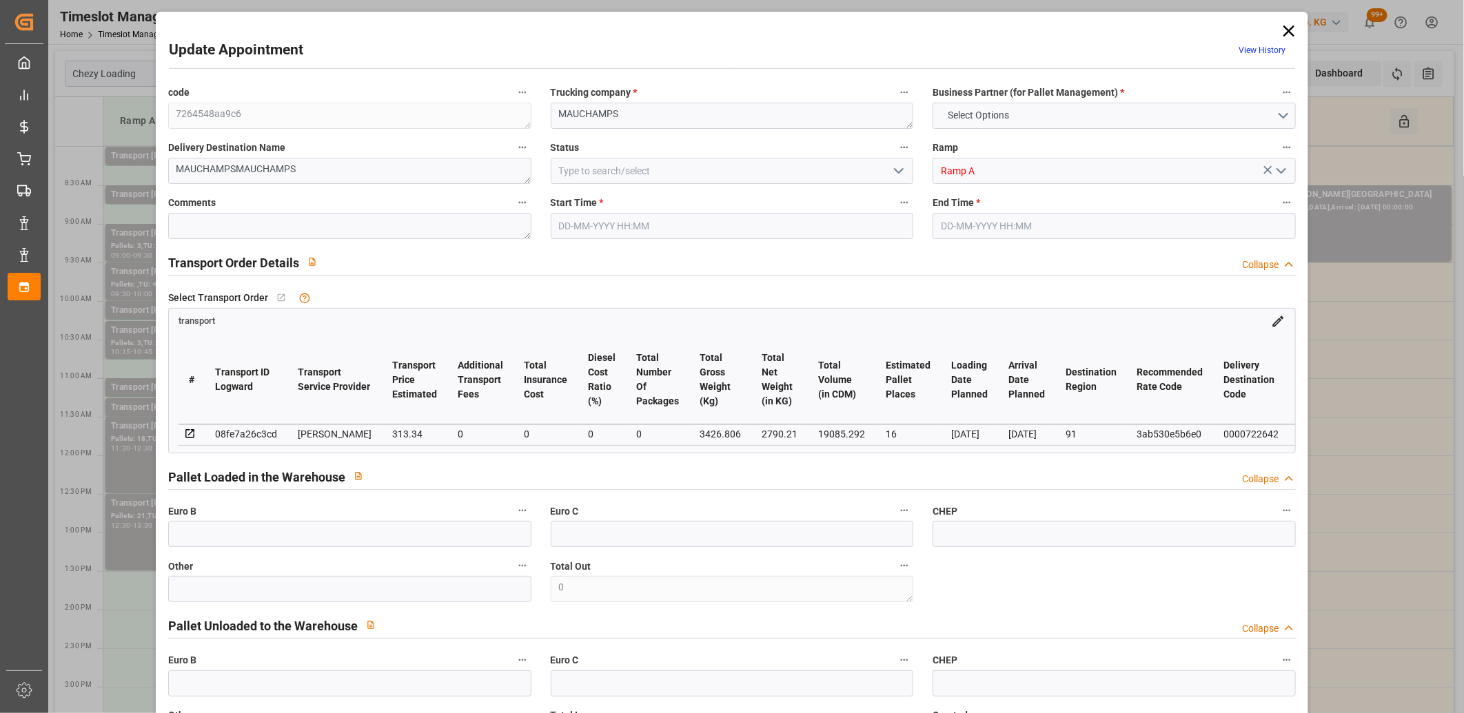
type input "16"
type input "313.34"
type input "0"
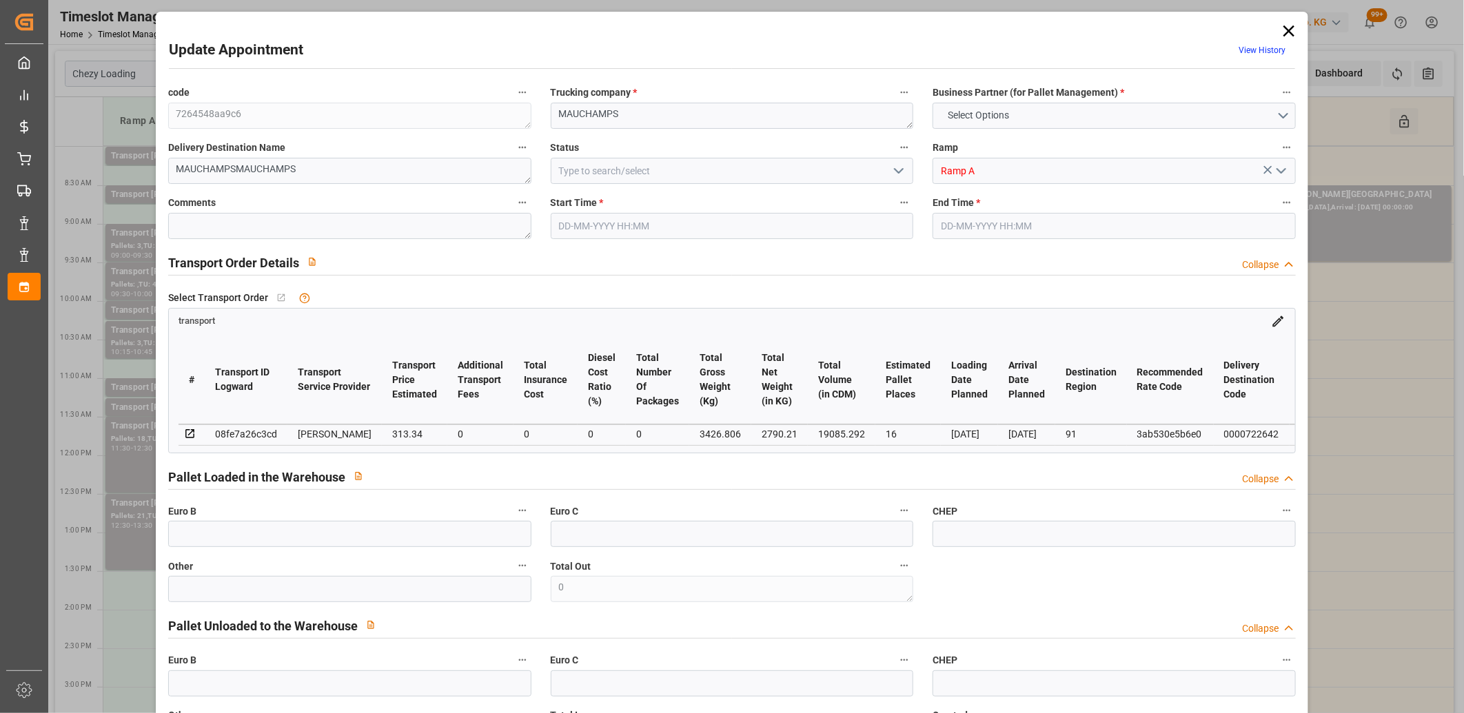
type input "302.7491"
type input "-10.5909"
type input "0"
type input "2790.21"
type input "4274.99"
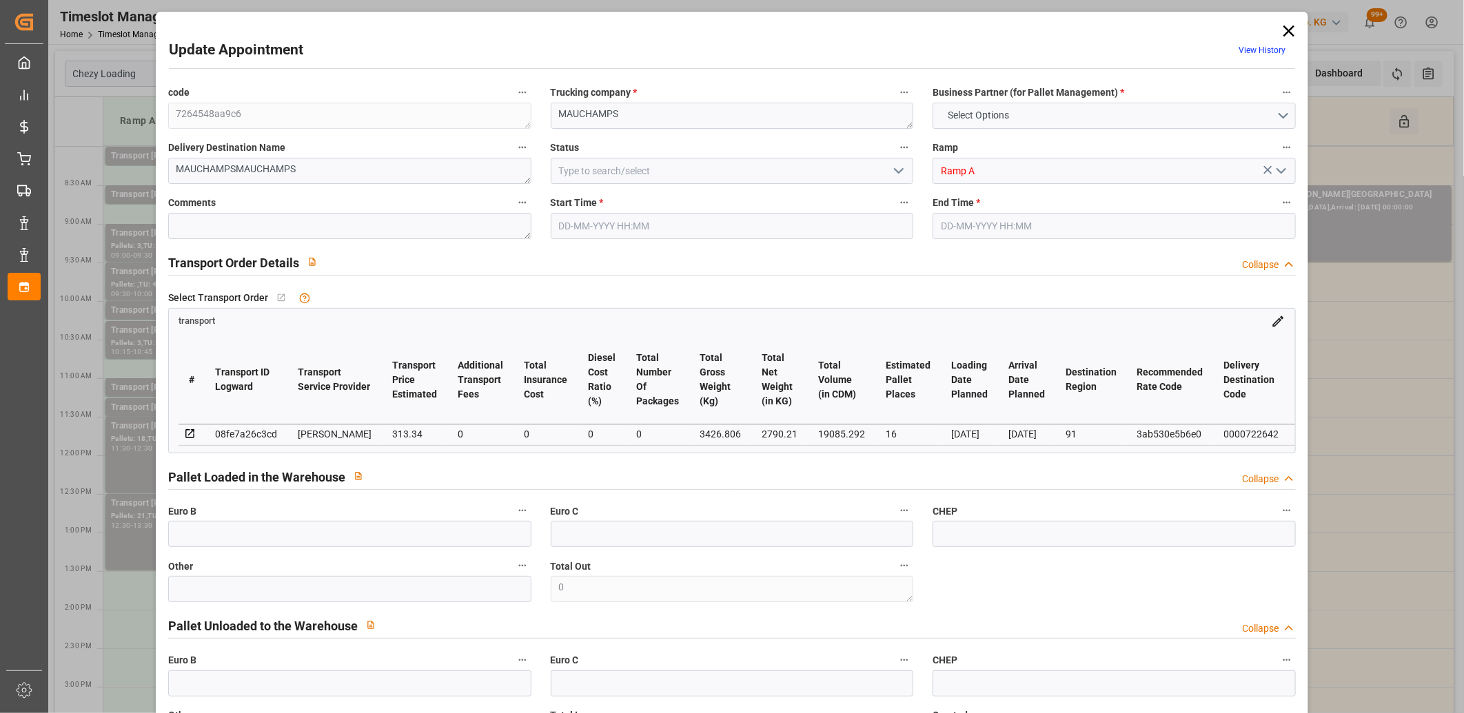
type input "19085.292"
type input "91"
type input "18"
type input "991"
type input "30"
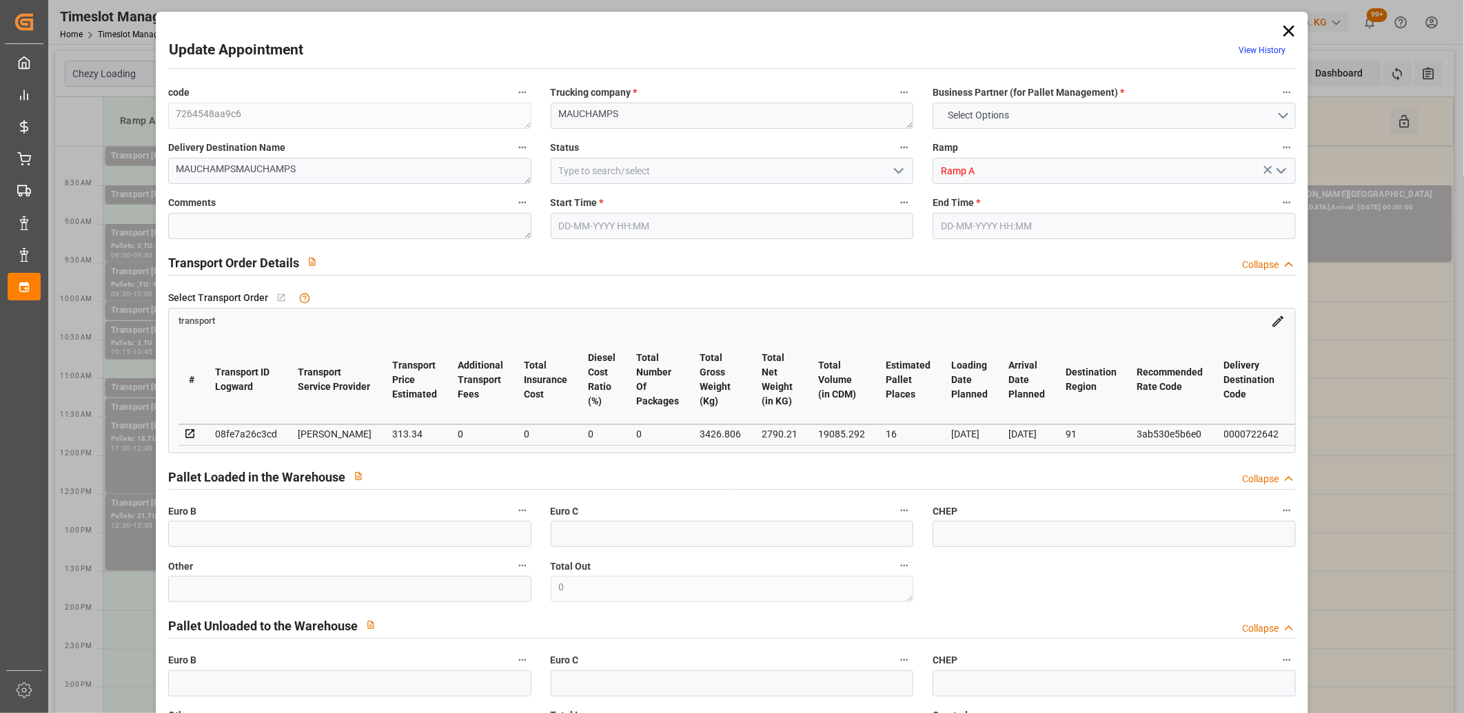
type input "101"
type input "3426.806"
type input "0"
type input "4710.8598"
type input "0"
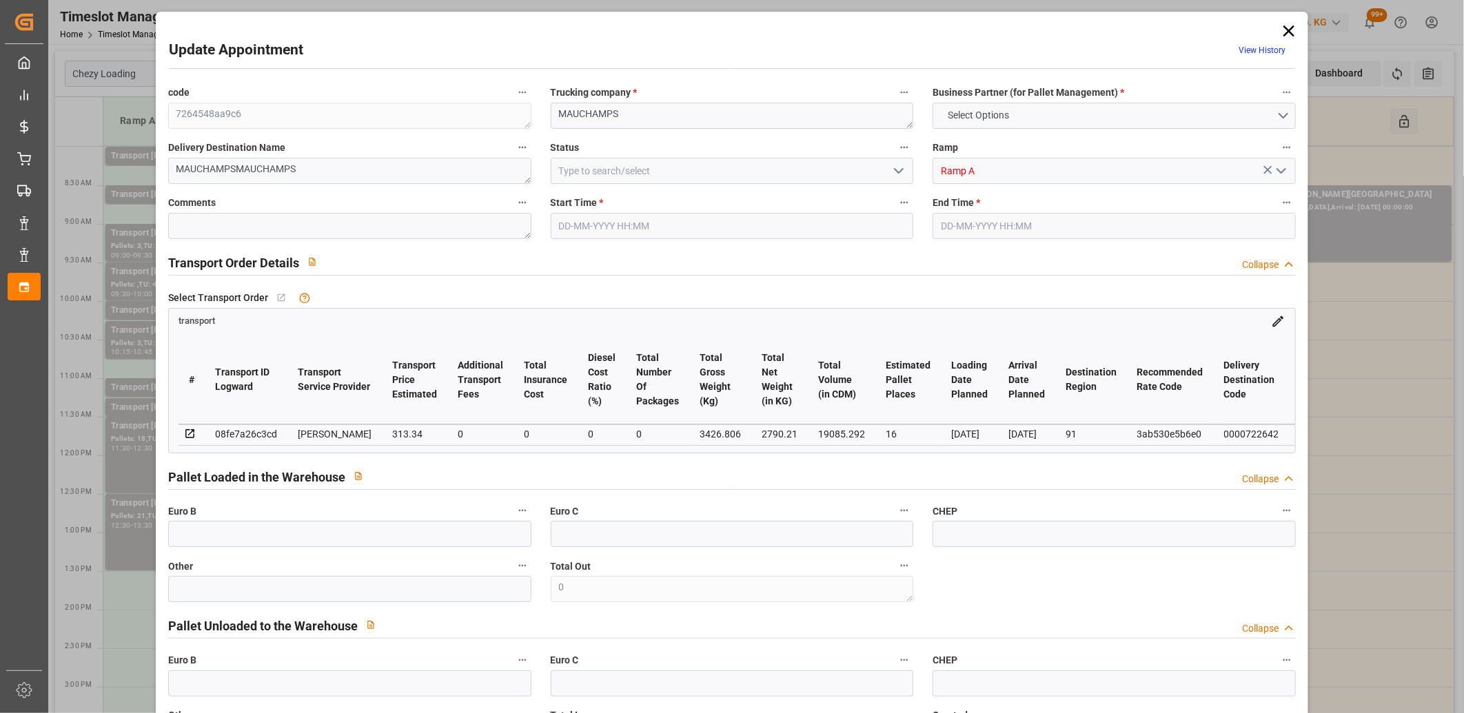
type input "0"
type input "21"
type input "35"
type input "[DATE] 11:30"
type input "[DATE] 12:30"
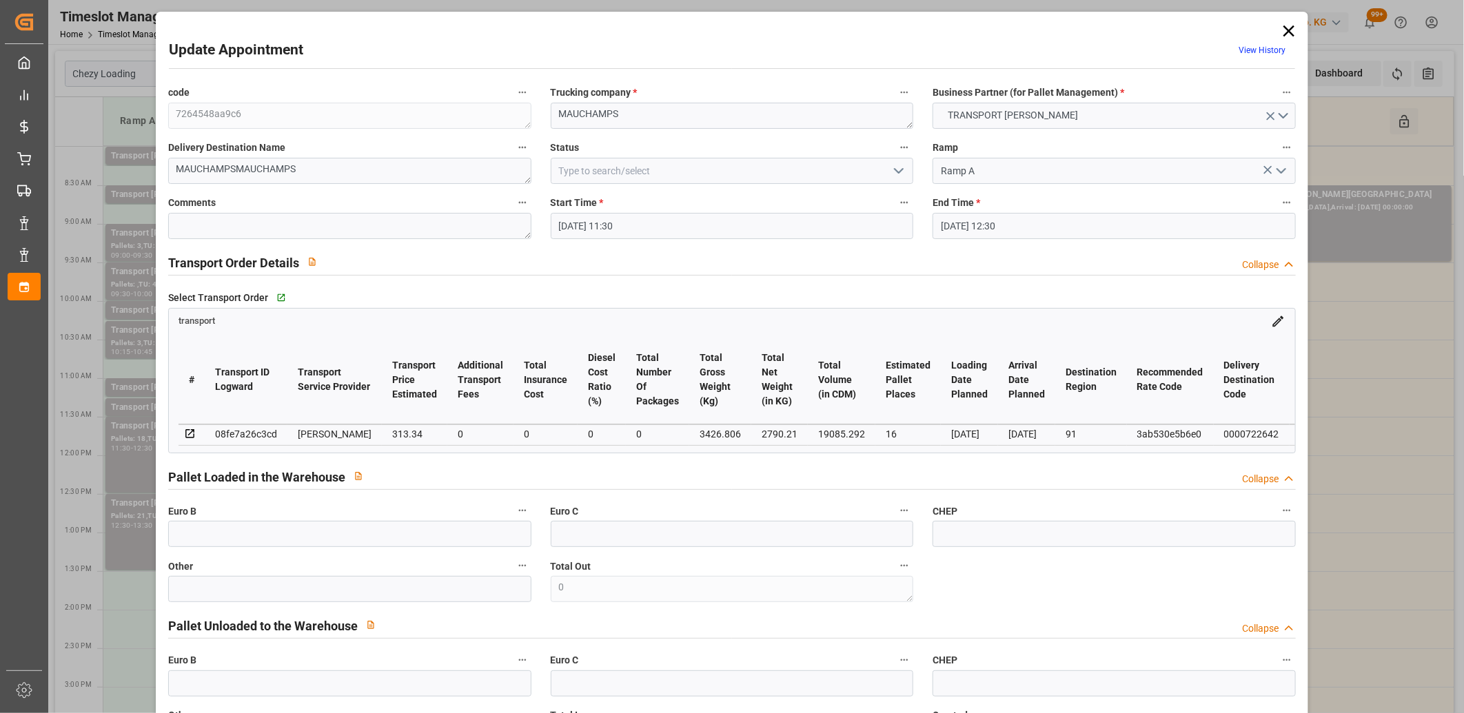
type input "[DATE] 13:46"
type input "[DATE] 11:26"
type input "[DATE]"
drag, startPoint x: 656, startPoint y: 221, endPoint x: 656, endPoint y: 231, distance: 9.6
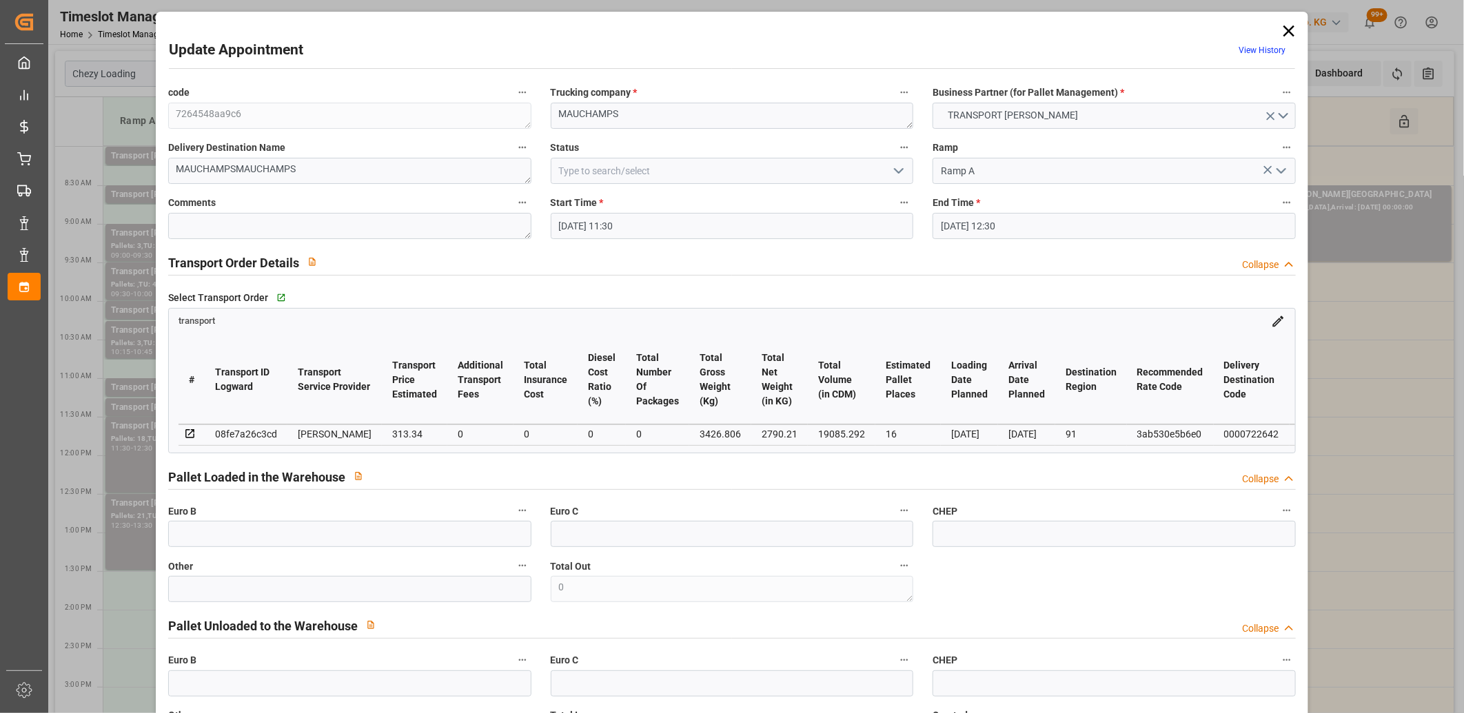
click at [656, 223] on input "[DATE] 11:30" at bounding box center [732, 226] width 363 height 26
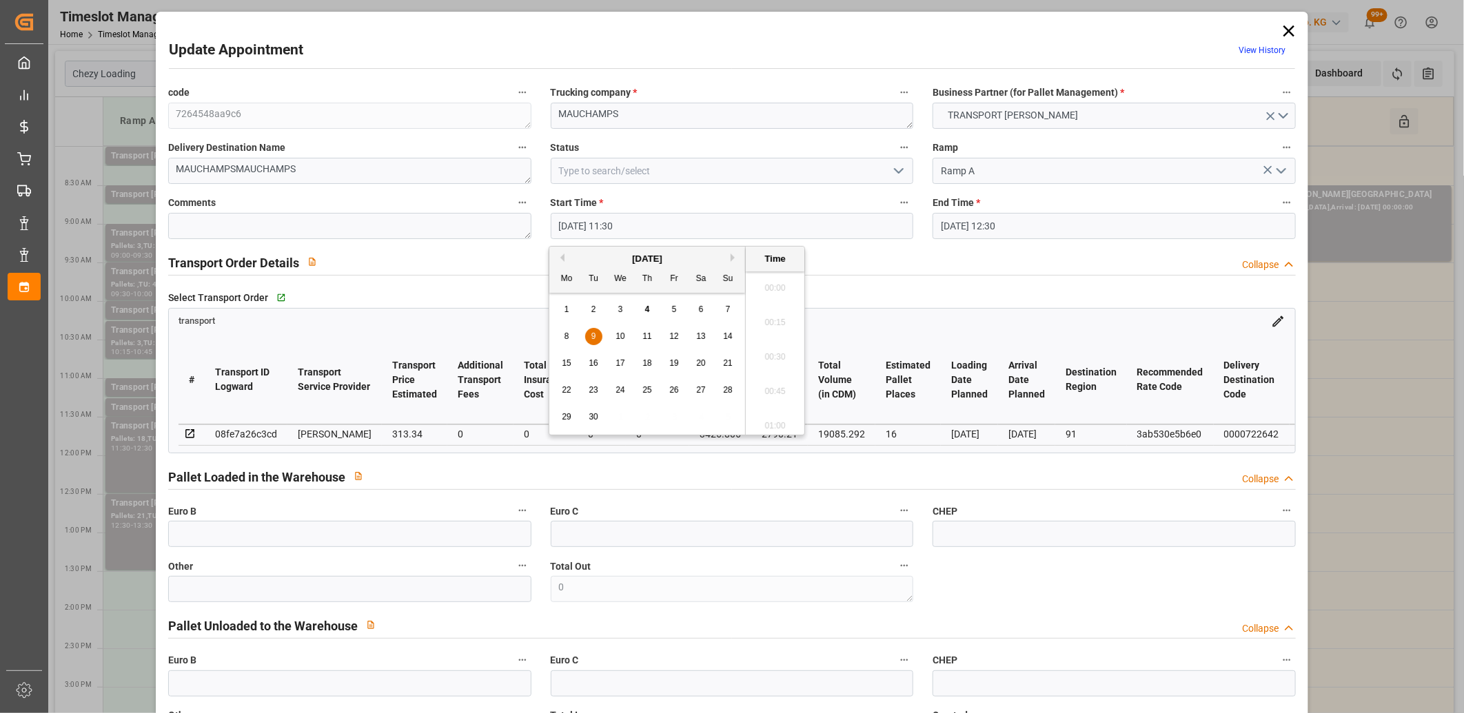
scroll to position [1521, 0]
click at [594, 338] on span "9" at bounding box center [593, 337] width 5 height 10
click at [769, 426] on li "12:00" at bounding box center [775, 422] width 59 height 34
type input "[DATE] 12:00"
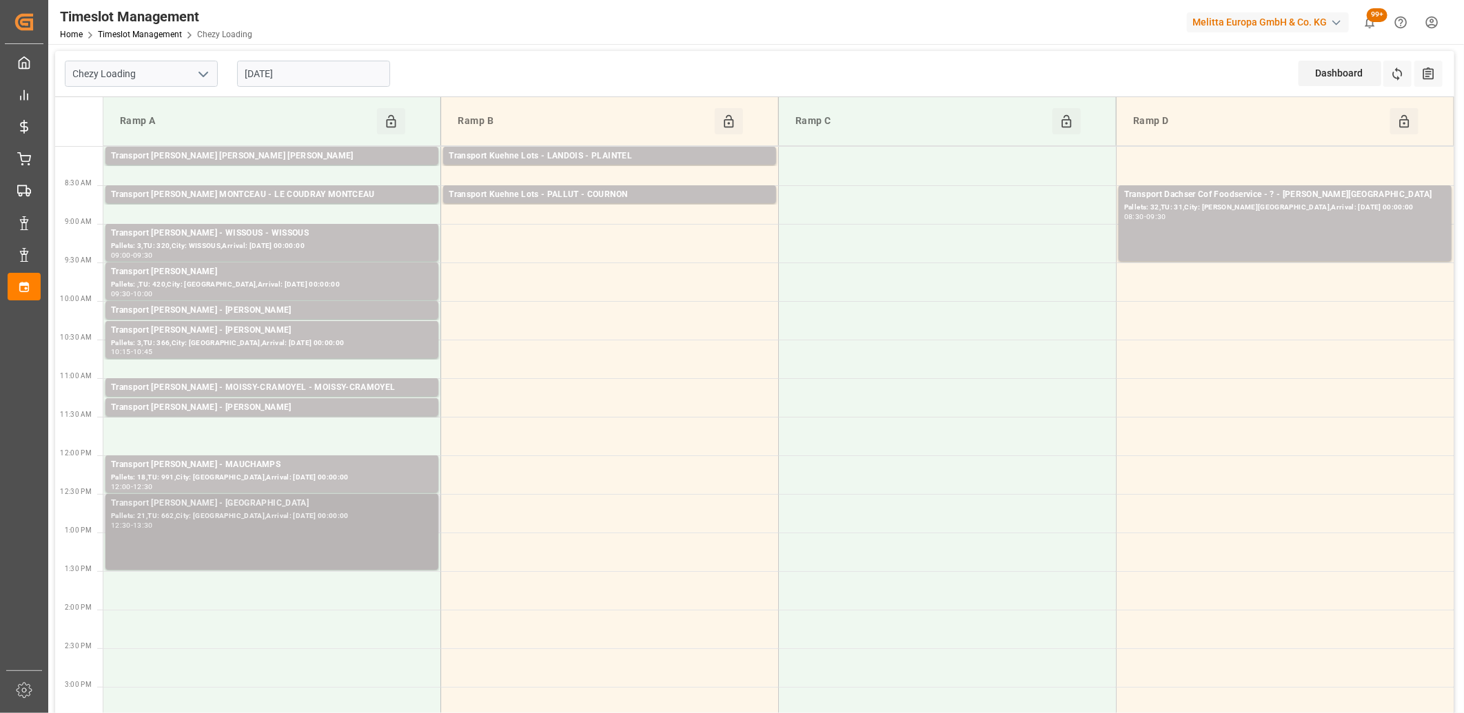
click at [308, 511] on div "Pallets: 21,TU: 662,City: [GEOGRAPHIC_DATA],Arrival: [DATE] 00:00:00" at bounding box center [272, 517] width 322 height 12
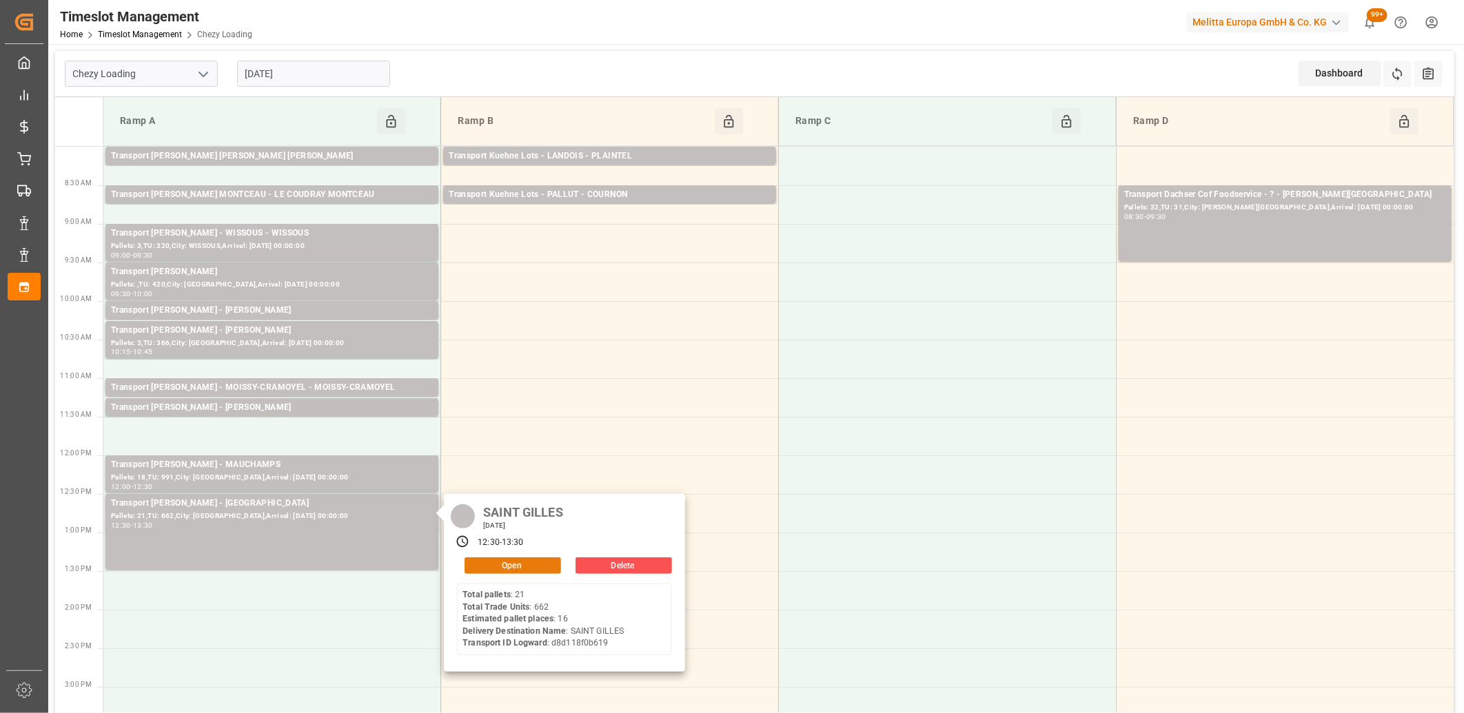
click at [526, 565] on button "Open" at bounding box center [513, 566] width 96 height 17
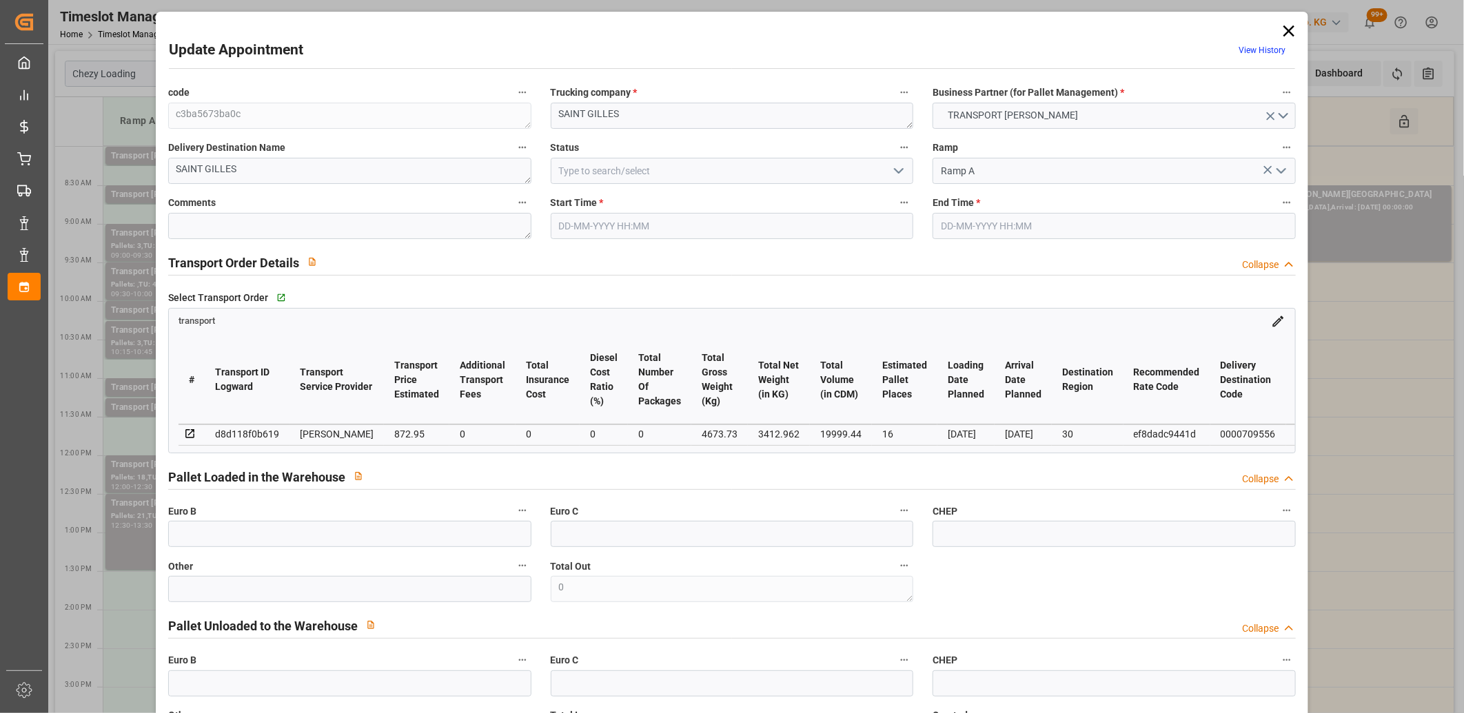
type input "[DATE] 12:30"
type input "[DATE] 13:30"
type input "[DATE] 13:47"
type input "[DATE] 11:26"
type input "[DATE]"
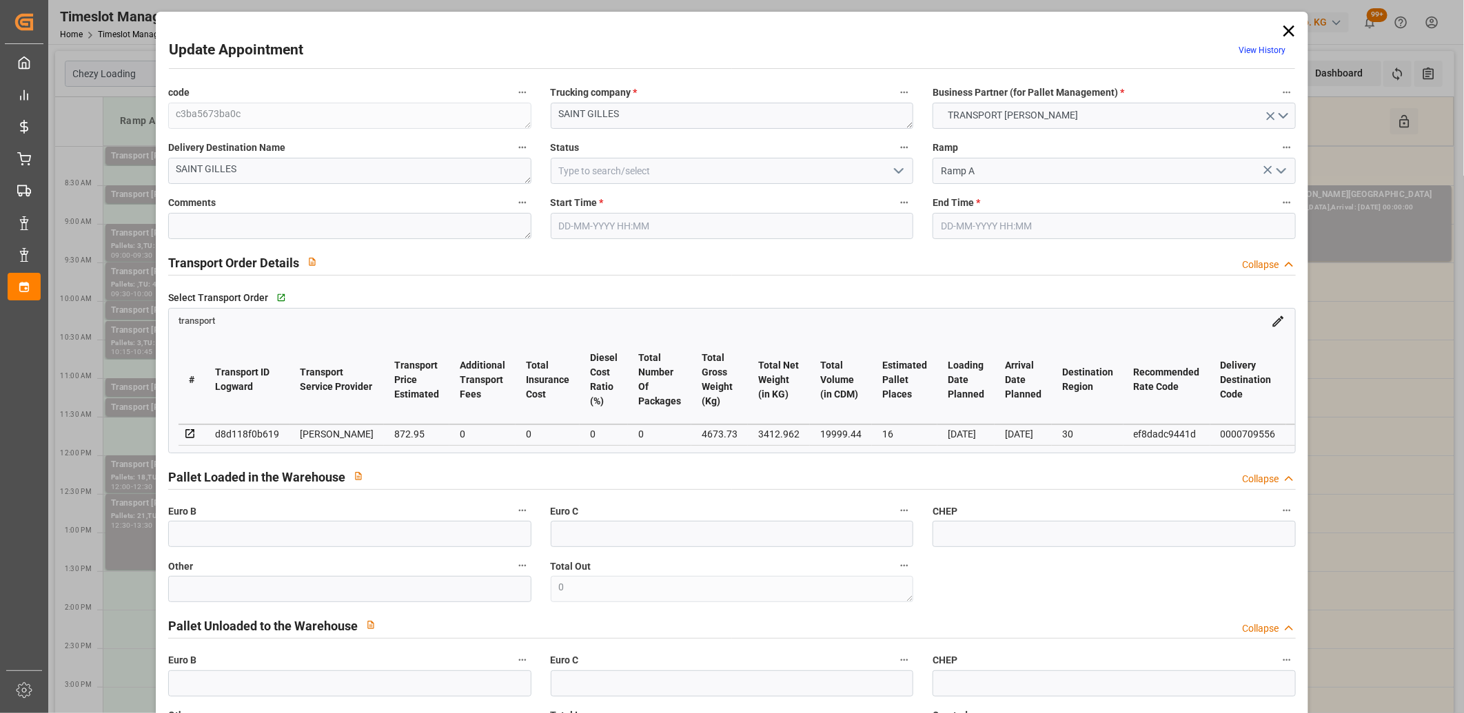
type input "[DATE]"
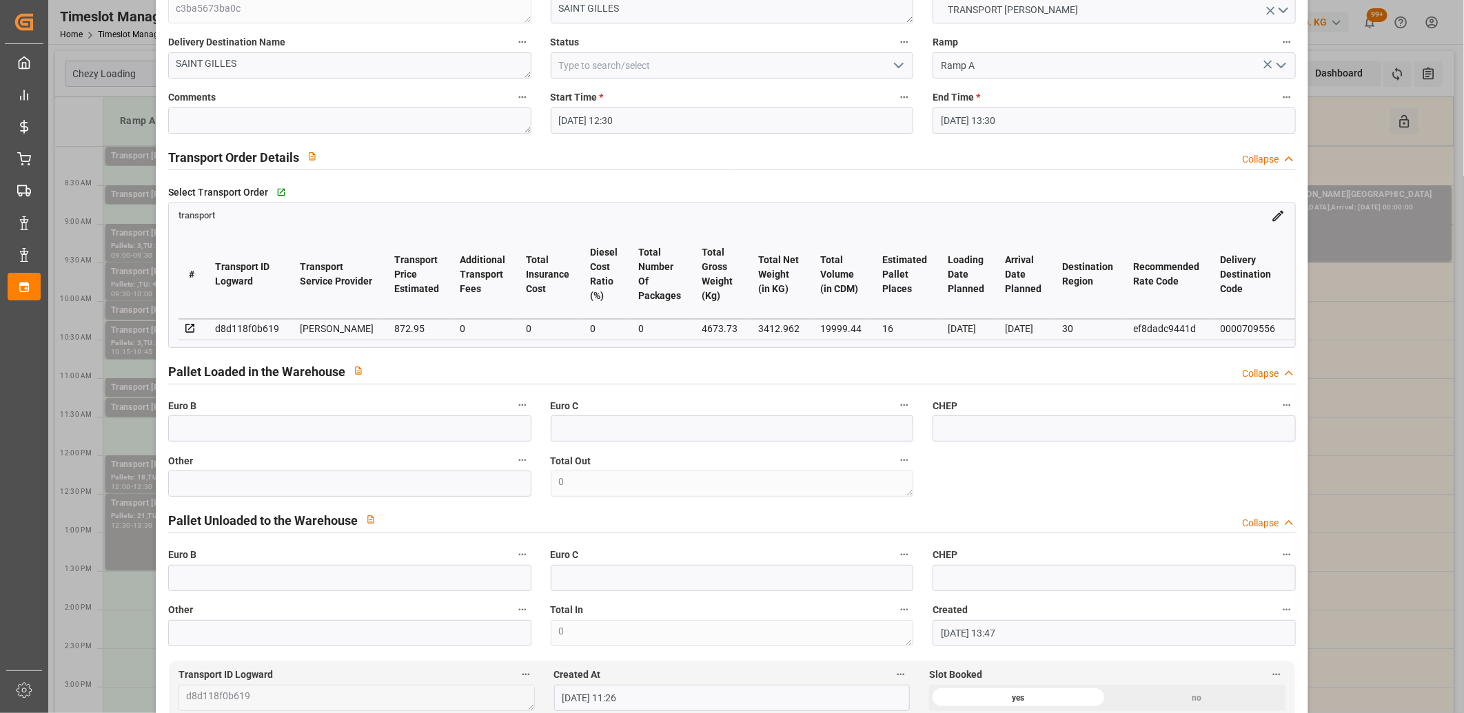
scroll to position [0, 0]
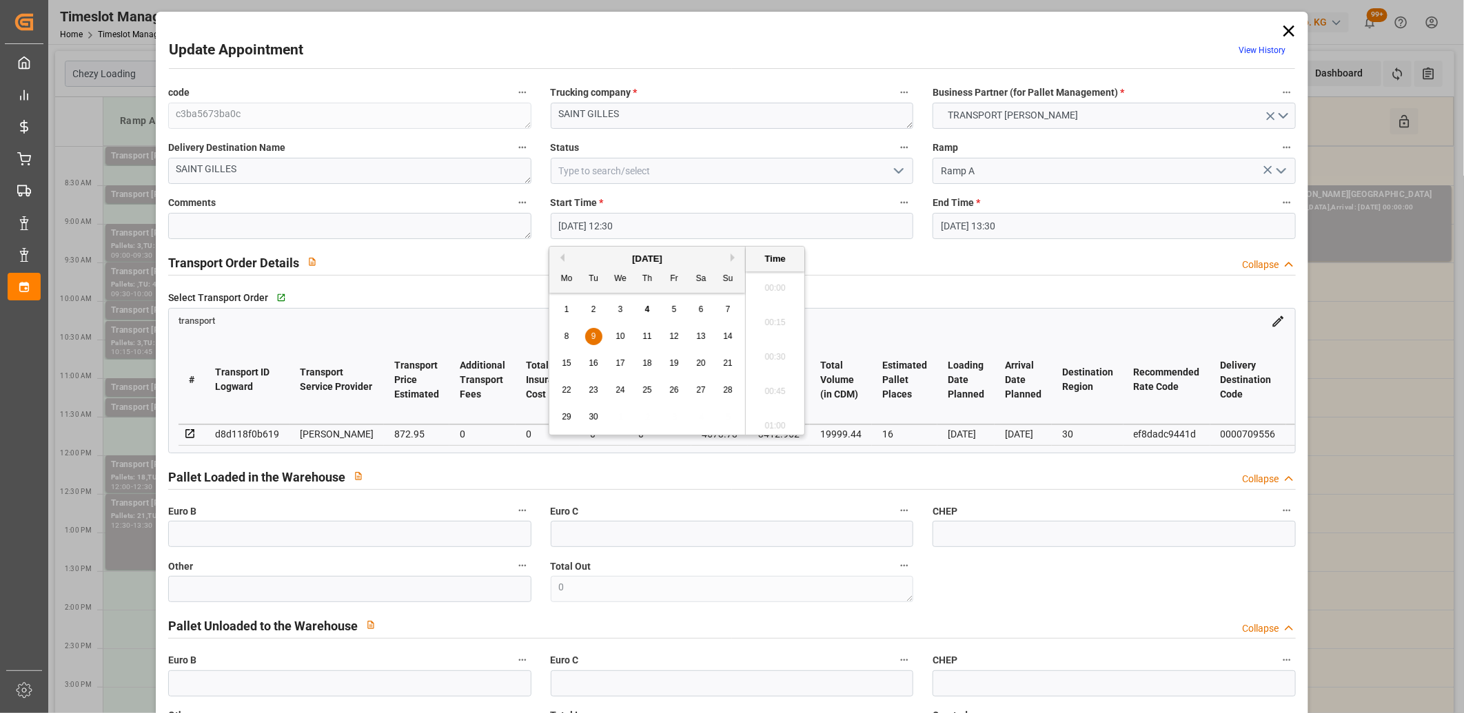
click at [660, 225] on input "[DATE] 12:30" at bounding box center [732, 226] width 363 height 26
click at [593, 334] on span "9" at bounding box center [593, 337] width 5 height 10
click at [762, 419] on li "13:00" at bounding box center [775, 422] width 59 height 34
type input "[DATE] 13:00"
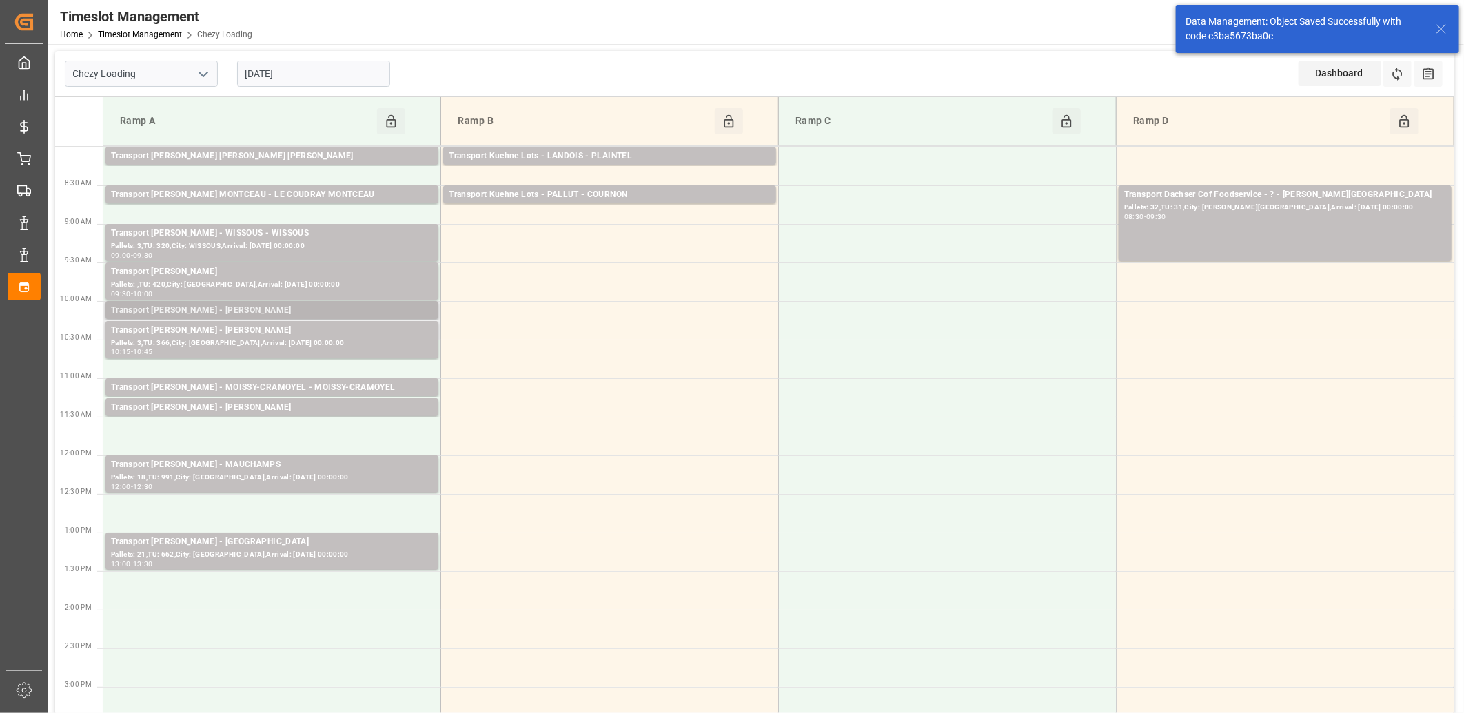
click at [343, 314] on div "Transport [PERSON_NAME] - [PERSON_NAME]" at bounding box center [272, 311] width 322 height 14
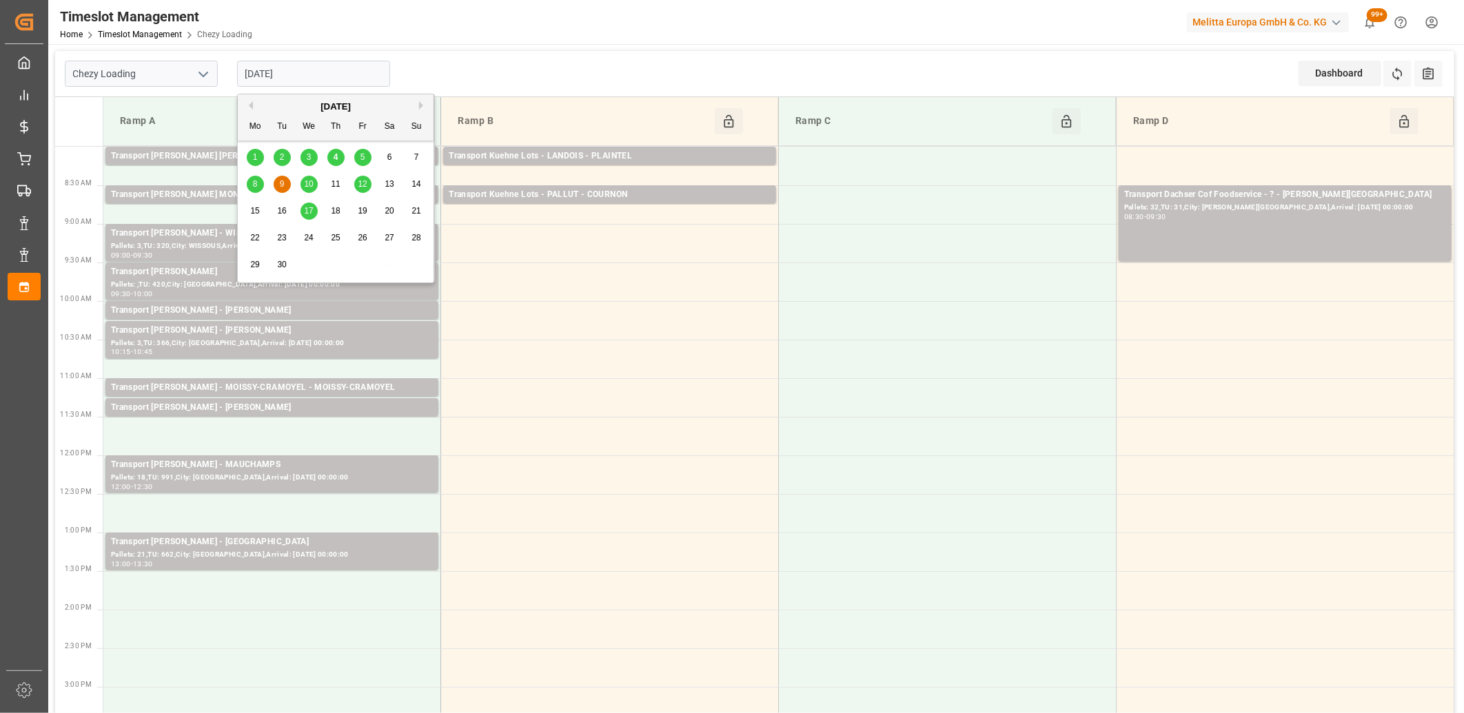
click at [333, 80] on input "[DATE]" at bounding box center [313, 74] width 153 height 26
click at [307, 182] on span "10" at bounding box center [308, 184] width 9 height 10
type input "[DATE]"
